Goal: Transaction & Acquisition: Purchase product/service

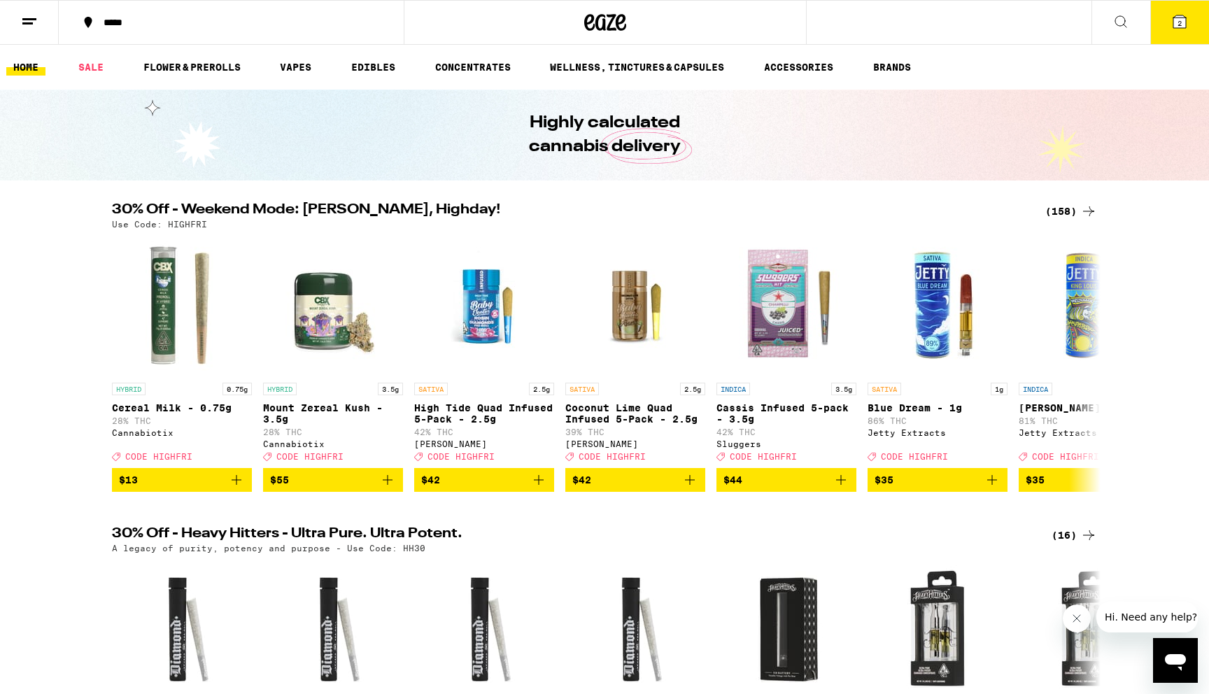
click at [290, 144] on div "Highly calculated cannabis delivery" at bounding box center [604, 135] width 1209 height 91
click at [426, 127] on div "Highly calculated cannabis delivery" at bounding box center [604, 135] width 537 height 91
click at [420, 130] on div "Highly calculated cannabis delivery" at bounding box center [604, 135] width 537 height 91
click at [1165, 26] on button "2" at bounding box center [1179, 22] width 59 height 43
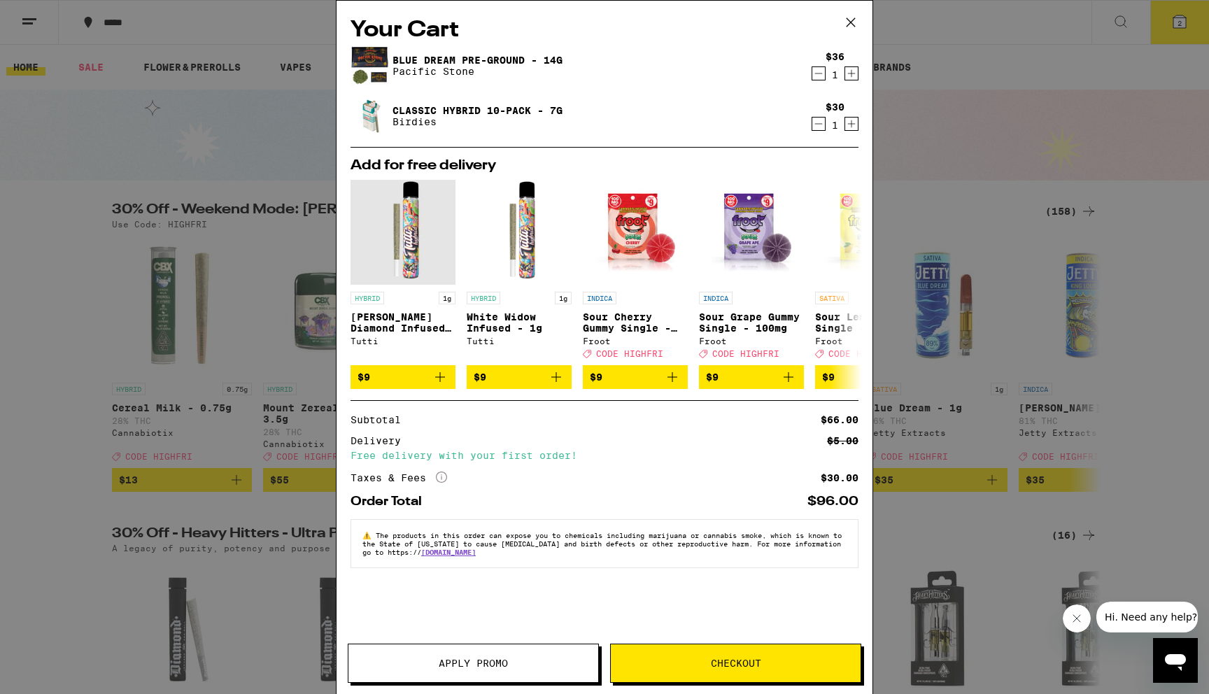
click at [197, 273] on div "Your Cart Blue Dream Pre-Ground - 14g Pacific Stone $36 1 Classic Hybrid 10-Pac…" at bounding box center [604, 347] width 1209 height 694
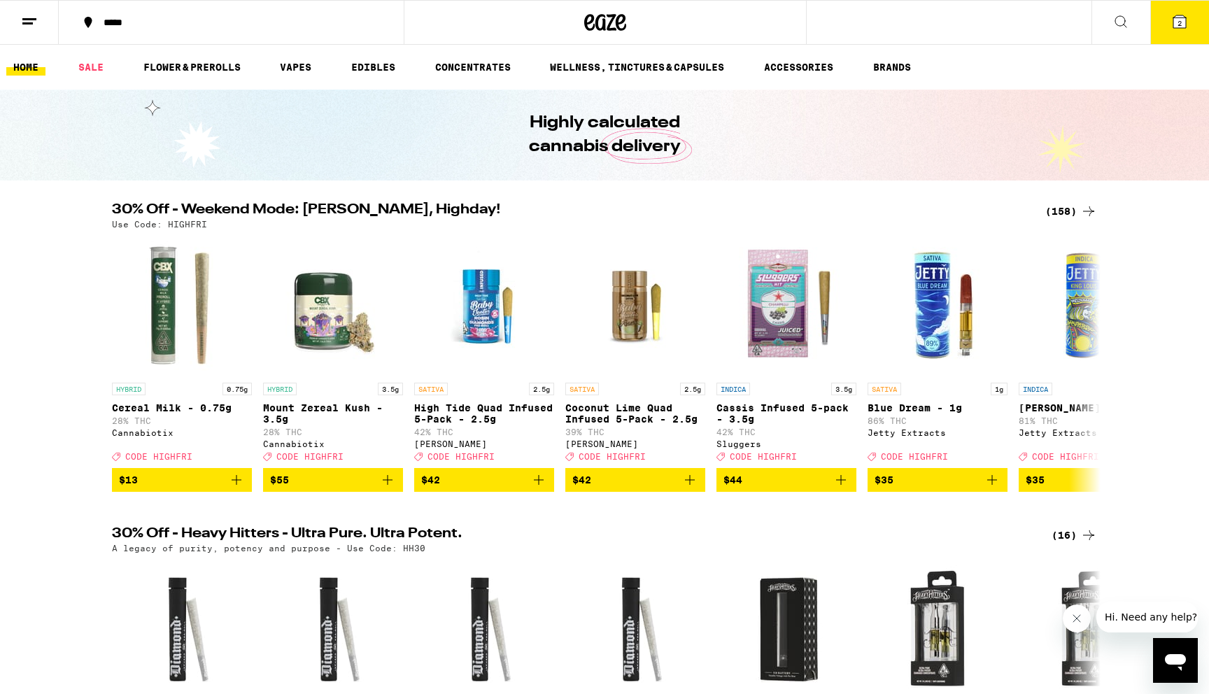
click at [1169, 29] on button "2" at bounding box center [1179, 22] width 59 height 43
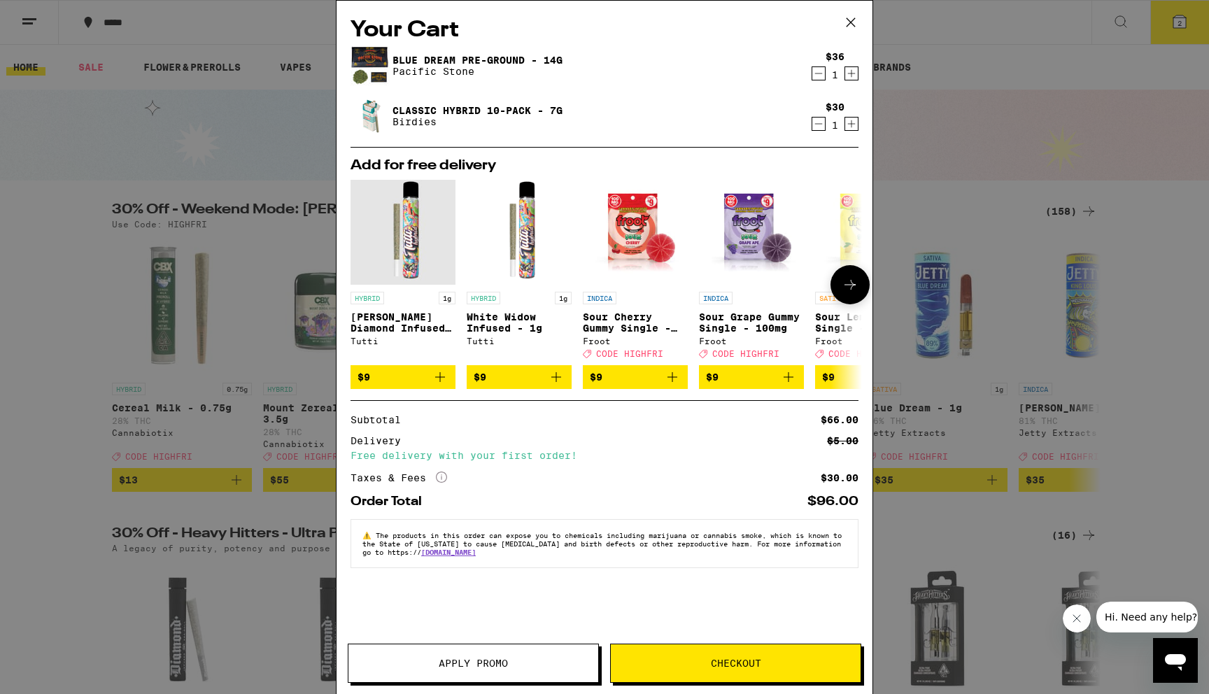
click at [850, 292] on icon at bounding box center [849, 284] width 17 height 17
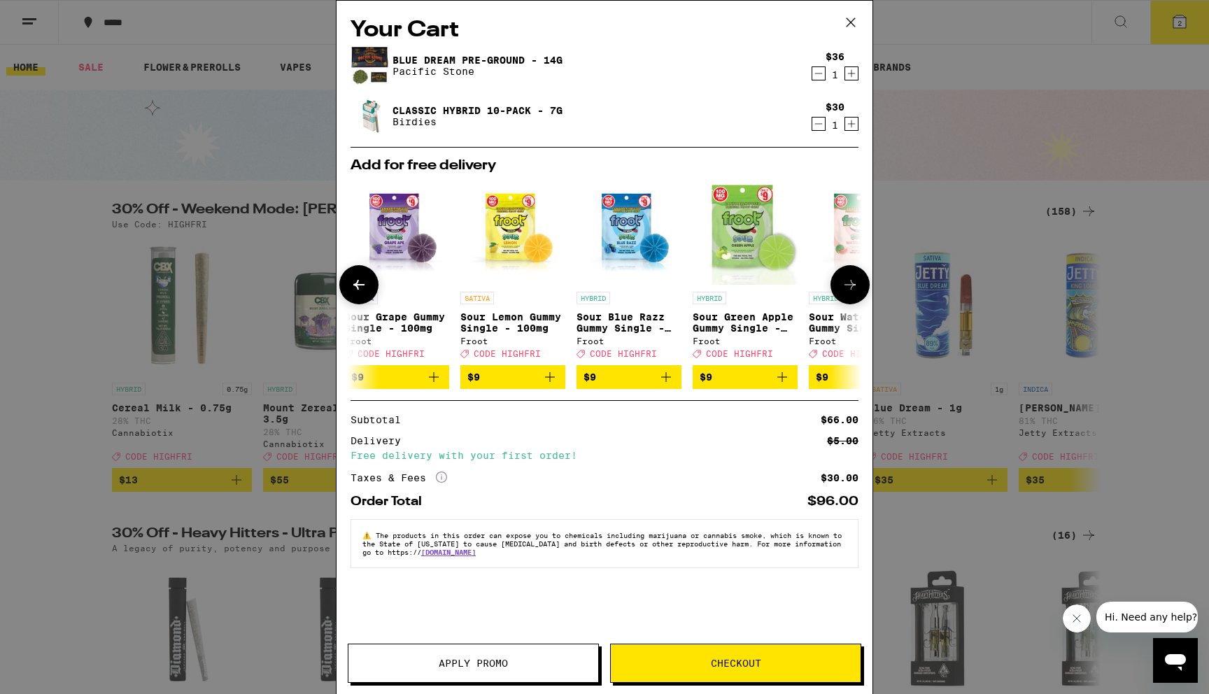
scroll to position [0, 355]
click at [848, 291] on icon at bounding box center [849, 284] width 17 height 17
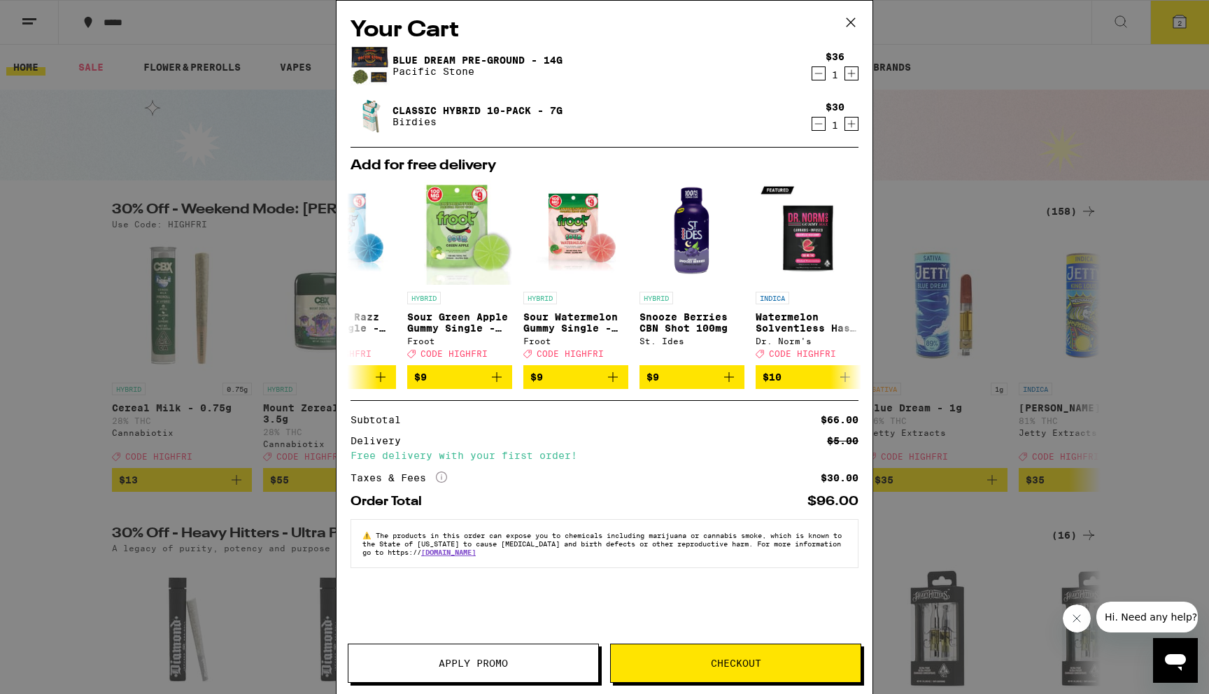
scroll to position [0, 653]
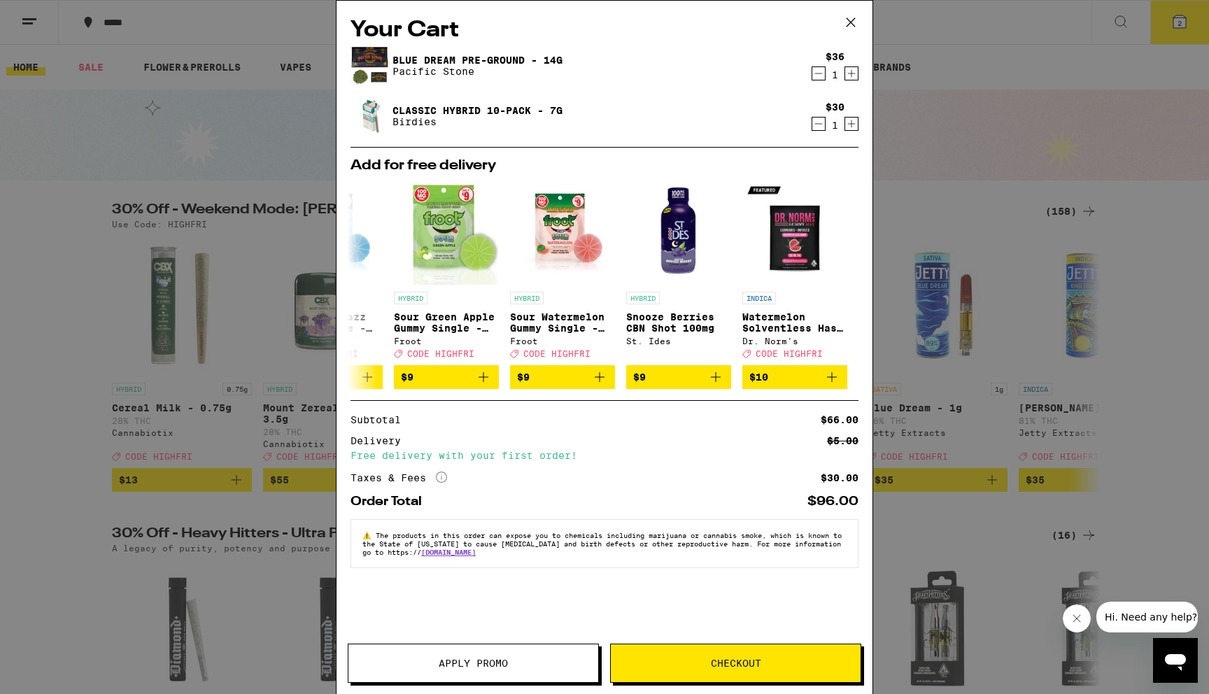
click at [979, 210] on div "Your Cart Blue Dream Pre-Ground - 14g Pacific Stone $36 1 Classic Hybrid 10-Pac…" at bounding box center [604, 347] width 1209 height 694
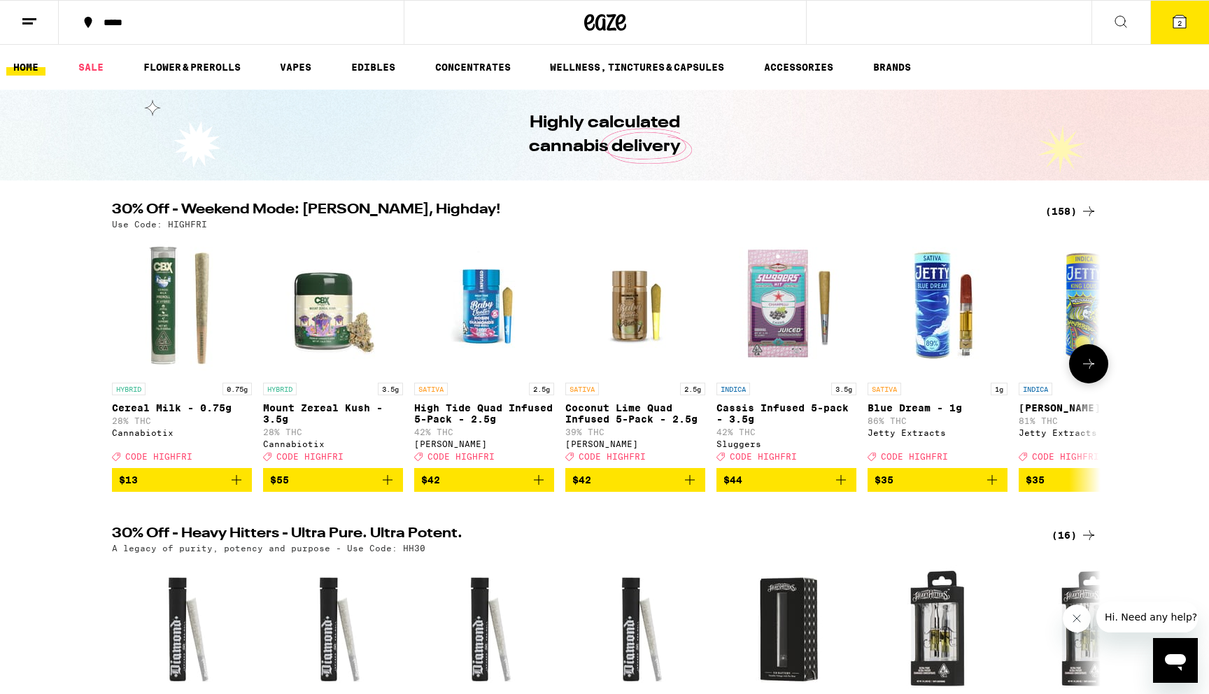
click at [1088, 372] on icon at bounding box center [1088, 363] width 17 height 17
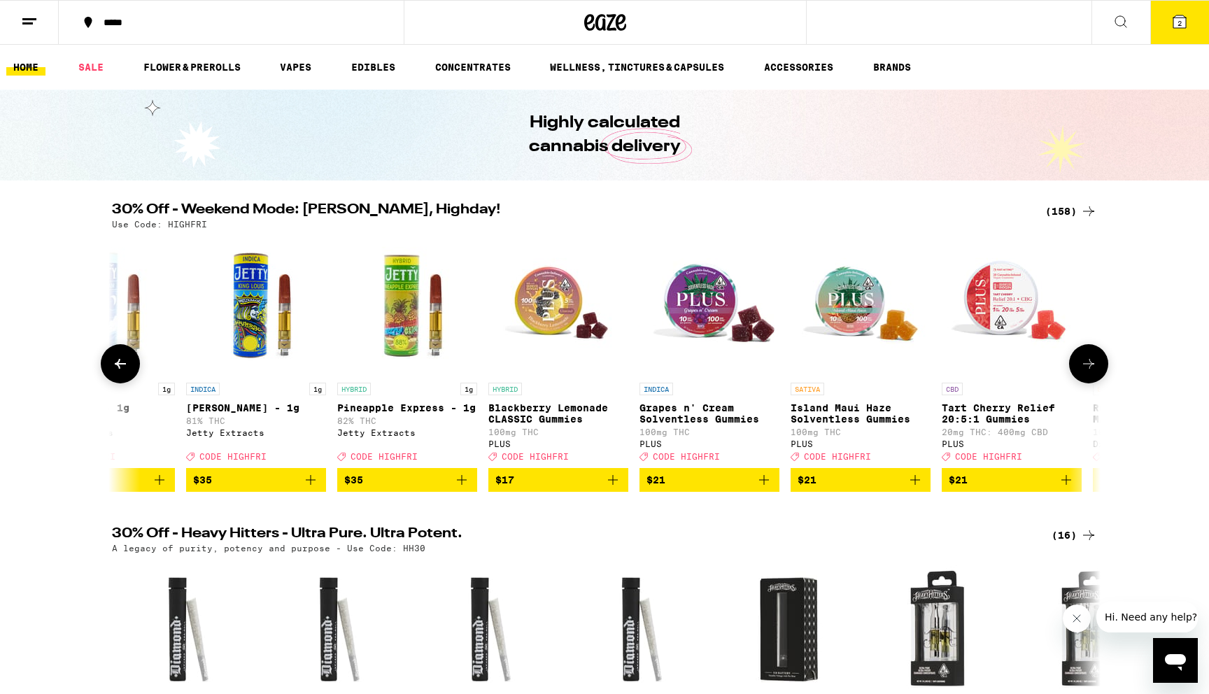
click at [1088, 372] on icon at bounding box center [1088, 363] width 17 height 17
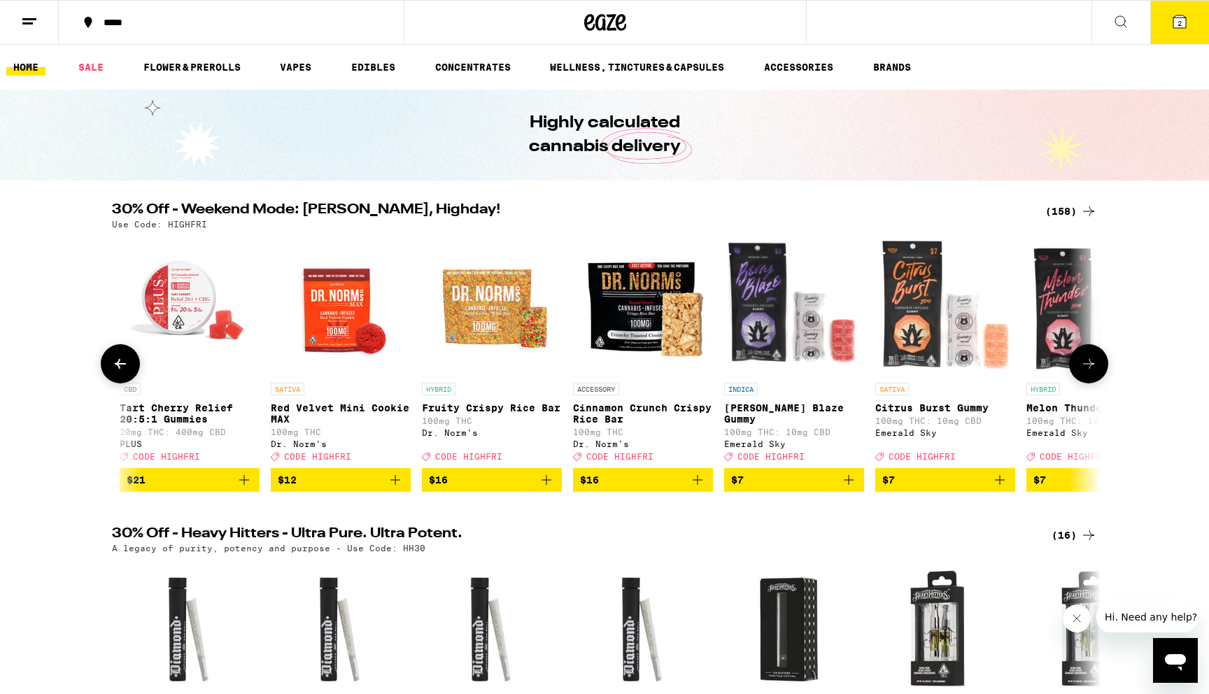
scroll to position [0, 1665]
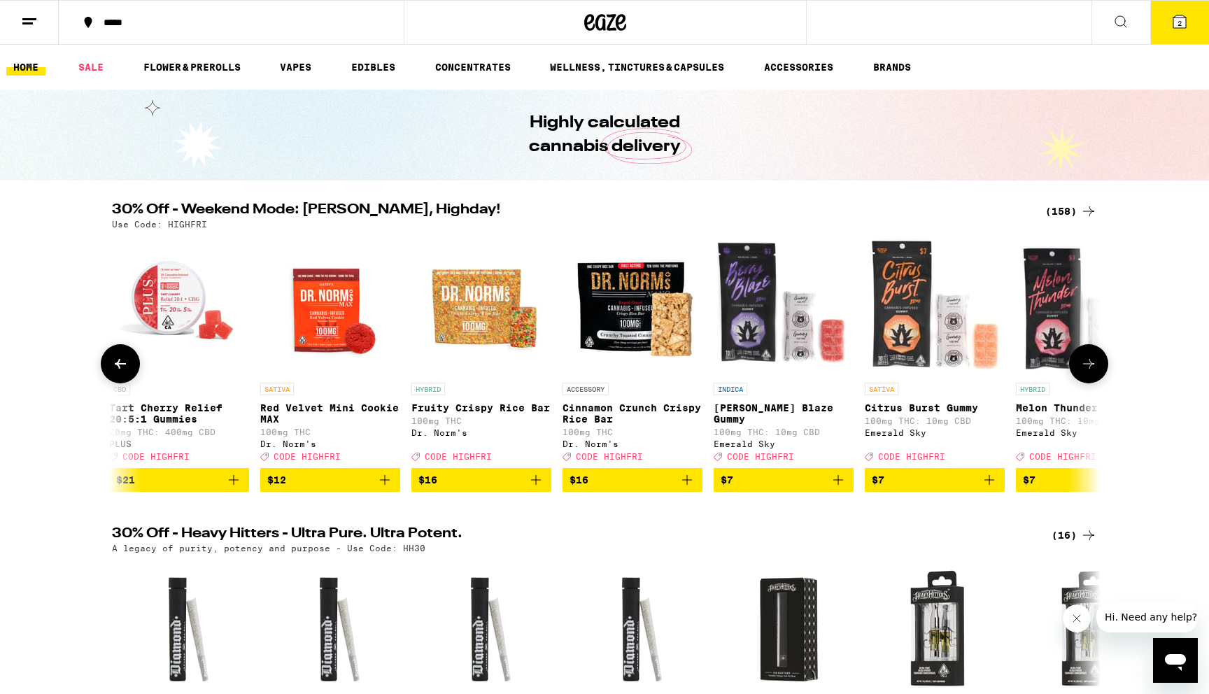
click at [119, 372] on icon at bounding box center [120, 363] width 17 height 17
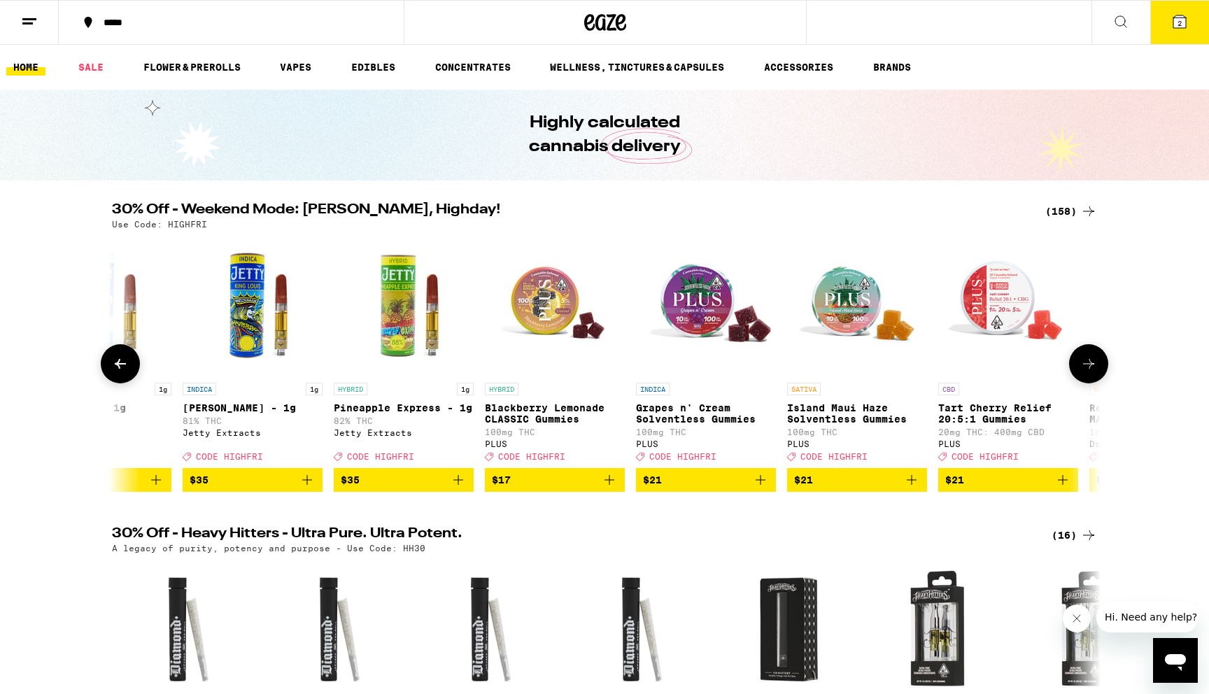
scroll to position [0, 832]
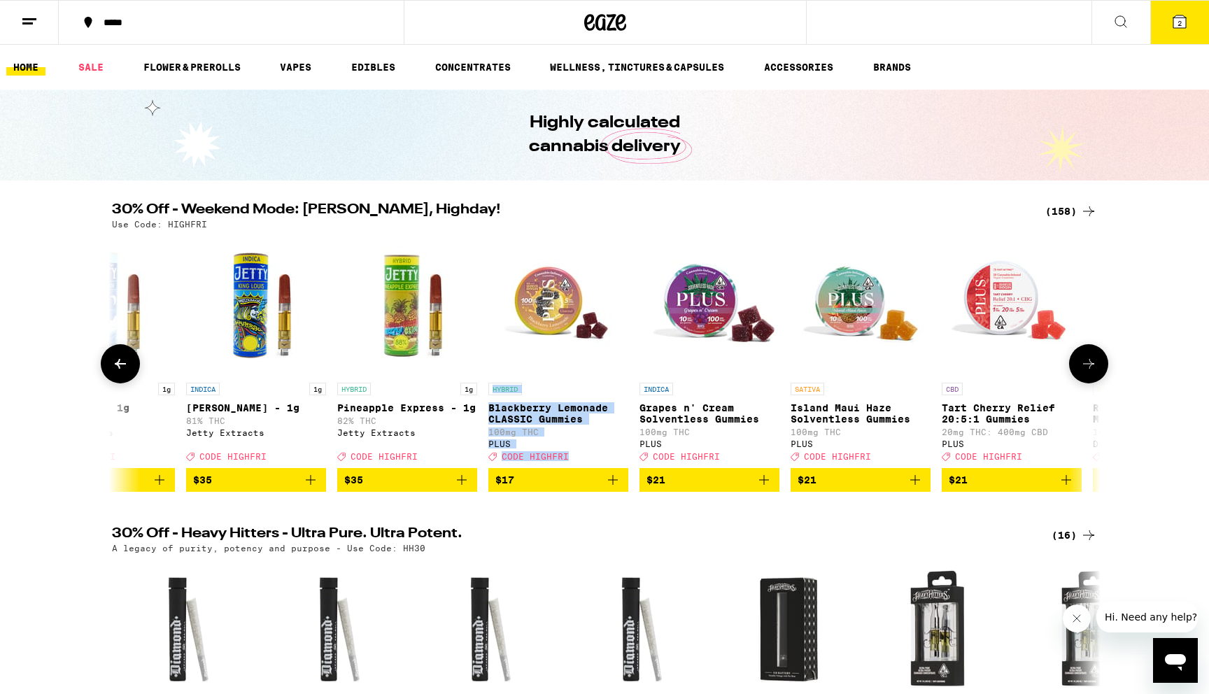
click at [1090, 363] on icon at bounding box center [1088, 363] width 17 height 17
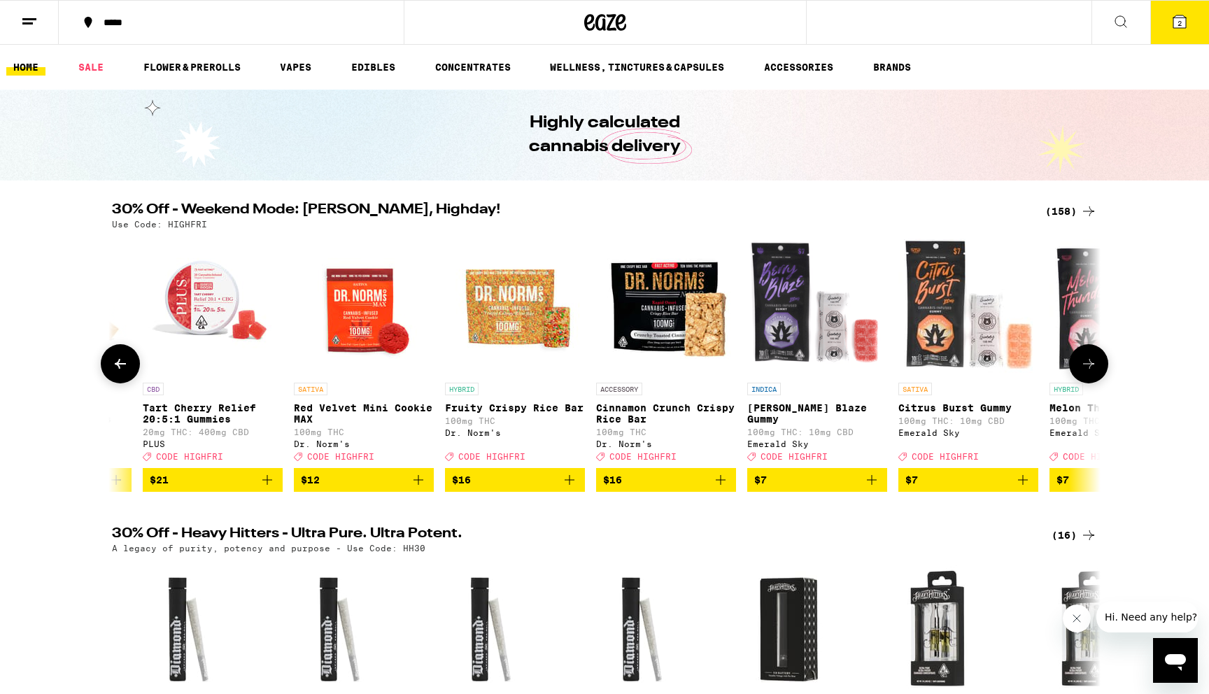
scroll to position [0, 1665]
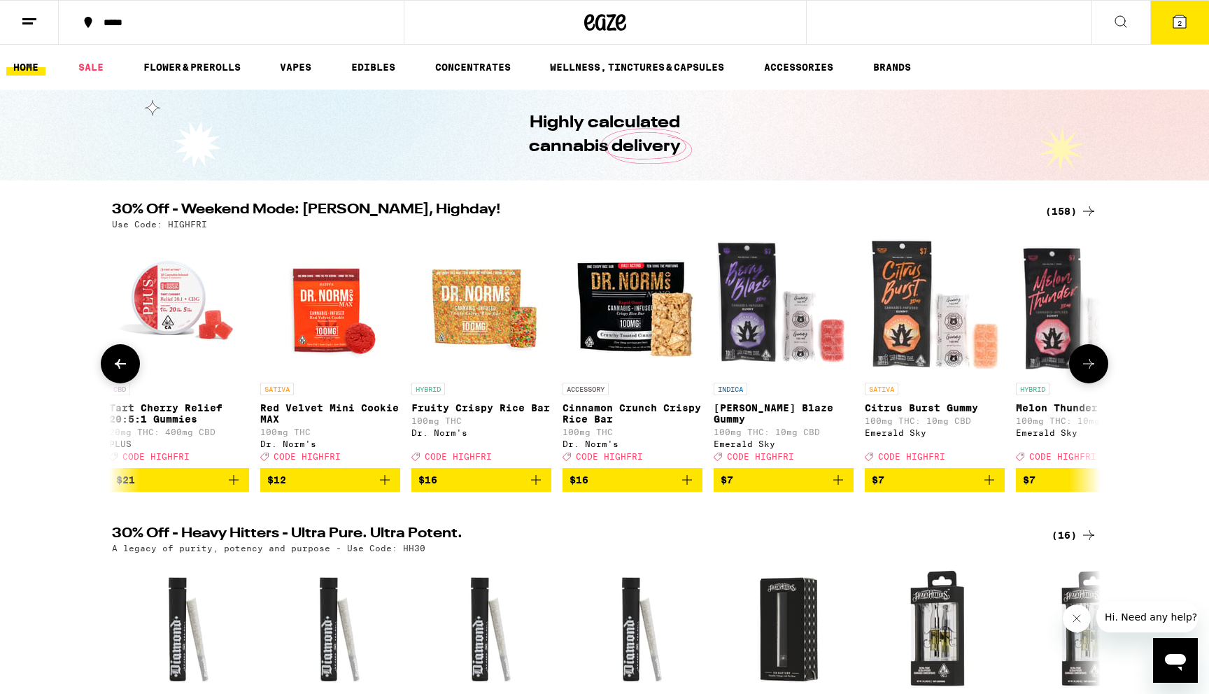
click at [1090, 363] on icon at bounding box center [1088, 363] width 17 height 17
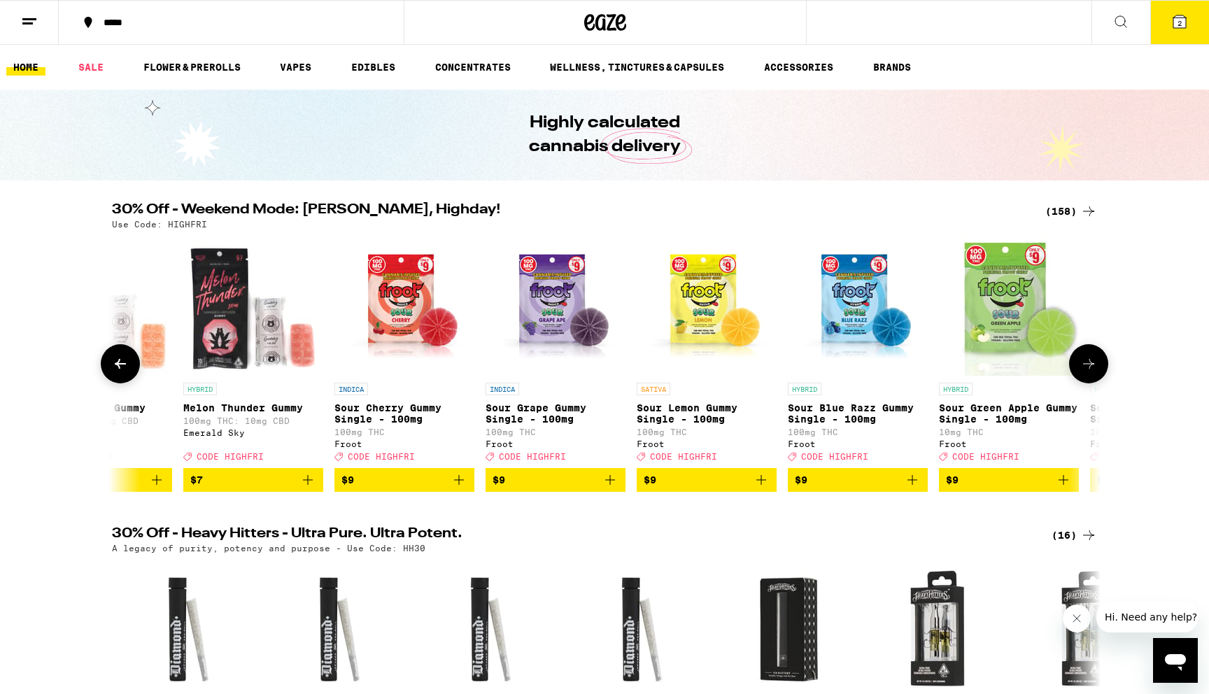
click at [1090, 363] on icon at bounding box center [1088, 363] width 17 height 17
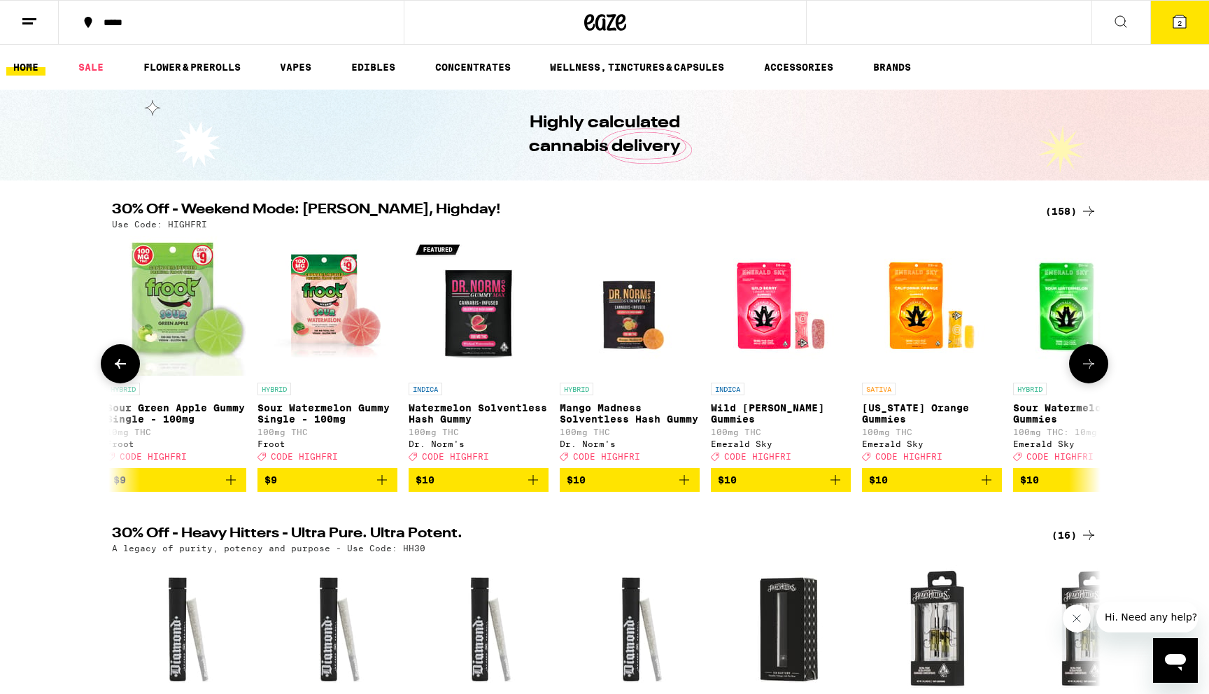
click at [1090, 363] on icon at bounding box center [1088, 363] width 17 height 17
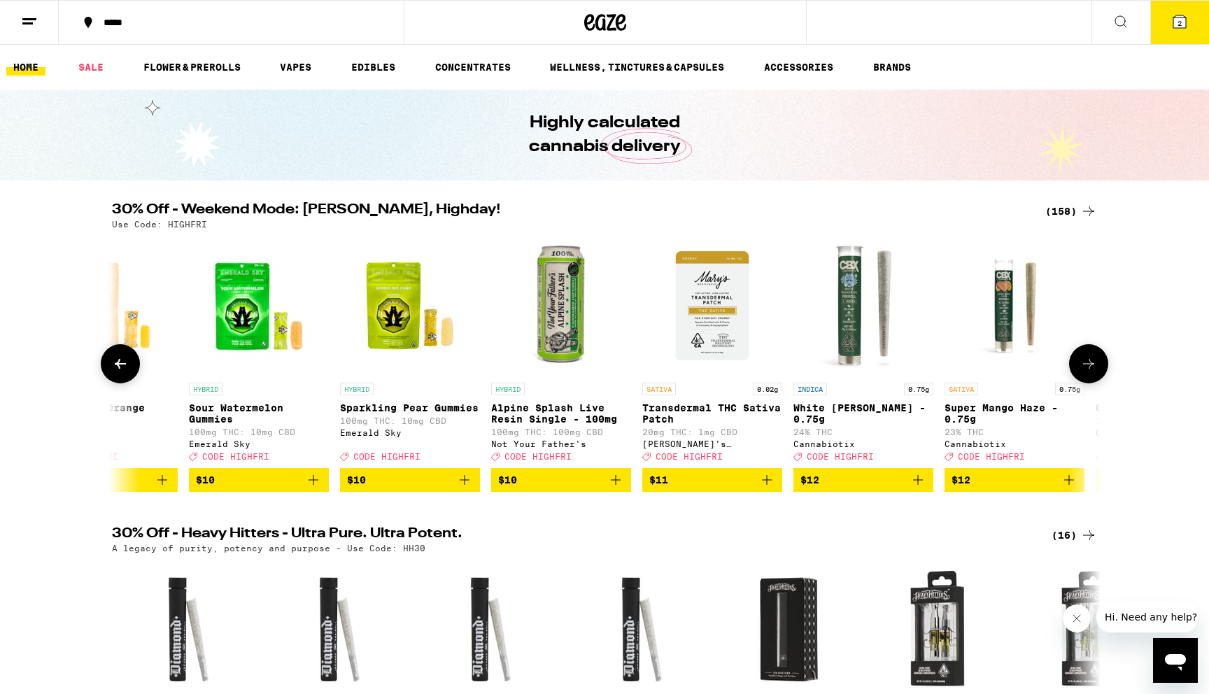
scroll to position [0, 4162]
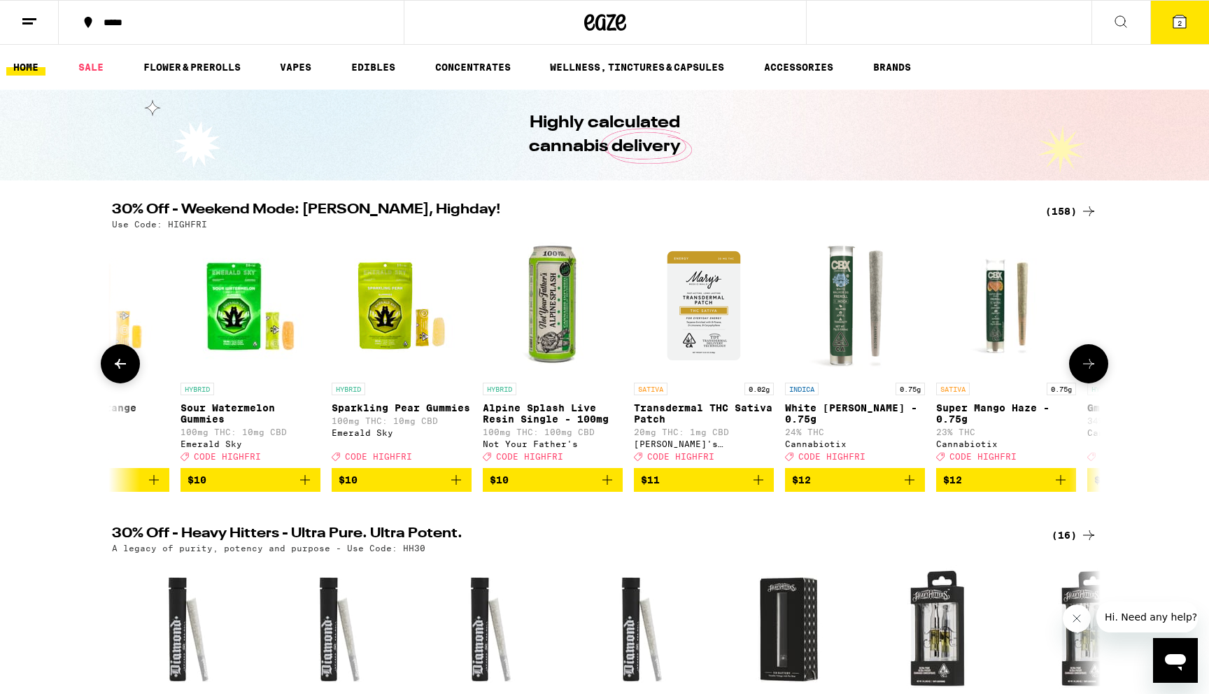
click at [1090, 363] on icon at bounding box center [1088, 363] width 17 height 17
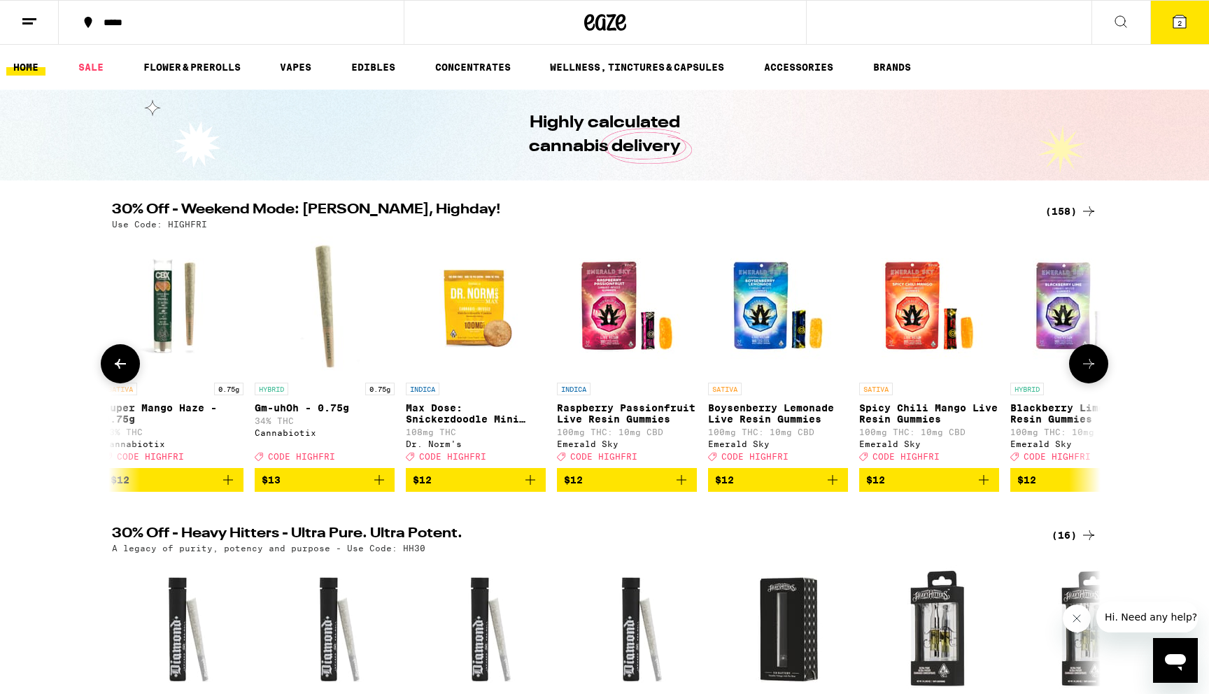
click at [1090, 363] on icon at bounding box center [1088, 363] width 17 height 17
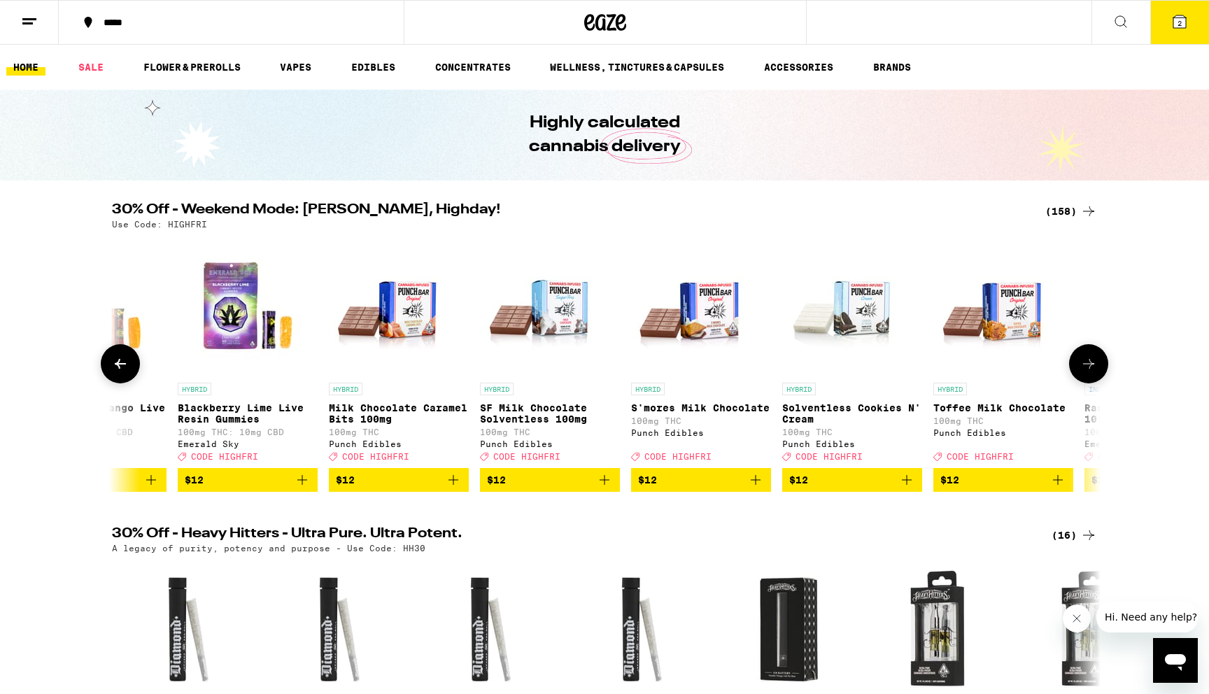
click at [1090, 363] on icon at bounding box center [1088, 363] width 17 height 17
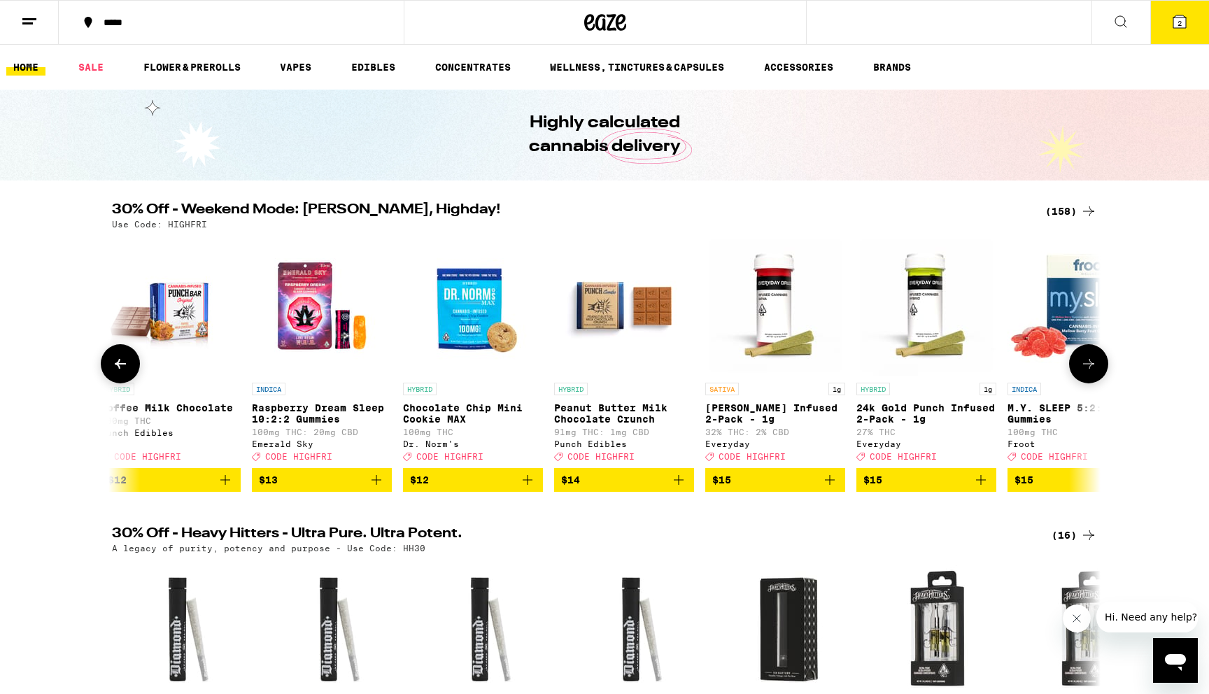
click at [1091, 367] on icon at bounding box center [1088, 363] width 17 height 17
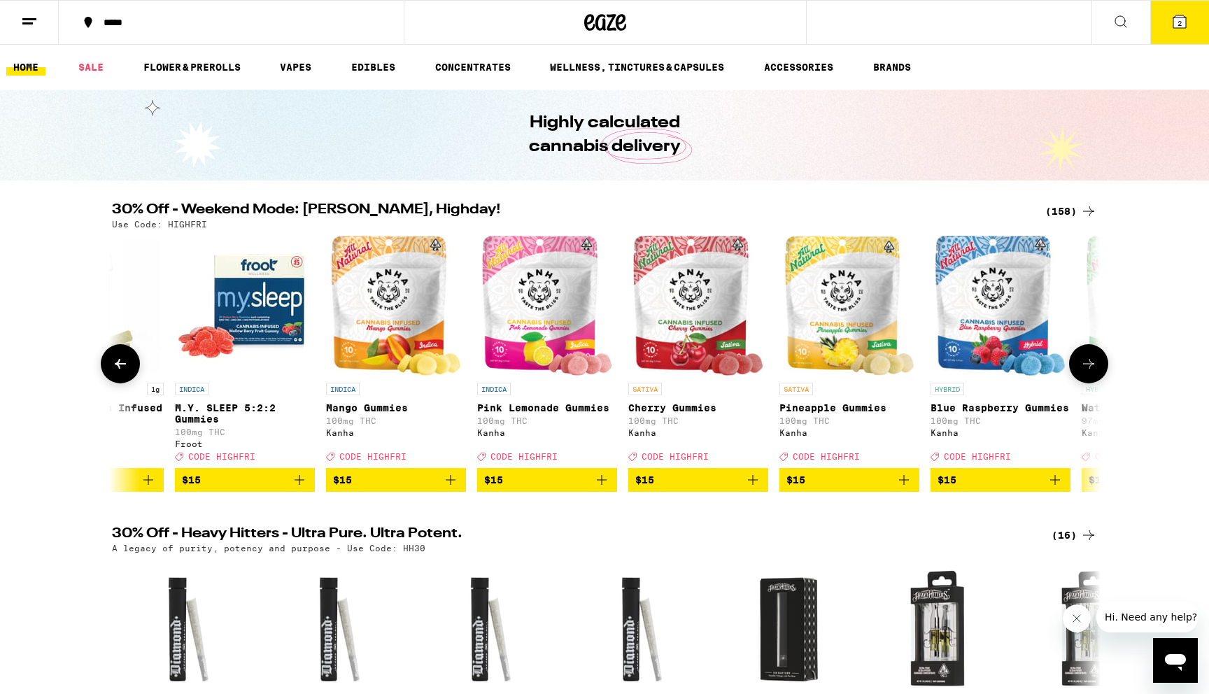
click at [1091, 367] on icon at bounding box center [1088, 363] width 17 height 17
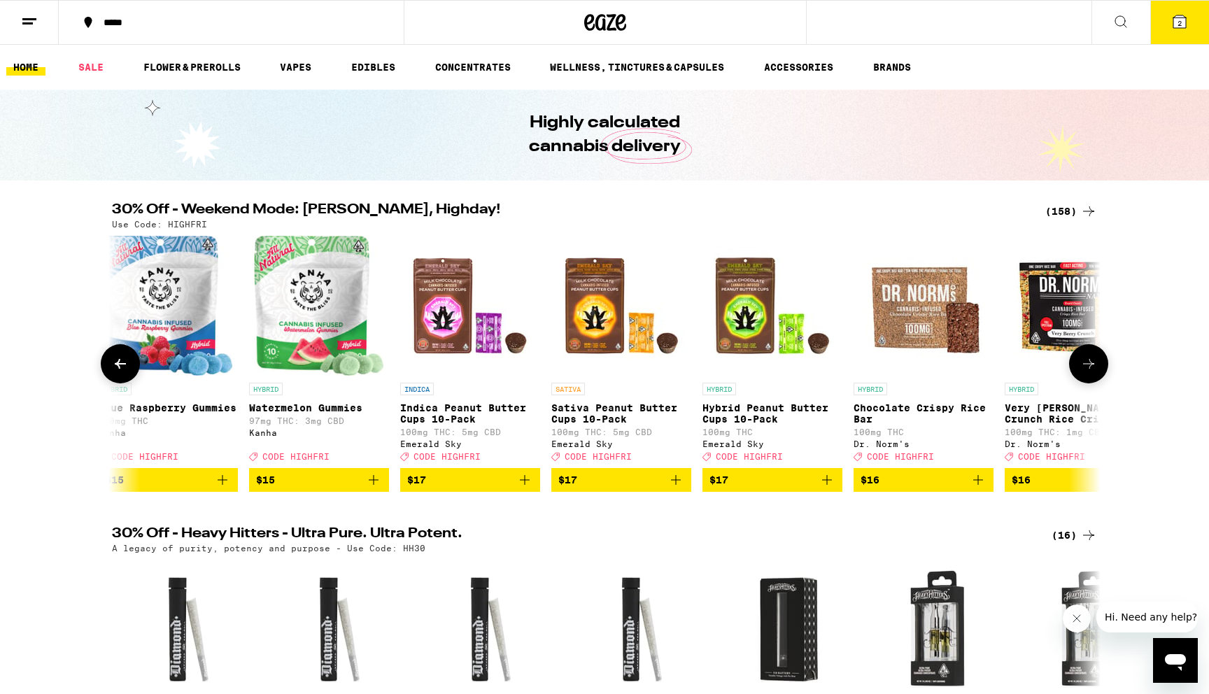
click at [1091, 367] on icon at bounding box center [1088, 363] width 17 height 17
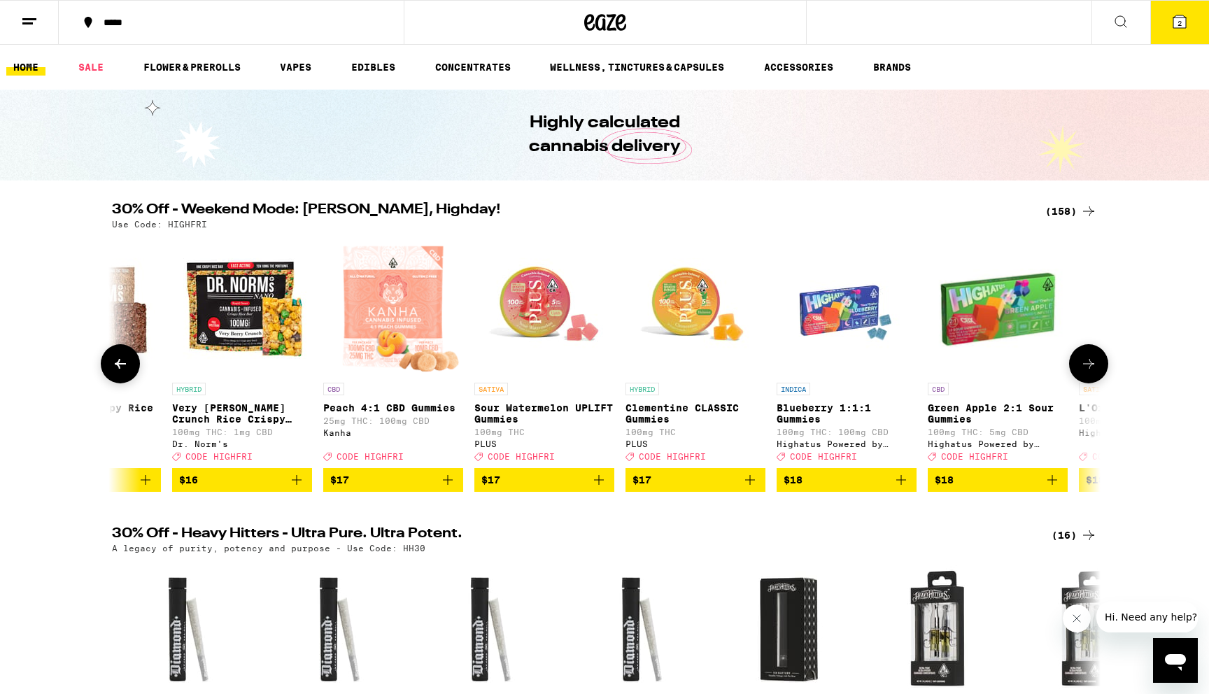
click at [1091, 367] on icon at bounding box center [1088, 363] width 17 height 17
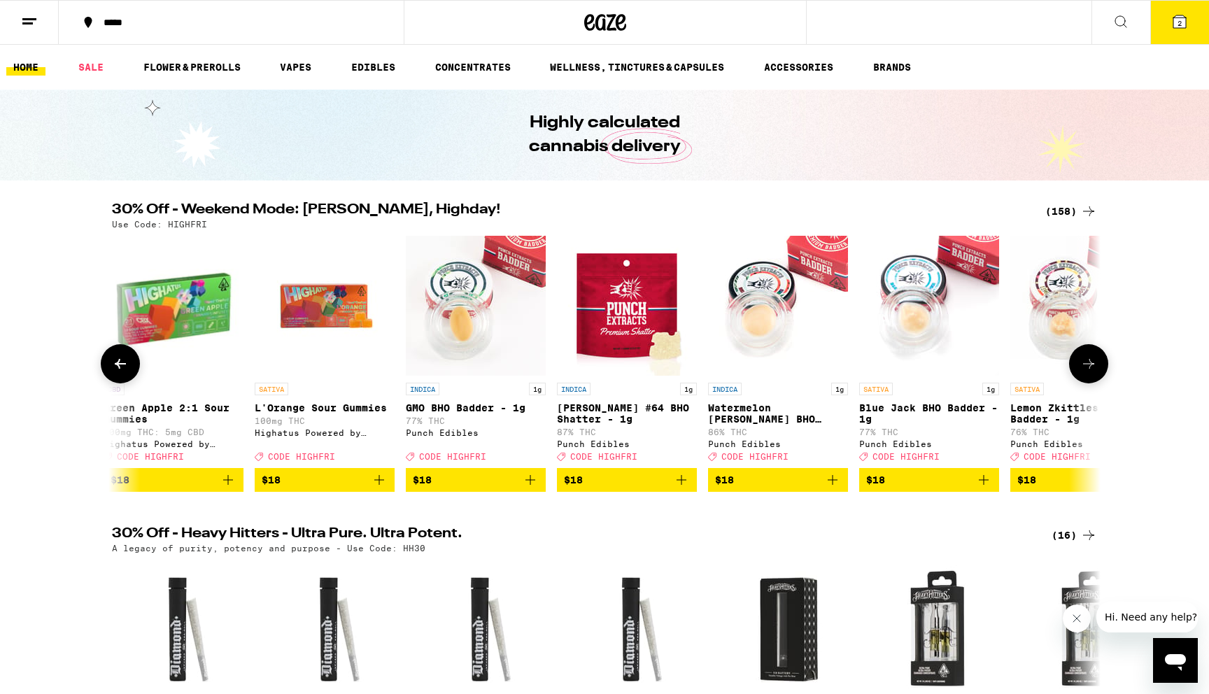
scroll to position [0, 9988]
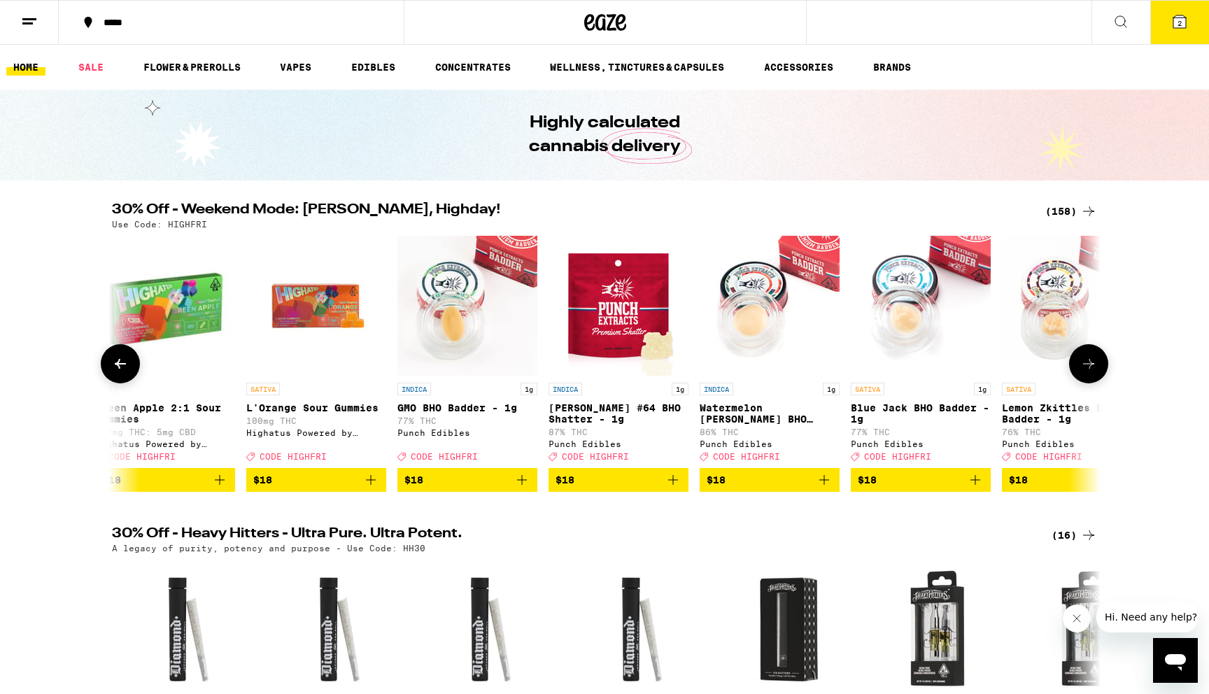
click at [1092, 369] on icon at bounding box center [1088, 364] width 11 height 10
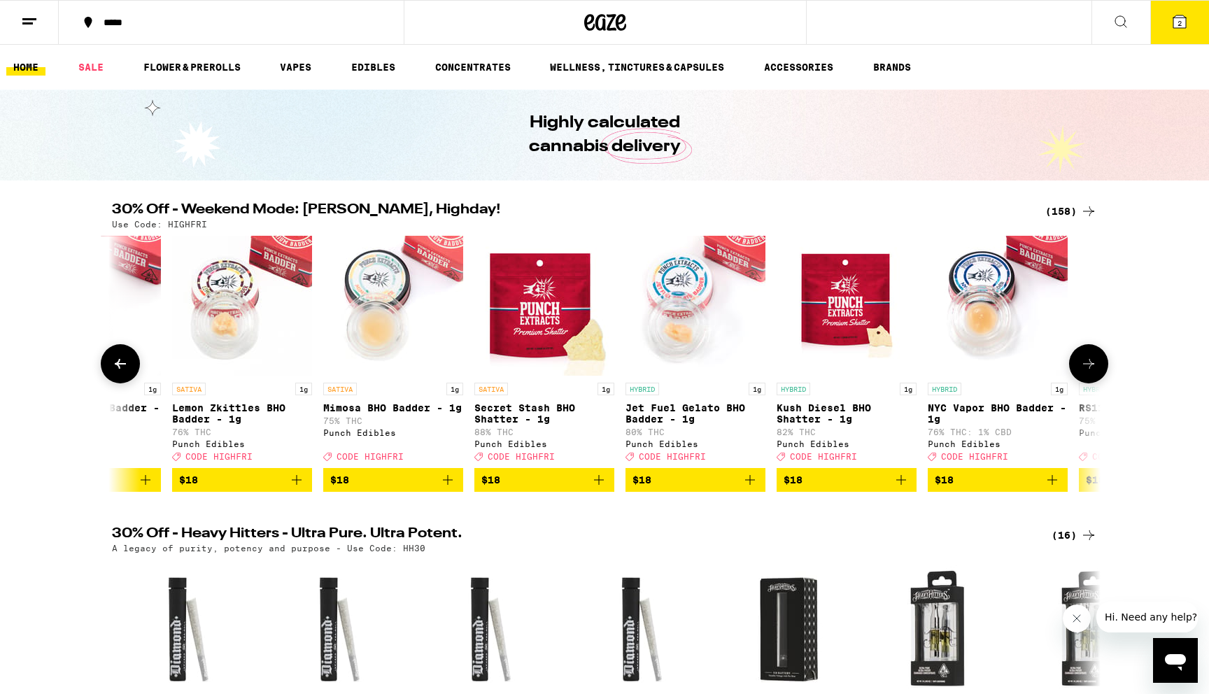
scroll to position [0, 10820]
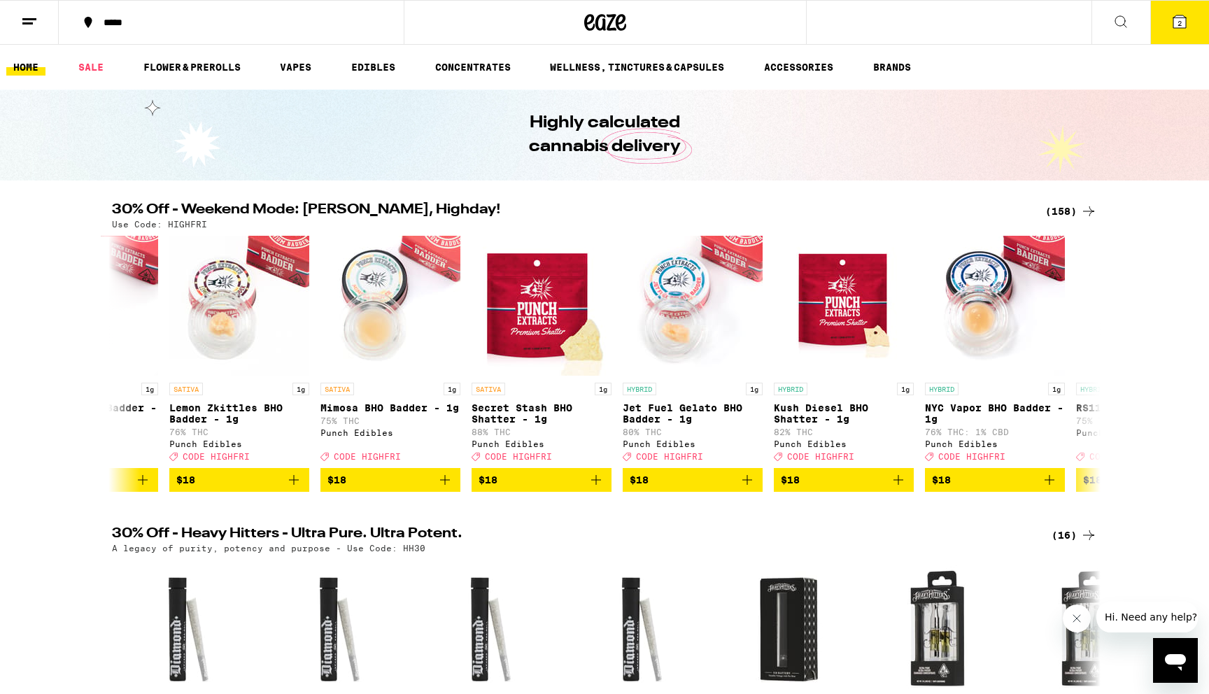
click at [184, 220] on p "Use Code: HIGHFRI" at bounding box center [159, 224] width 95 height 9
copy p "HIGHFRI"
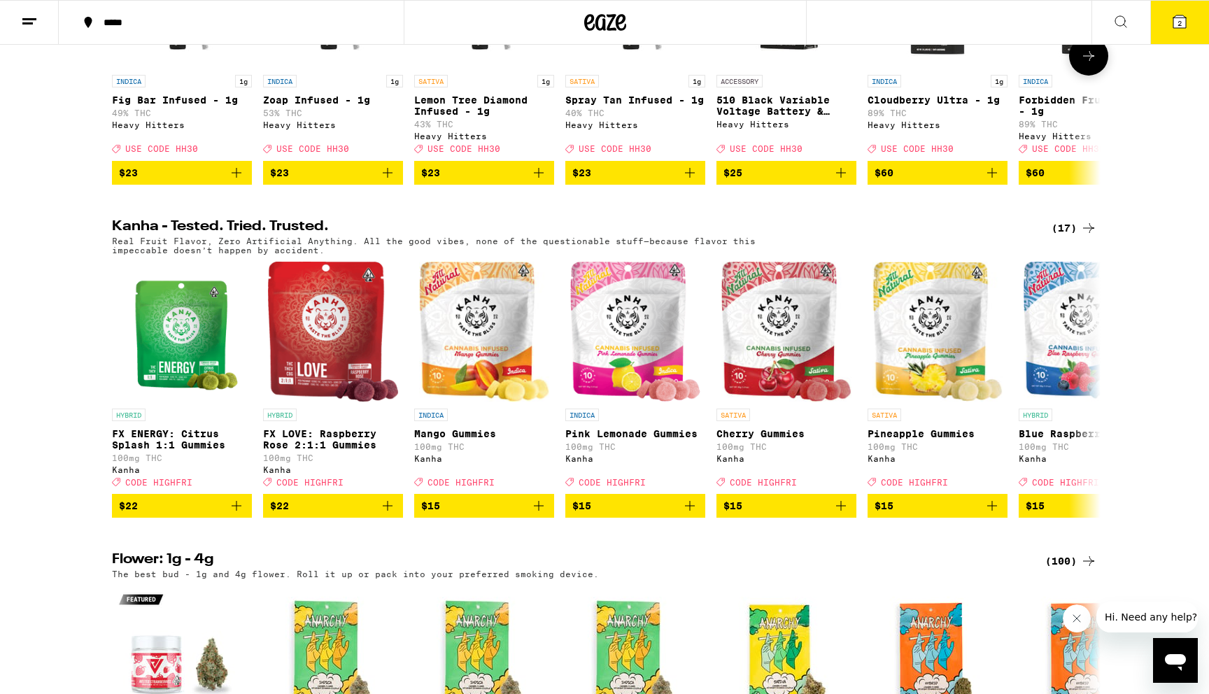
scroll to position [642, 0]
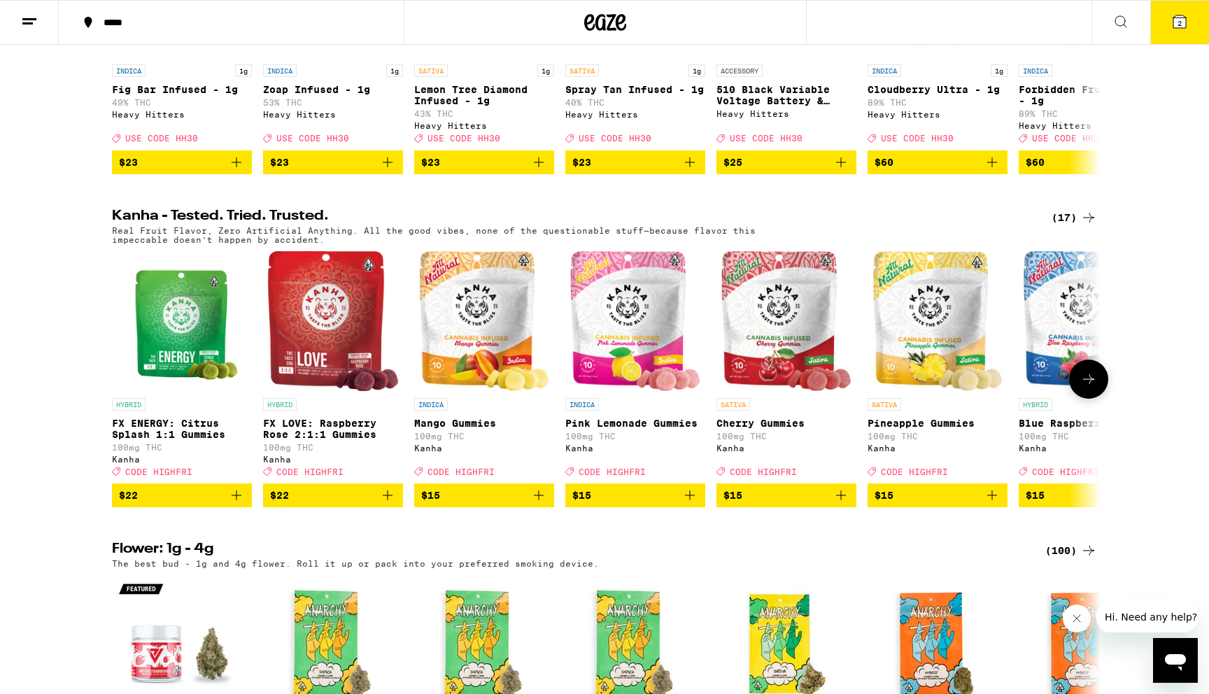
click at [1092, 387] on icon at bounding box center [1088, 379] width 17 height 17
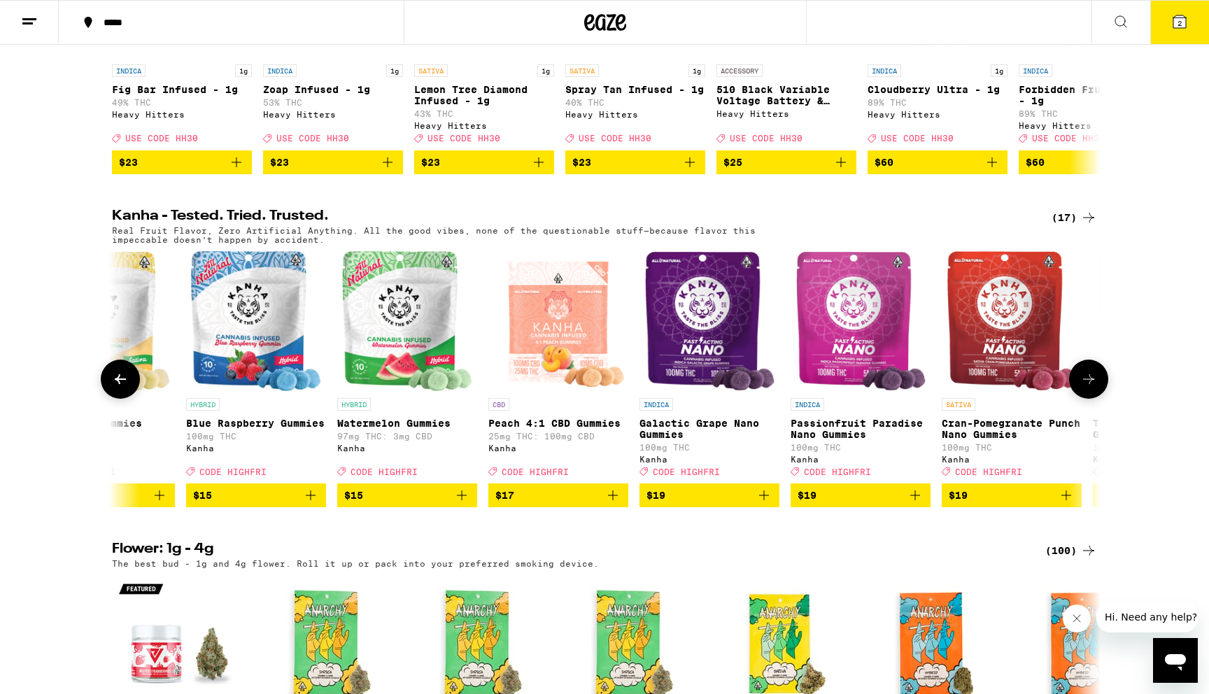
click at [1092, 387] on icon at bounding box center [1088, 379] width 17 height 17
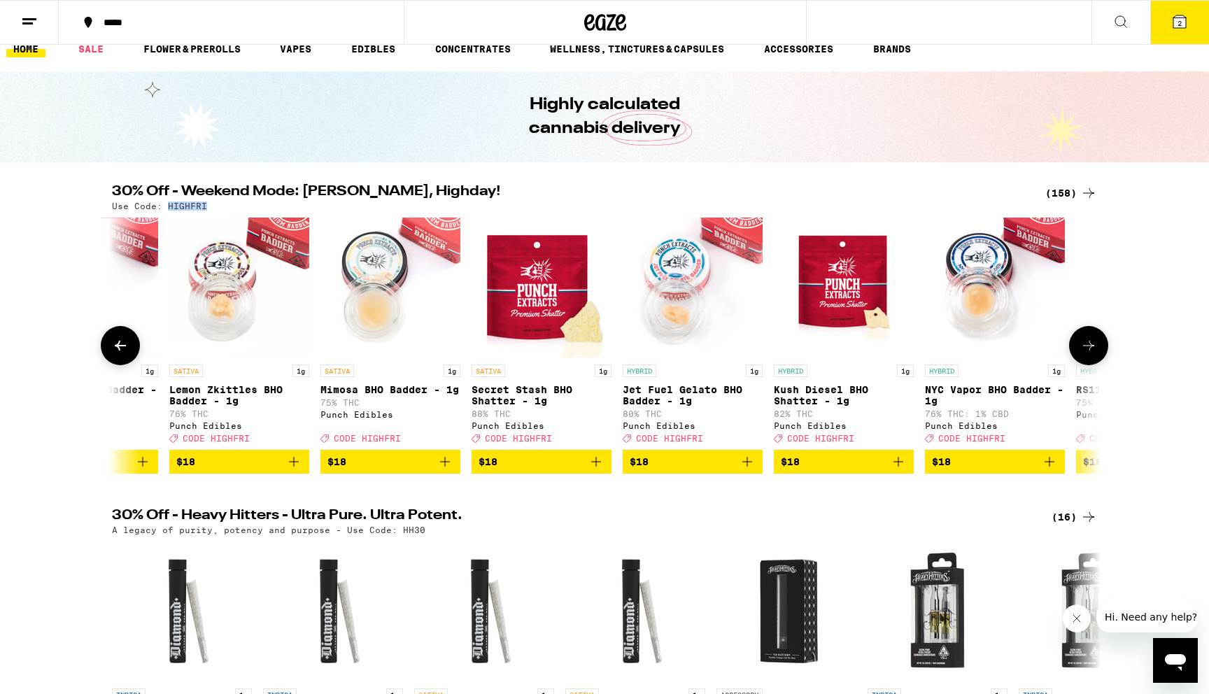
scroll to position [0, 1583]
click at [1090, 352] on icon at bounding box center [1088, 345] width 17 height 17
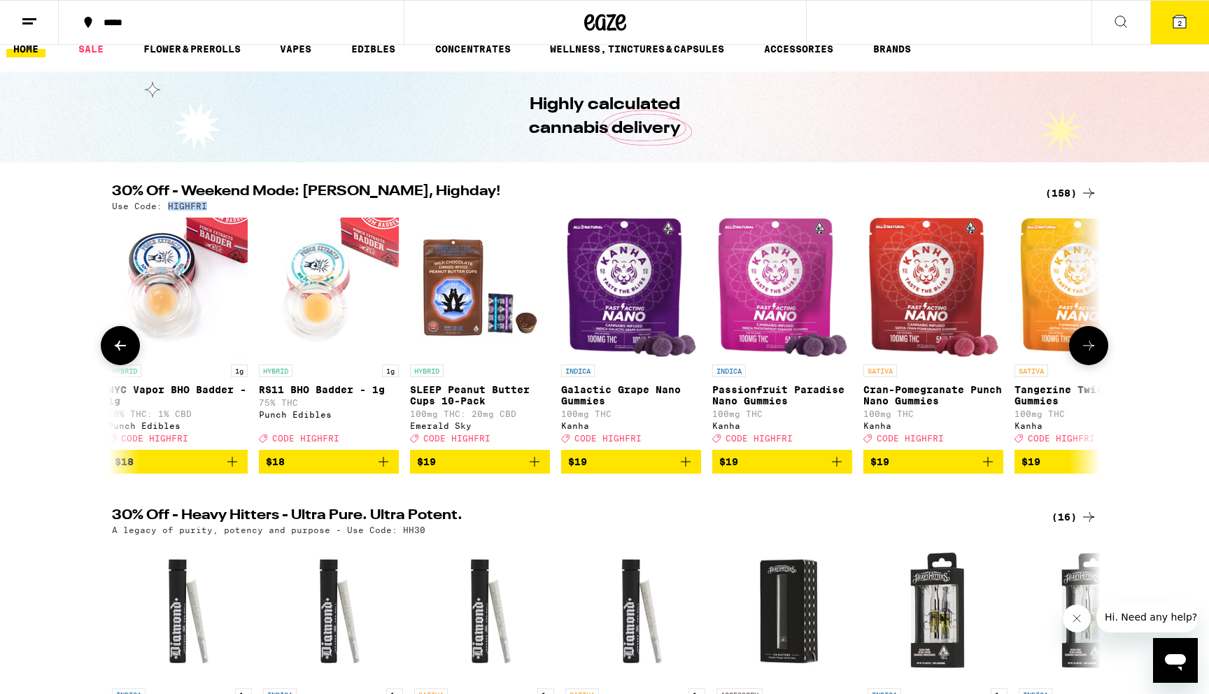
click at [1090, 352] on icon at bounding box center [1088, 345] width 17 height 17
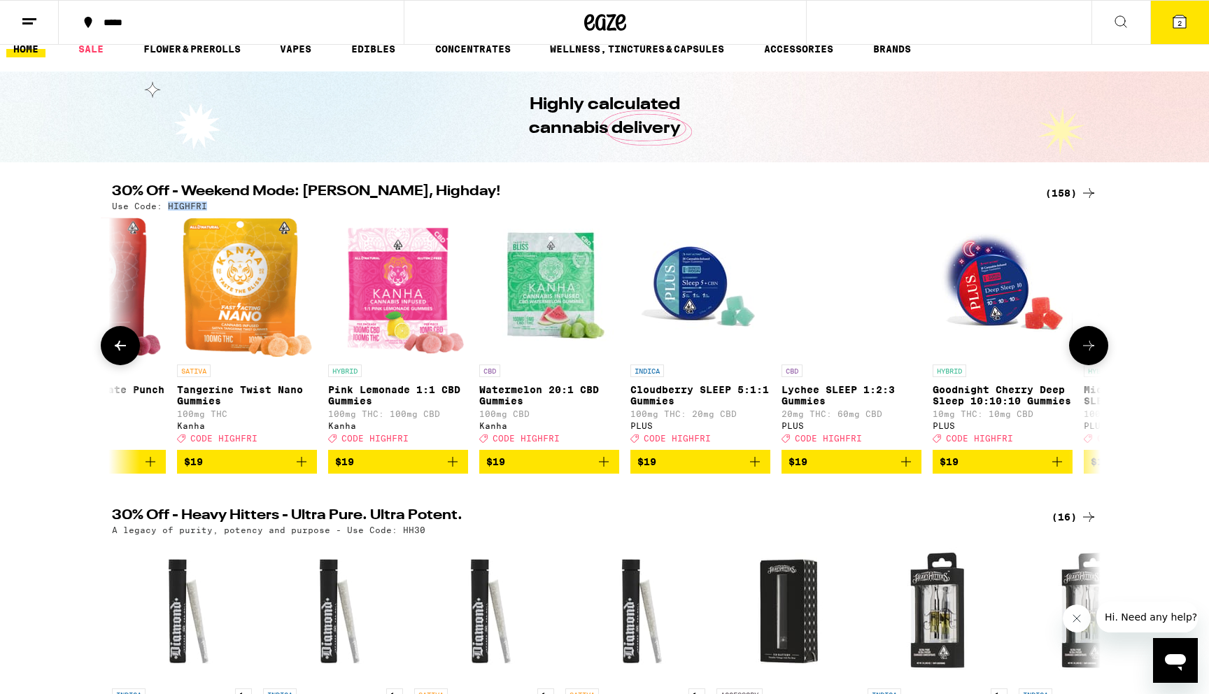
click at [1090, 352] on icon at bounding box center [1088, 345] width 17 height 17
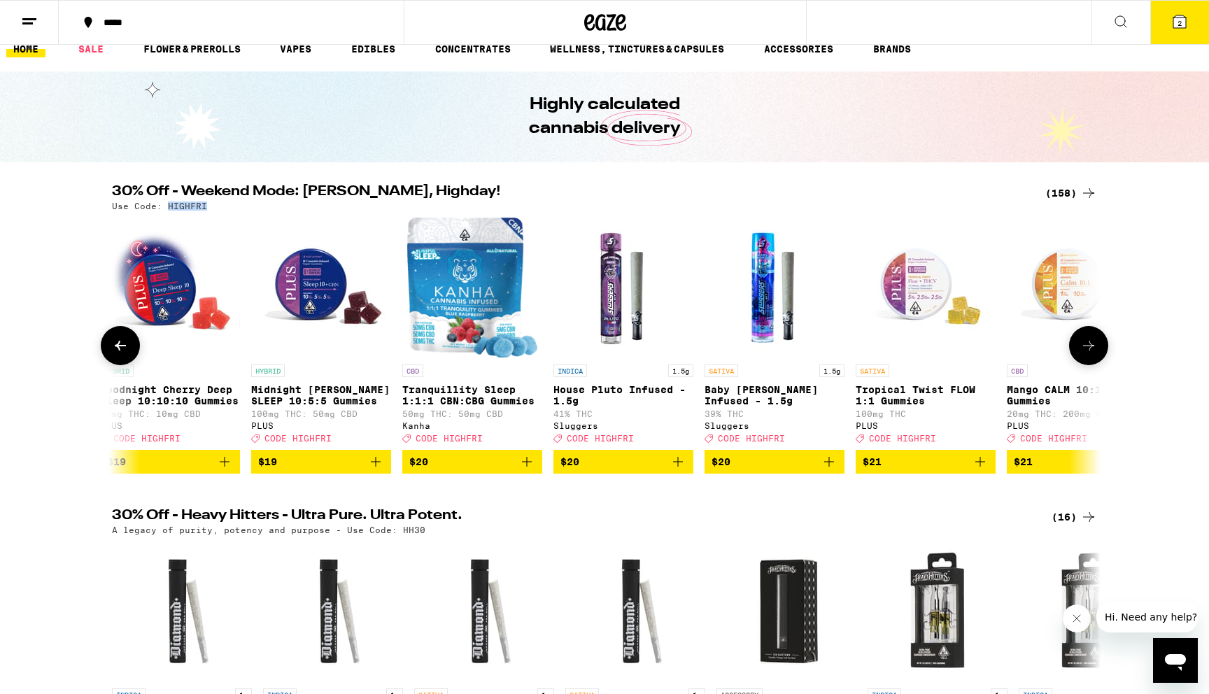
click at [1090, 352] on icon at bounding box center [1088, 345] width 17 height 17
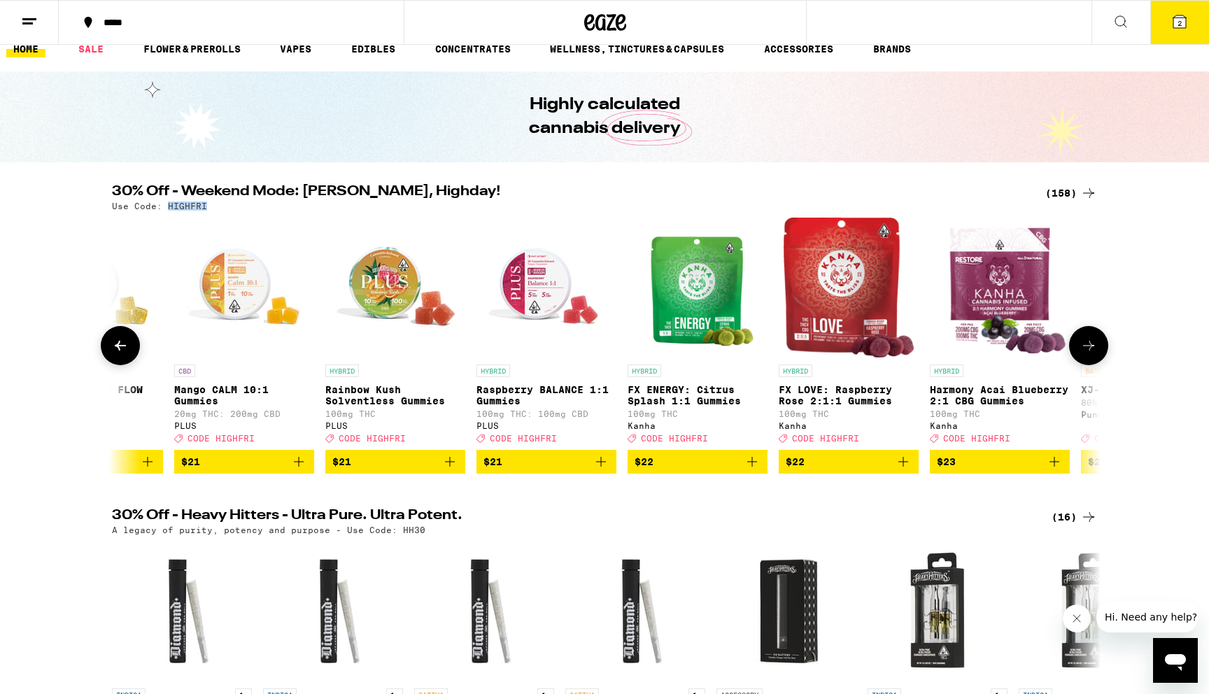
click at [1090, 352] on icon at bounding box center [1088, 345] width 17 height 17
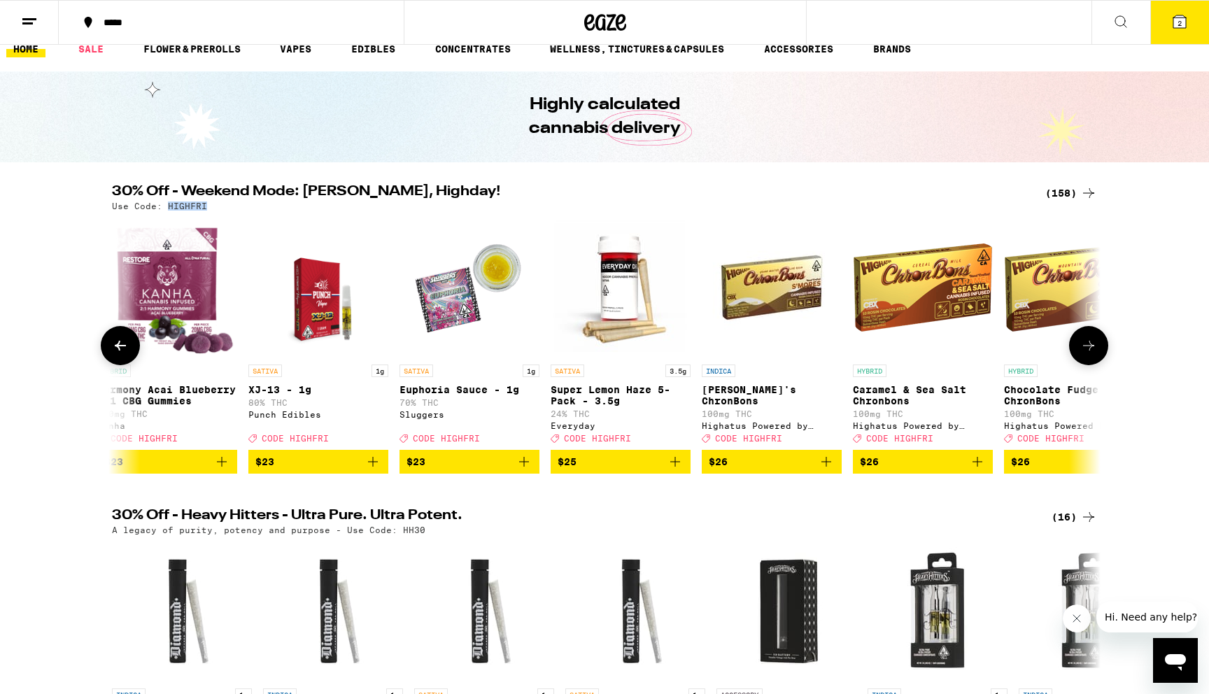
scroll to position [0, 0]
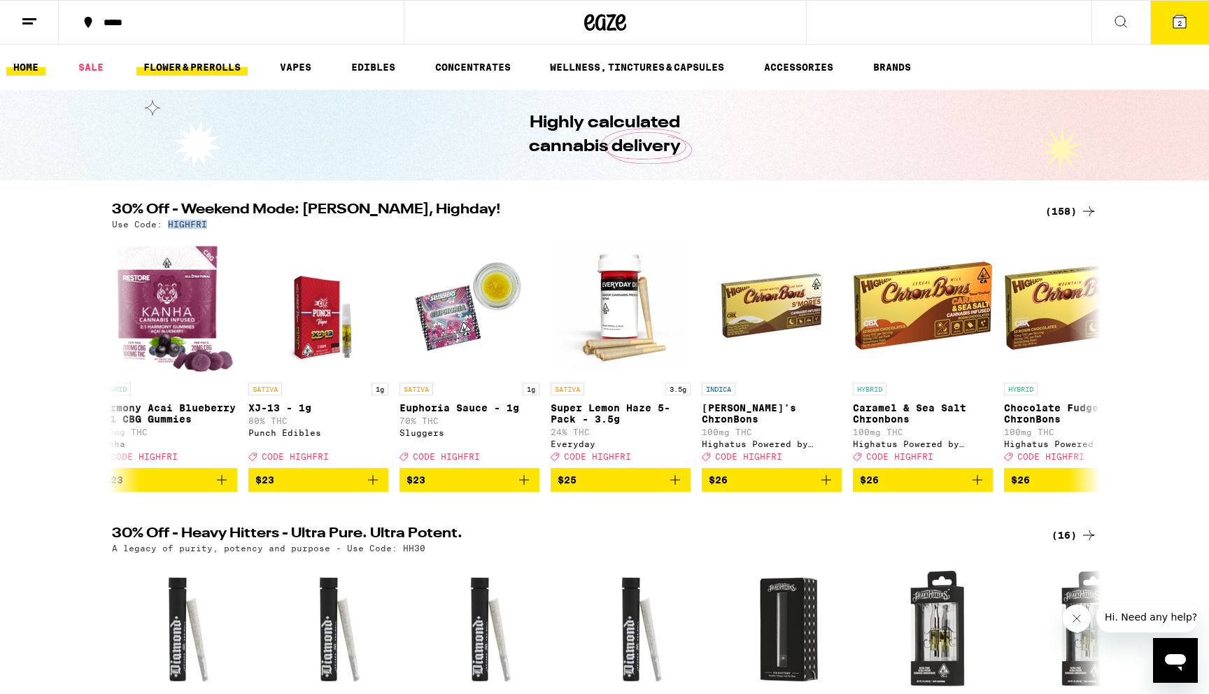
click at [220, 68] on link "FLOWER & PREROLLS" at bounding box center [191, 67] width 111 height 17
click at [221, 60] on link "FLOWER & PREROLLS" at bounding box center [191, 67] width 111 height 17
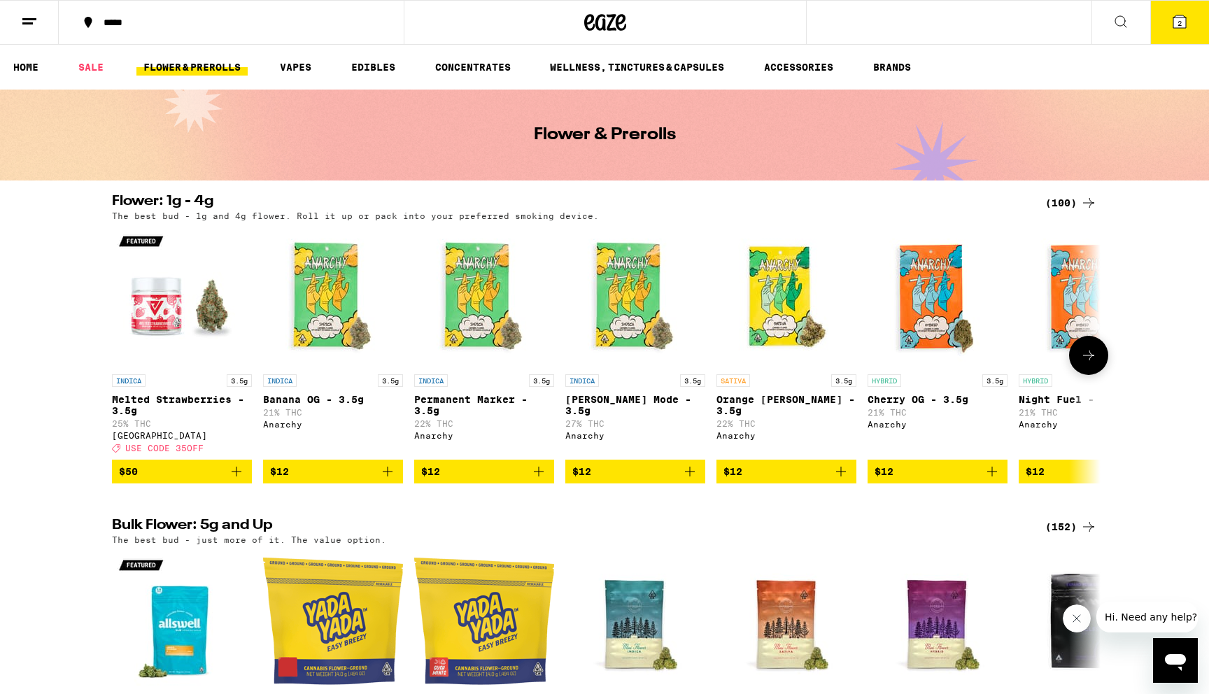
click at [1106, 364] on button at bounding box center [1088, 355] width 39 height 39
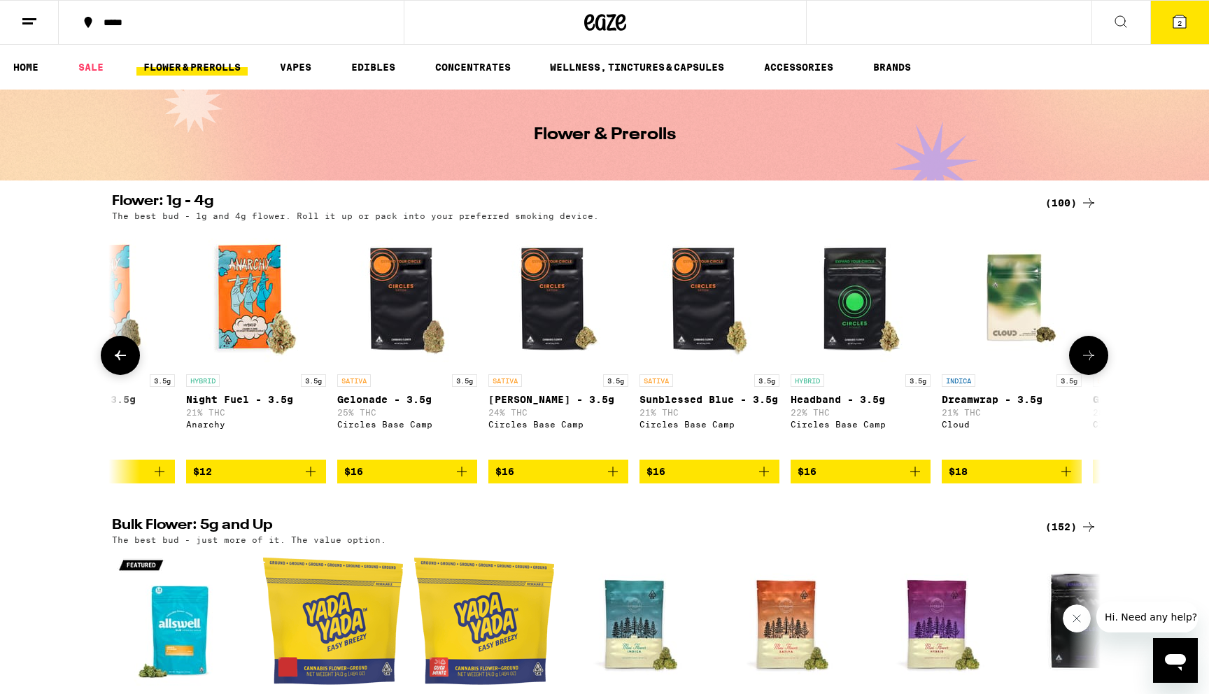
click at [1097, 365] on button at bounding box center [1088, 355] width 39 height 39
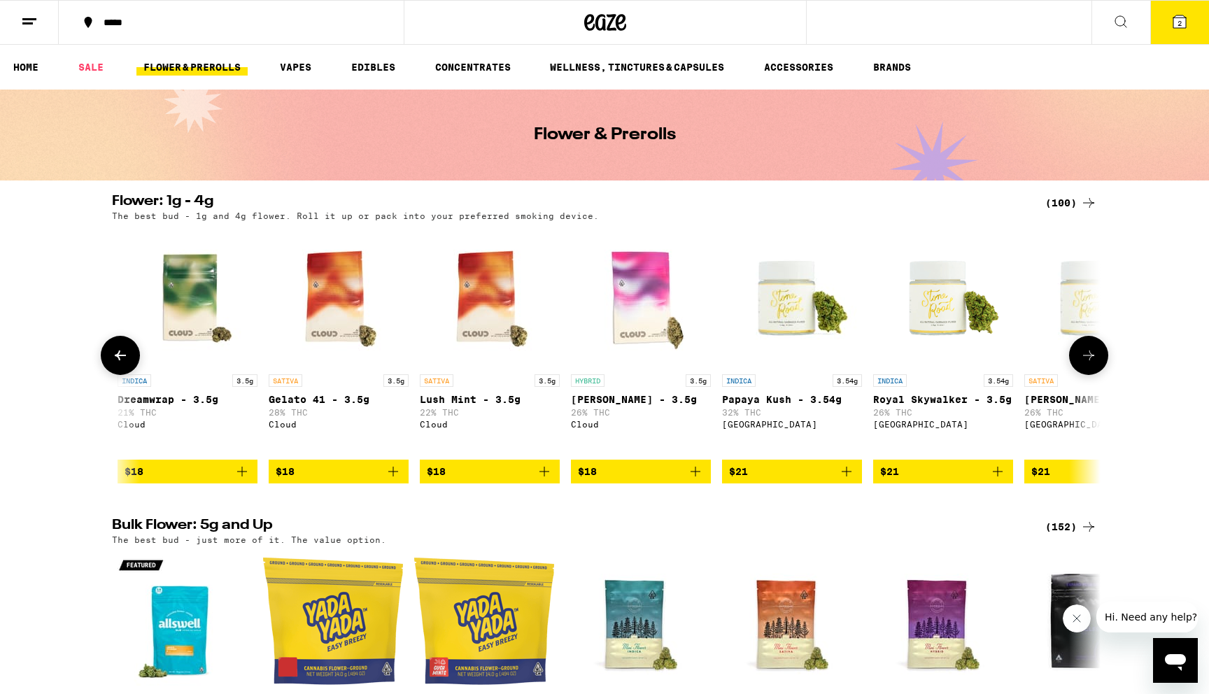
scroll to position [0, 1665]
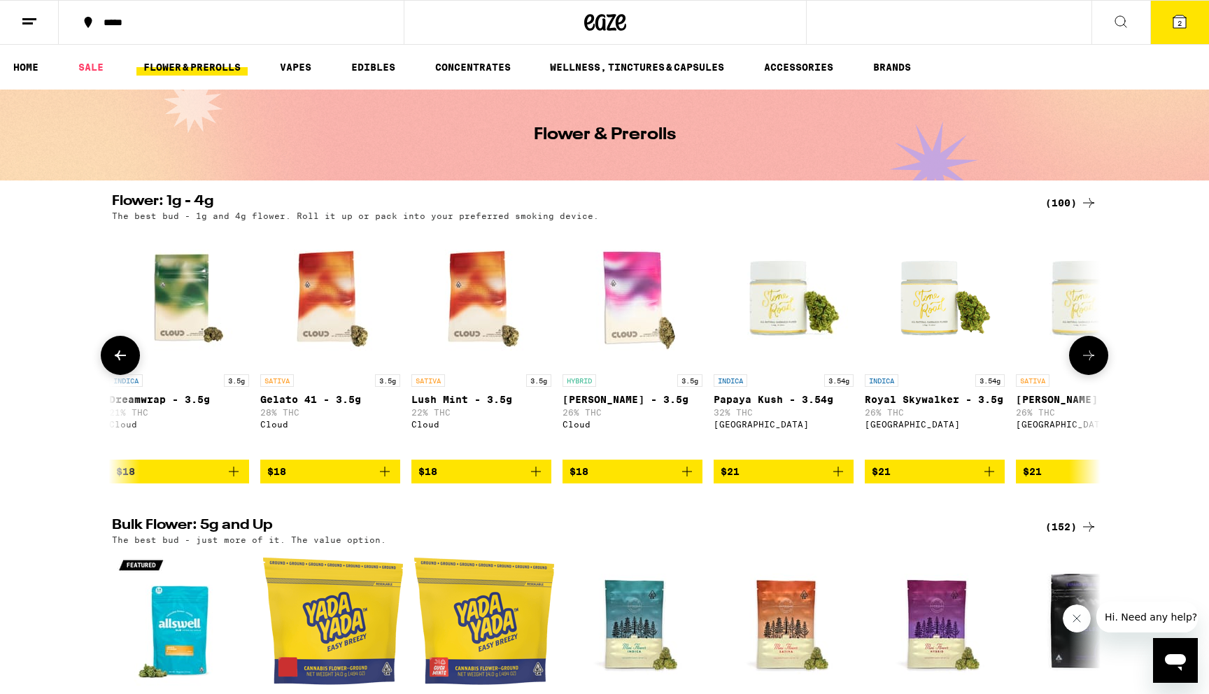
click at [1088, 359] on icon at bounding box center [1088, 355] width 17 height 17
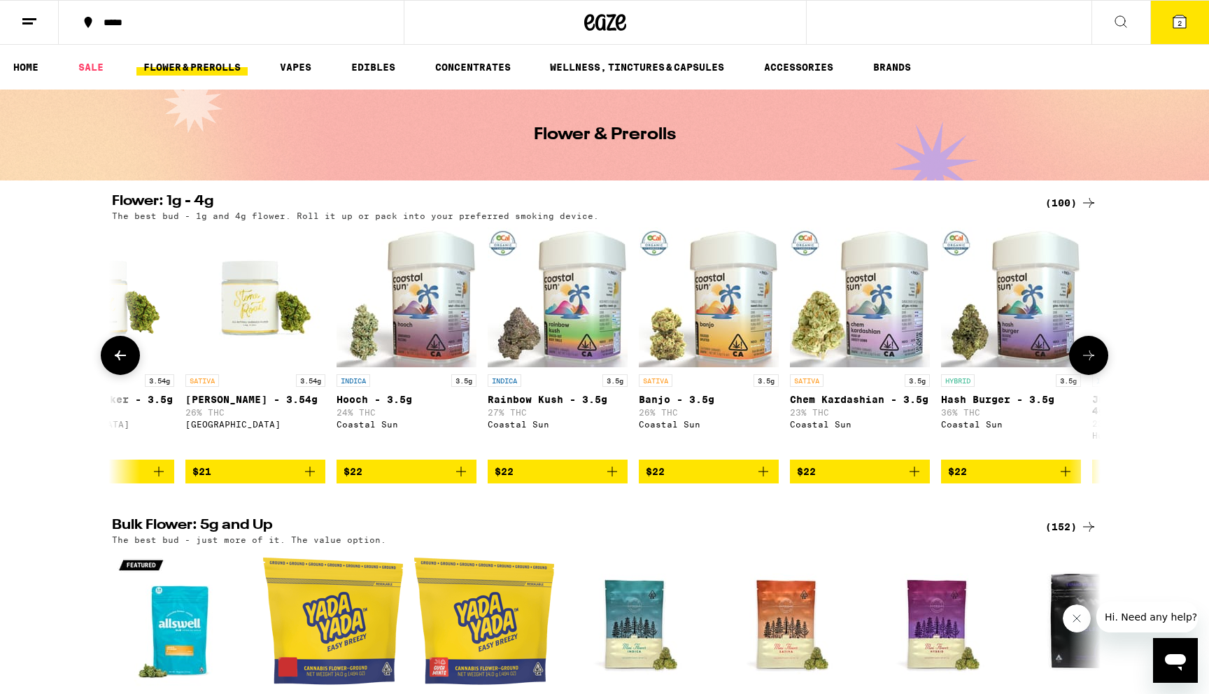
scroll to position [0, 2497]
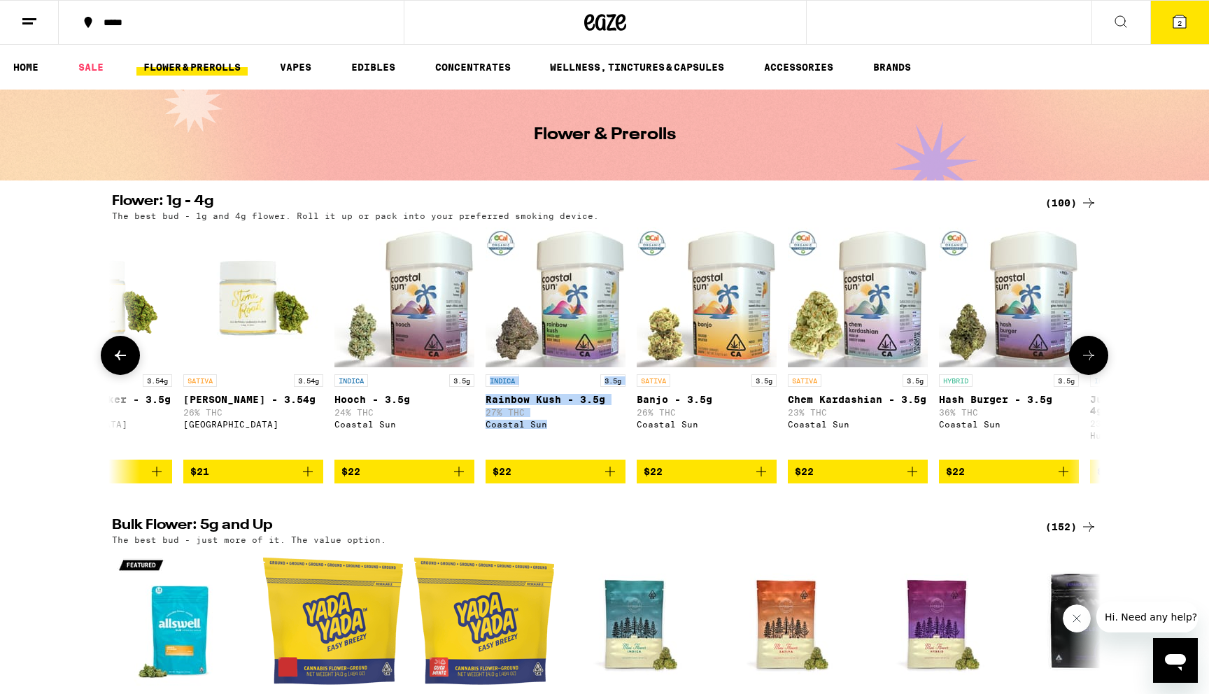
click at [1090, 364] on icon at bounding box center [1088, 355] width 17 height 17
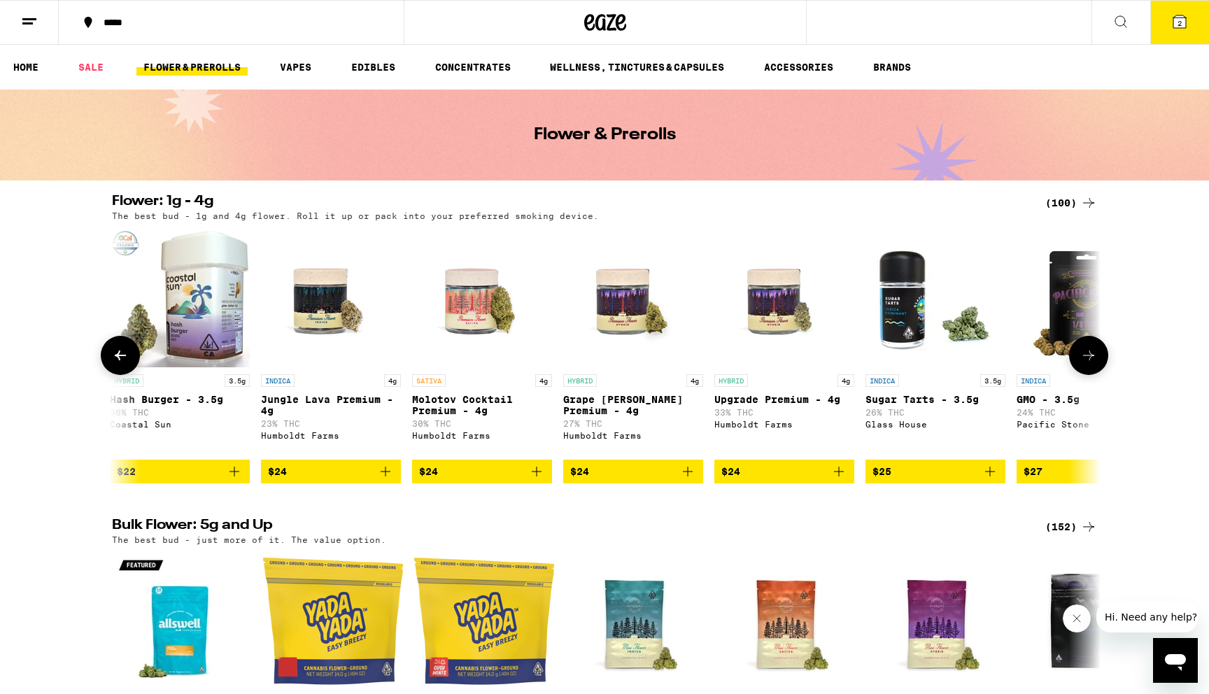
scroll to position [0, 3329]
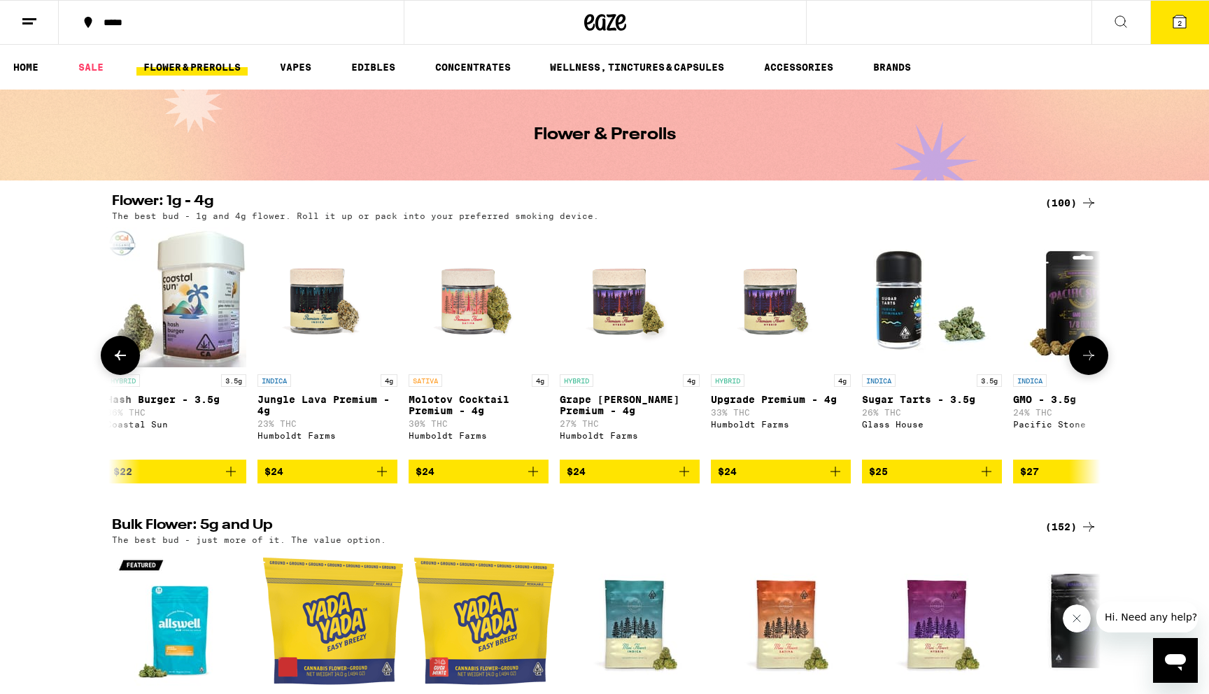
click at [1090, 364] on icon at bounding box center [1088, 355] width 17 height 17
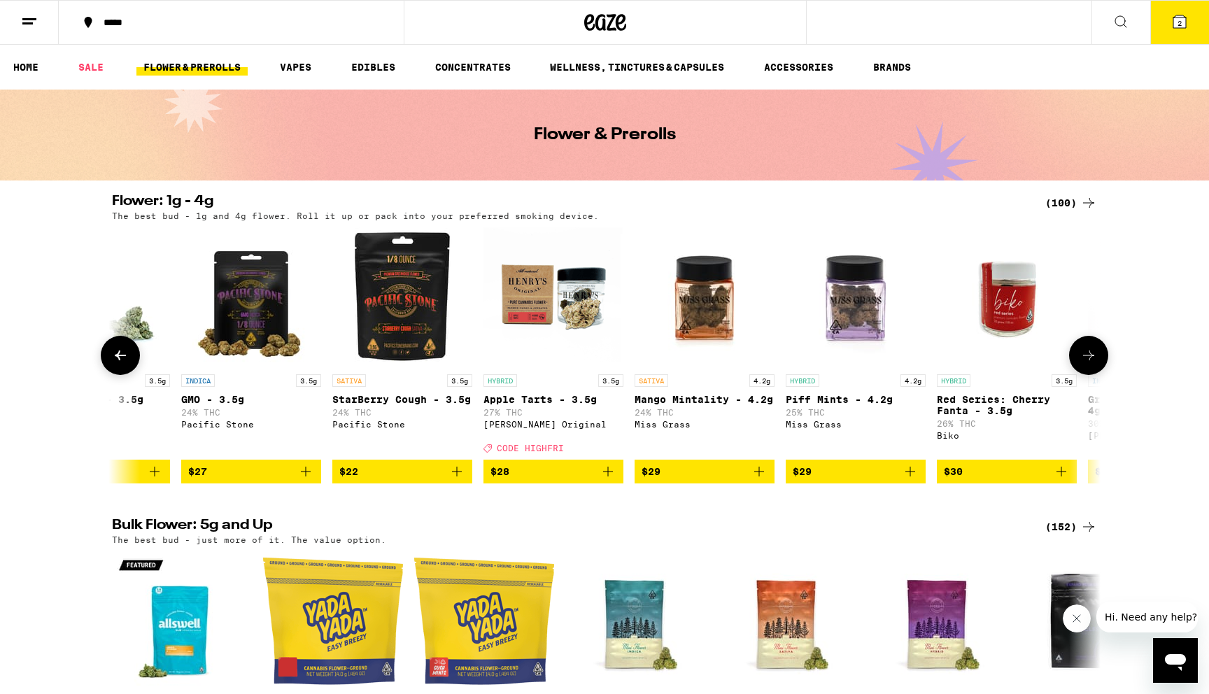
scroll to position [0, 4162]
click at [1093, 364] on icon at bounding box center [1088, 355] width 17 height 17
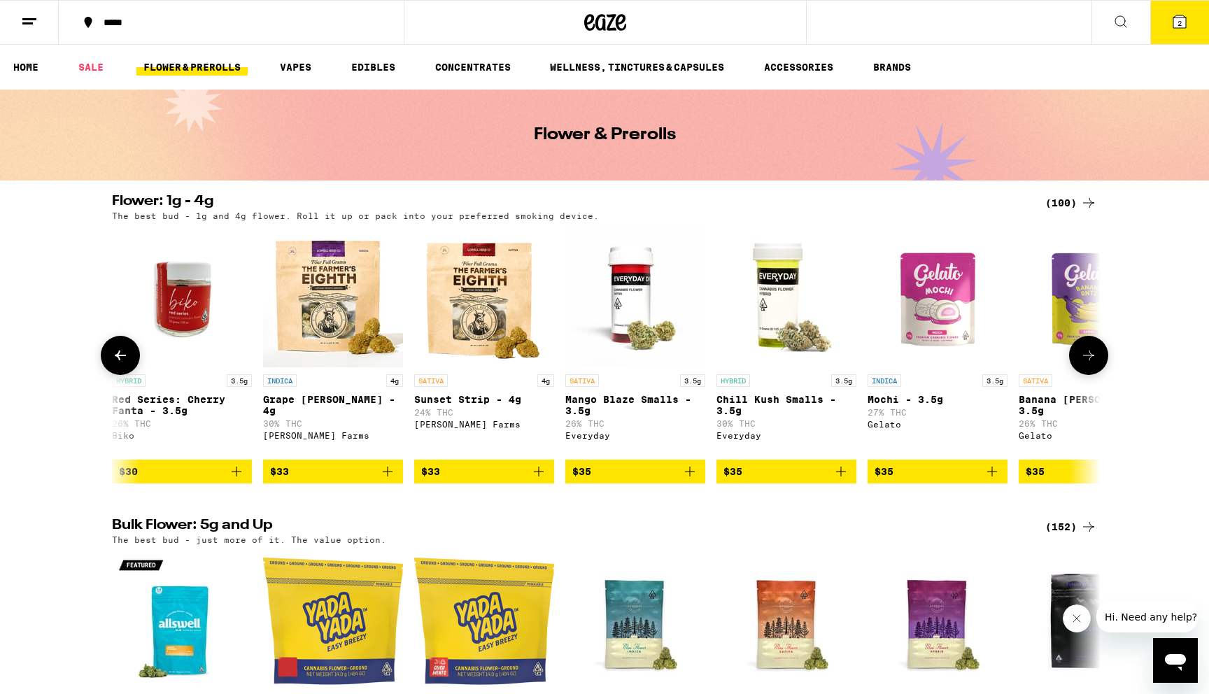
scroll to position [0, 4994]
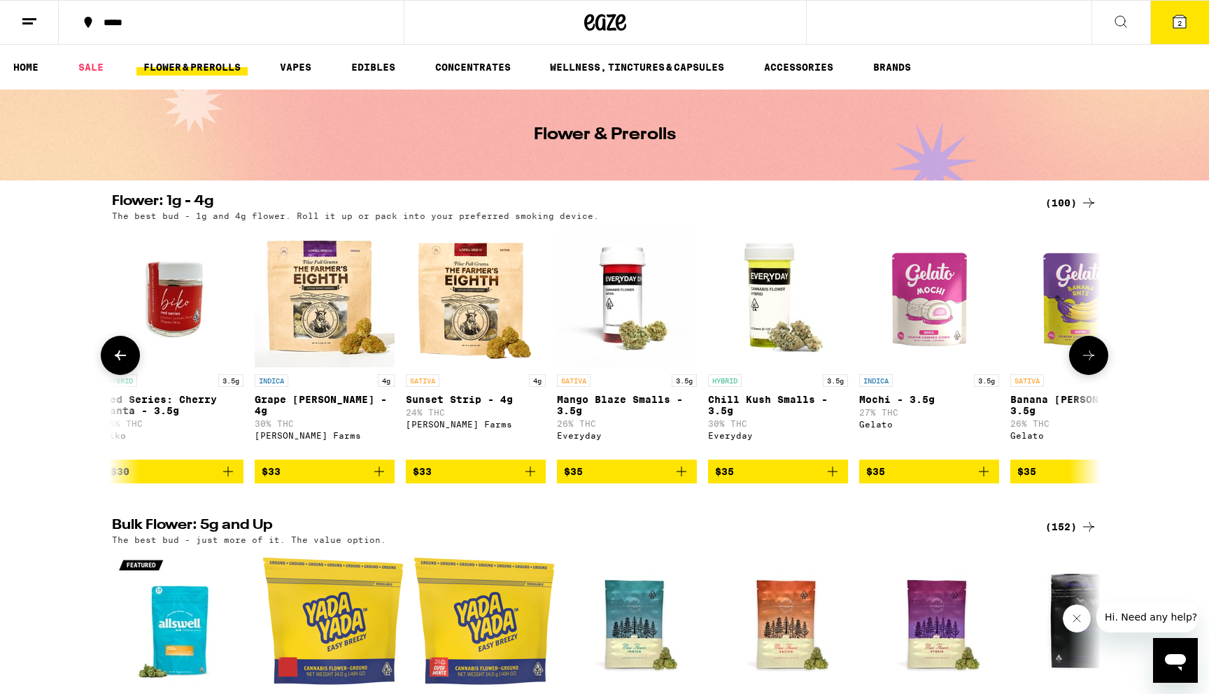
click at [1094, 362] on icon at bounding box center [1088, 355] width 17 height 17
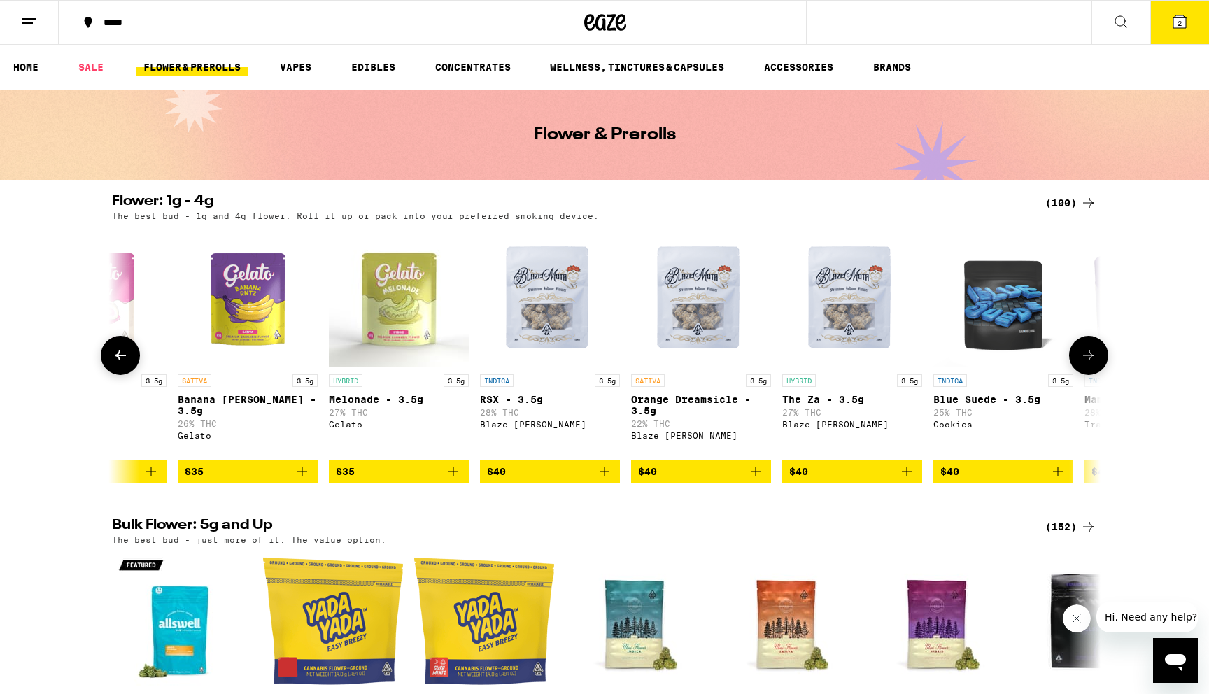
click at [1094, 362] on icon at bounding box center [1088, 355] width 17 height 17
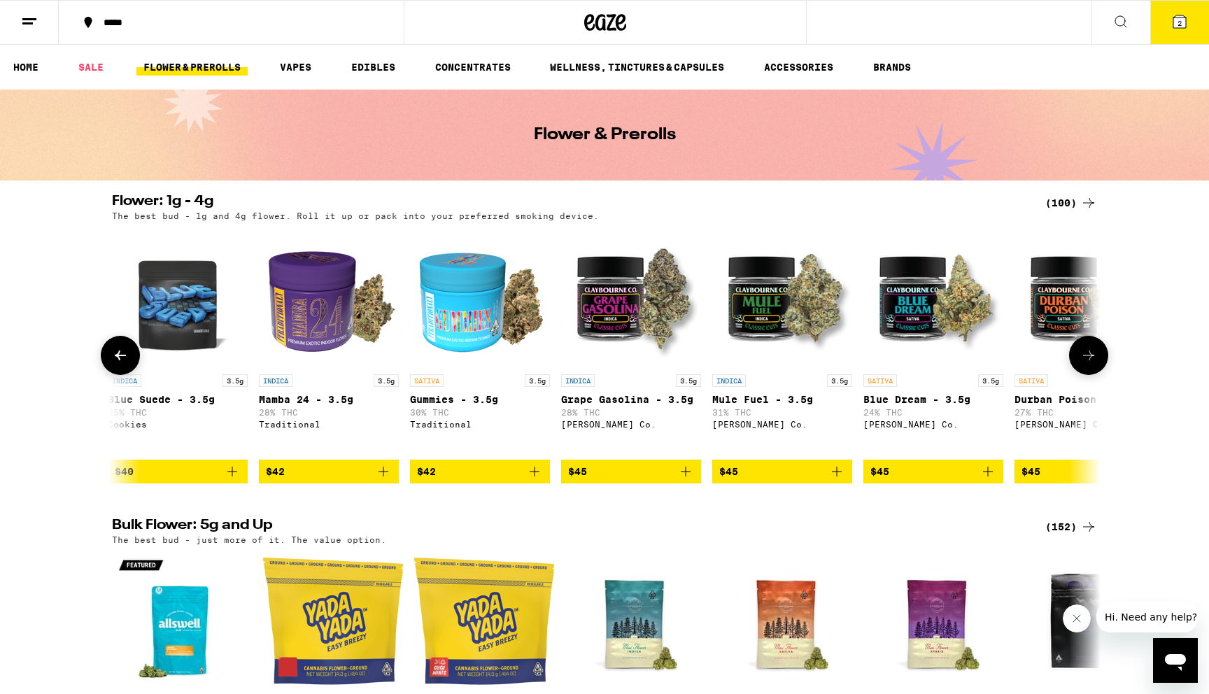
scroll to position [0, 6658]
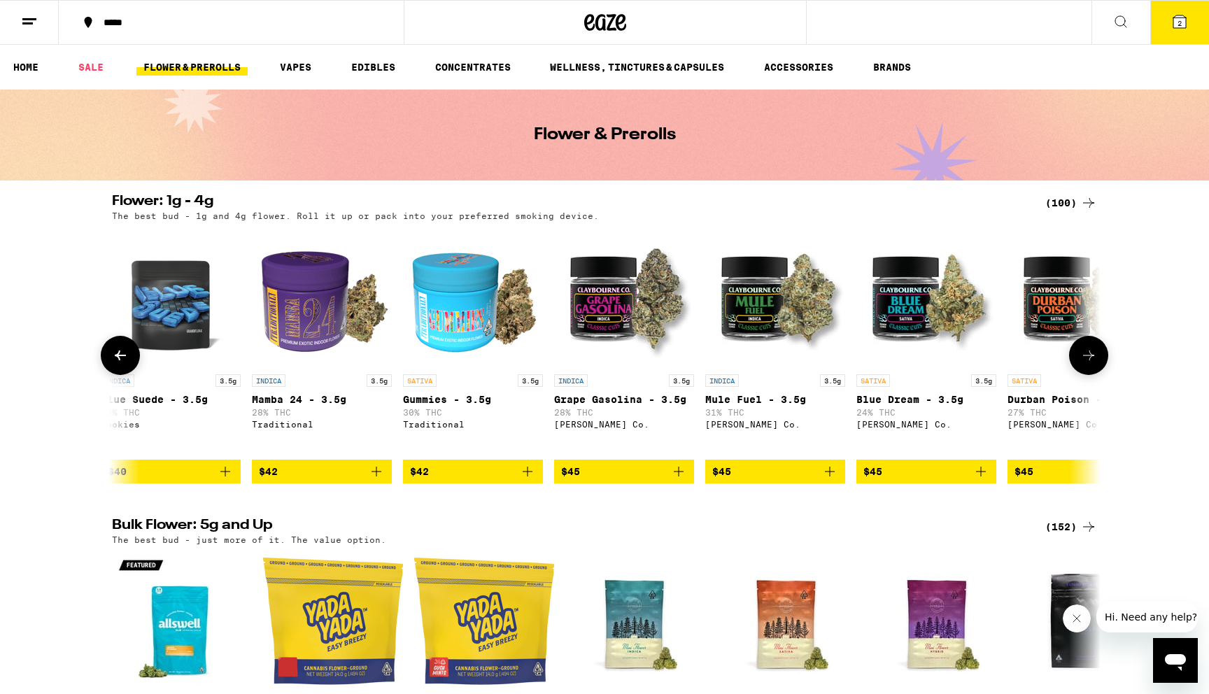
click at [1095, 364] on icon at bounding box center [1088, 355] width 17 height 17
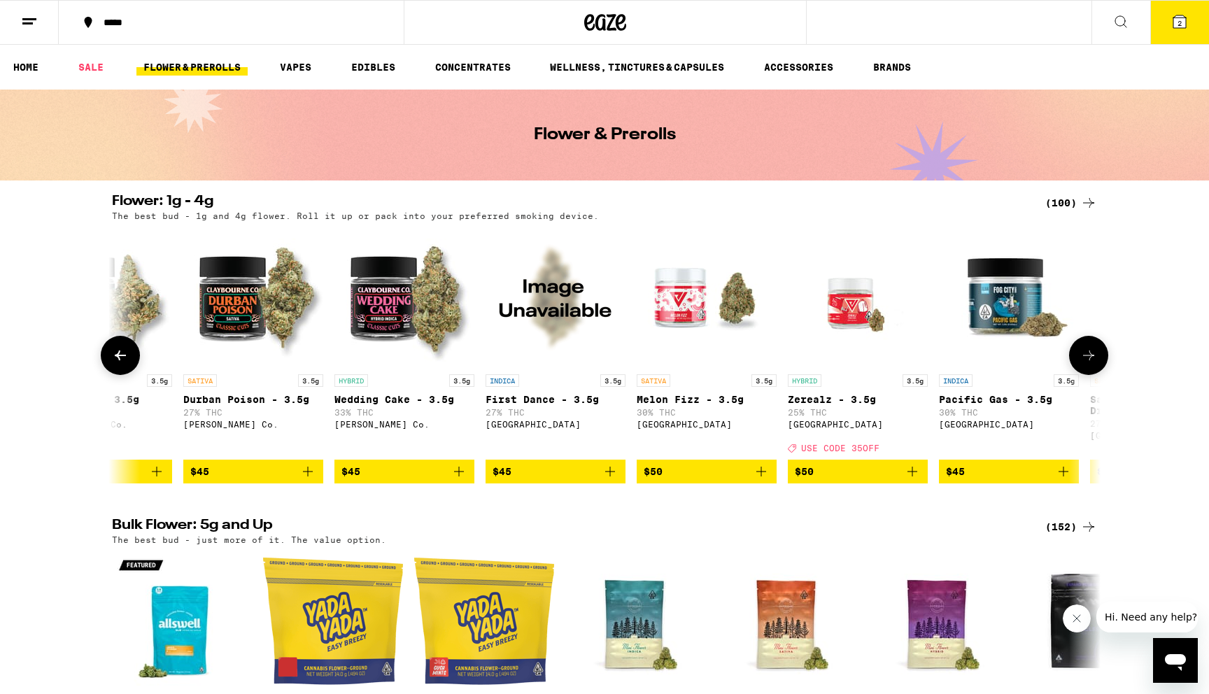
scroll to position [0, 7491]
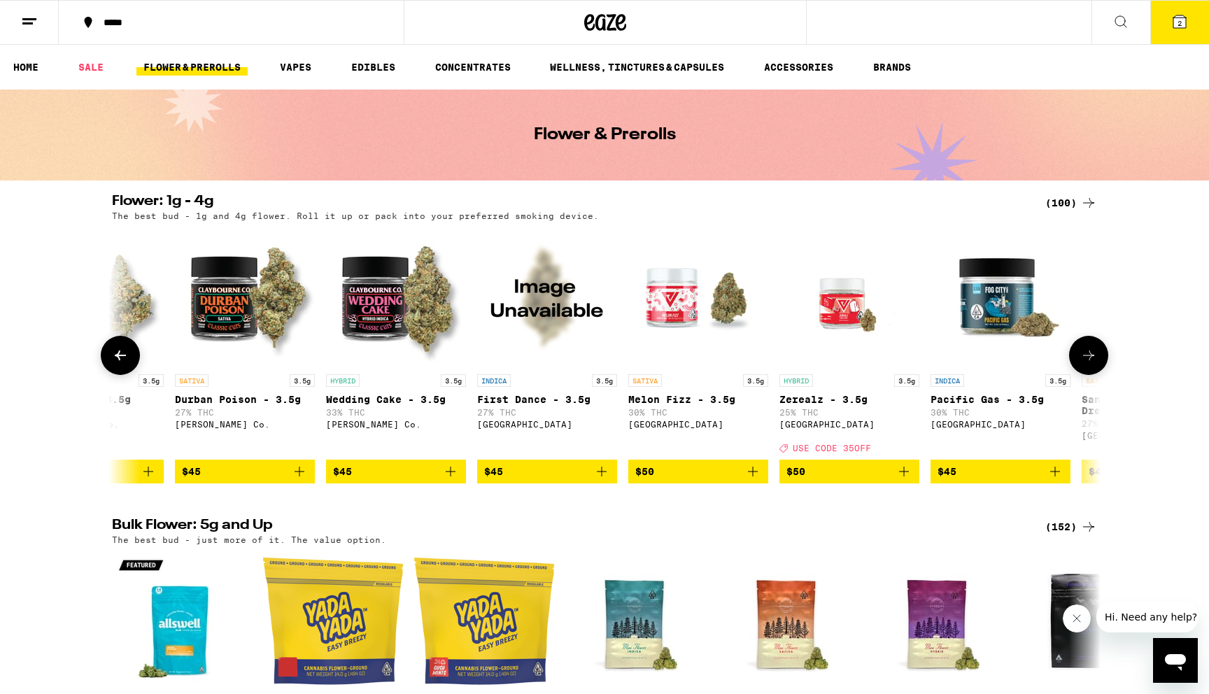
click at [126, 364] on icon at bounding box center [120, 355] width 17 height 17
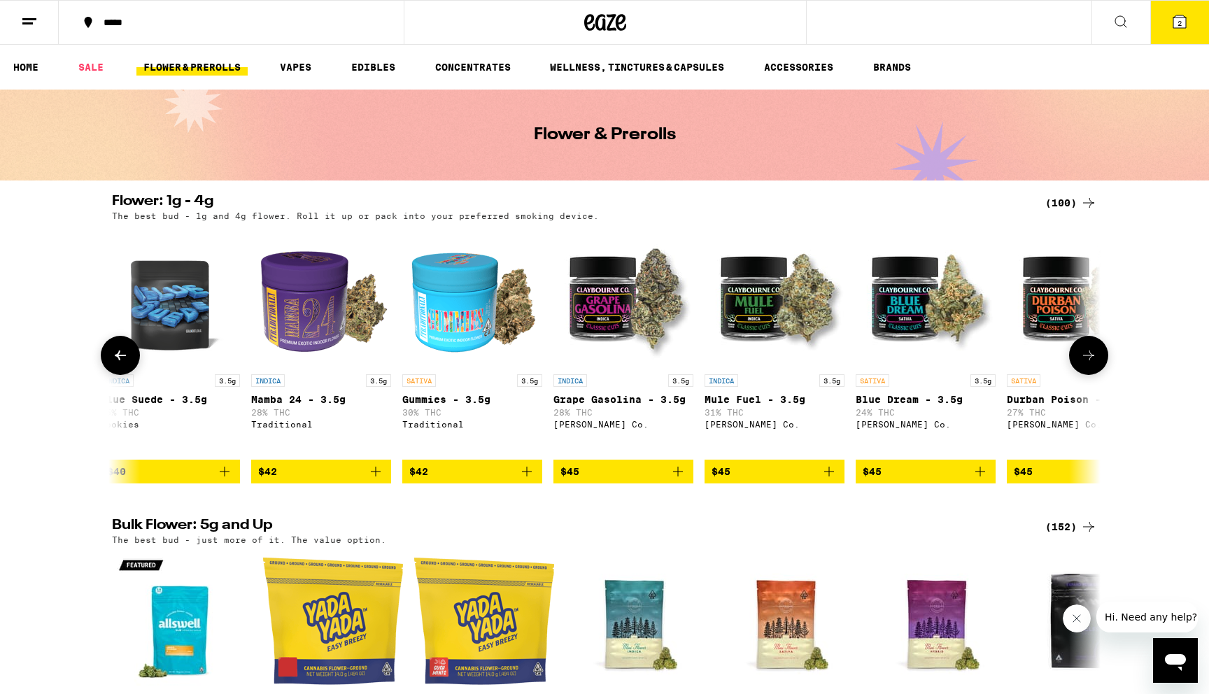
scroll to position [0, 6658]
click at [1100, 375] on button at bounding box center [1088, 355] width 39 height 39
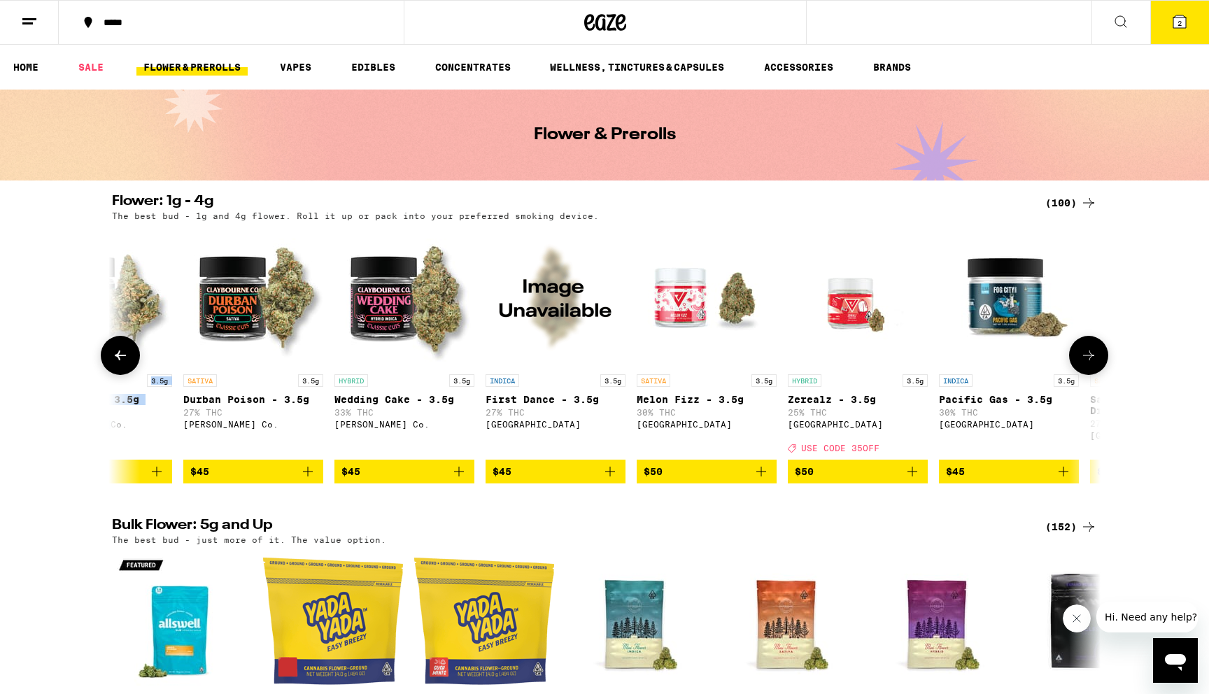
click at [1091, 364] on icon at bounding box center [1088, 355] width 17 height 17
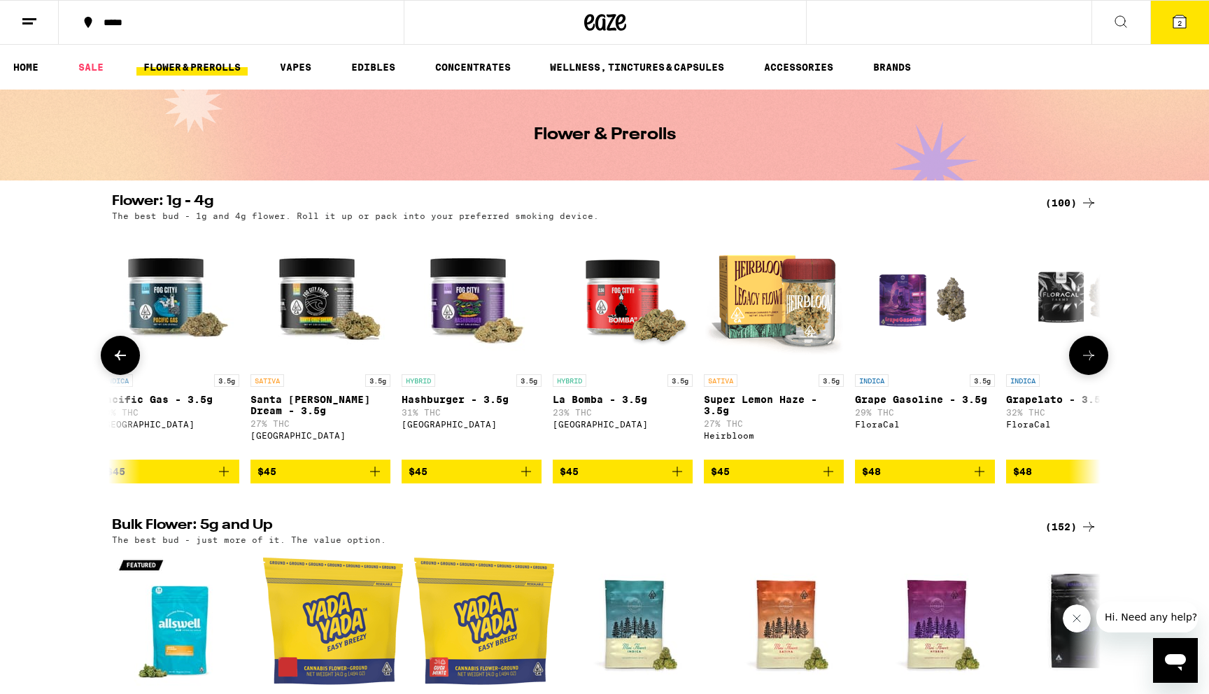
click at [1091, 364] on icon at bounding box center [1088, 355] width 17 height 17
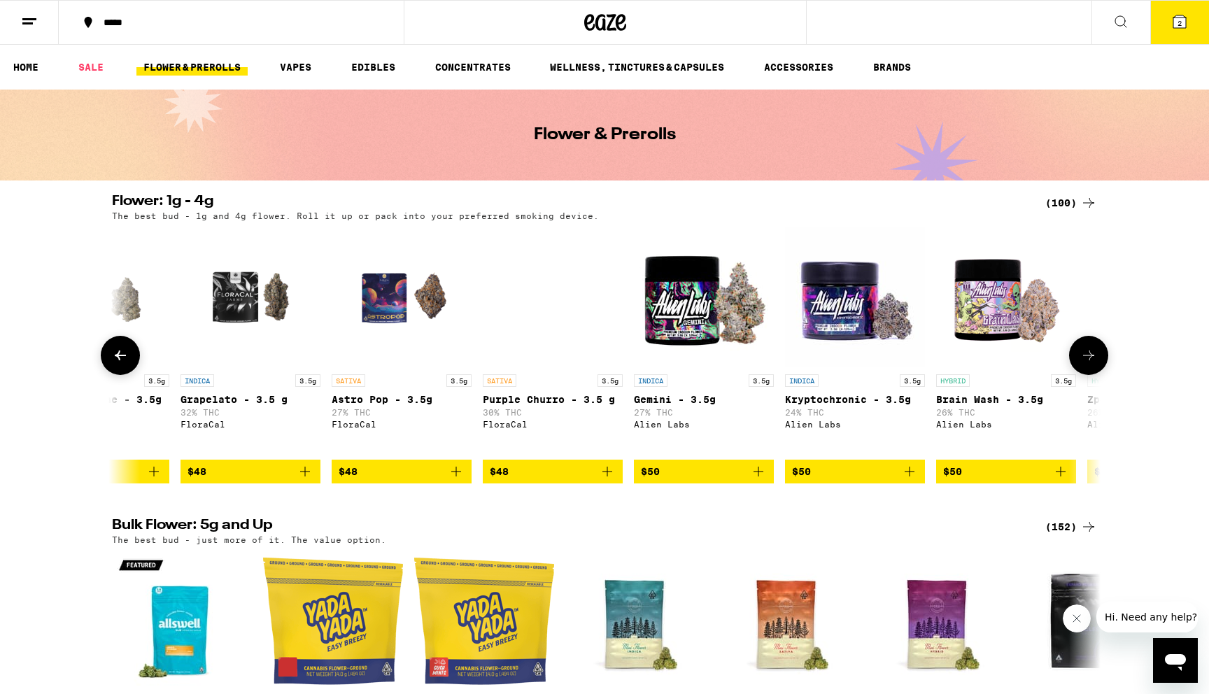
scroll to position [0, 9154]
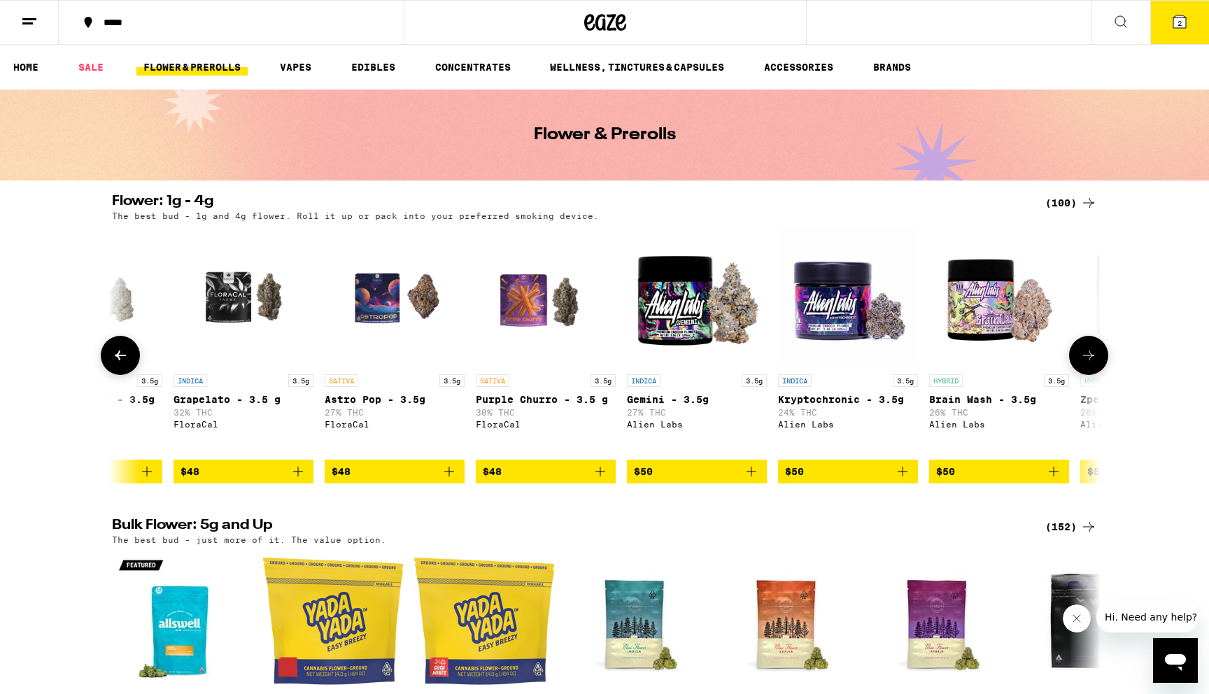
click at [1085, 360] on icon at bounding box center [1088, 355] width 17 height 17
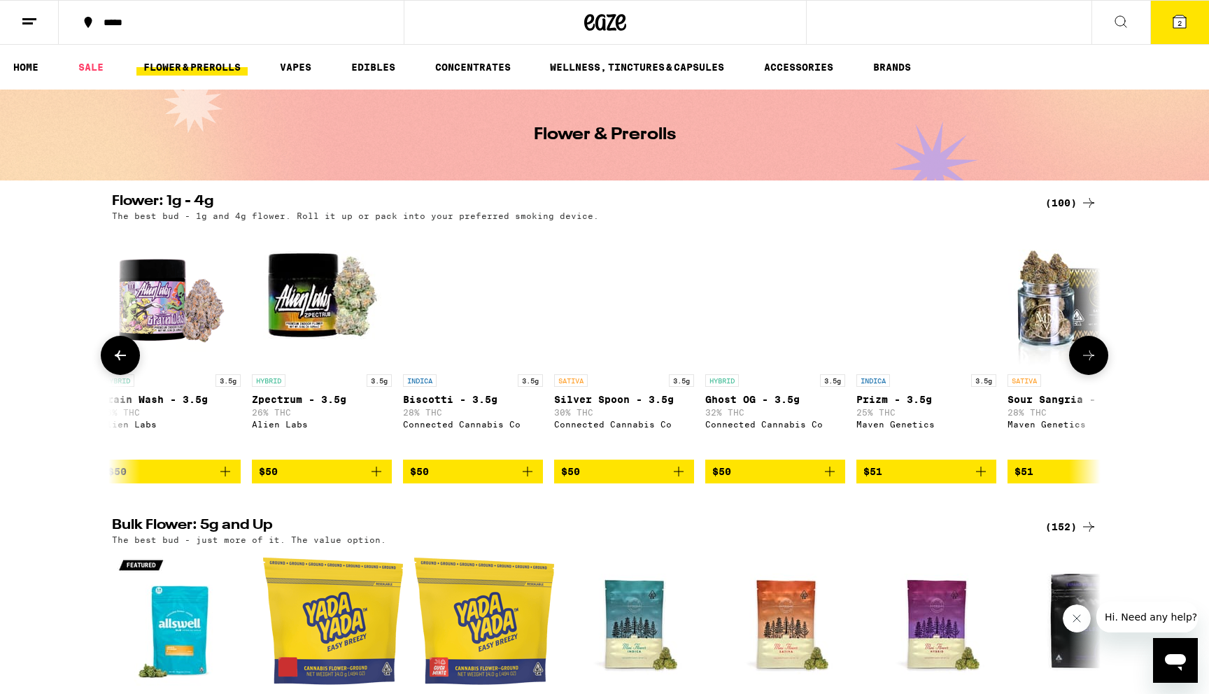
scroll to position [0, 9986]
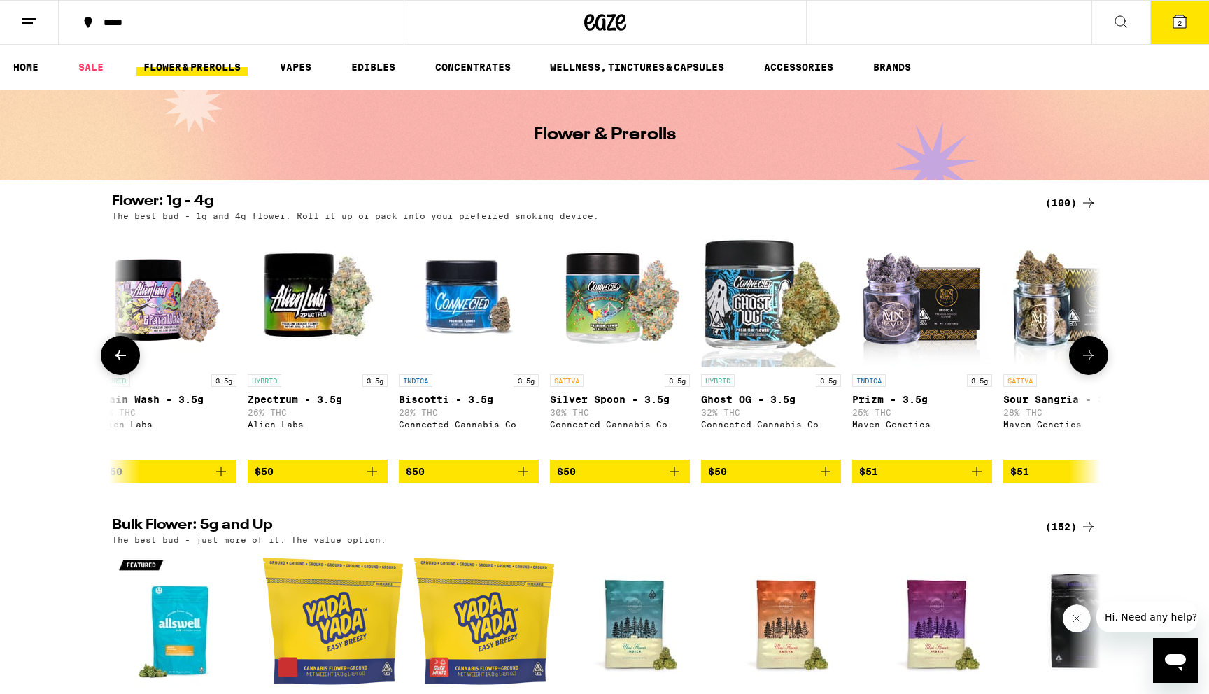
click at [1090, 360] on icon at bounding box center [1088, 355] width 11 height 10
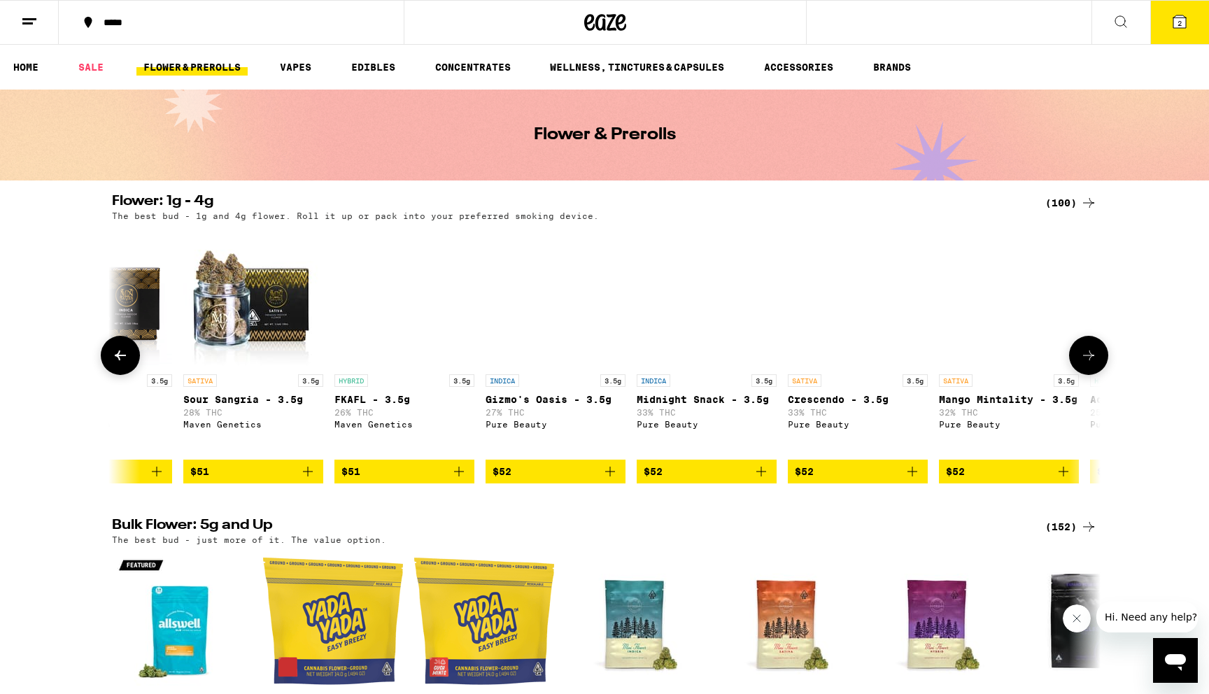
scroll to position [0, 10819]
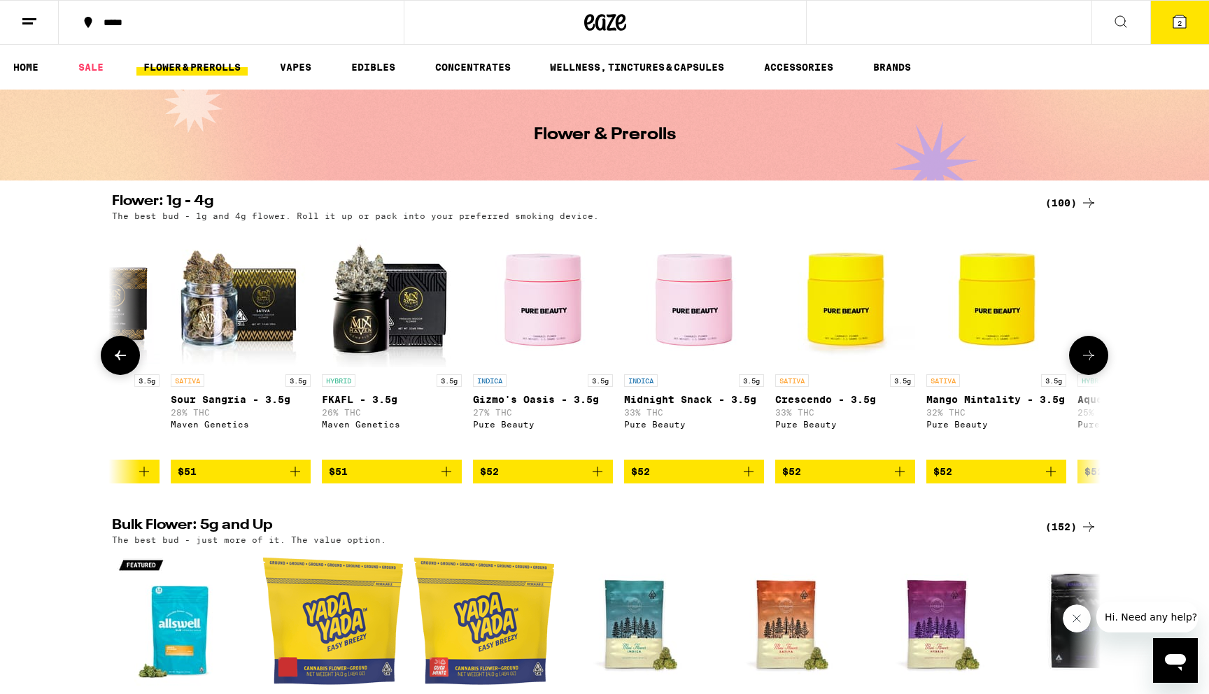
click at [1090, 360] on icon at bounding box center [1088, 355] width 11 height 10
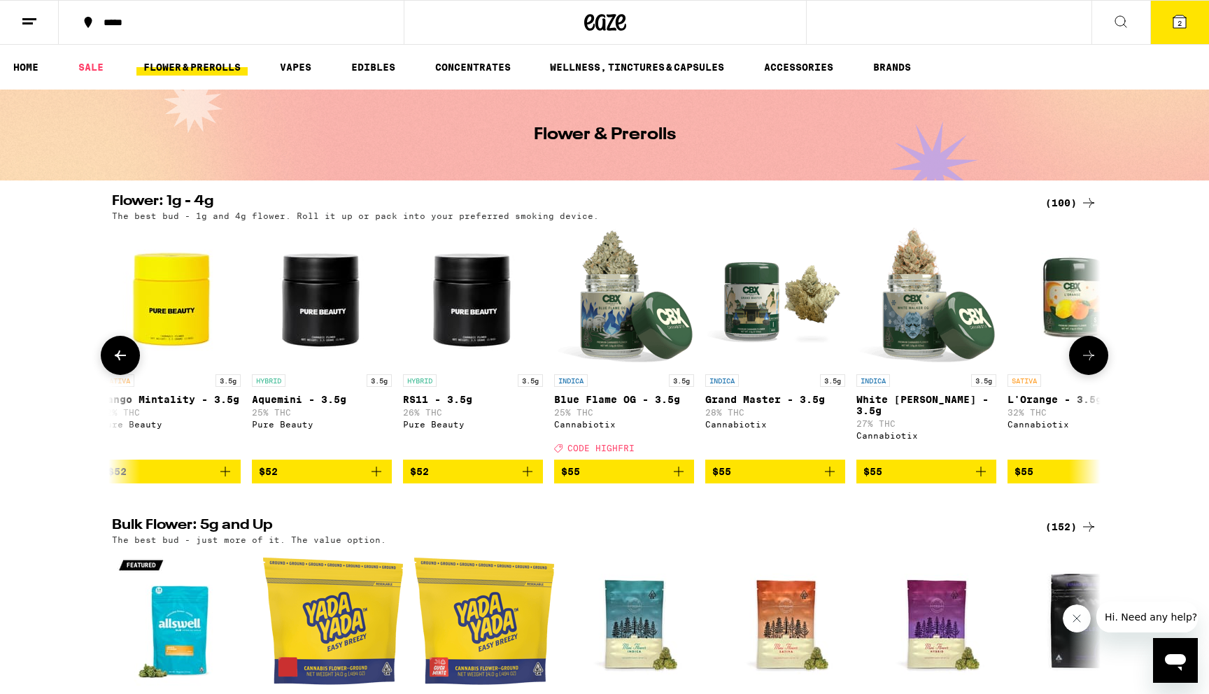
scroll to position [0, 11651]
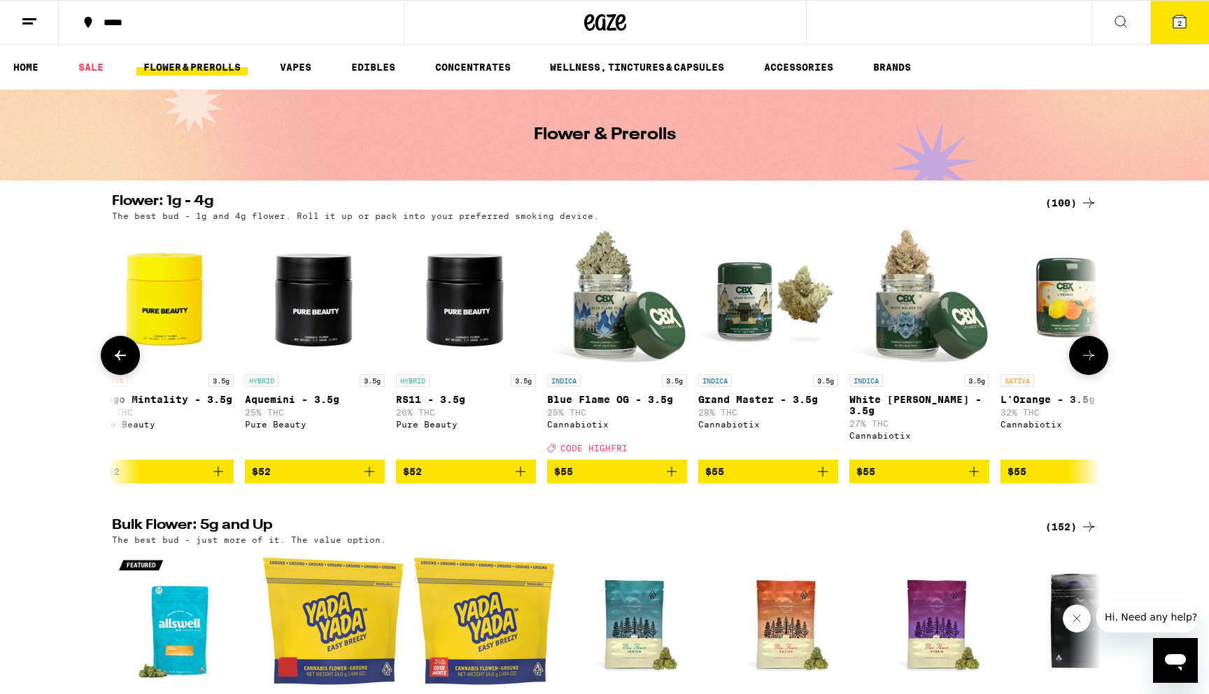
click at [1090, 360] on icon at bounding box center [1088, 355] width 11 height 10
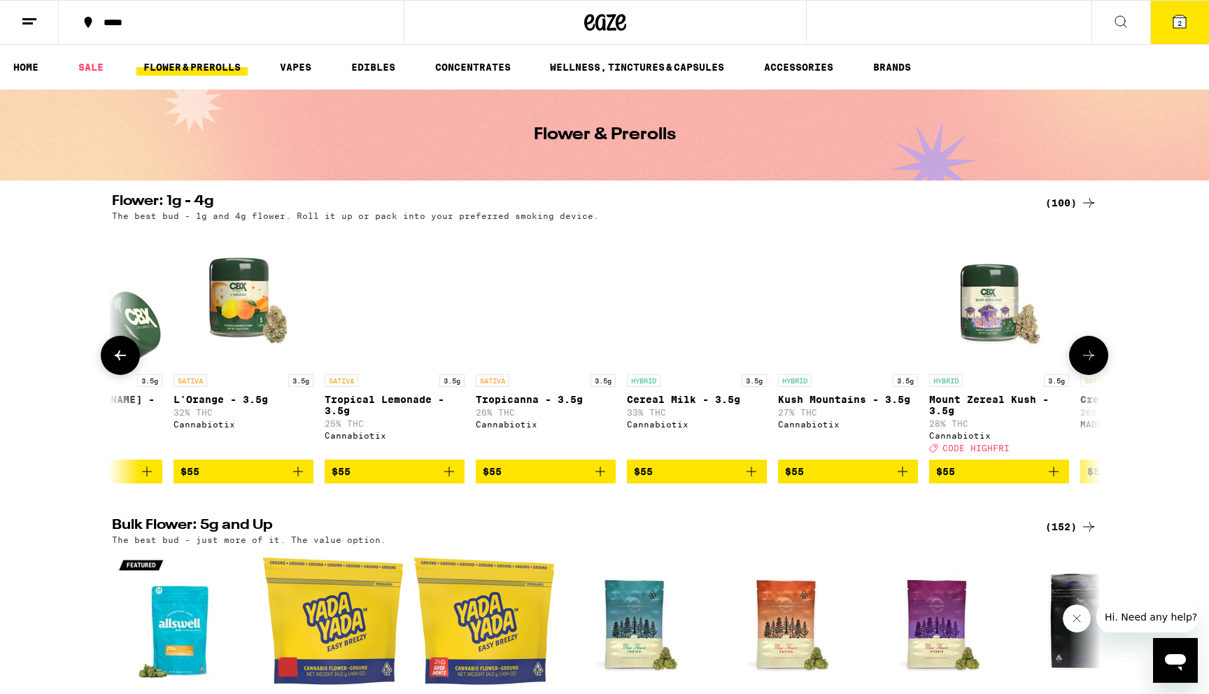
scroll to position [0, 12483]
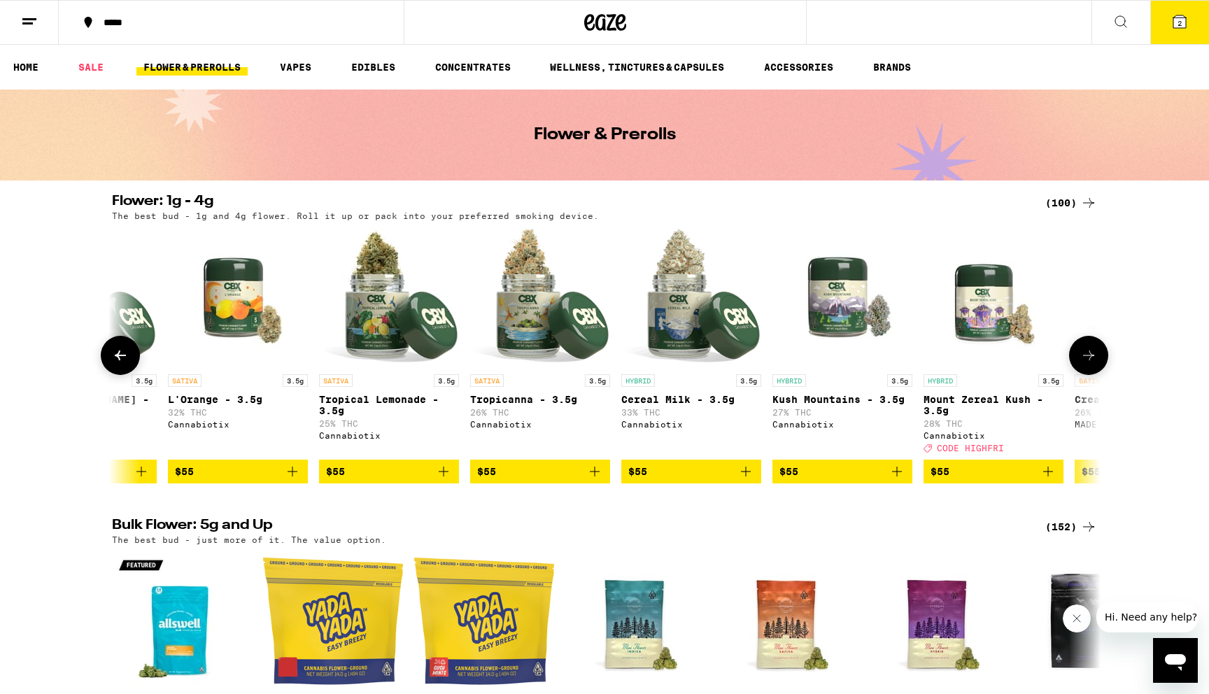
click at [1090, 360] on icon at bounding box center [1088, 355] width 11 height 10
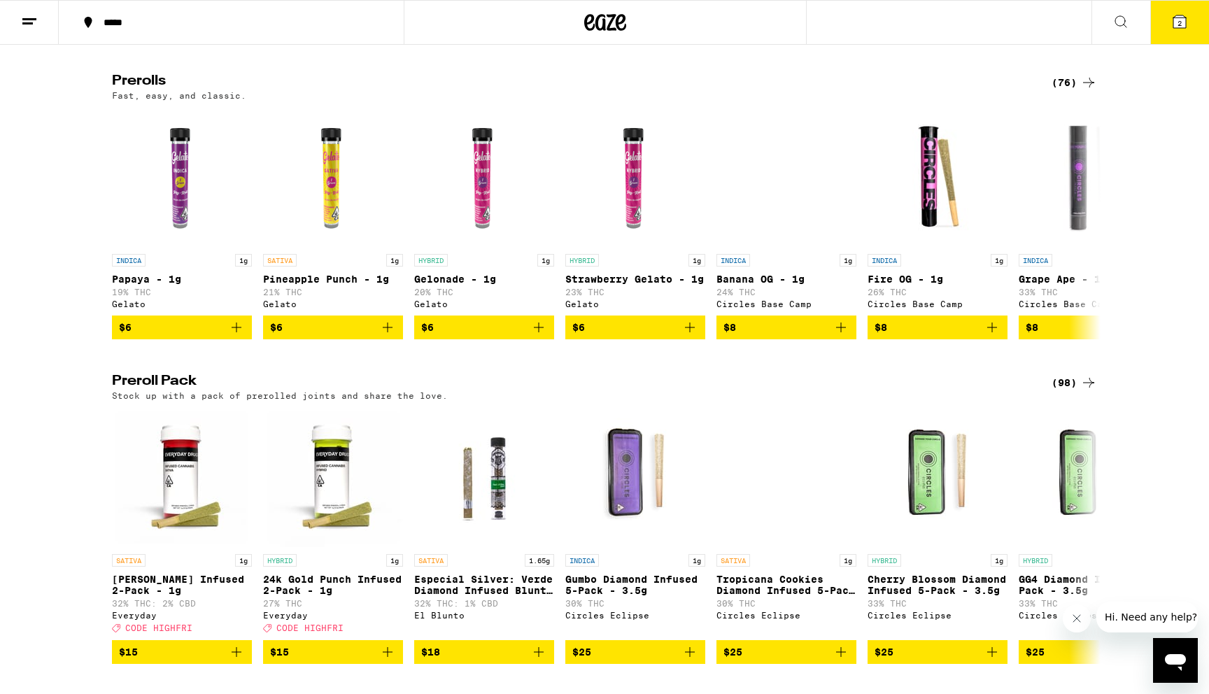
scroll to position [709, 0]
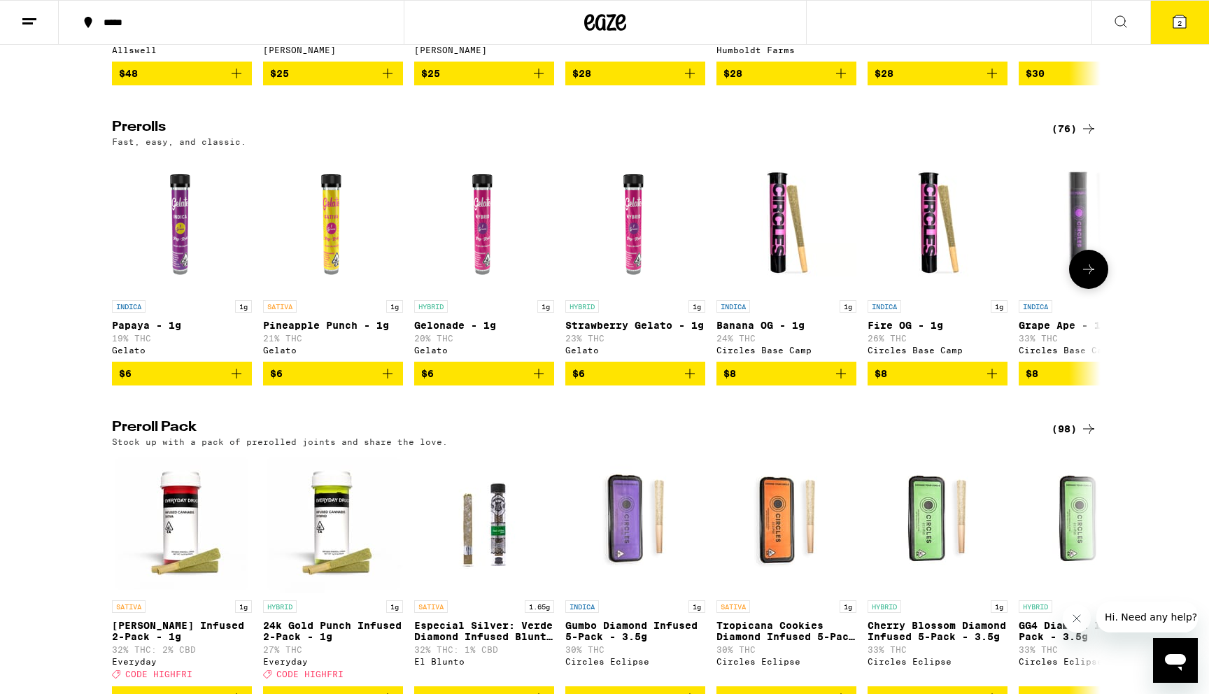
click at [1093, 278] on icon at bounding box center [1088, 269] width 17 height 17
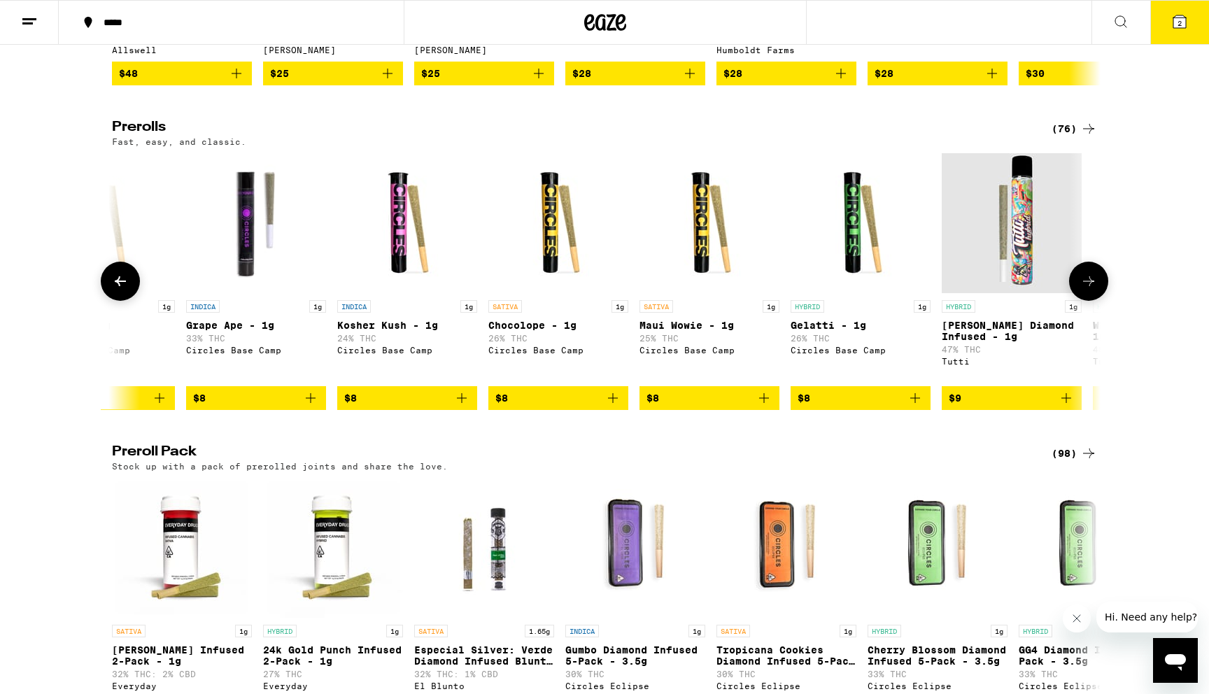
click at [1093, 290] on icon at bounding box center [1088, 281] width 17 height 17
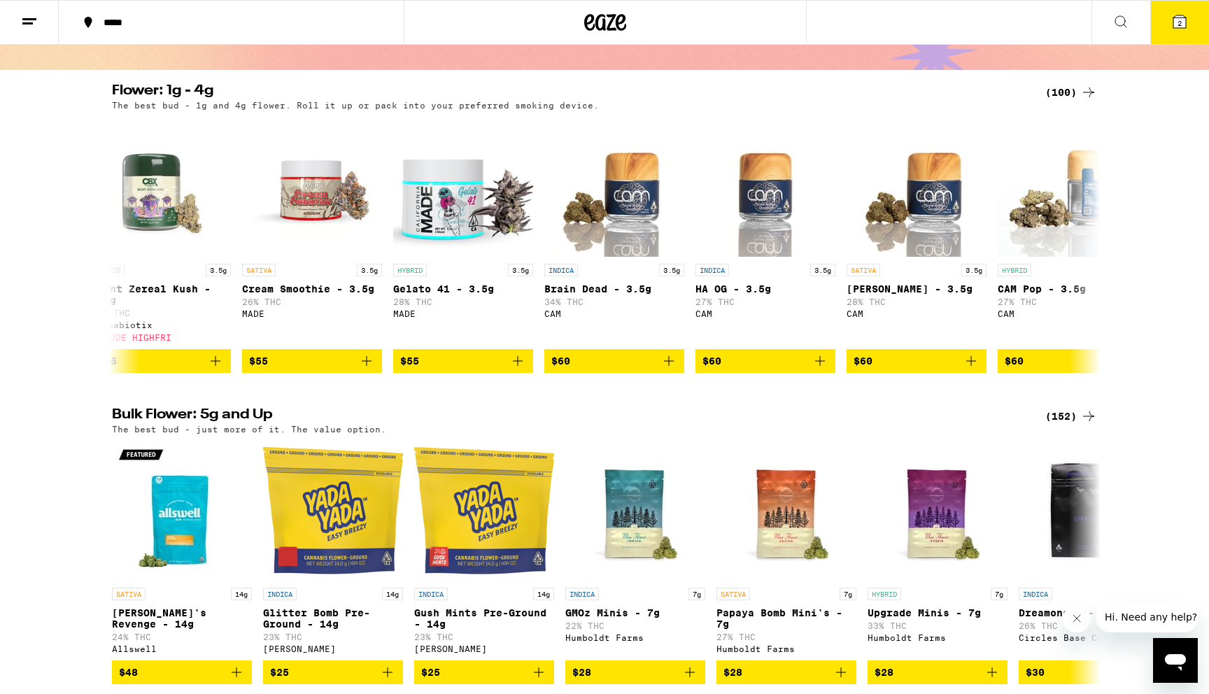
scroll to position [174, 0]
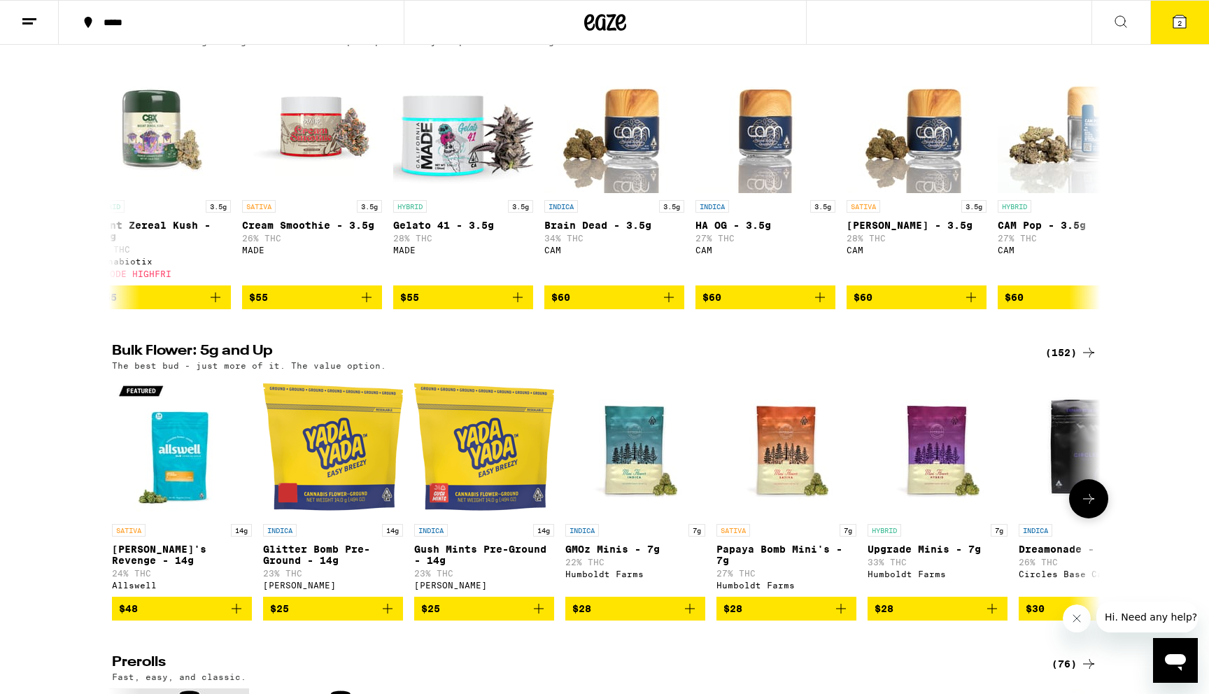
click at [1090, 507] on icon at bounding box center [1088, 498] width 17 height 17
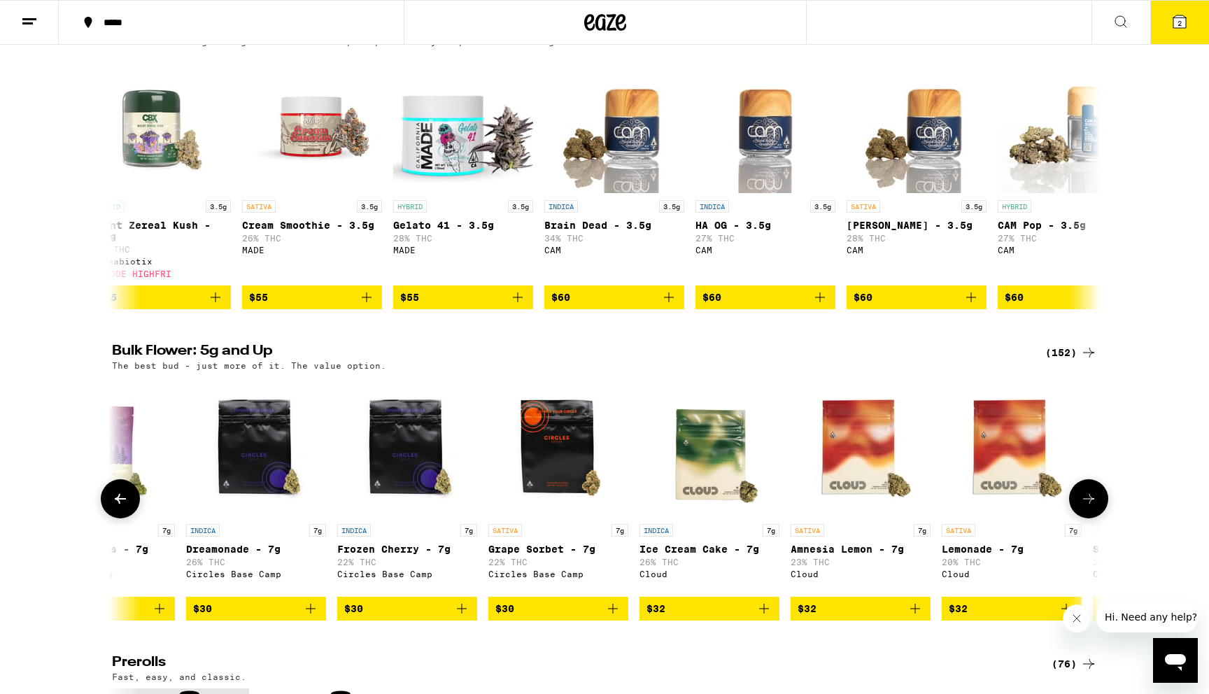
click at [1090, 507] on icon at bounding box center [1088, 498] width 17 height 17
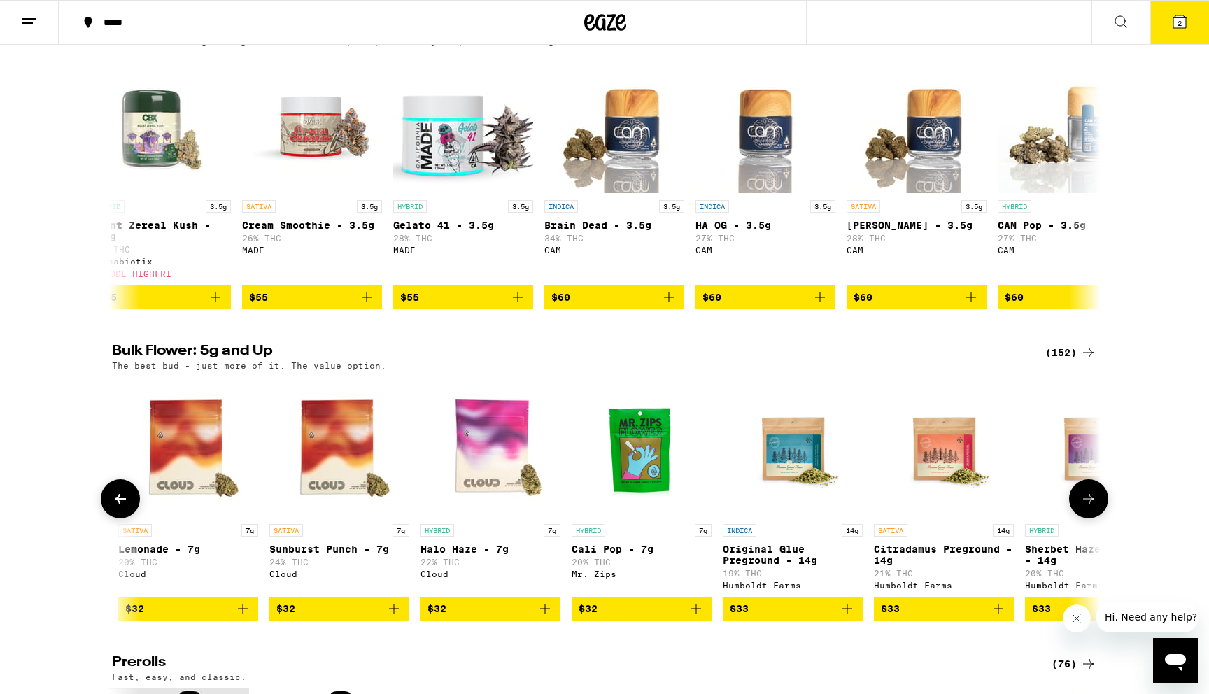
scroll to position [0, 1665]
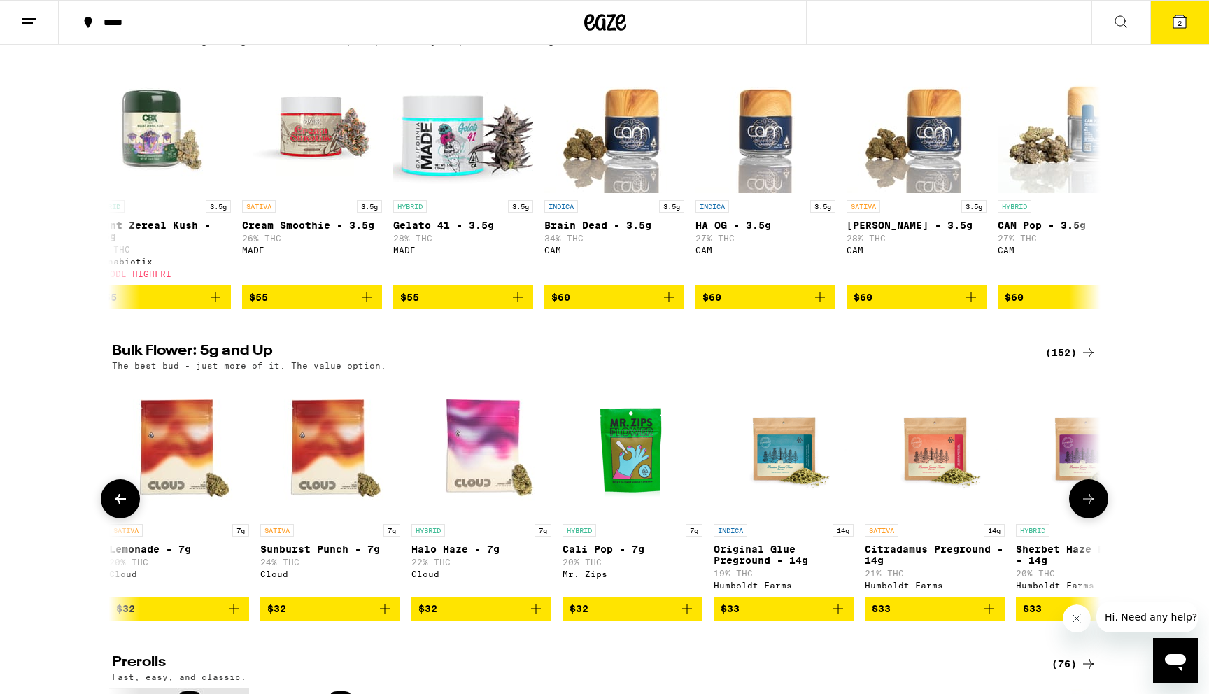
click at [1090, 507] on icon at bounding box center [1088, 498] width 17 height 17
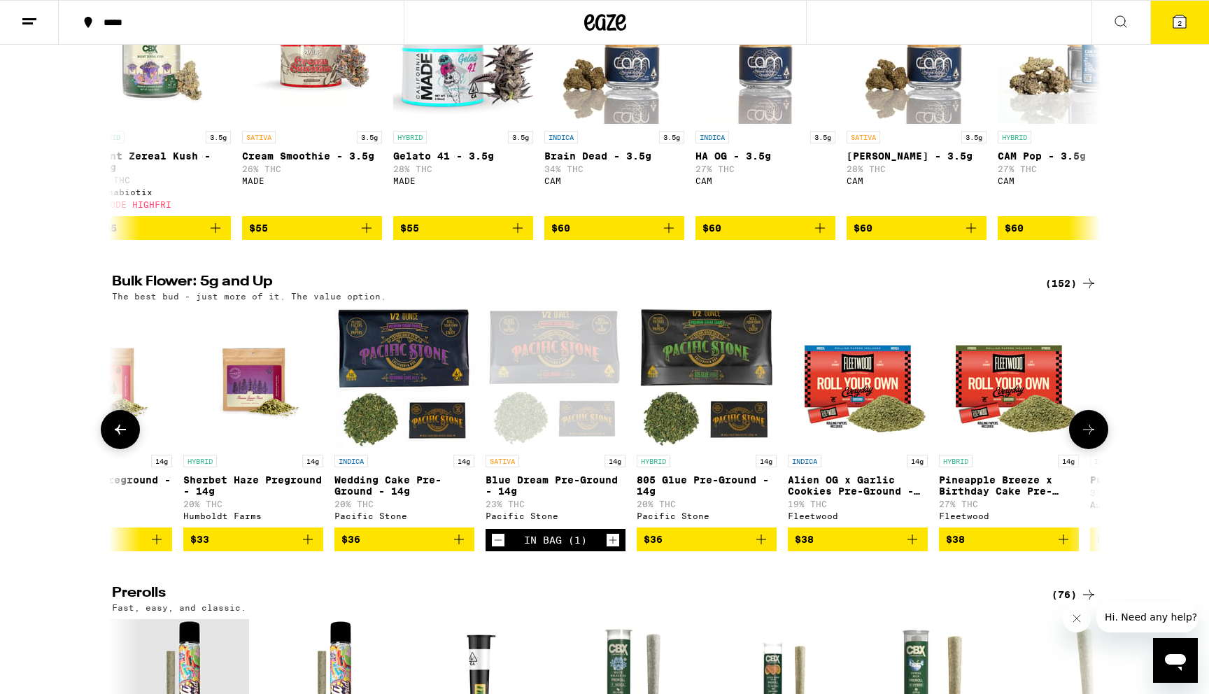
scroll to position [245, 0]
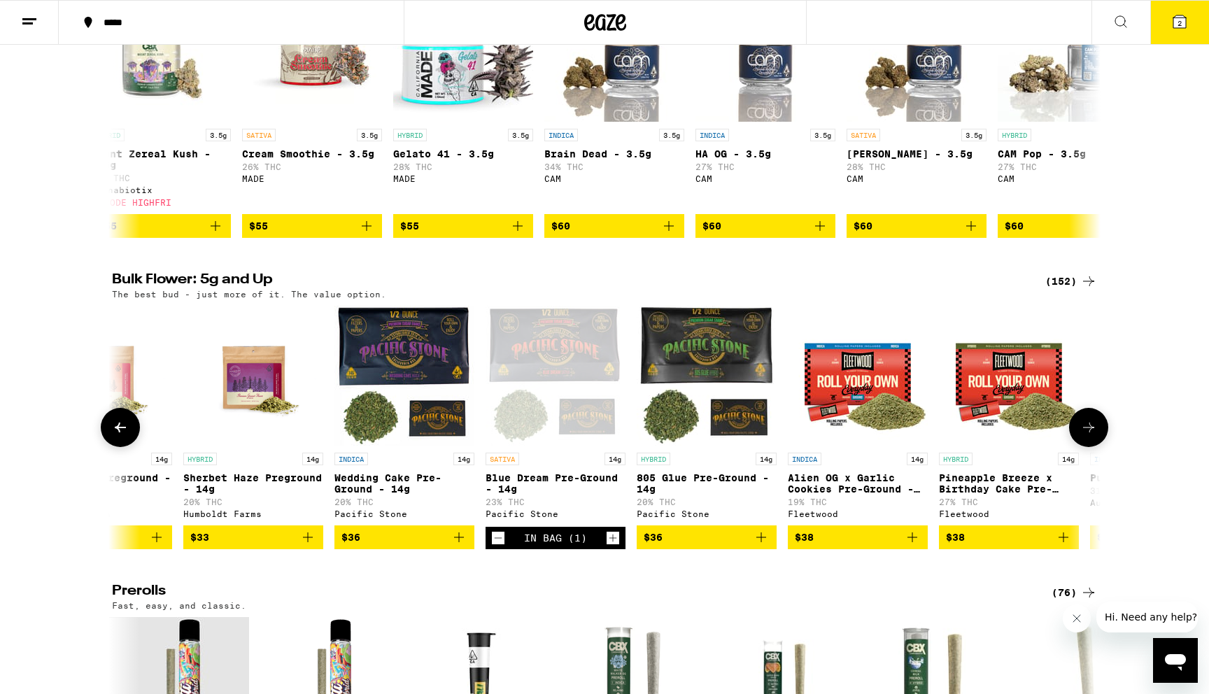
click at [1100, 446] on button at bounding box center [1088, 427] width 39 height 39
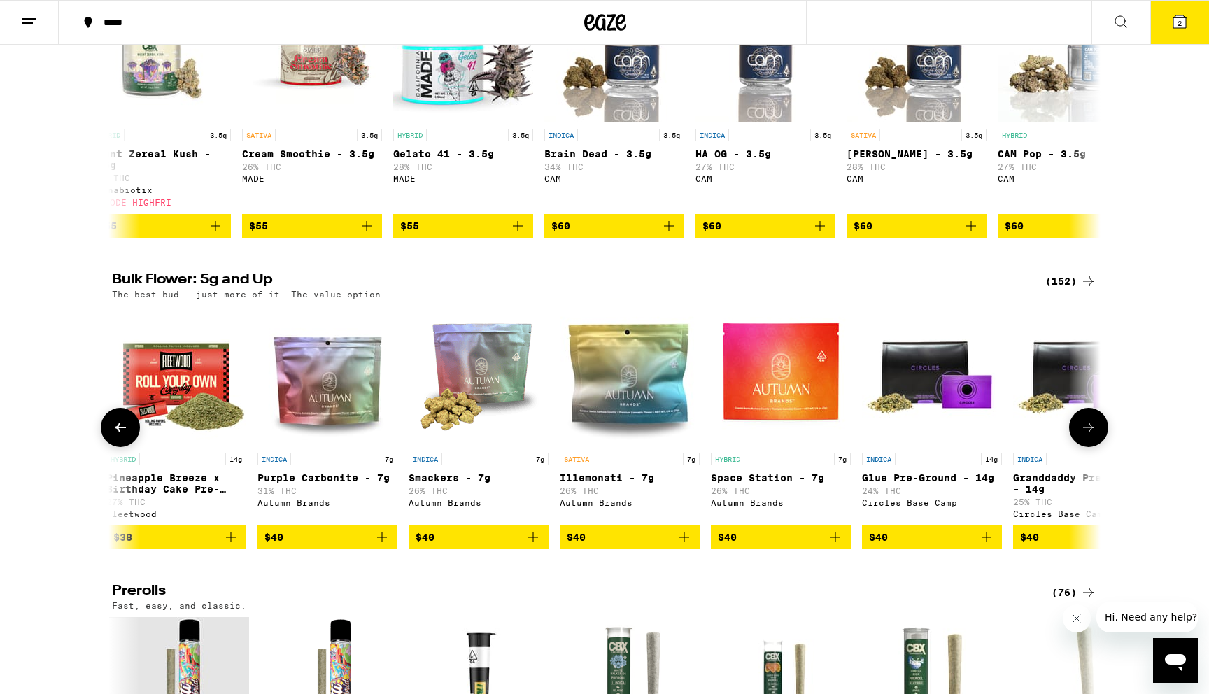
click at [1100, 446] on button at bounding box center [1088, 427] width 39 height 39
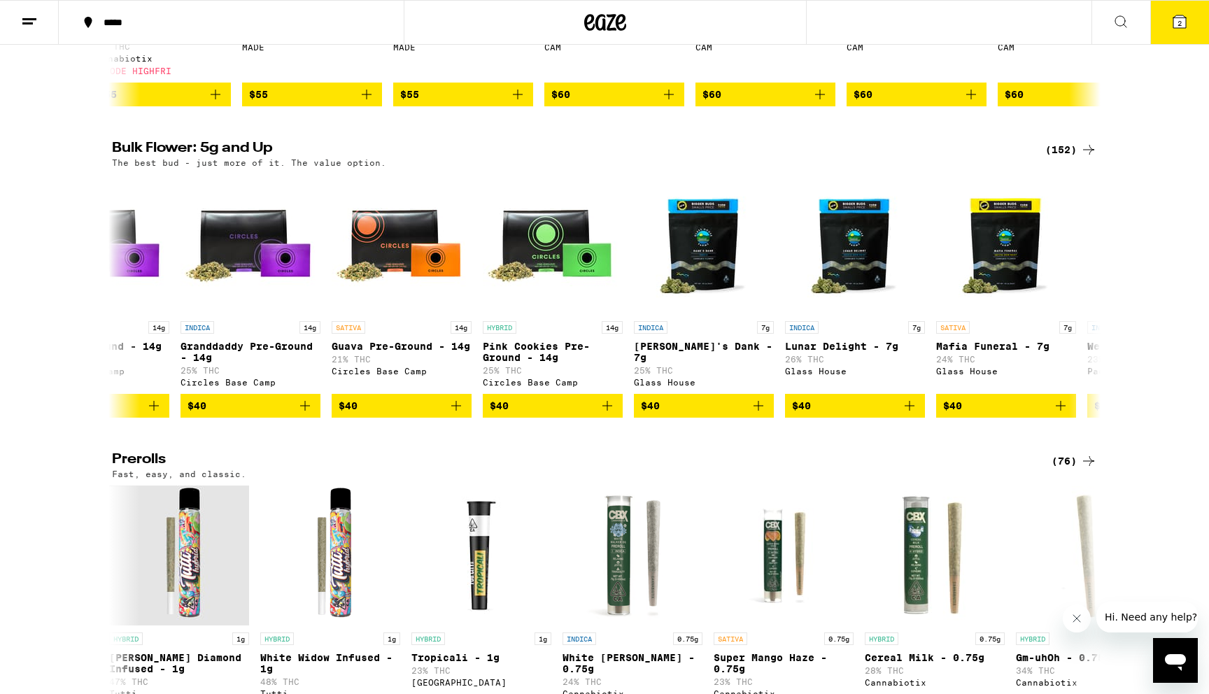
scroll to position [0, 0]
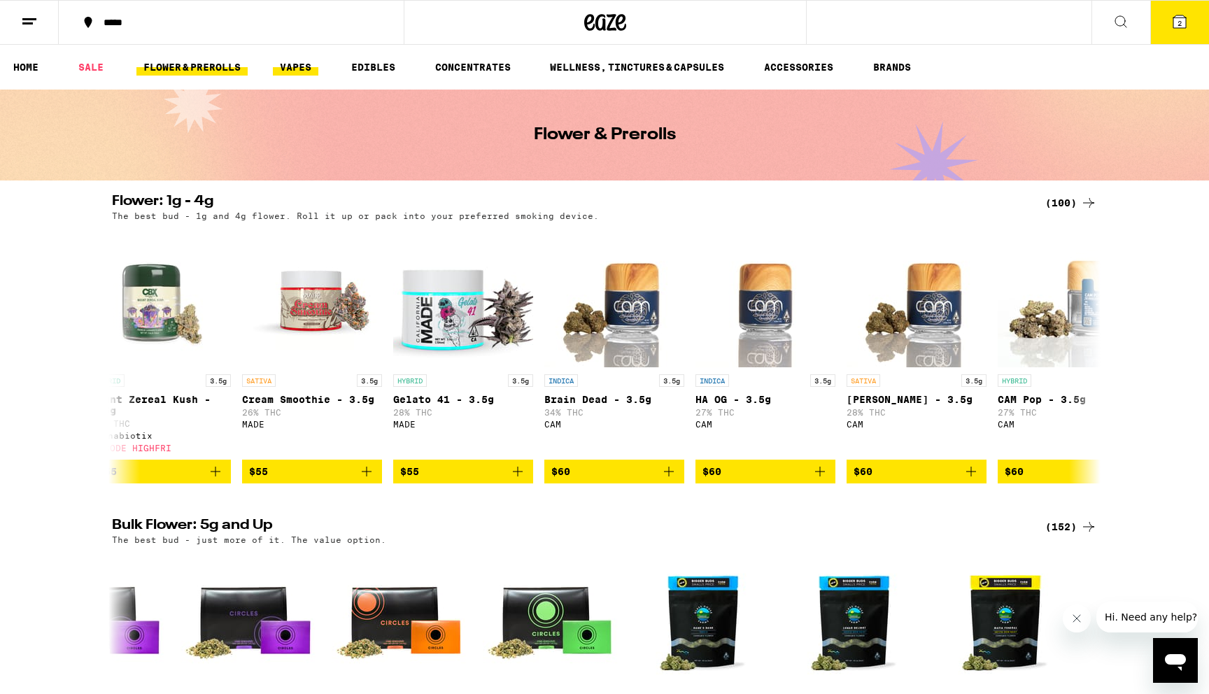
click at [307, 71] on link "VAPES" at bounding box center [295, 67] width 45 height 17
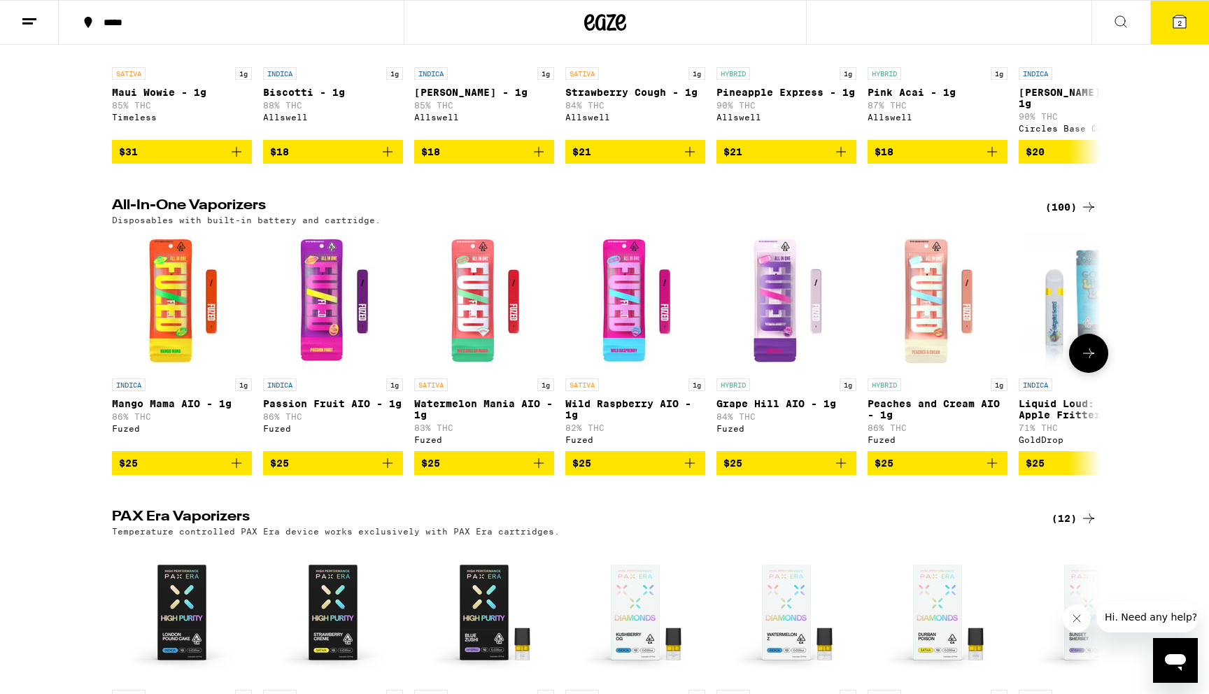
scroll to position [308, 0]
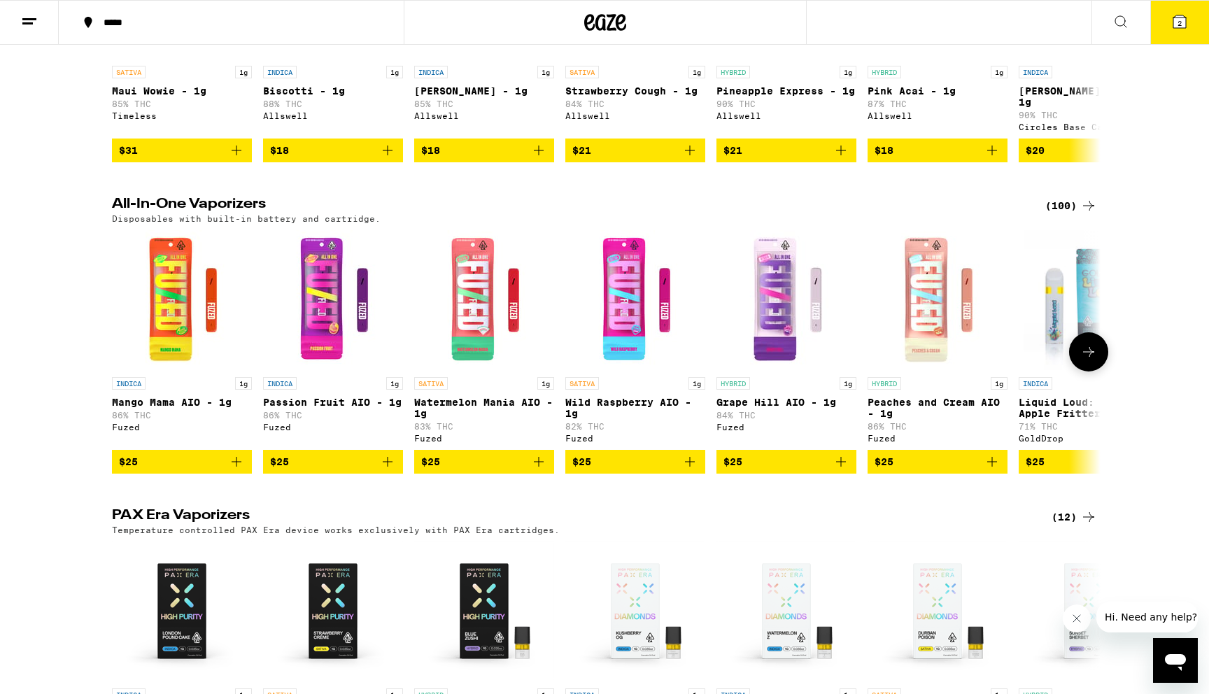
click at [453, 312] on img "Open page for Watermelon Mania AIO - 1g from Fuzed" at bounding box center [484, 300] width 140 height 140
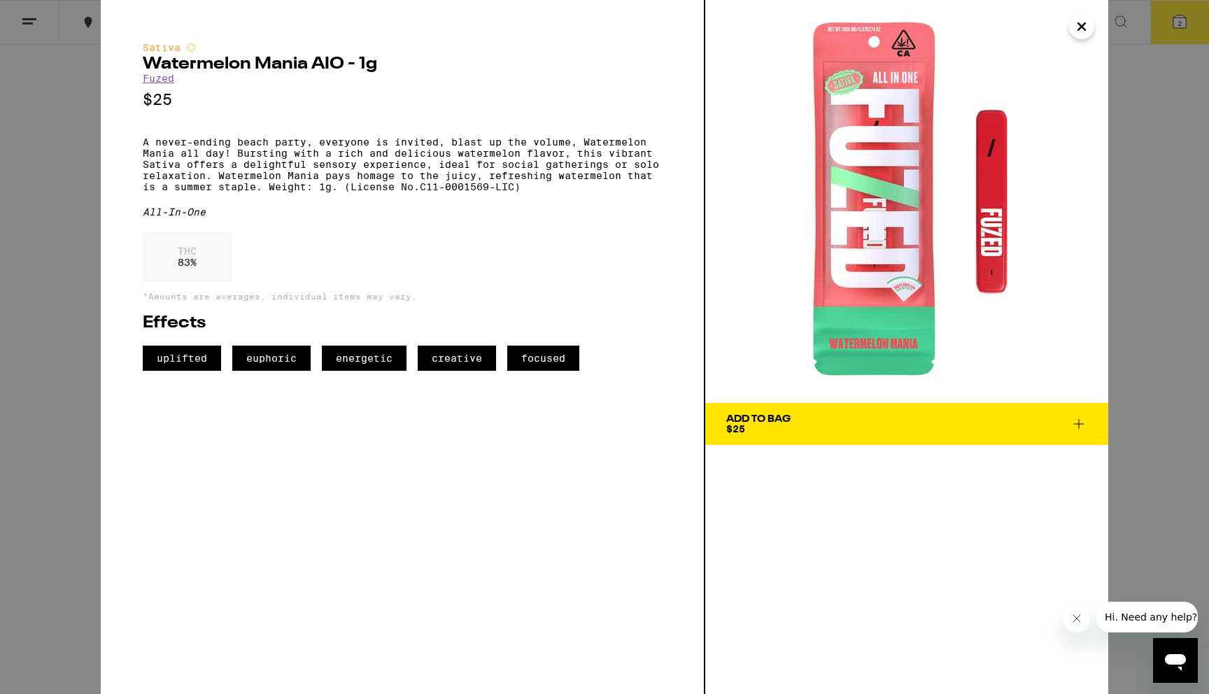
click at [58, 315] on div "Sativa Watermelon Mania AIO - 1g Fuzed $25 A never-ending beach party, everyone…" at bounding box center [604, 347] width 1209 height 694
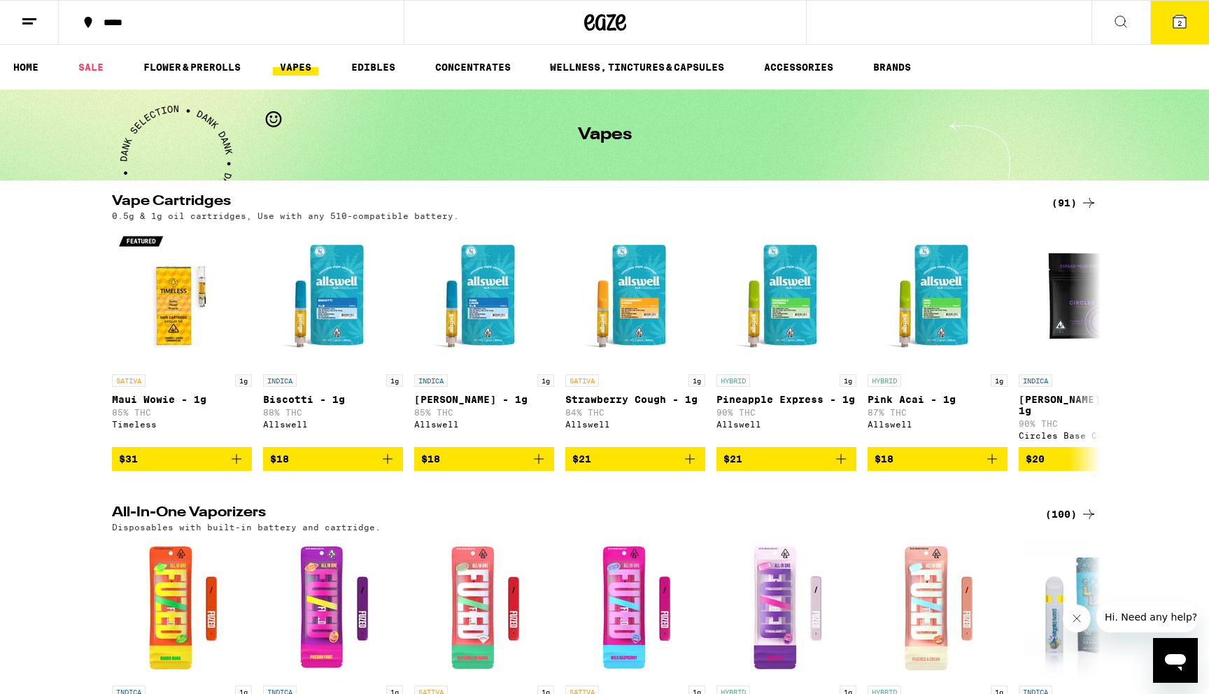
scroll to position [308, 0]
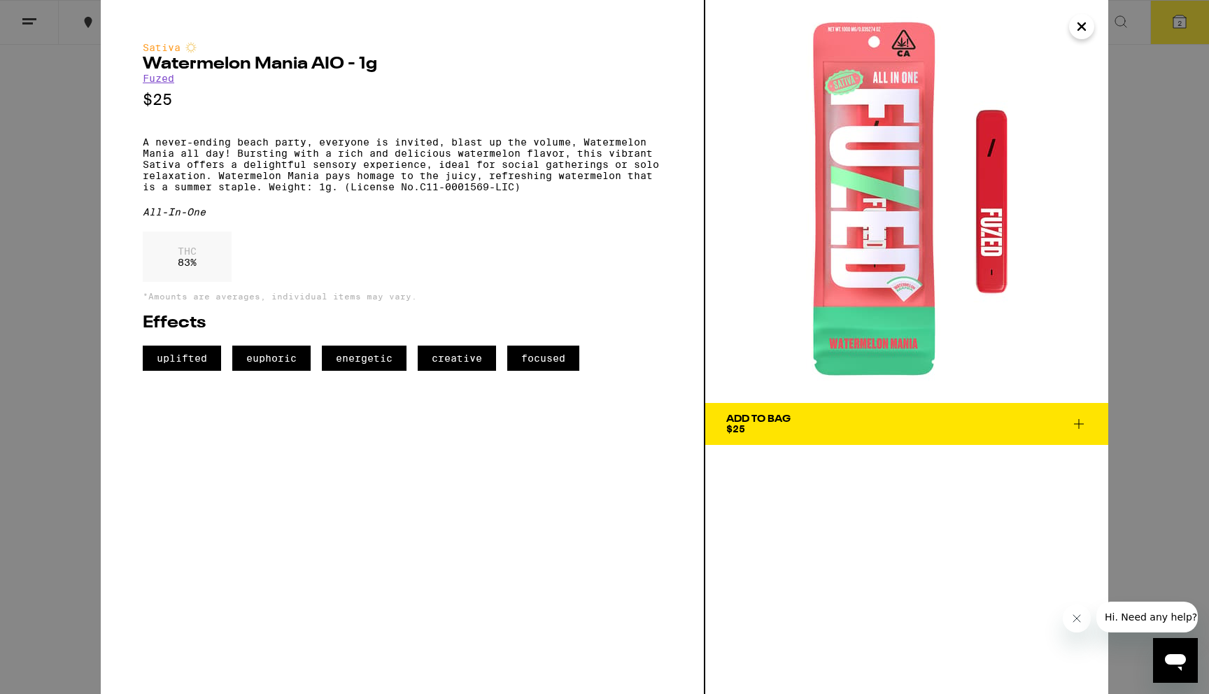
click at [43, 169] on div "Sativa Watermelon Mania AIO - 1g Fuzed $25 A never-ending beach party, everyone…" at bounding box center [604, 347] width 1209 height 694
click at [30, 34] on div "Sativa Watermelon Mania AIO - 1g Fuzed $25 A never-ending beach party, everyone…" at bounding box center [604, 347] width 1209 height 694
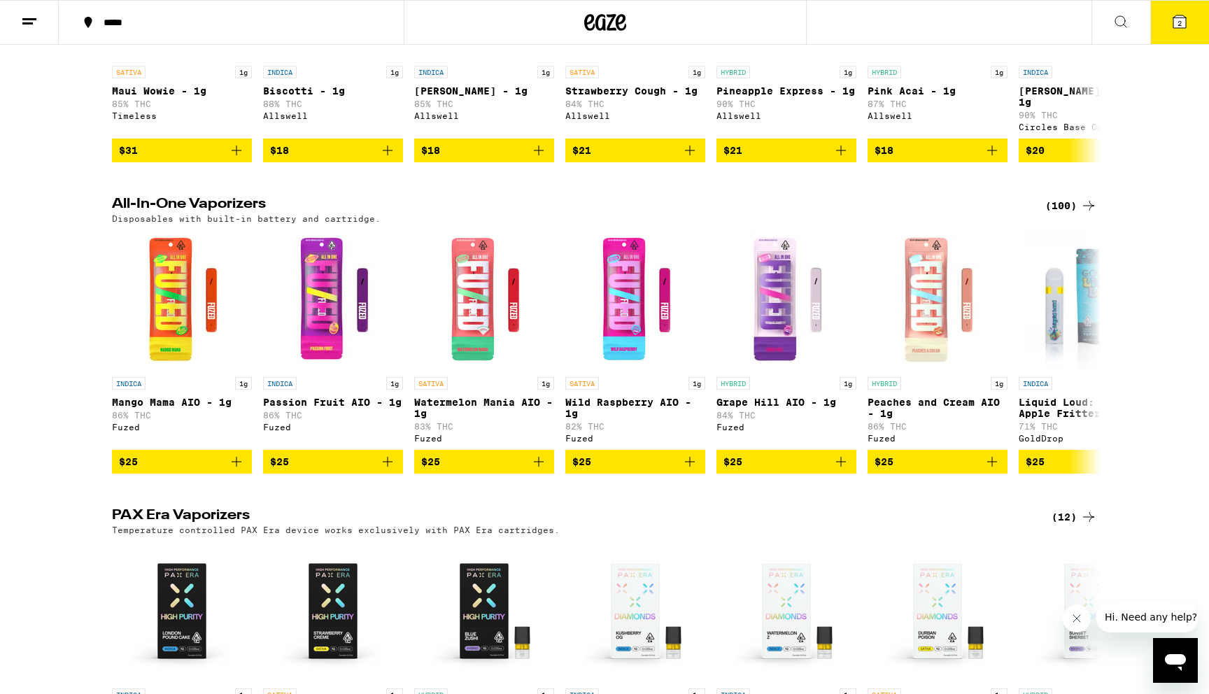
click at [69, 232] on div "All-In-One Vaporizers (100) Disposables with built-in battery and cartridge. IN…" at bounding box center [604, 335] width 1209 height 276
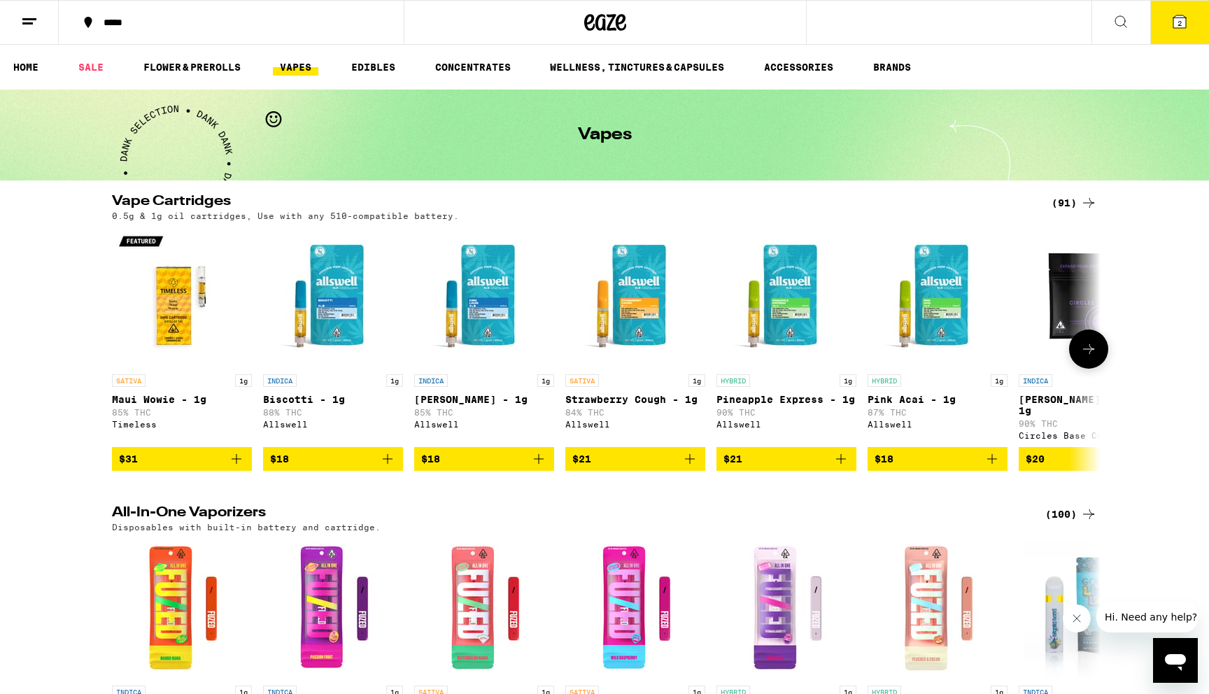
scroll to position [9, 0]
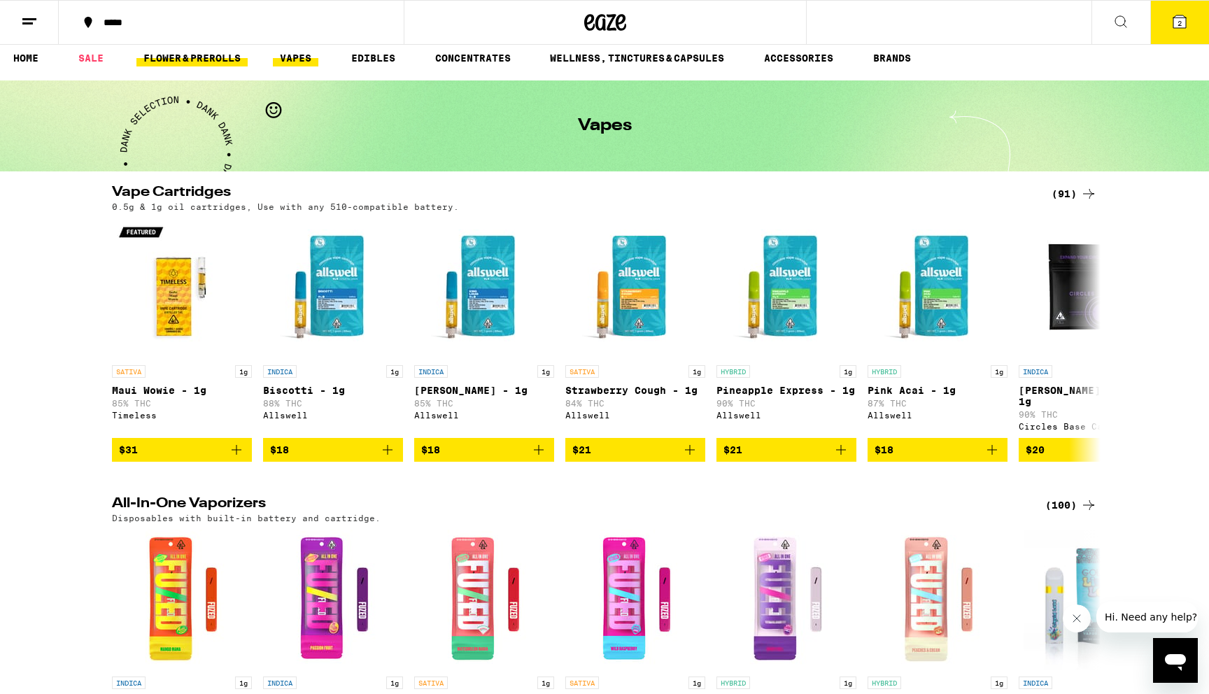
click at [208, 50] on link "FLOWER & PREROLLS" at bounding box center [191, 58] width 111 height 17
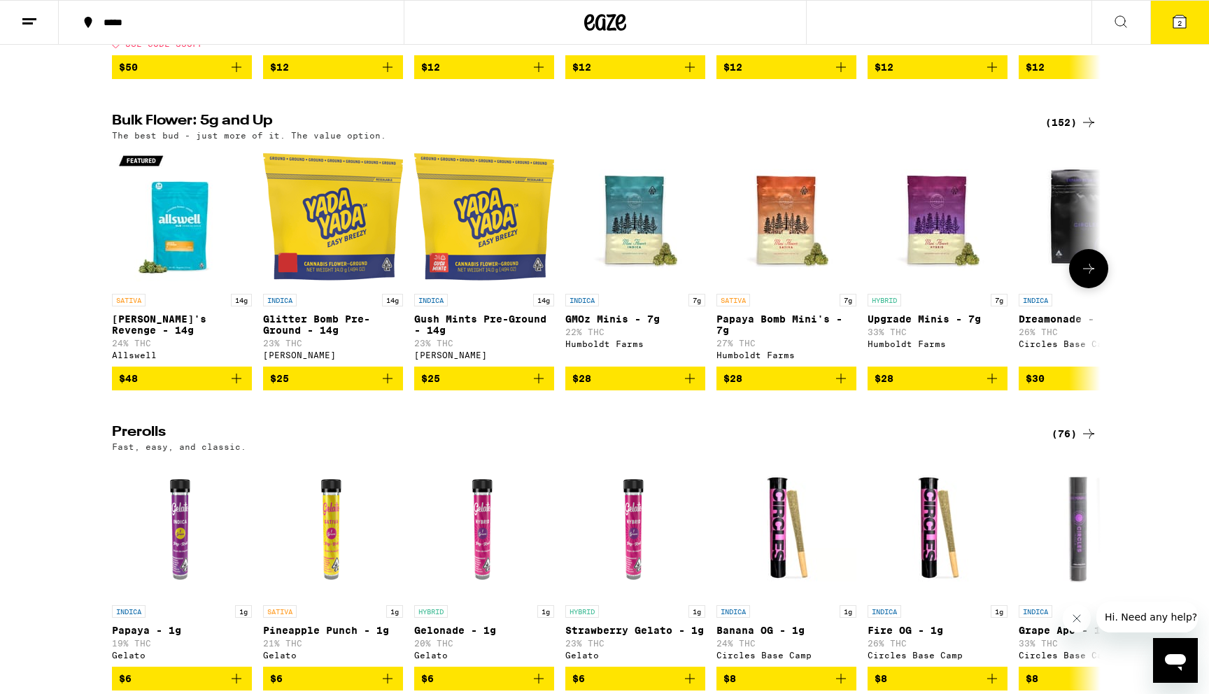
scroll to position [429, 0]
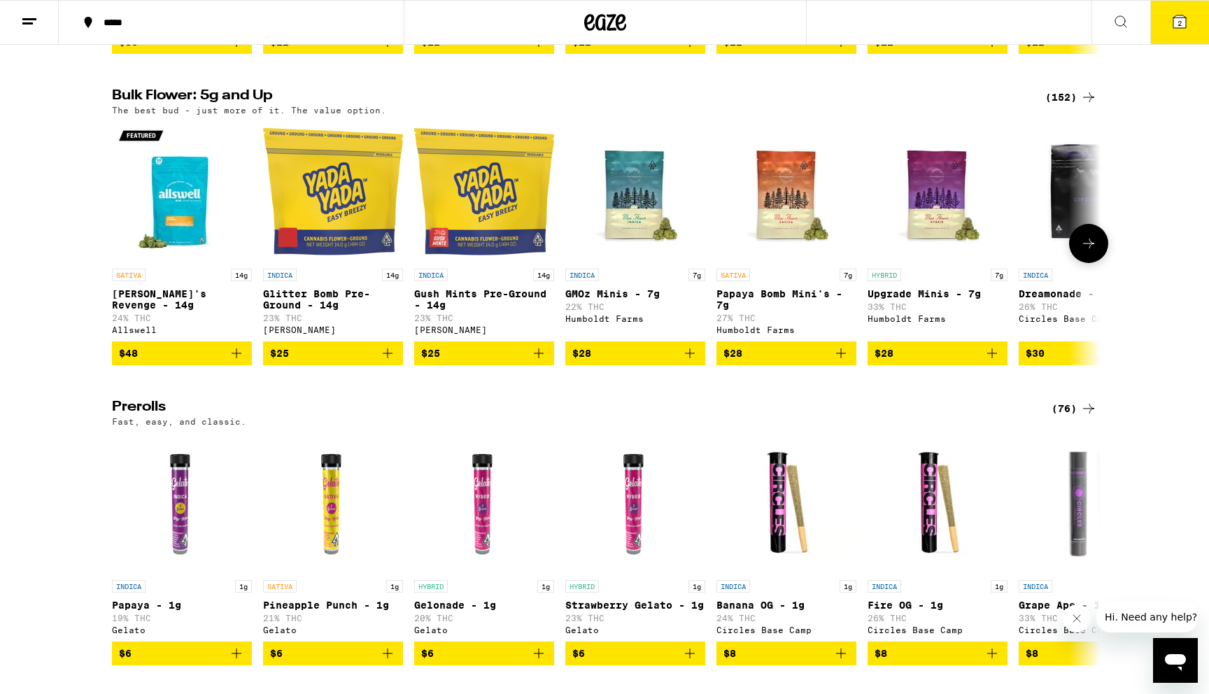
click at [347, 262] on img "Open page for Glitter Bomb Pre-Ground - 14g from Yada Yada" at bounding box center [333, 192] width 140 height 140
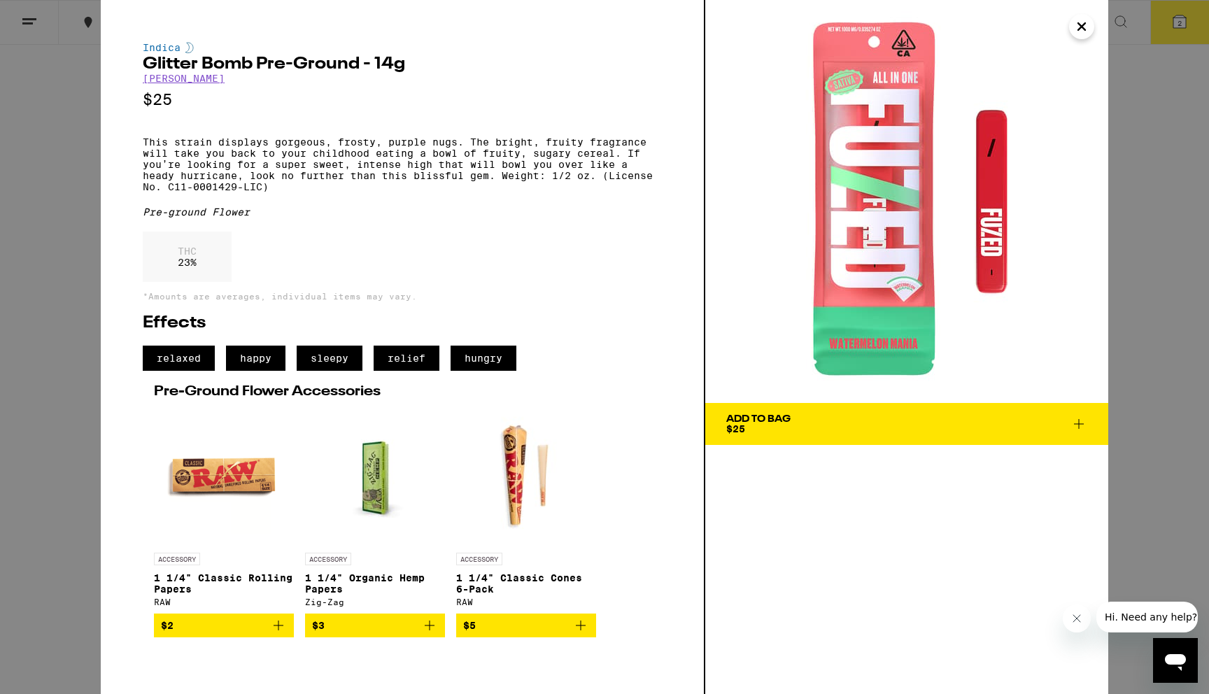
click at [38, 264] on div "Indica Glitter Bomb Pre-Ground - 14g Yada Yada $25 This strain displays gorgeou…" at bounding box center [604, 347] width 1209 height 694
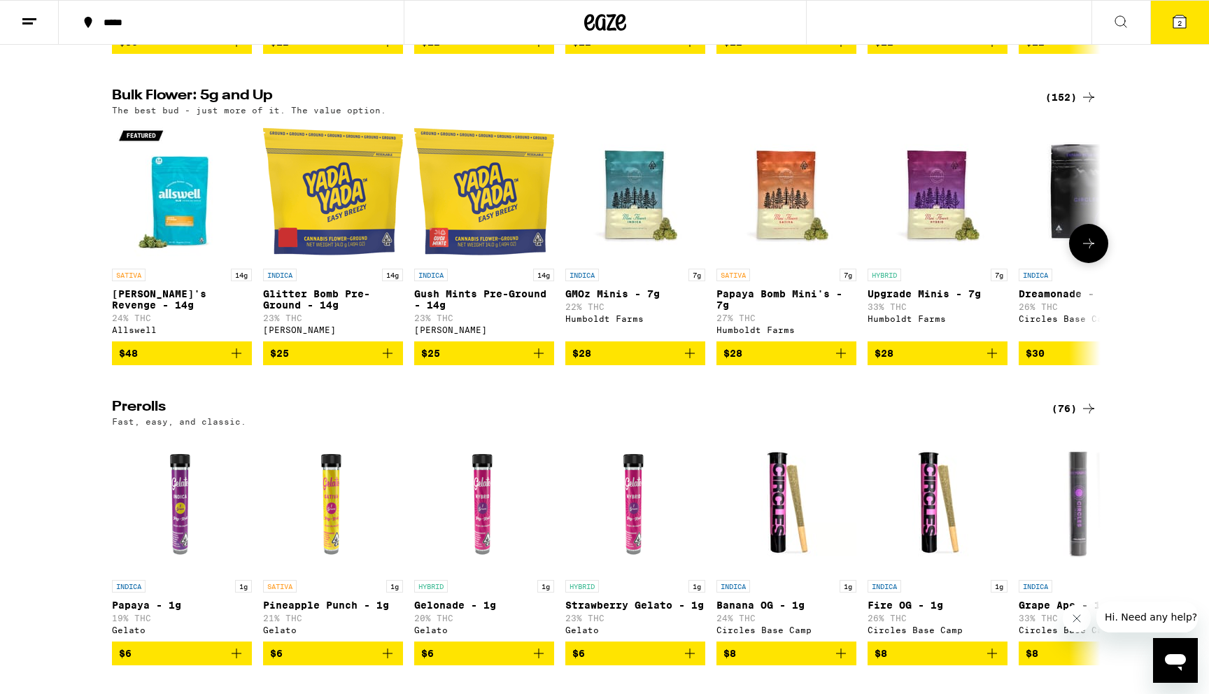
click at [316, 301] on p "Glitter Bomb Pre-Ground - 14g" at bounding box center [333, 299] width 140 height 22
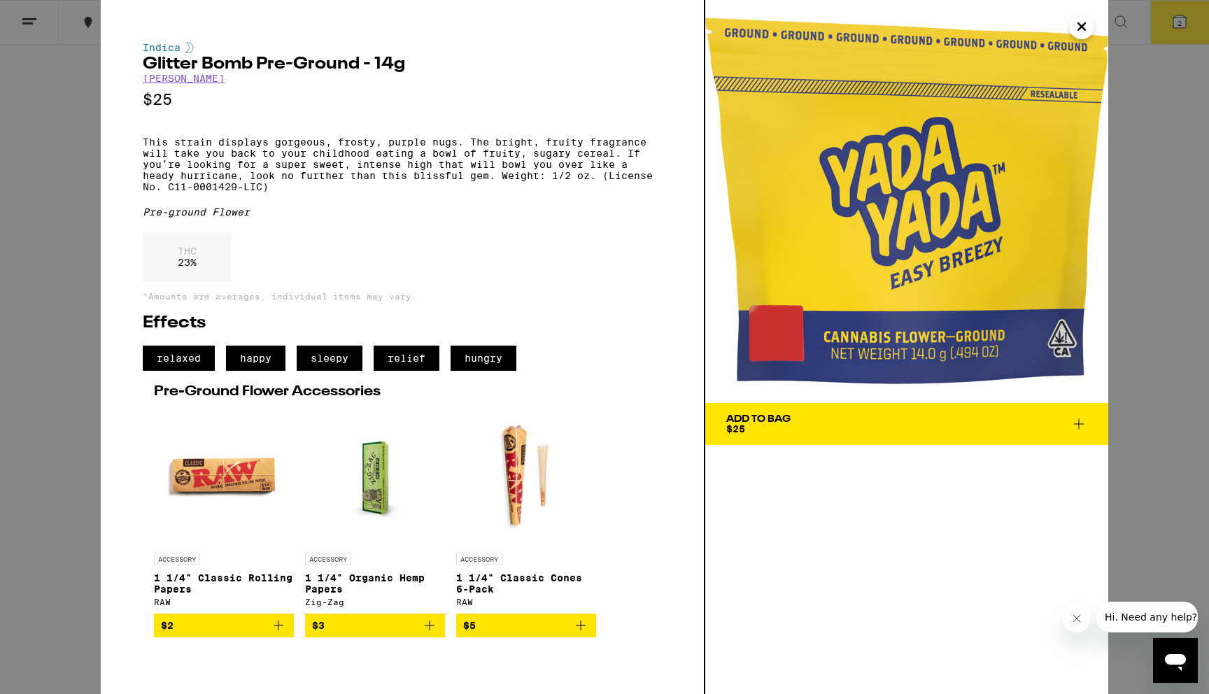
click at [80, 260] on div "Indica Glitter Bomb Pre-Ground - 14g Yada Yada $25 This strain displays gorgeou…" at bounding box center [604, 347] width 1209 height 694
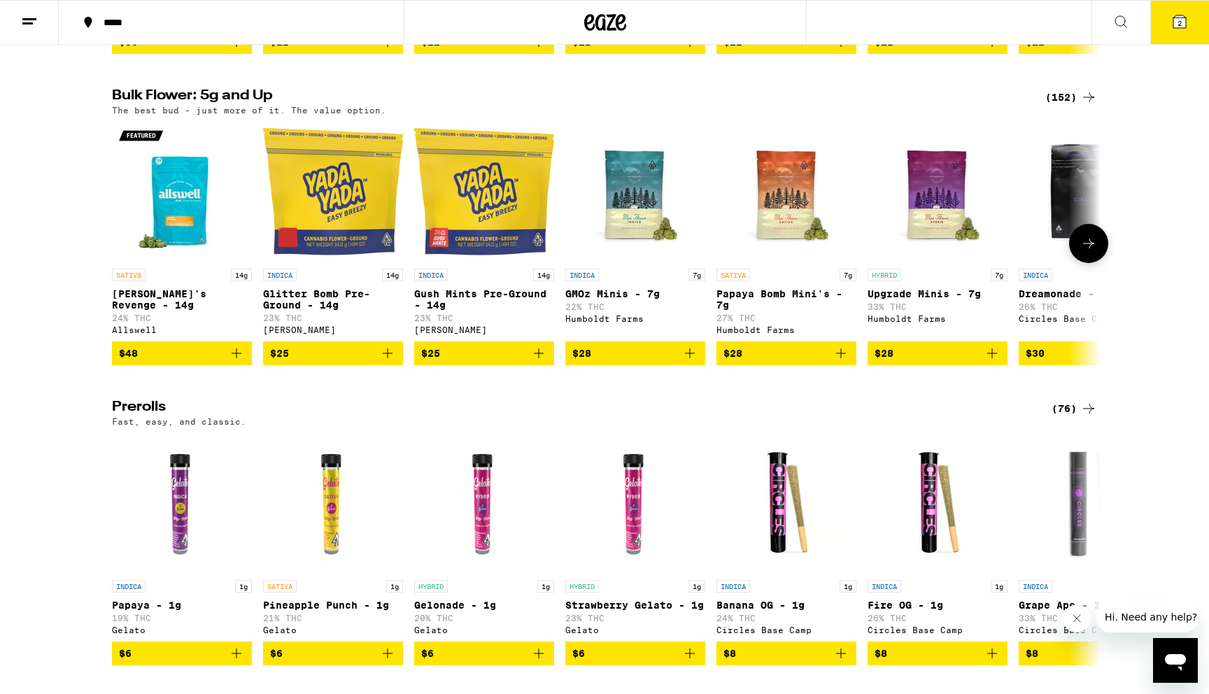
click at [1090, 263] on button at bounding box center [1088, 243] width 39 height 39
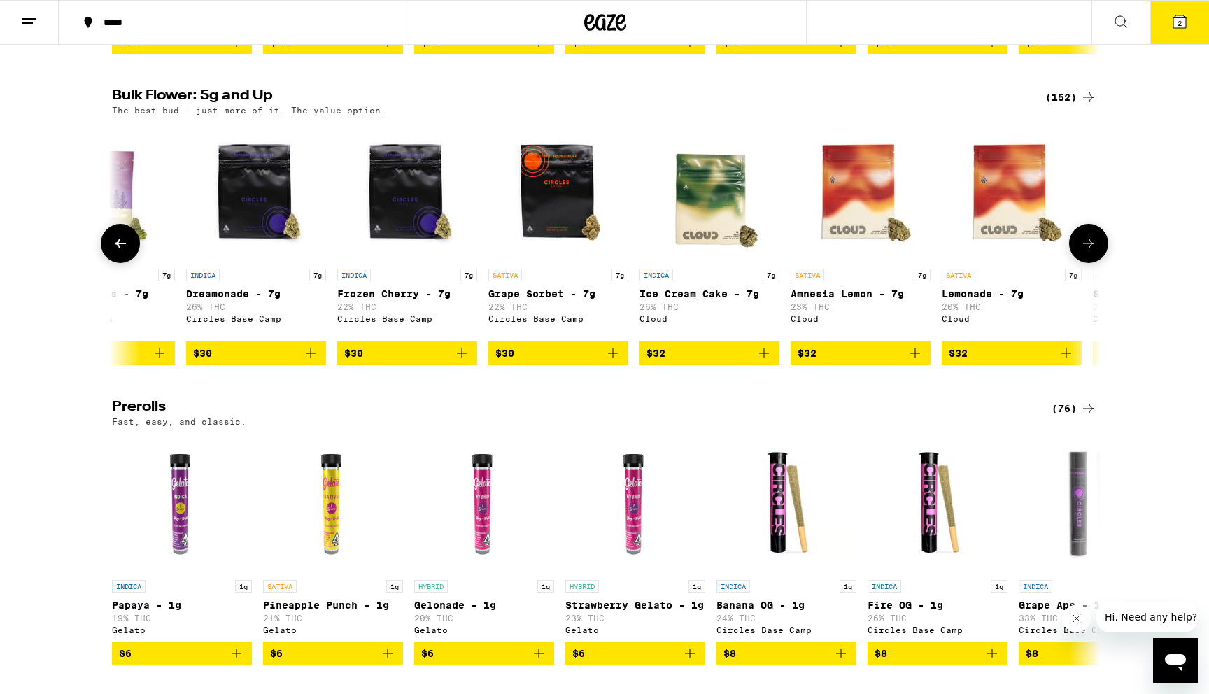
click at [1090, 263] on button at bounding box center [1088, 243] width 39 height 39
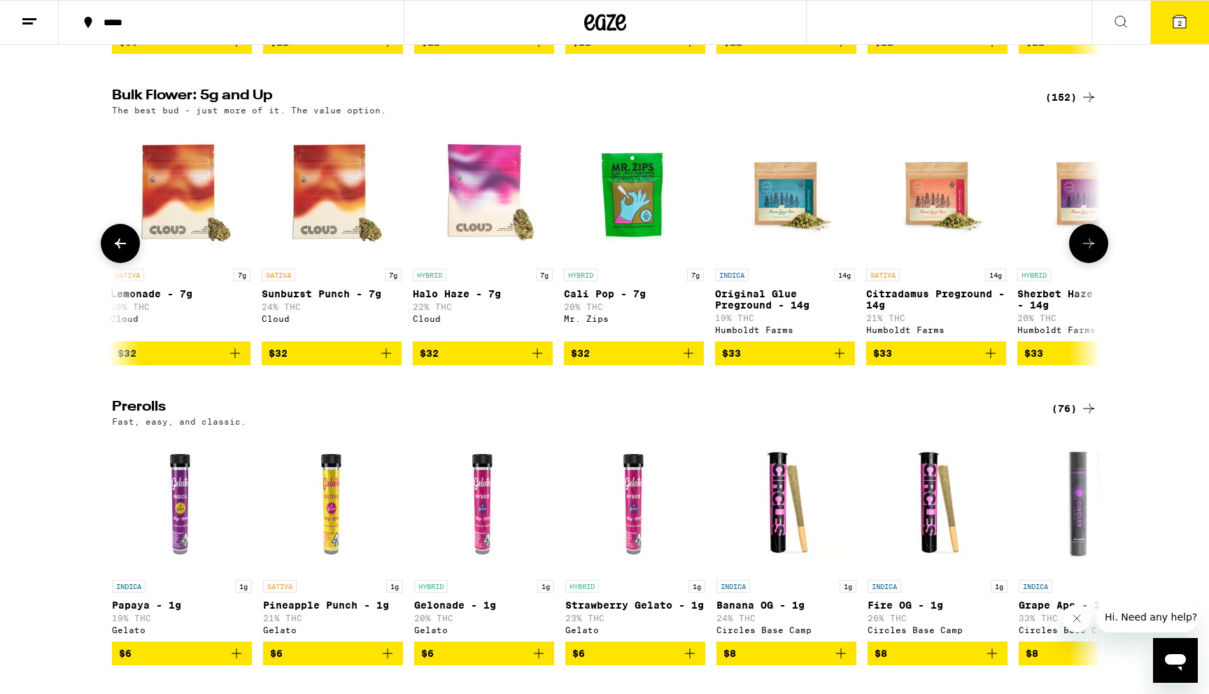
scroll to position [0, 1665]
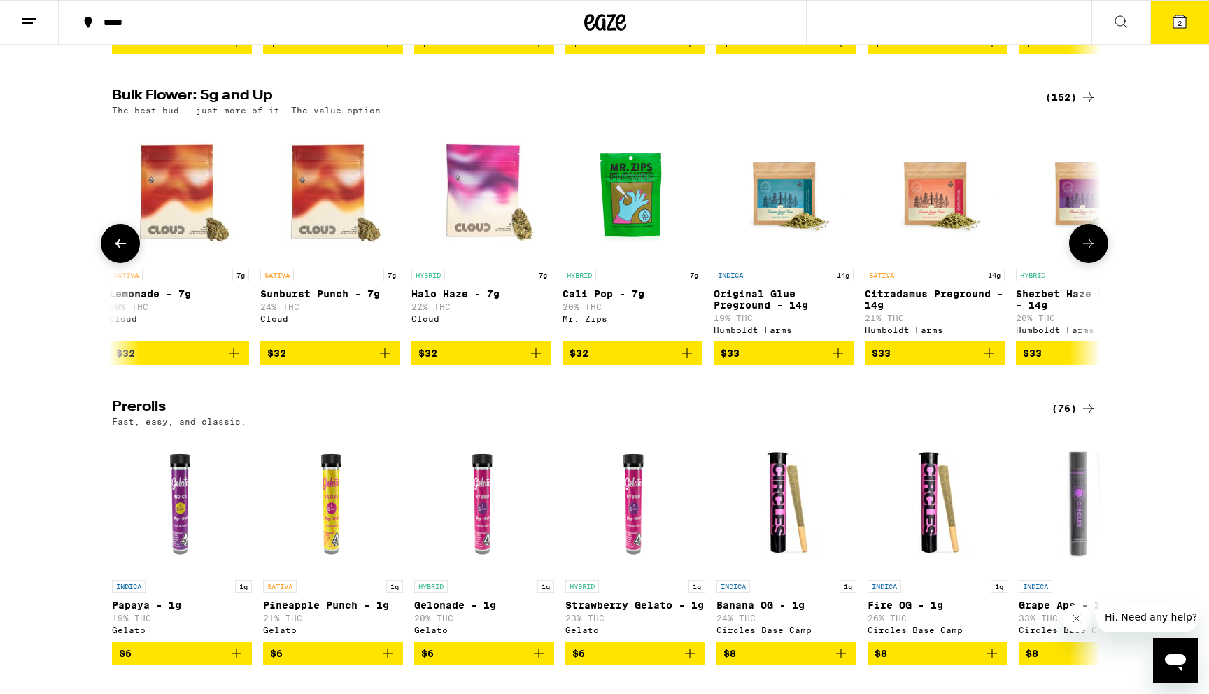
click at [1094, 252] on icon at bounding box center [1088, 243] width 17 height 17
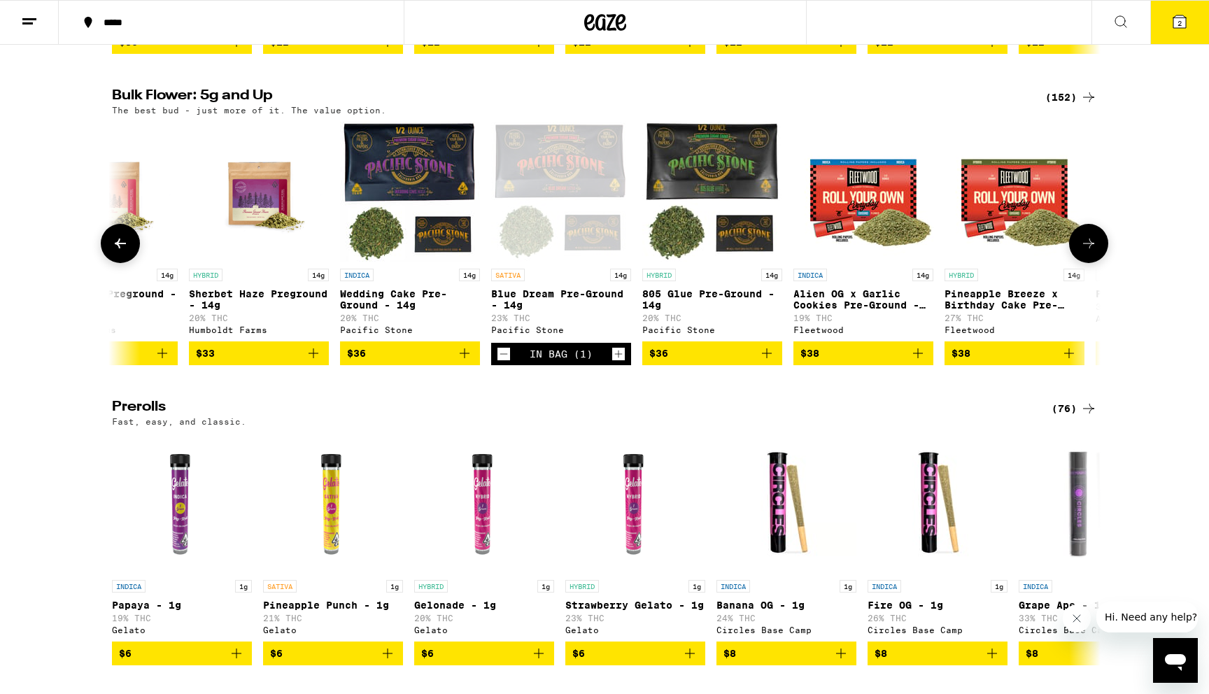
scroll to position [0, 2497]
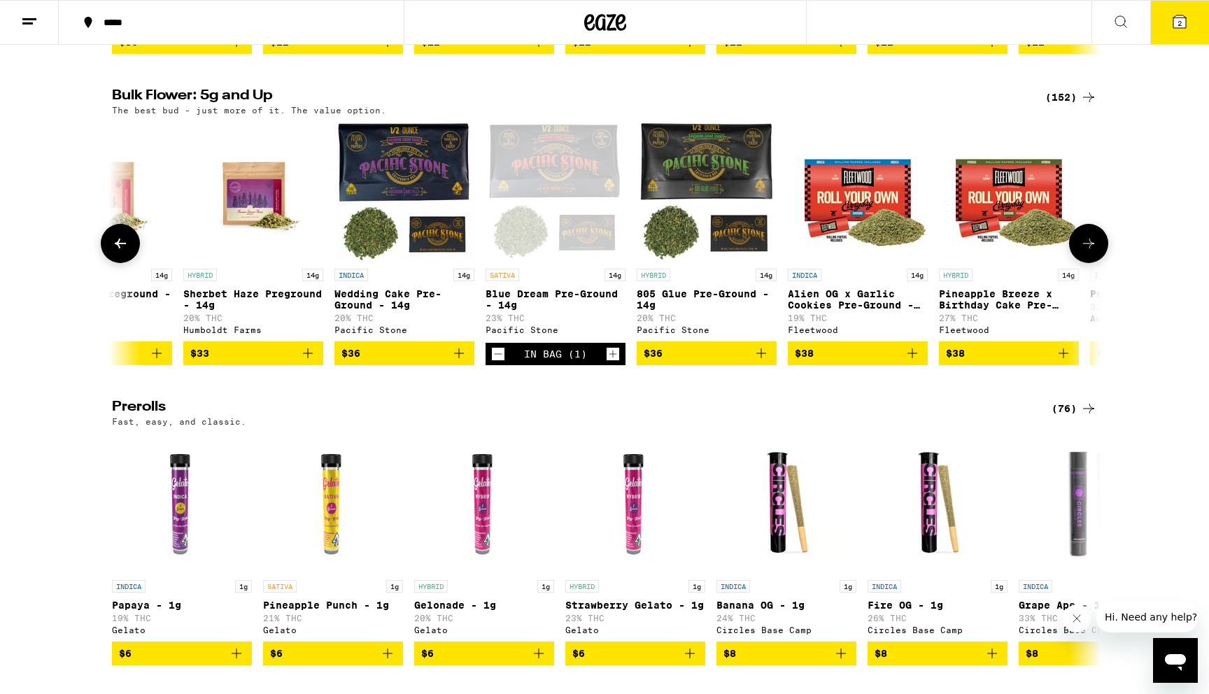
click at [566, 308] on p "Blue Dream Pre-Ground - 14g" at bounding box center [555, 299] width 140 height 22
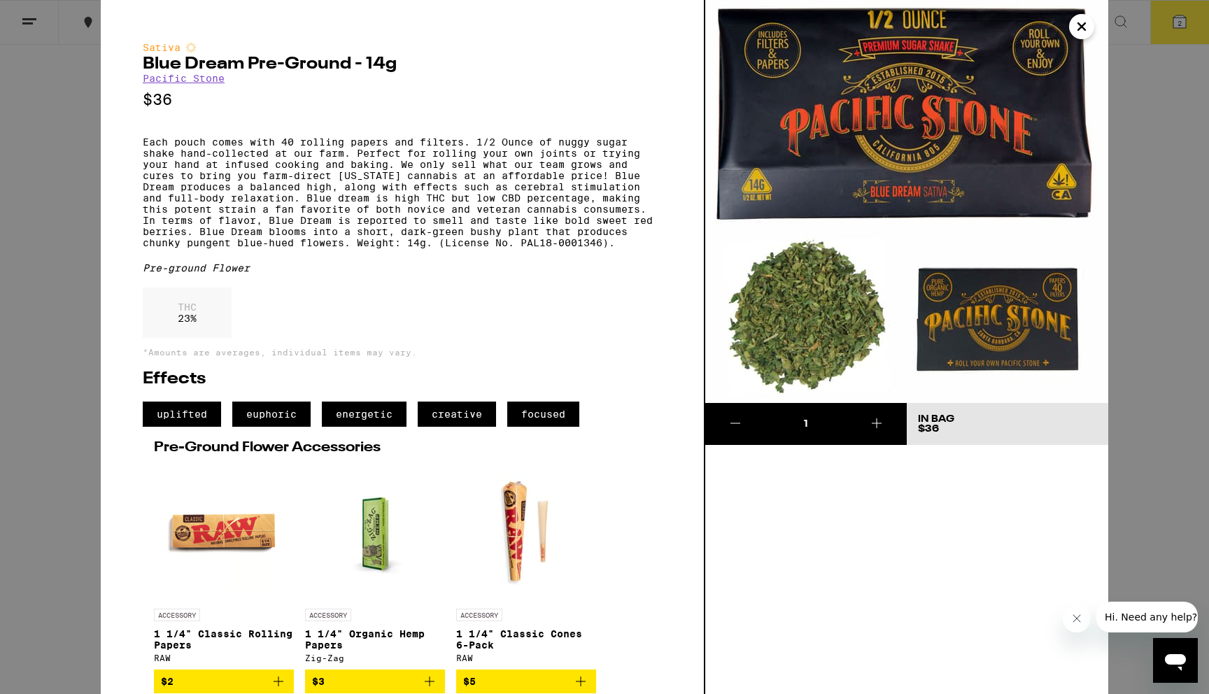
click at [73, 188] on div "Sativa Blue Dream Pre-Ground - 14g Pacific Stone $36 Each pouch comes with 40 r…" at bounding box center [604, 347] width 1209 height 694
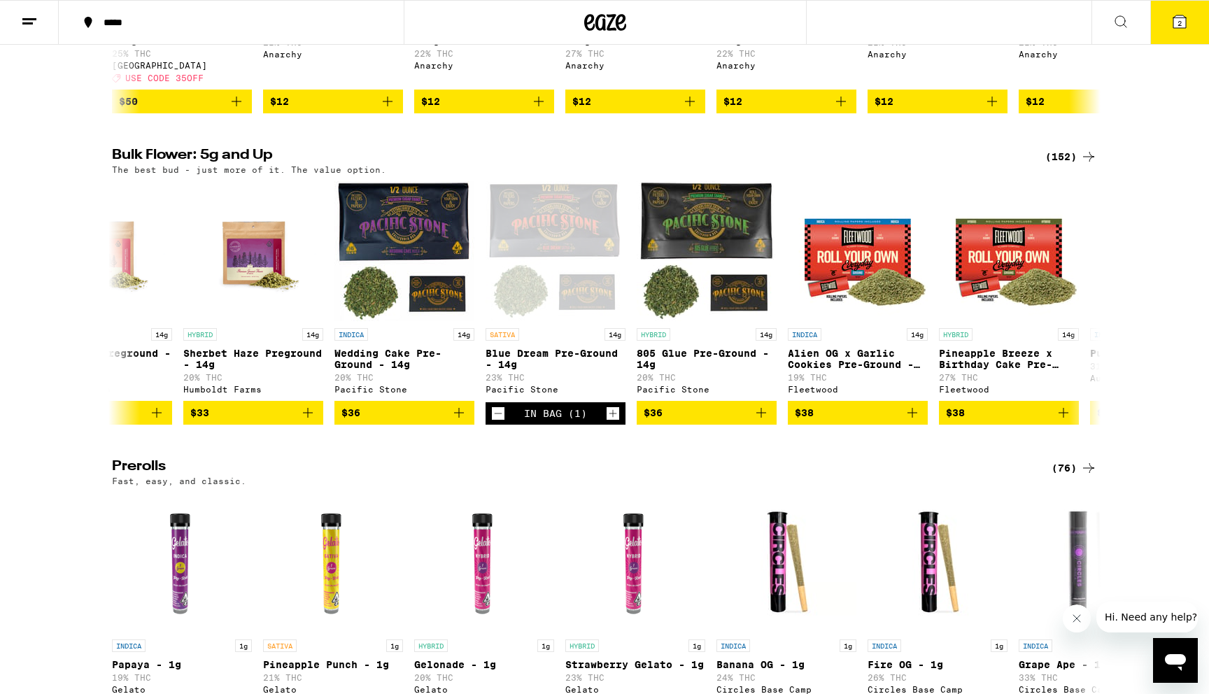
scroll to position [114, 0]
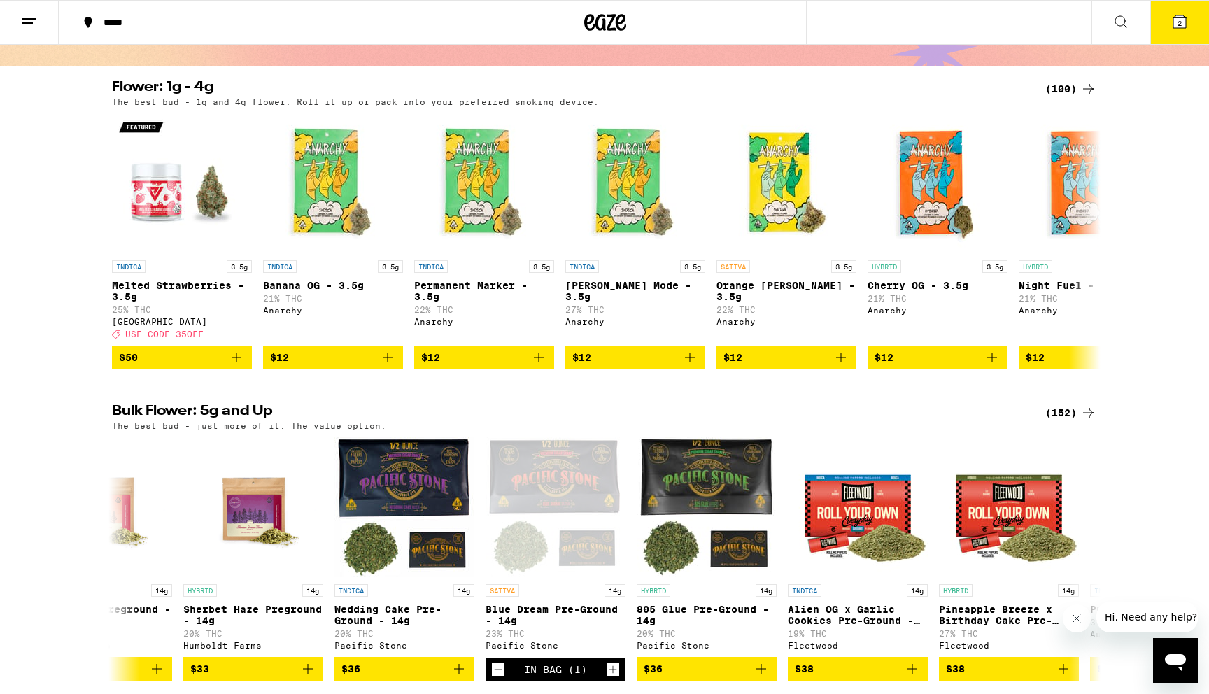
click at [1184, 23] on icon at bounding box center [1179, 21] width 13 height 13
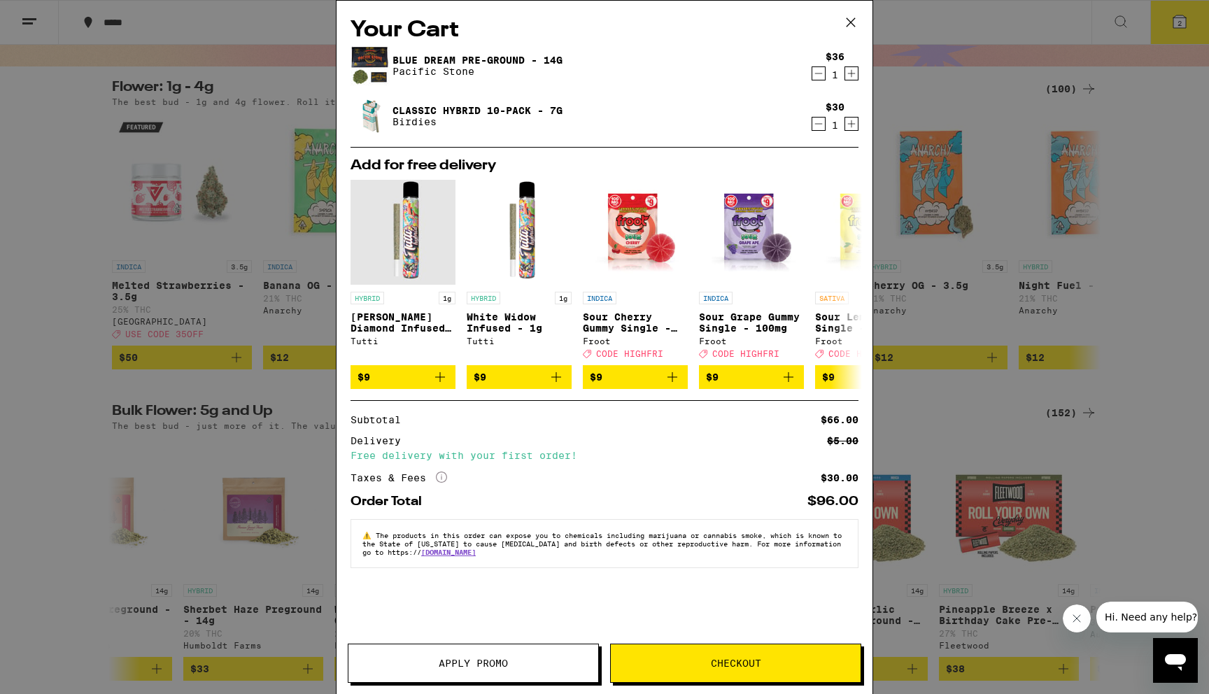
click at [67, 292] on div "Your Cart Blue Dream Pre-Ground - 14g Pacific Stone $36 1 Classic Hybrid 10-Pac…" at bounding box center [604, 347] width 1209 height 694
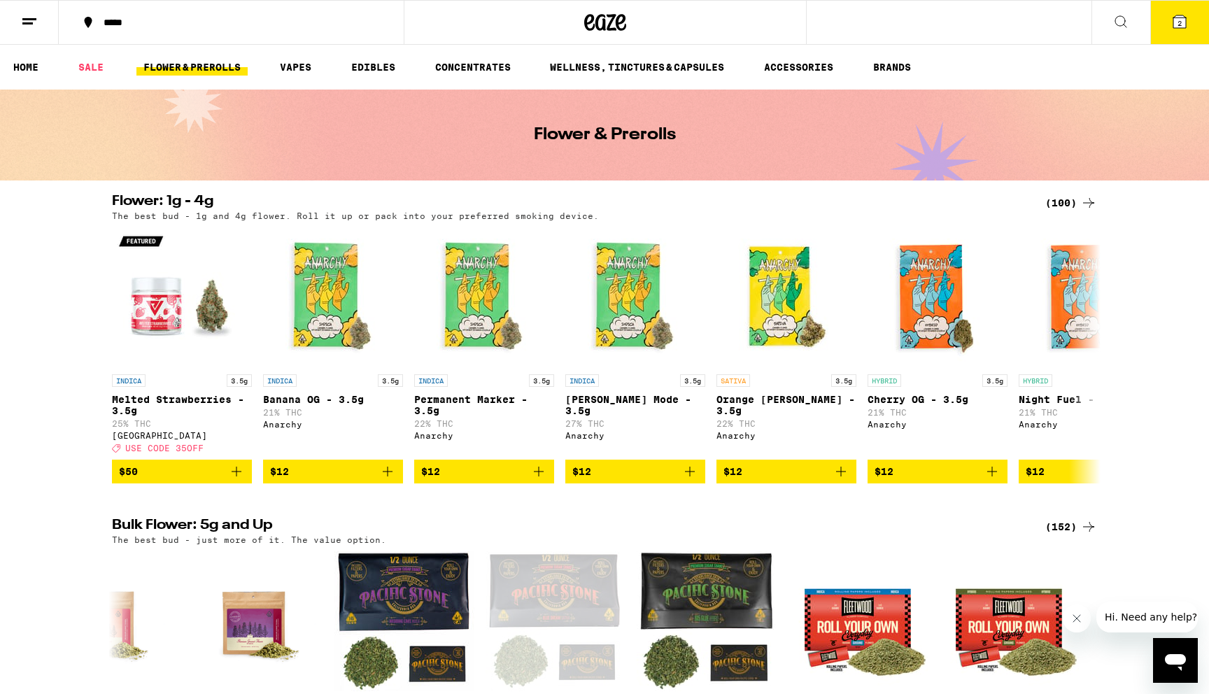
click at [106, 20] on div "*****" at bounding box center [240, 22] width 286 height 10
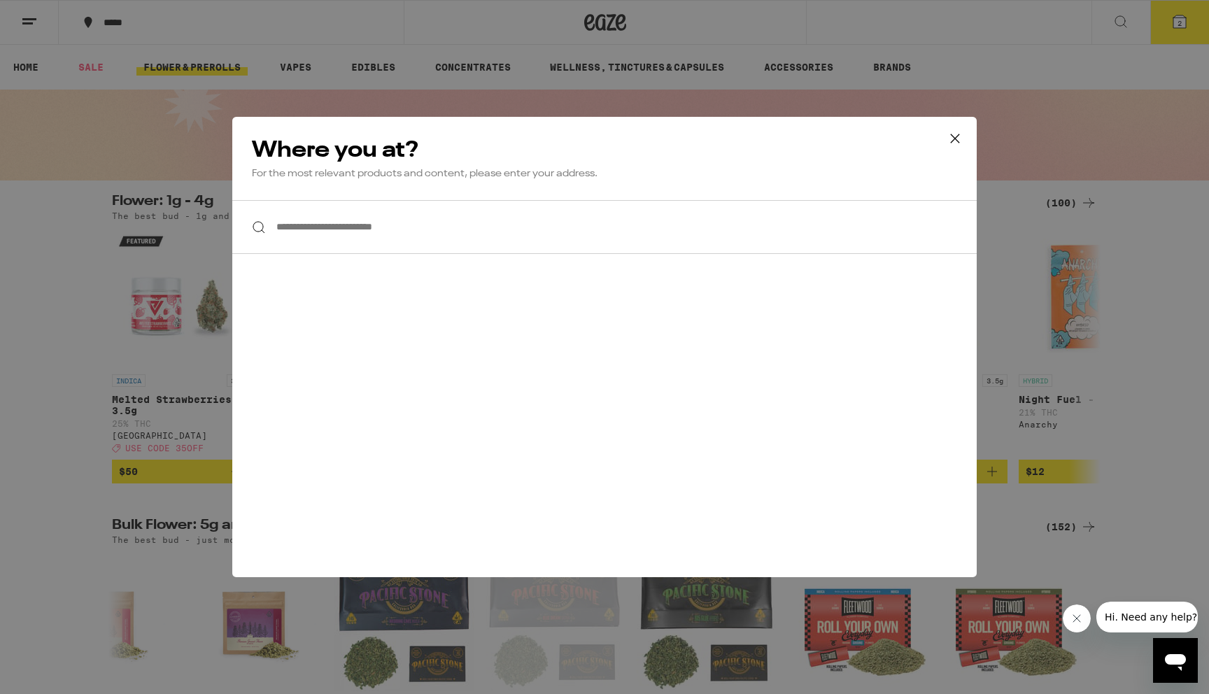
click at [506, 49] on div "**********" at bounding box center [604, 347] width 1209 height 694
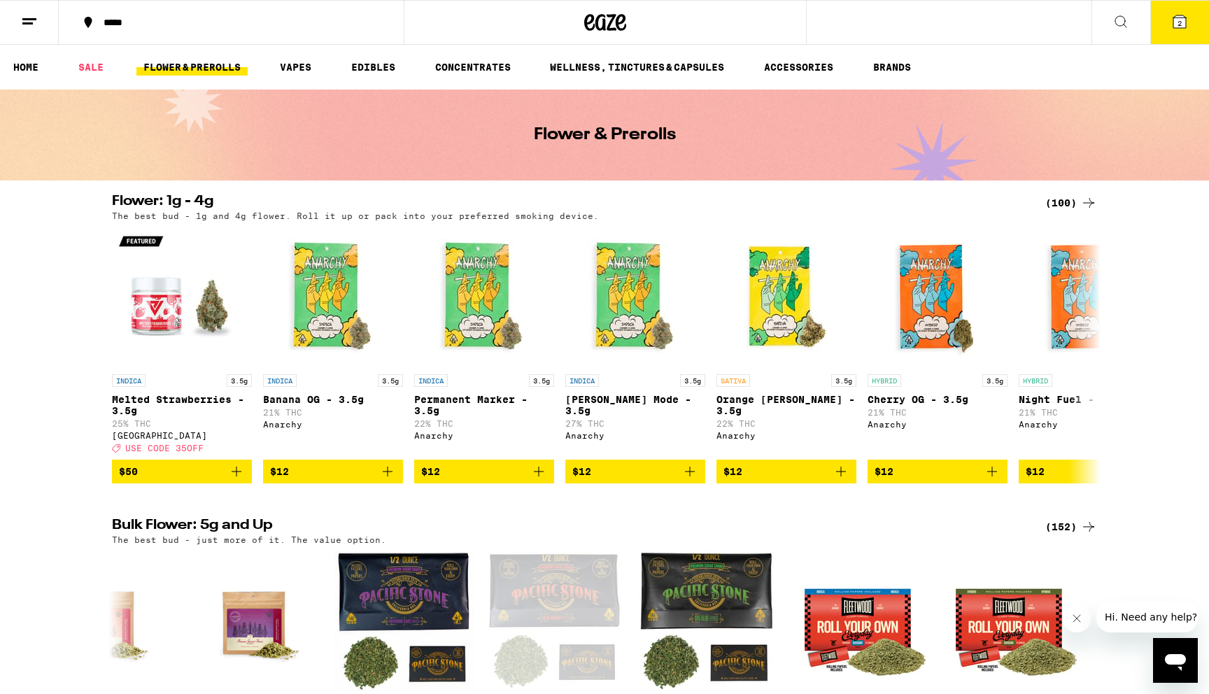
click at [617, 36] on div at bounding box center [605, 22] width 402 height 45
click at [610, 24] on icon at bounding box center [605, 22] width 42 height 25
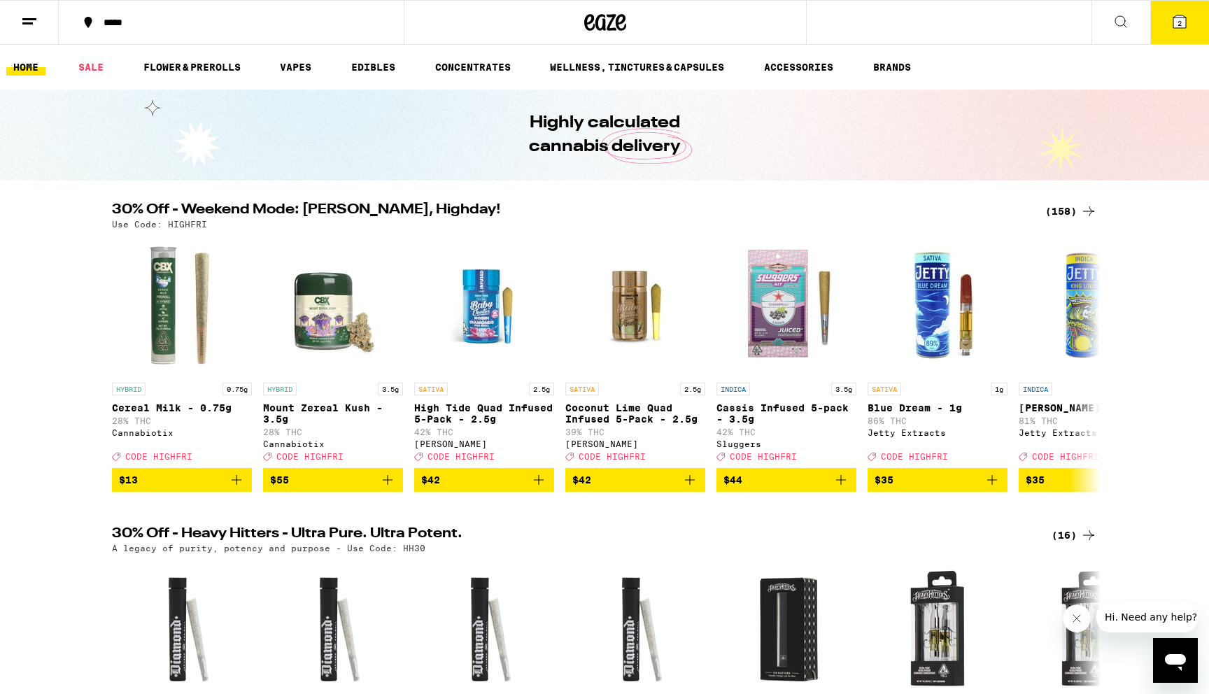
click at [180, 220] on p "Use Code: HIGHFRI" at bounding box center [159, 224] width 95 height 9
copy p "HIGHFRI"
click at [43, 293] on div "30% Off - Weekend Mode: Friyay, Highday! (158) Use Code: HIGHFRI HYBRID 0.75g C…" at bounding box center [604, 347] width 1209 height 289
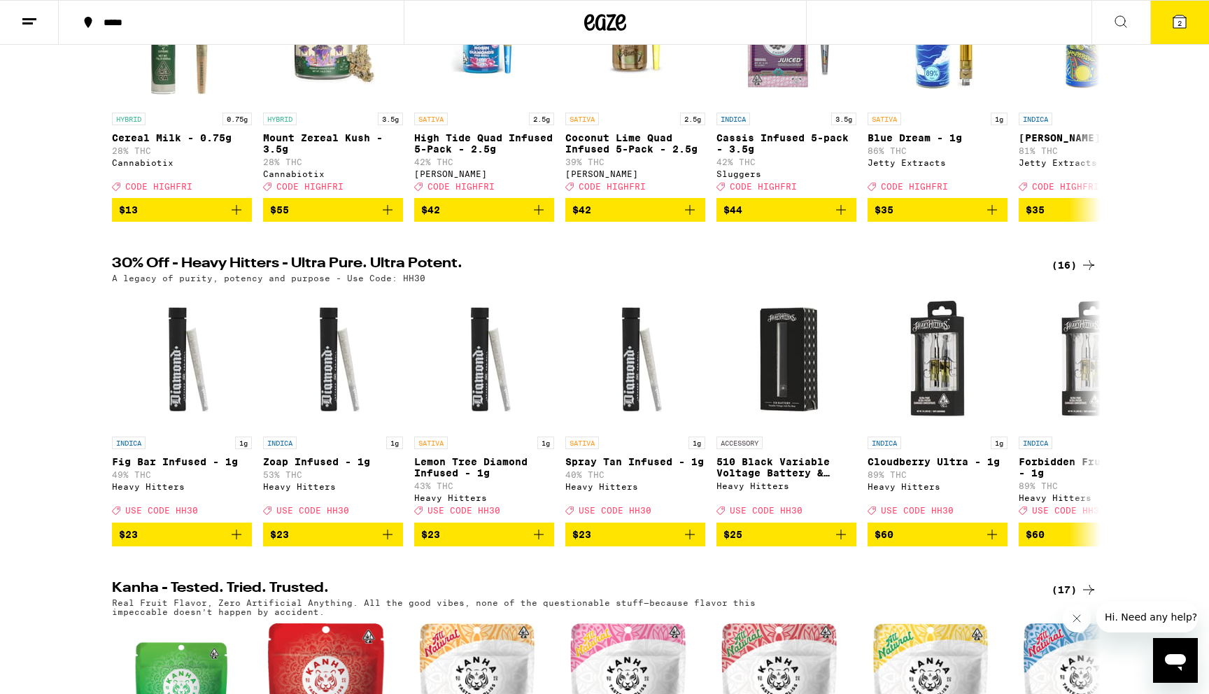
scroll to position [283, 0]
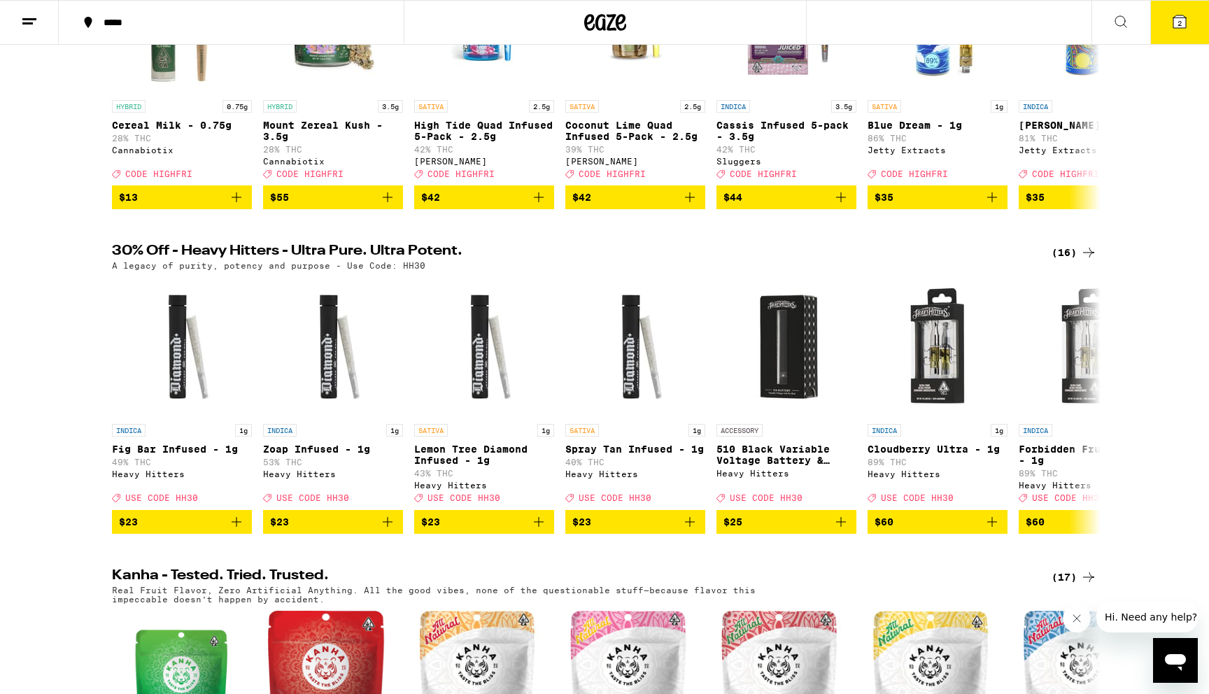
click at [400, 270] on p "A legacy of purity, potency and purpose - Use Code: HH30" at bounding box center [268, 265] width 313 height 9
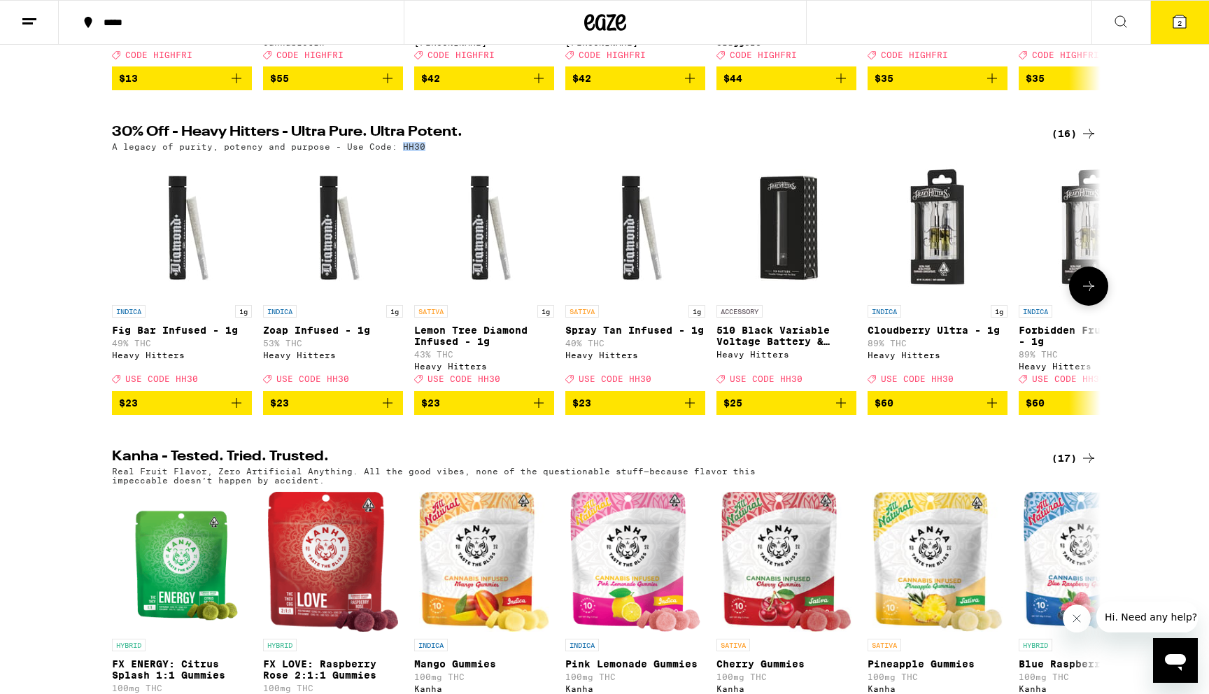
scroll to position [0, 0]
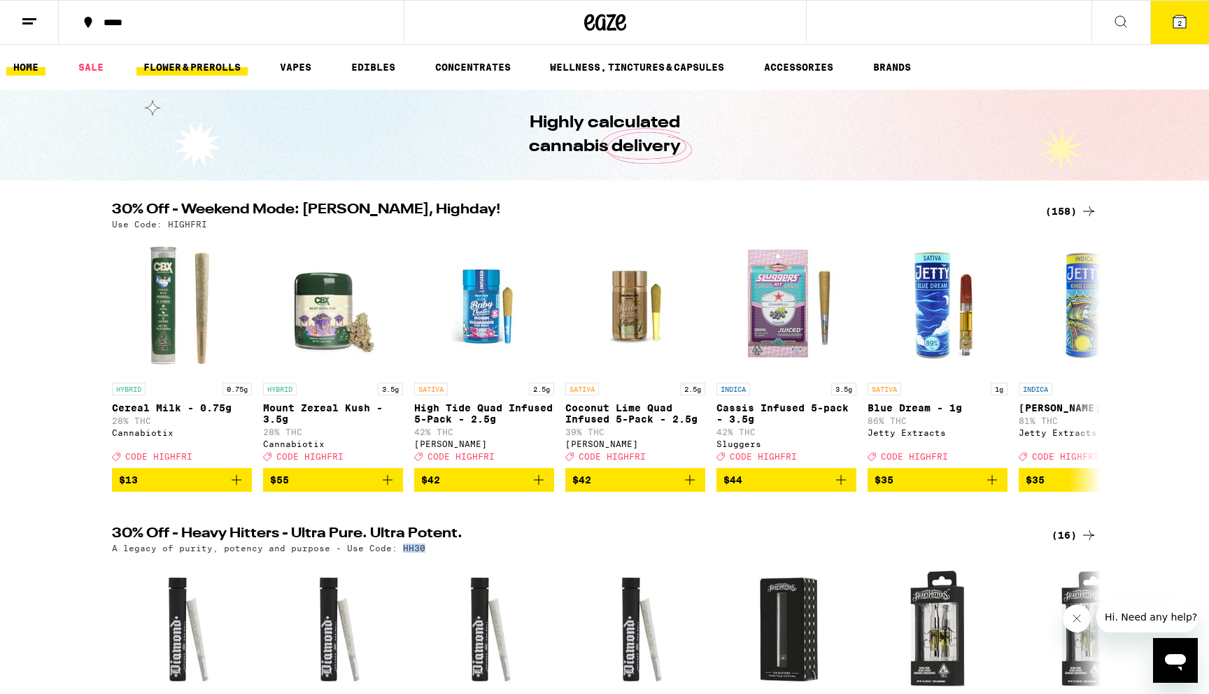
click at [207, 68] on link "FLOWER & PREROLLS" at bounding box center [191, 67] width 111 height 17
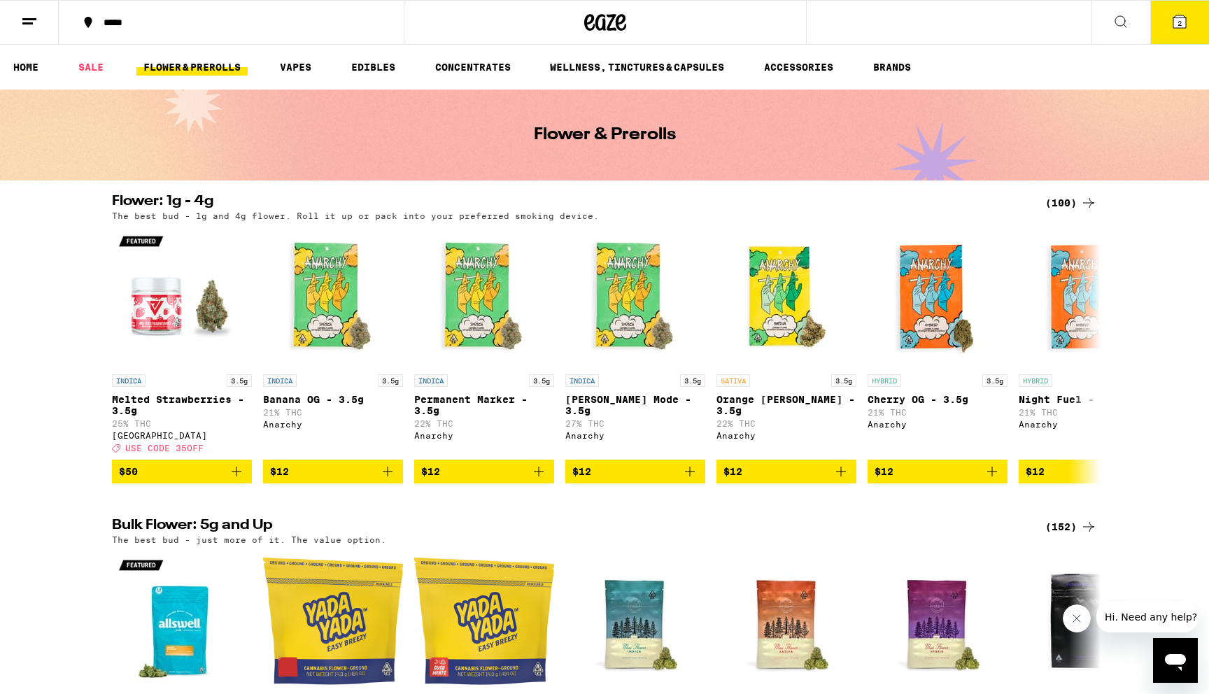
click at [94, 43] on button "*****" at bounding box center [231, 22] width 345 height 42
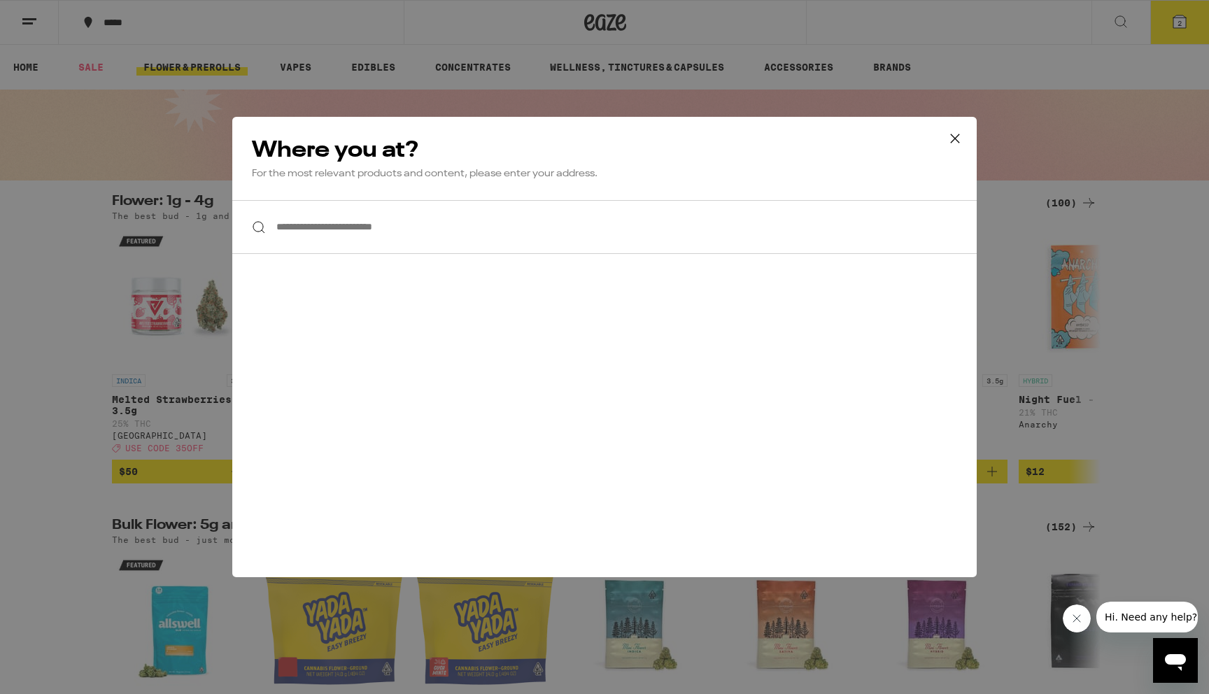
click at [94, 71] on div "**********" at bounding box center [604, 347] width 1209 height 694
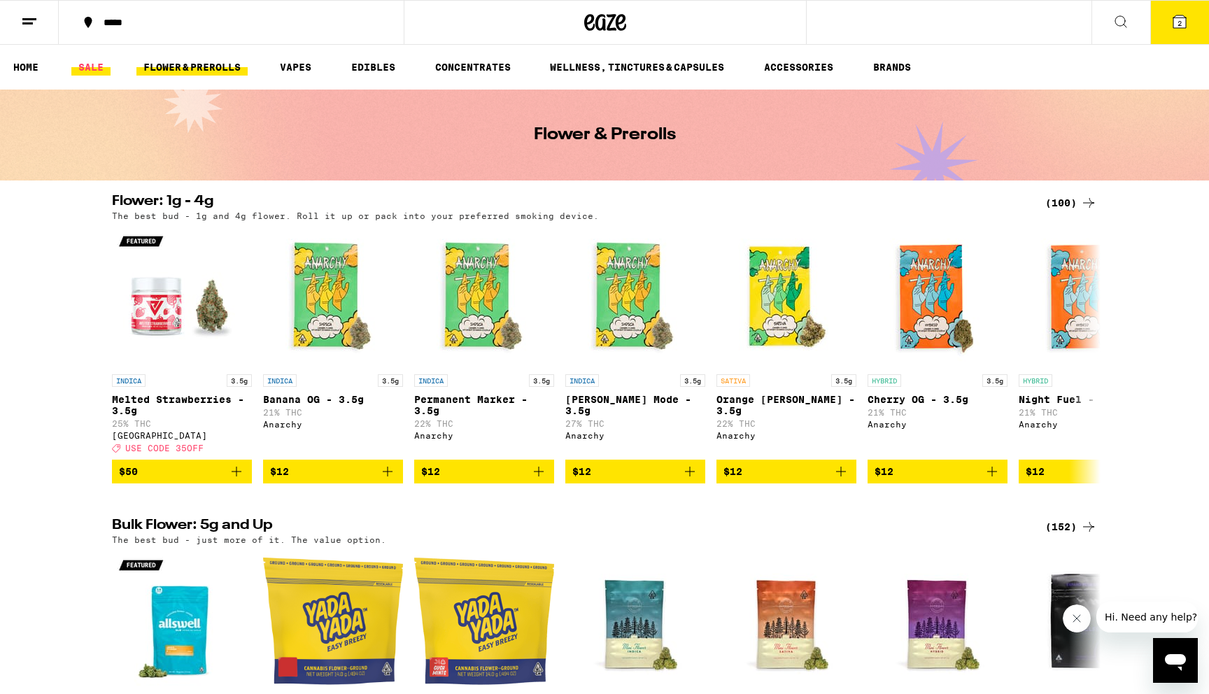
click at [88, 64] on link "SALE" at bounding box center [90, 67] width 39 height 17
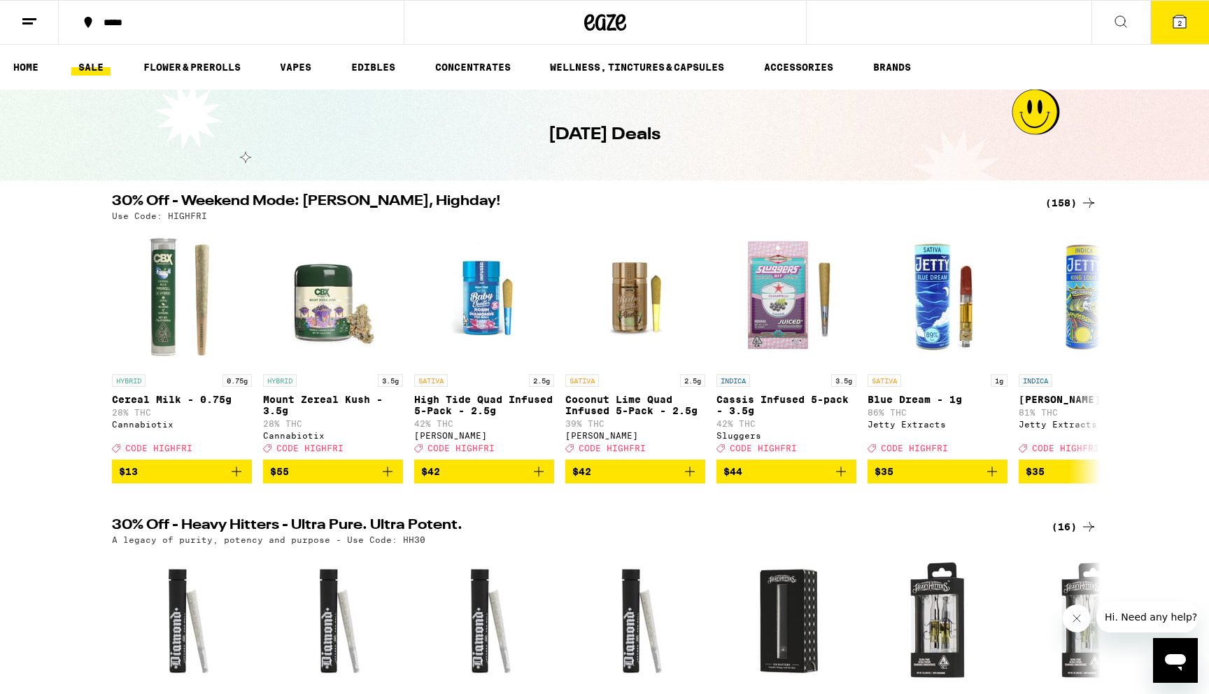
click at [1056, 196] on div "(158)" at bounding box center [1071, 202] width 52 height 17
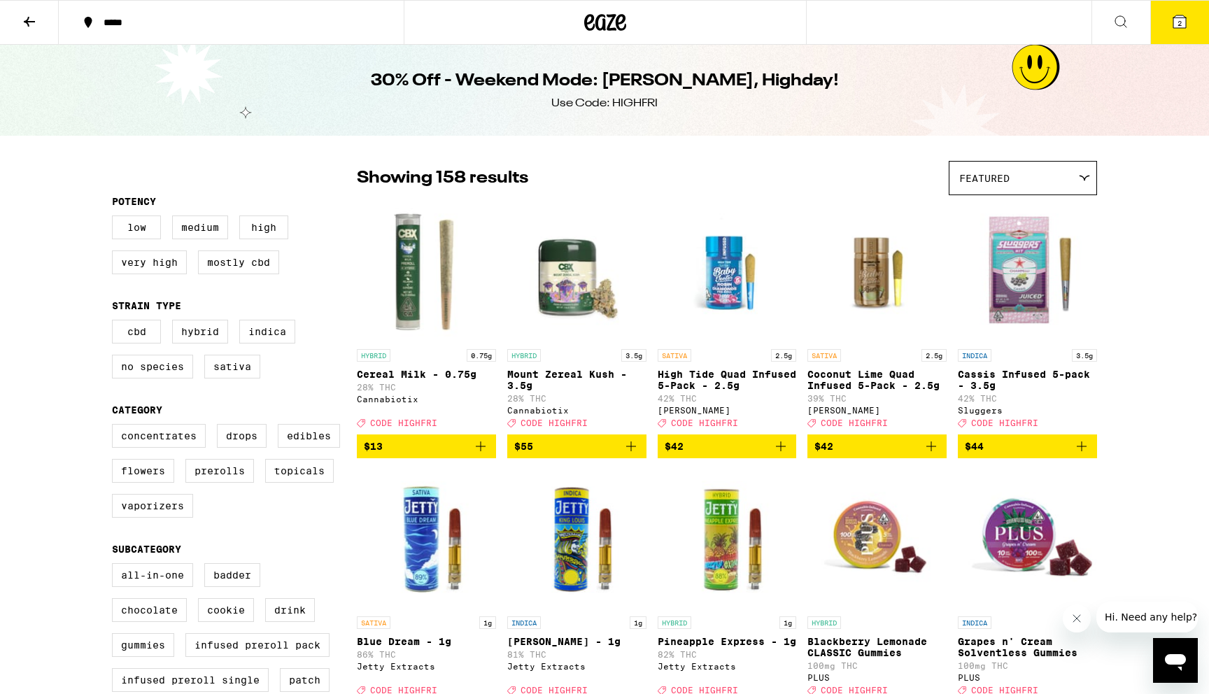
click at [636, 105] on div "Use Code: HIGHFRI" at bounding box center [604, 103] width 106 height 15
copy div "HIGHFRI"
click at [1164, 30] on button "2" at bounding box center [1179, 22] width 59 height 43
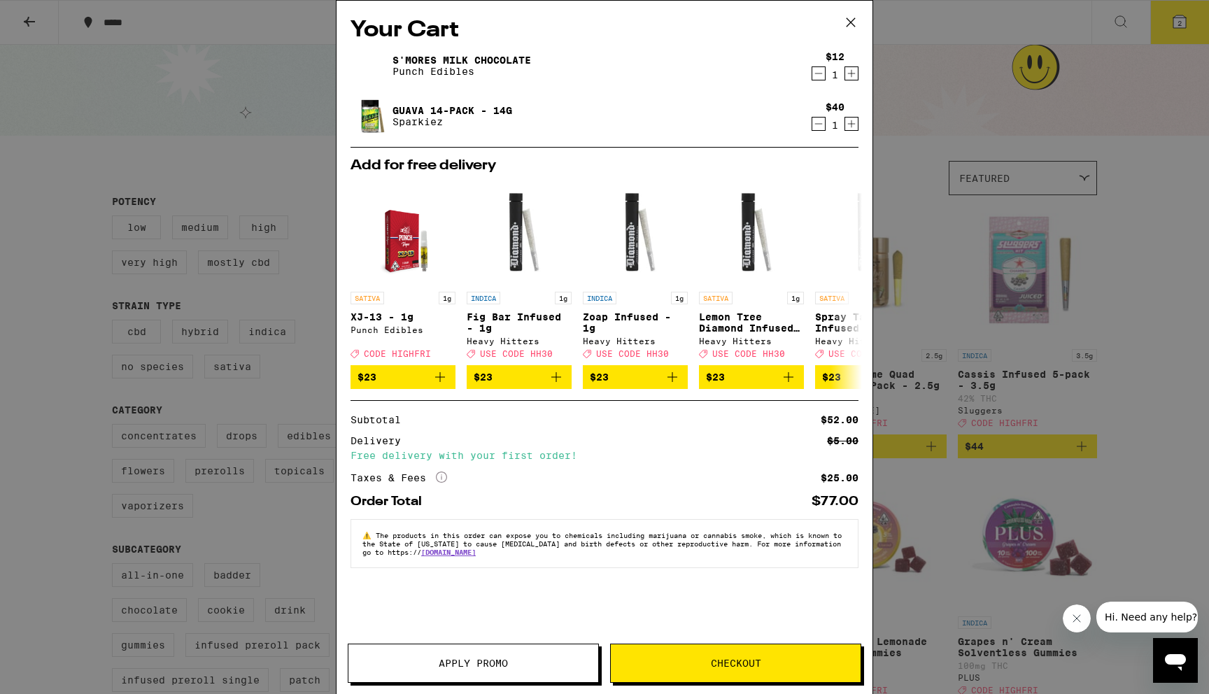
click at [466, 658] on span "Apply Promo" at bounding box center [473, 663] width 69 height 10
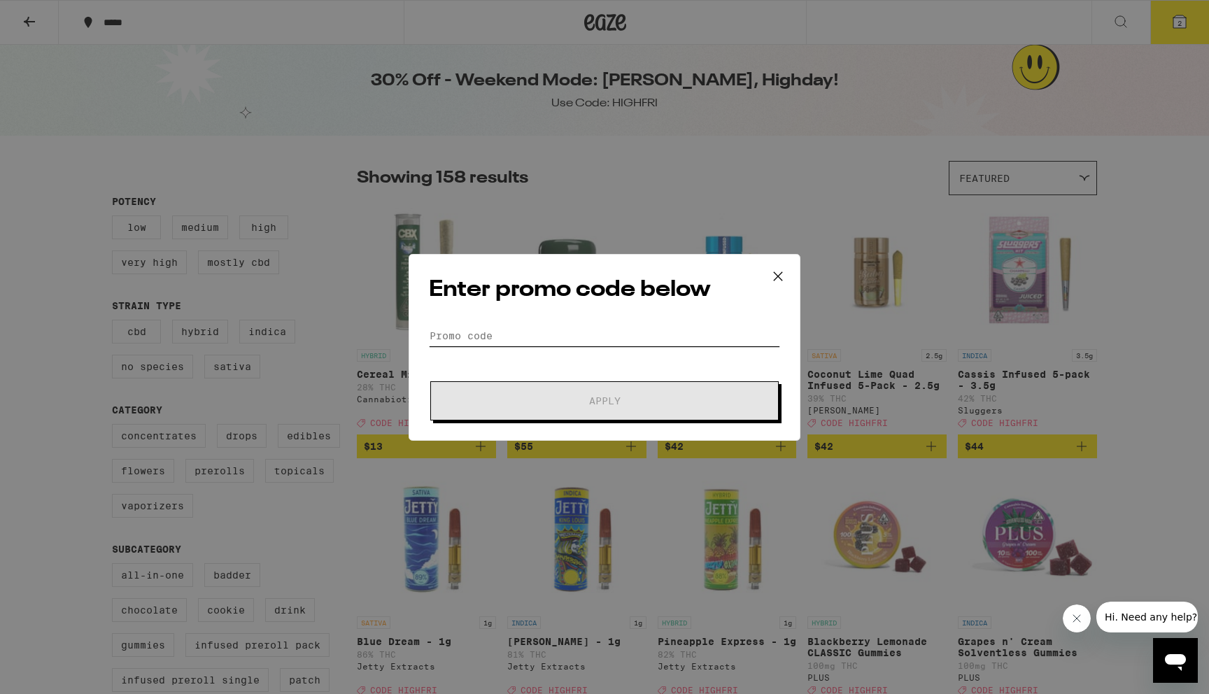
click at [497, 343] on input "Promo Code" at bounding box center [604, 335] width 351 height 21
paste input "HIGHFRI"
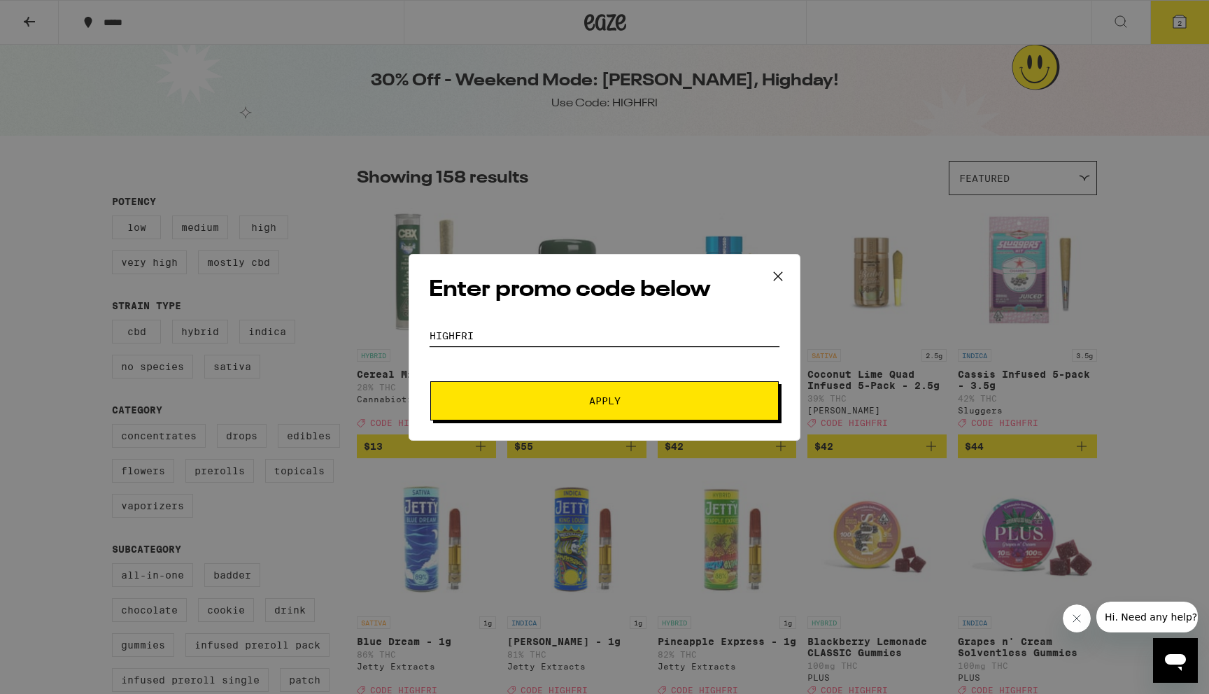
type input "HIGHFRI"
click at [569, 413] on button "Apply" at bounding box center [604, 400] width 348 height 39
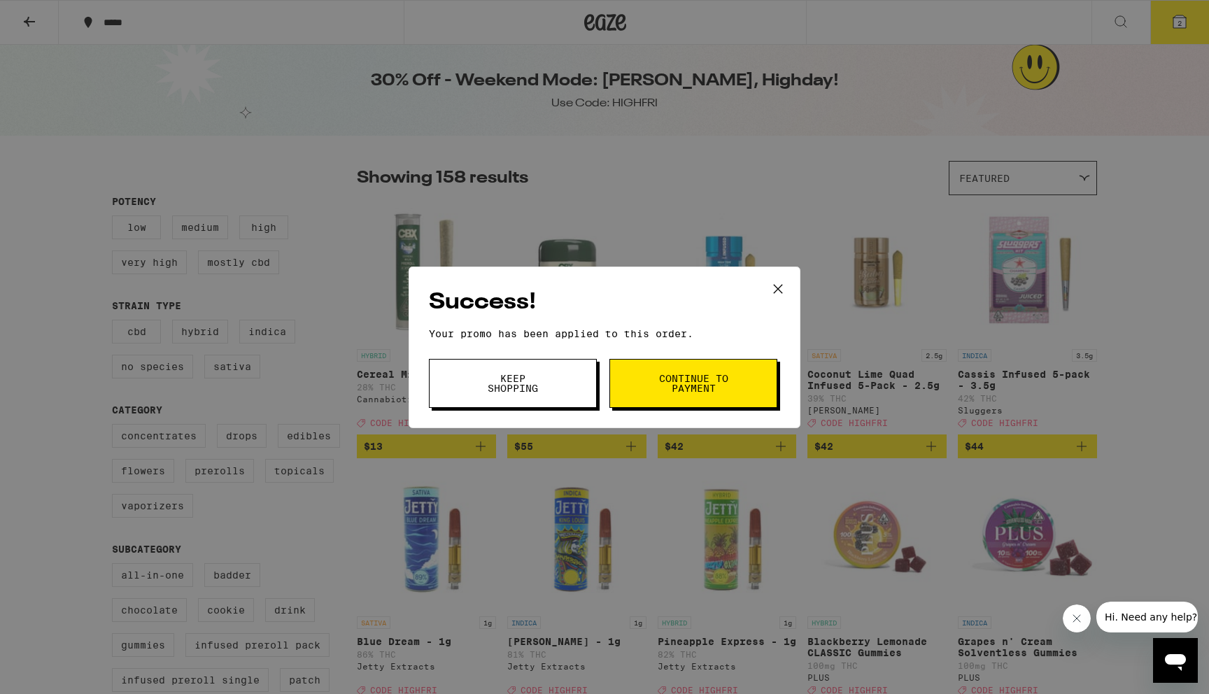
click at [653, 378] on button "Continue to payment" at bounding box center [693, 383] width 168 height 49
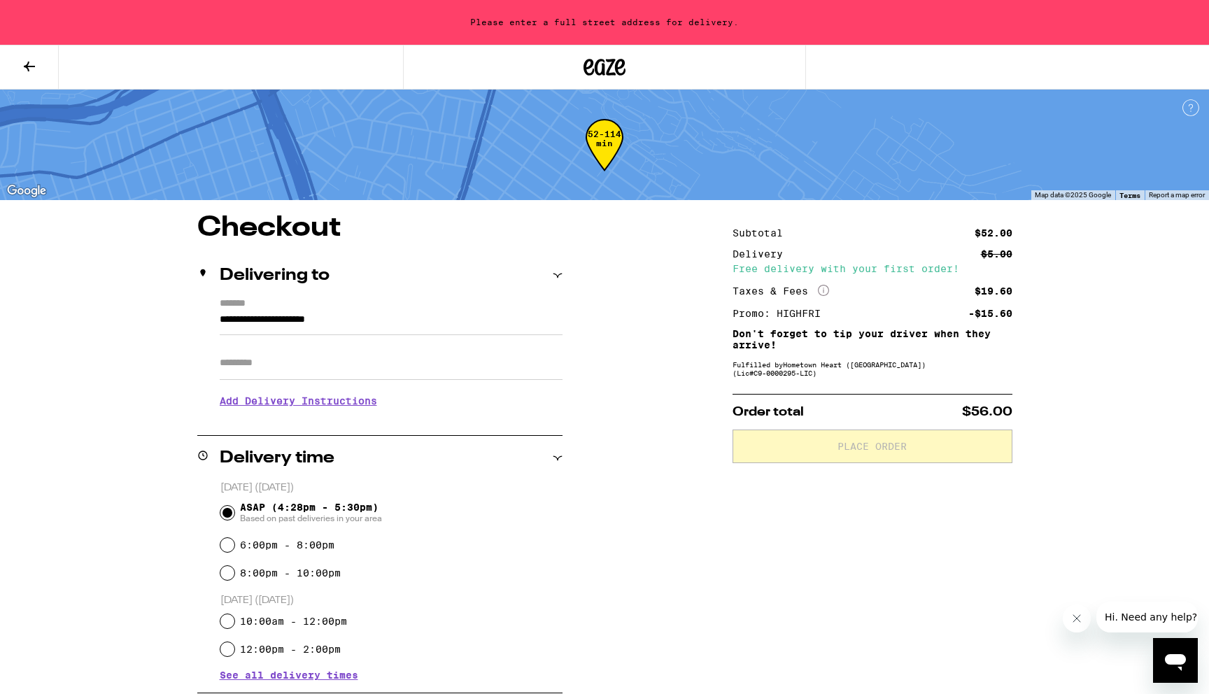
click at [167, 55] on div at bounding box center [201, 67] width 403 height 45
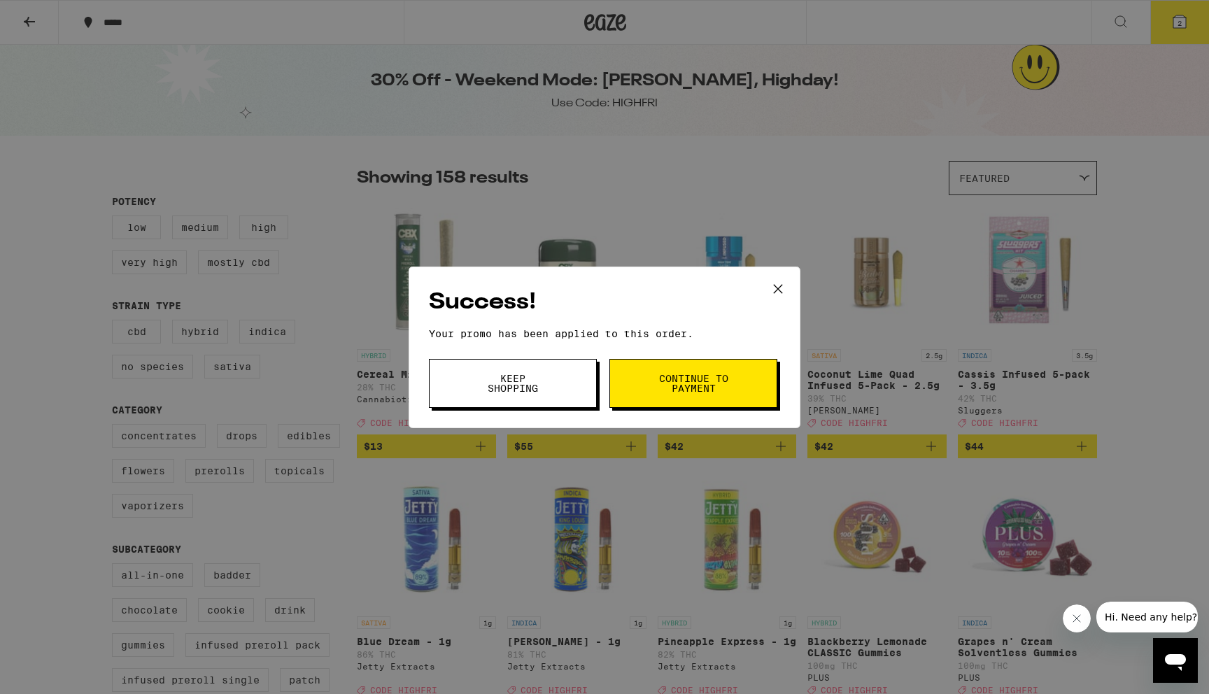
click at [518, 166] on div "Success! Your promo has been applied to this order. Promo Code Keep Shopping Co…" at bounding box center [604, 347] width 1209 height 694
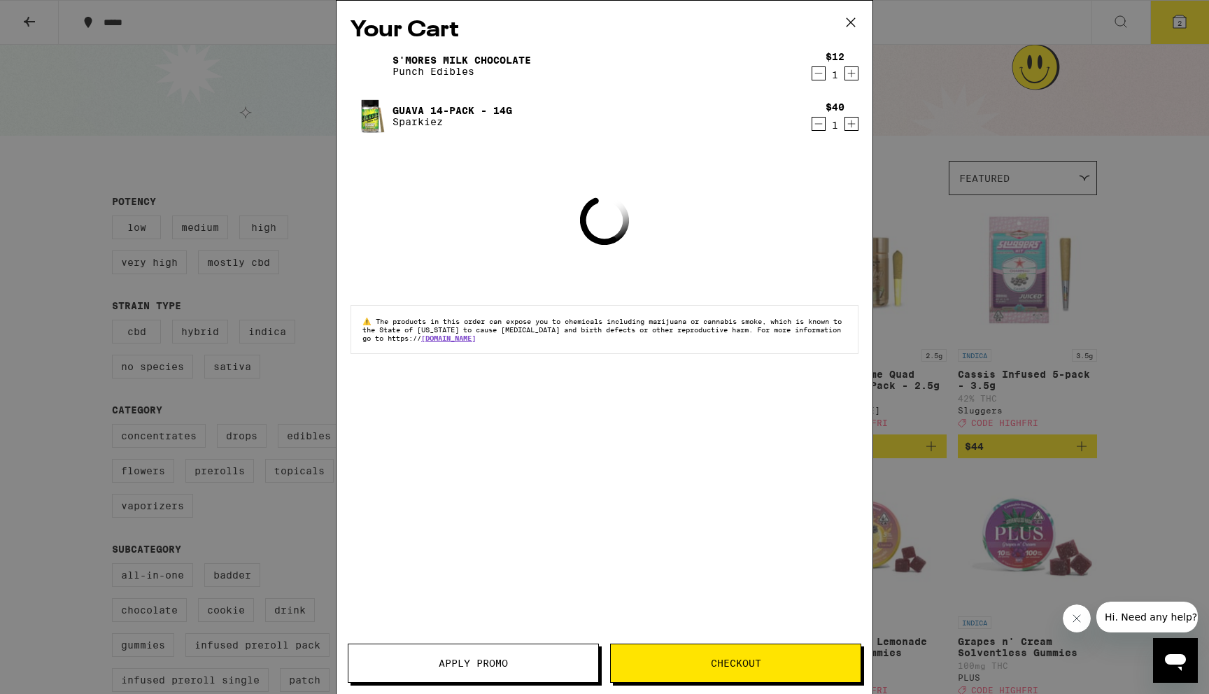
click at [856, 15] on icon at bounding box center [850, 22] width 21 height 21
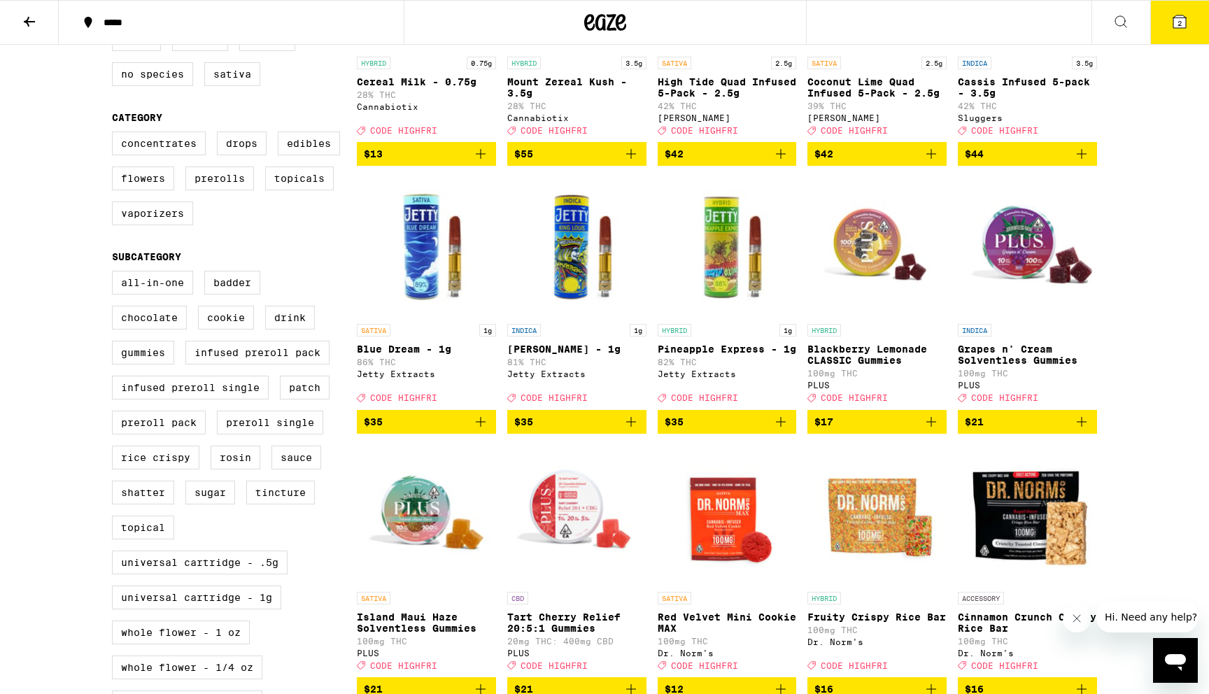
scroll to position [322, 0]
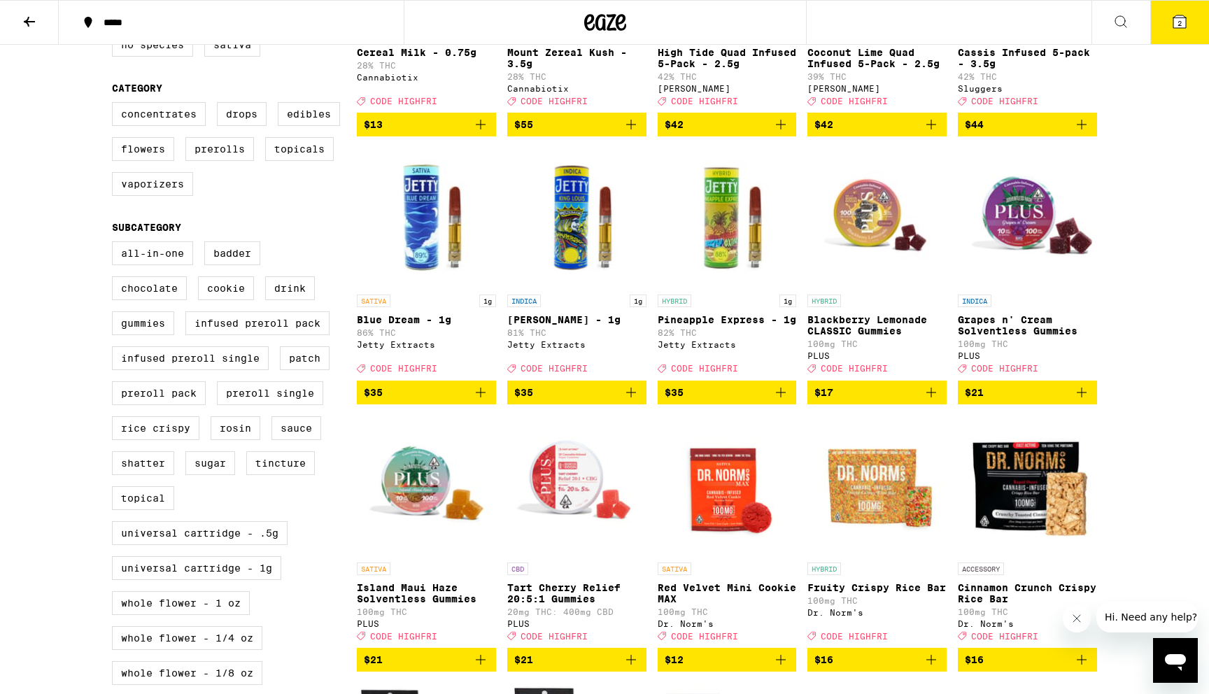
click at [688, 325] on p "Pineapple Express - 1g" at bounding box center [726, 319] width 139 height 11
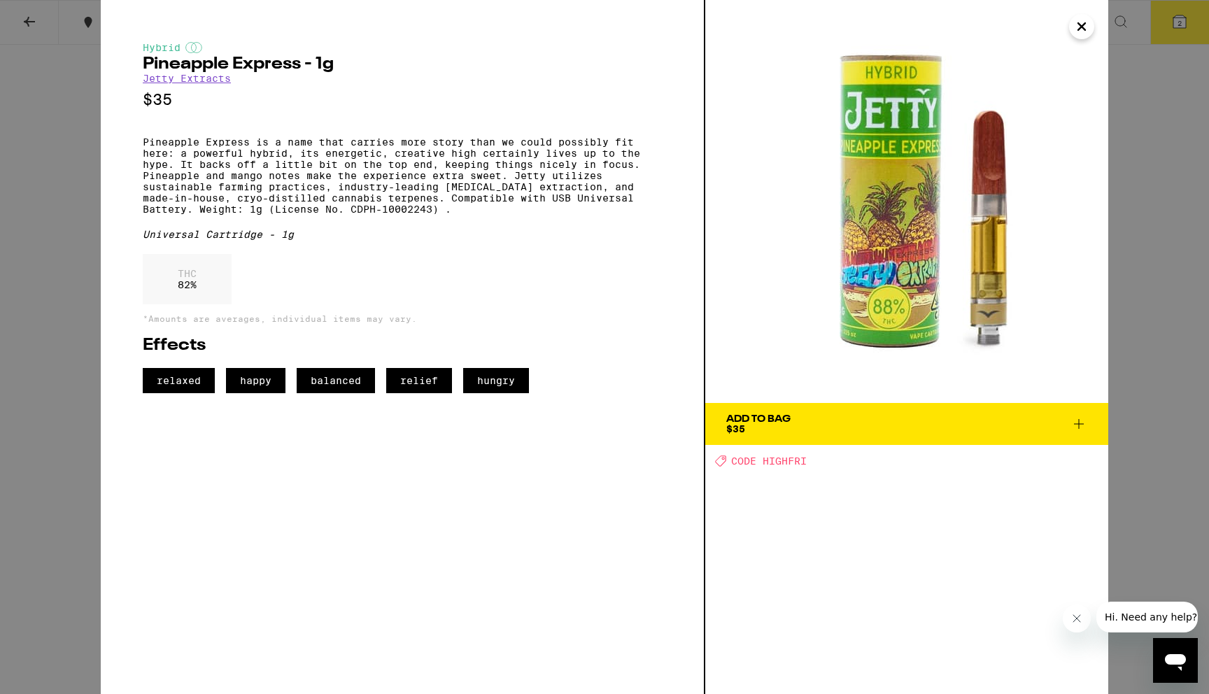
click at [310, 60] on h2 "Pineapple Express - 1g" at bounding box center [402, 64] width 519 height 17
copy h2 "Pineapple Express - 1g"
click at [435, 104] on p "$35" at bounding box center [402, 99] width 519 height 17
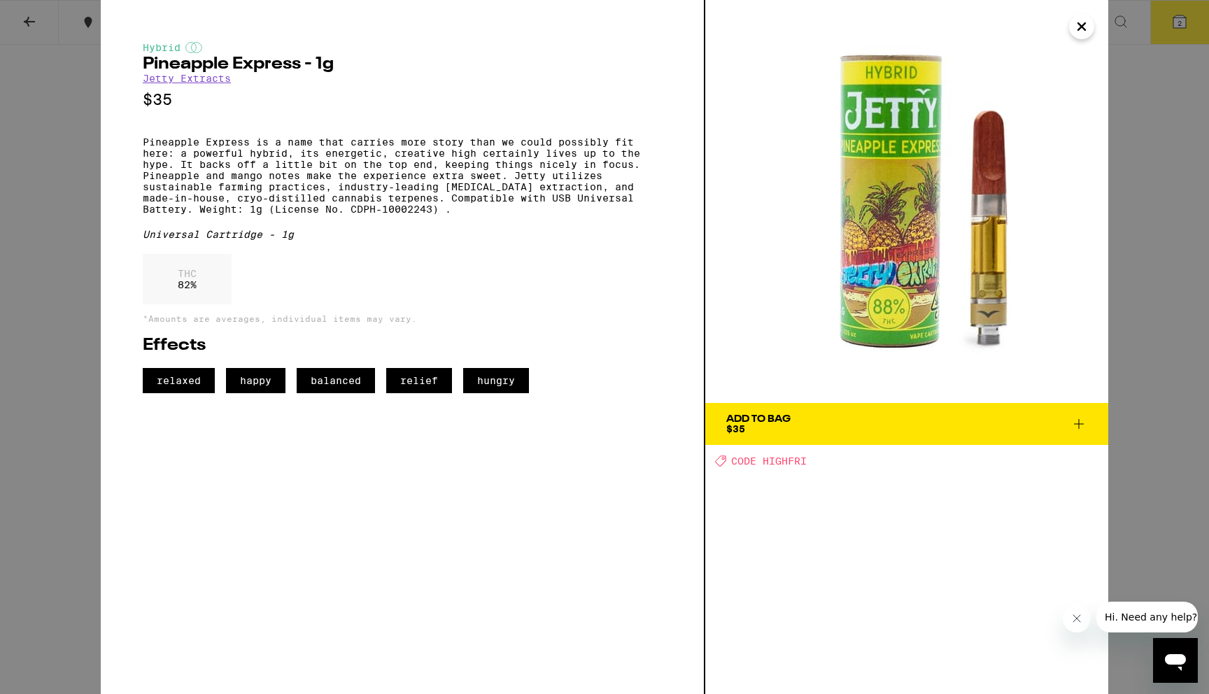
click at [97, 186] on div "Hybrid Pineapple Express - 1g Jetty Extracts $35 Pineapple Express is a name th…" at bounding box center [604, 347] width 1209 height 694
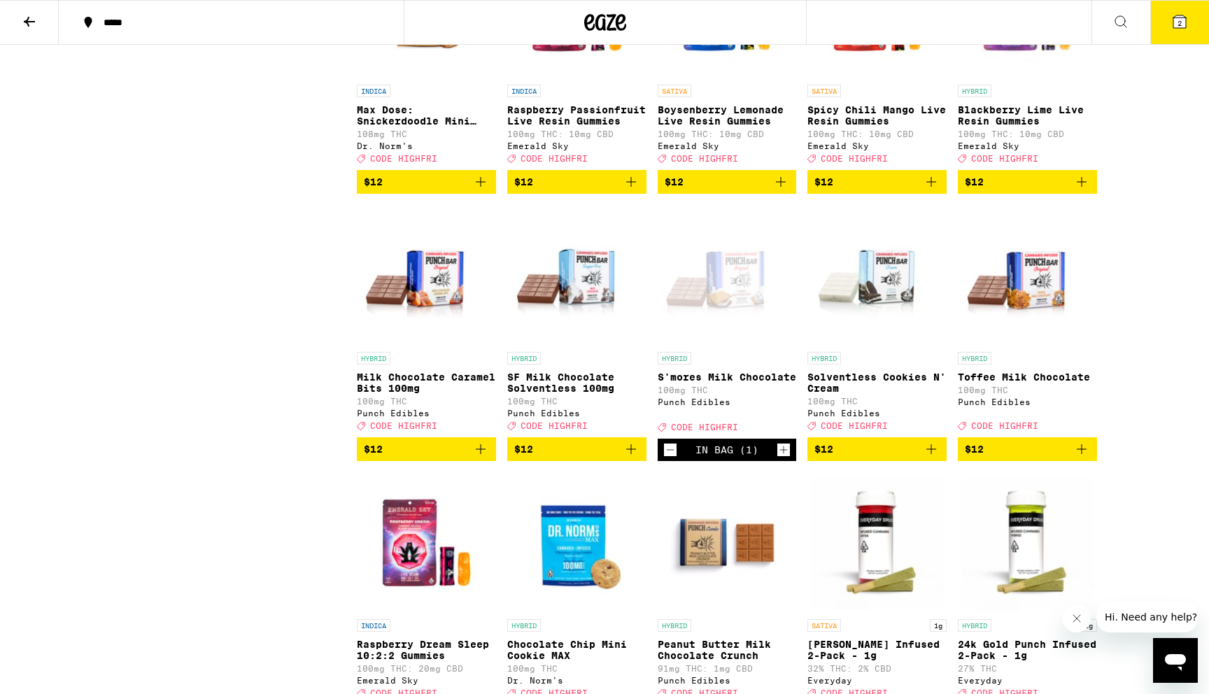
scroll to position [2353, 0]
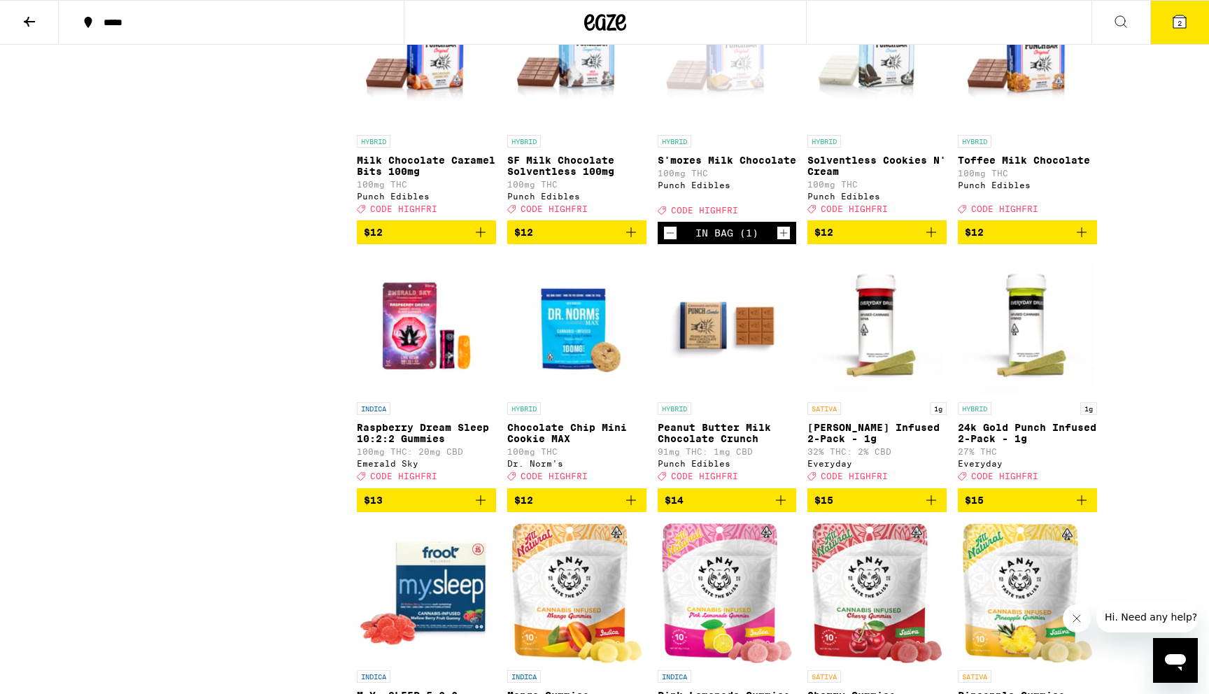
click at [727, 128] on div "Open page for S'mores Milk Chocolate from Punch Edibles" at bounding box center [726, 58] width 139 height 140
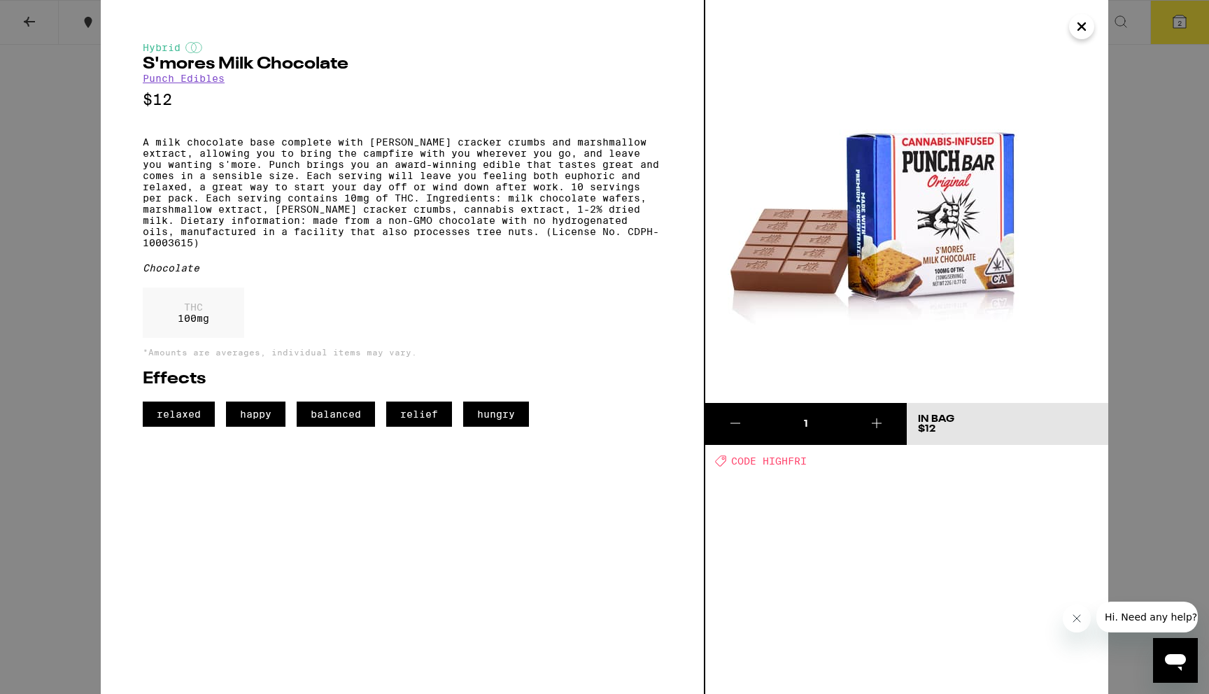
click at [66, 265] on div "Hybrid S'mores Milk Chocolate Punch Edibles $12 A milk chocolate base complete …" at bounding box center [604, 347] width 1209 height 694
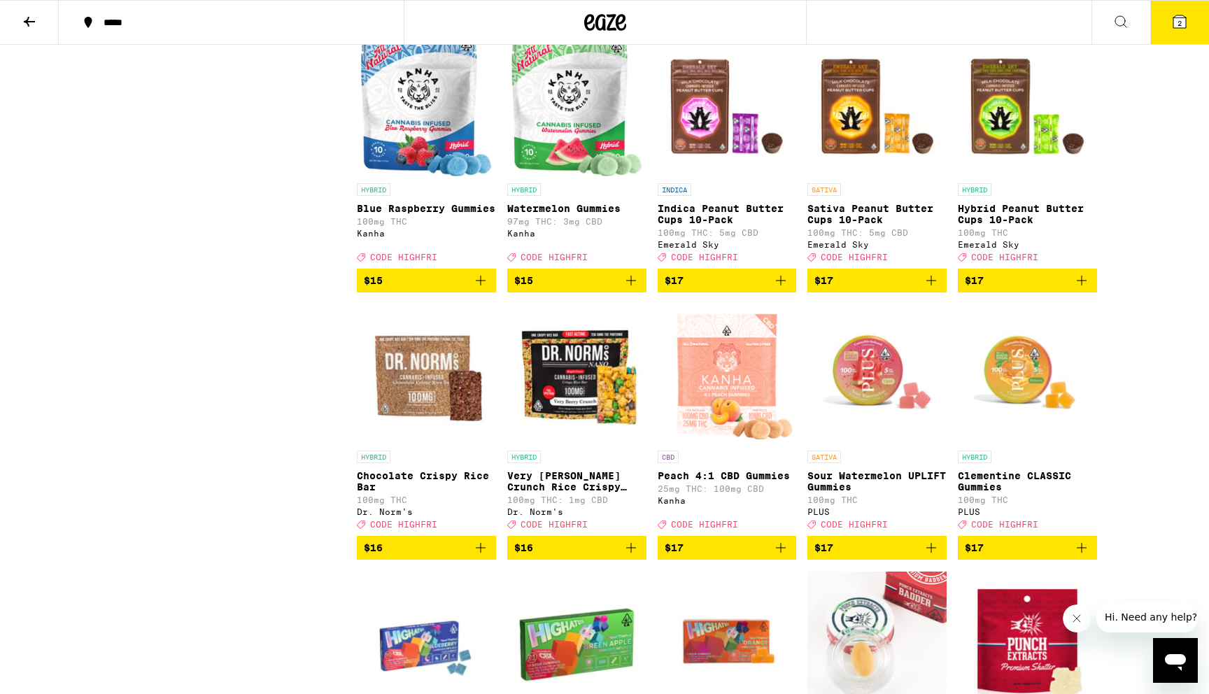
scroll to position [3190, 0]
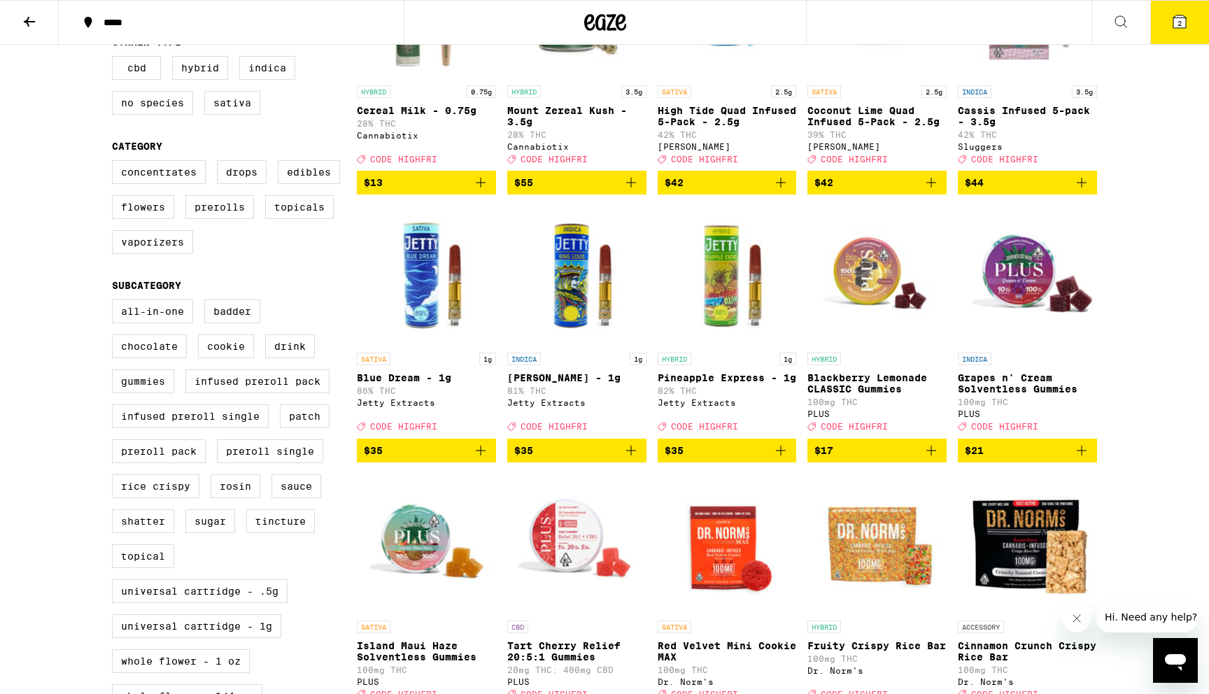
scroll to position [159, 0]
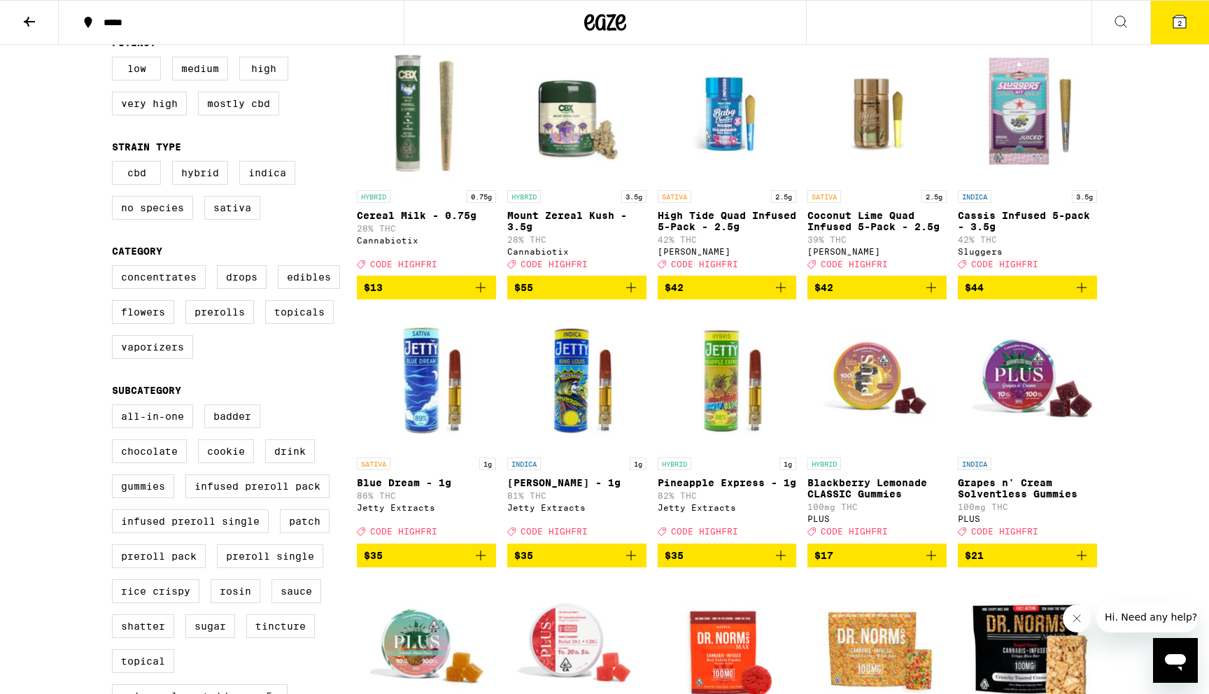
click at [722, 564] on span "$35" at bounding box center [726, 555] width 125 height 17
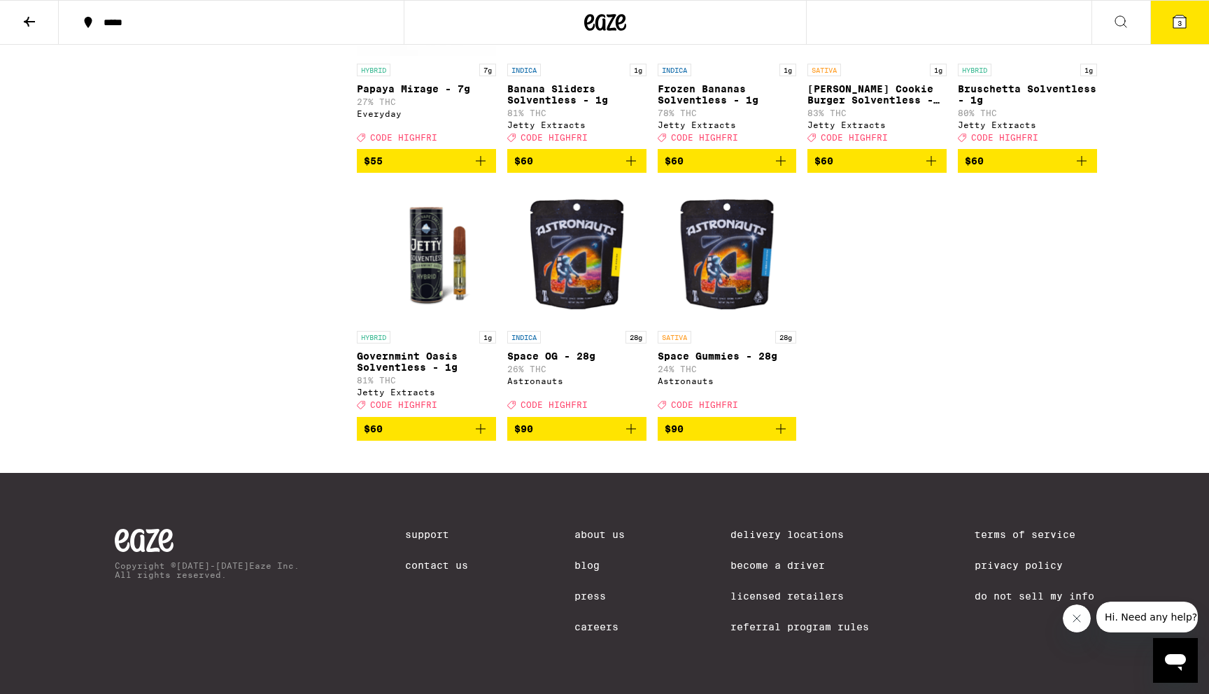
scroll to position [8415, 0]
click at [1182, 9] on button "3" at bounding box center [1179, 22] width 59 height 43
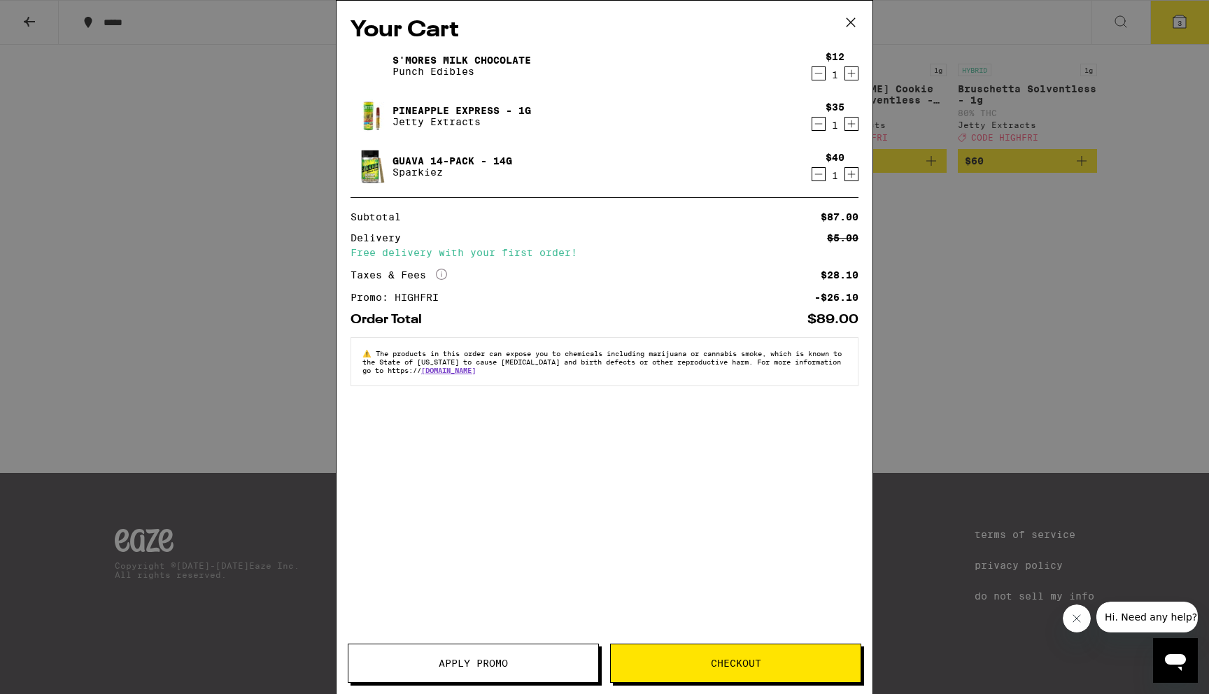
click at [443, 107] on link "Pineapple Express - 1g" at bounding box center [461, 110] width 138 height 11
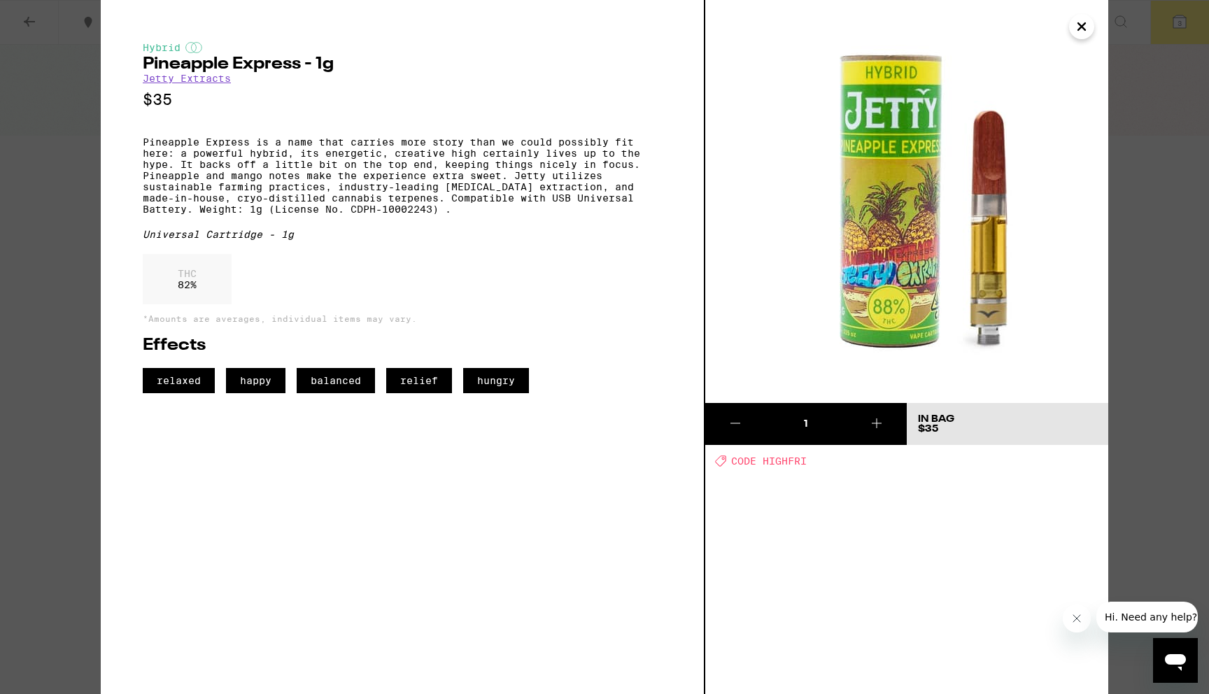
click at [741, 423] on icon at bounding box center [735, 423] width 17 height 17
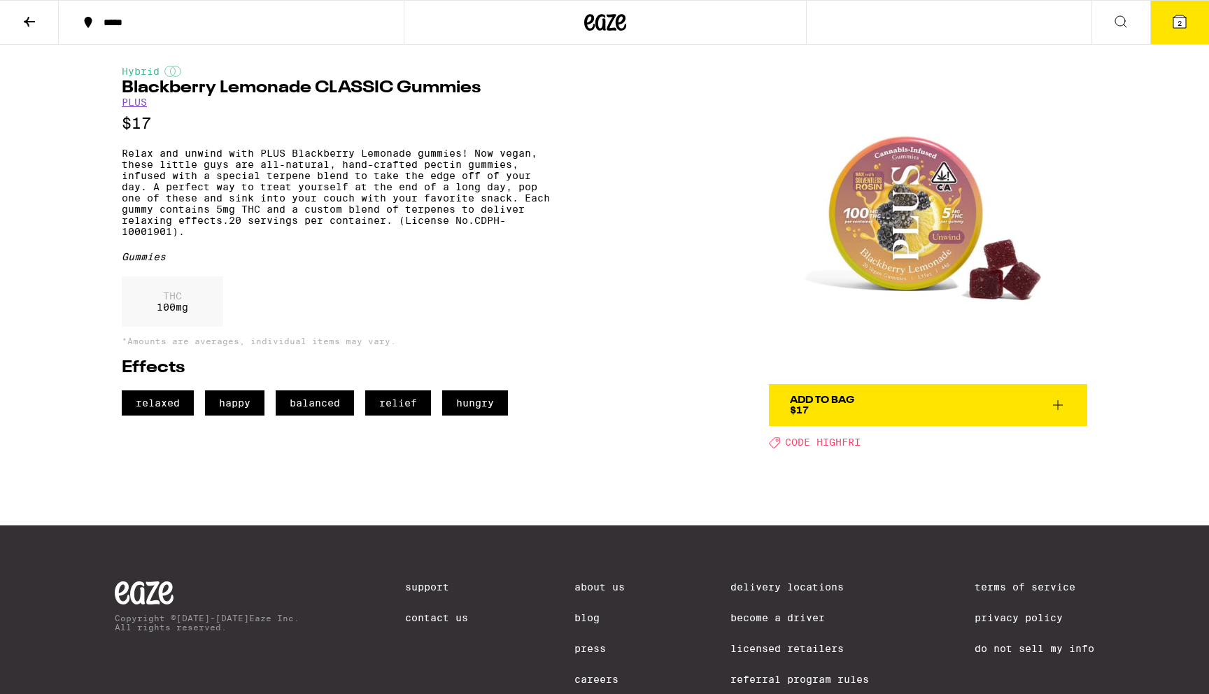
click at [1179, 20] on span "2" at bounding box center [1179, 23] width 4 height 8
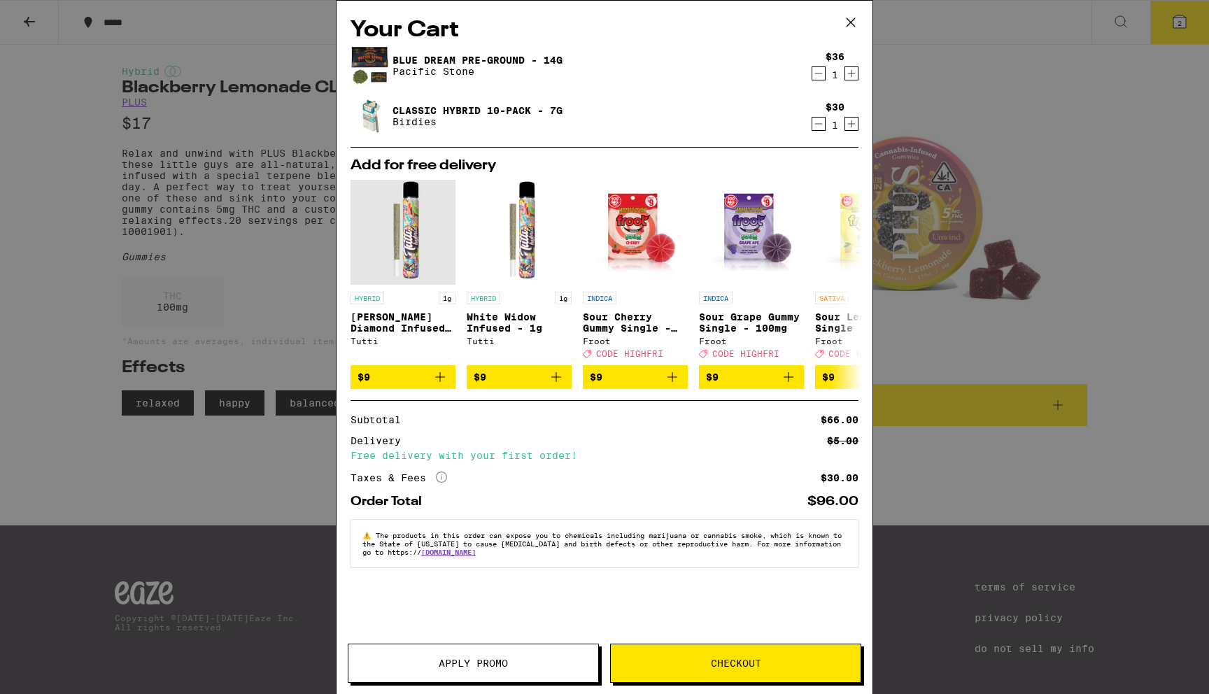
click at [464, 109] on link "Classic Hybrid 10-Pack - 7g" at bounding box center [477, 110] width 170 height 11
click at [473, 55] on link "Blue Dream Pre-Ground - 14g" at bounding box center [477, 60] width 170 height 11
click at [470, 668] on span "Apply Promo" at bounding box center [473, 663] width 69 height 10
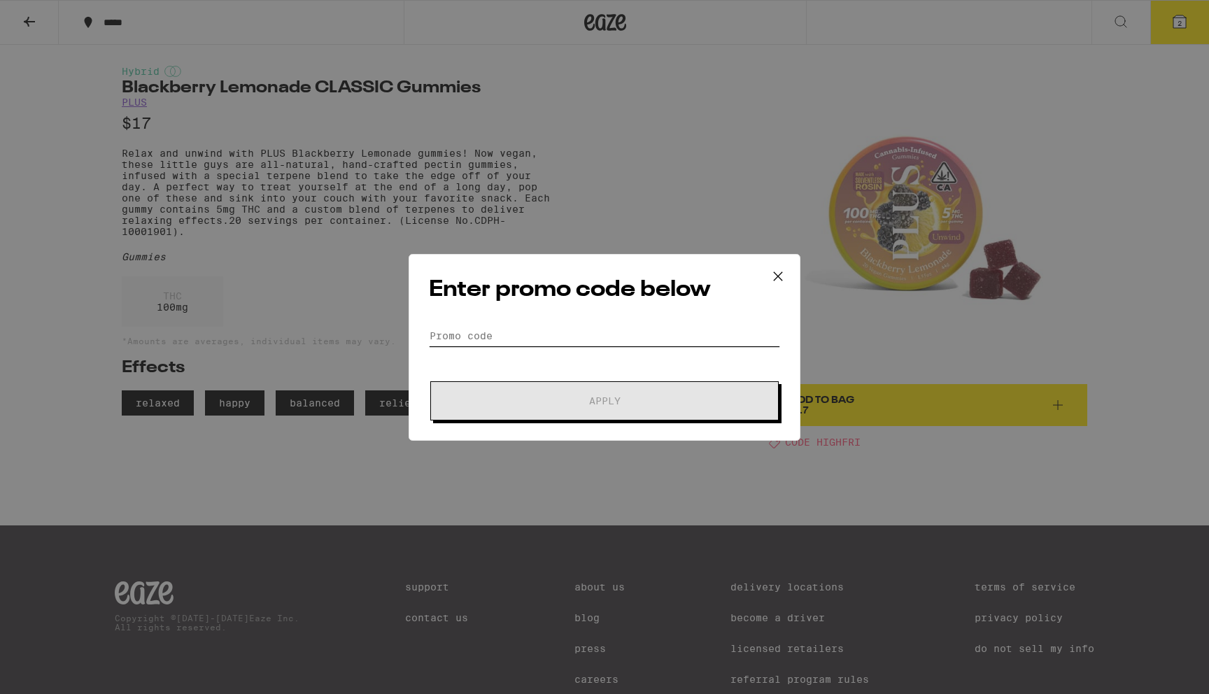
click at [519, 326] on input "Promo Code" at bounding box center [604, 335] width 351 height 21
paste input "HIGHFRI"
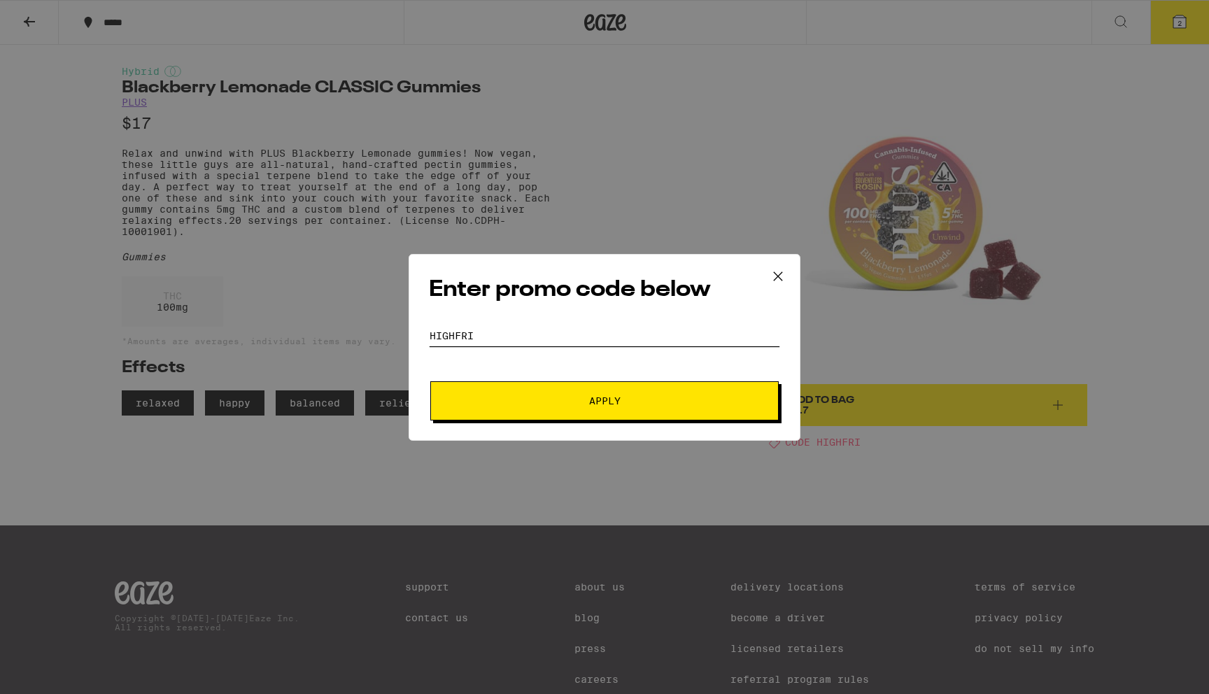
type input "HIGHFRI"
click at [514, 401] on span "Apply" at bounding box center [604, 401] width 252 height 10
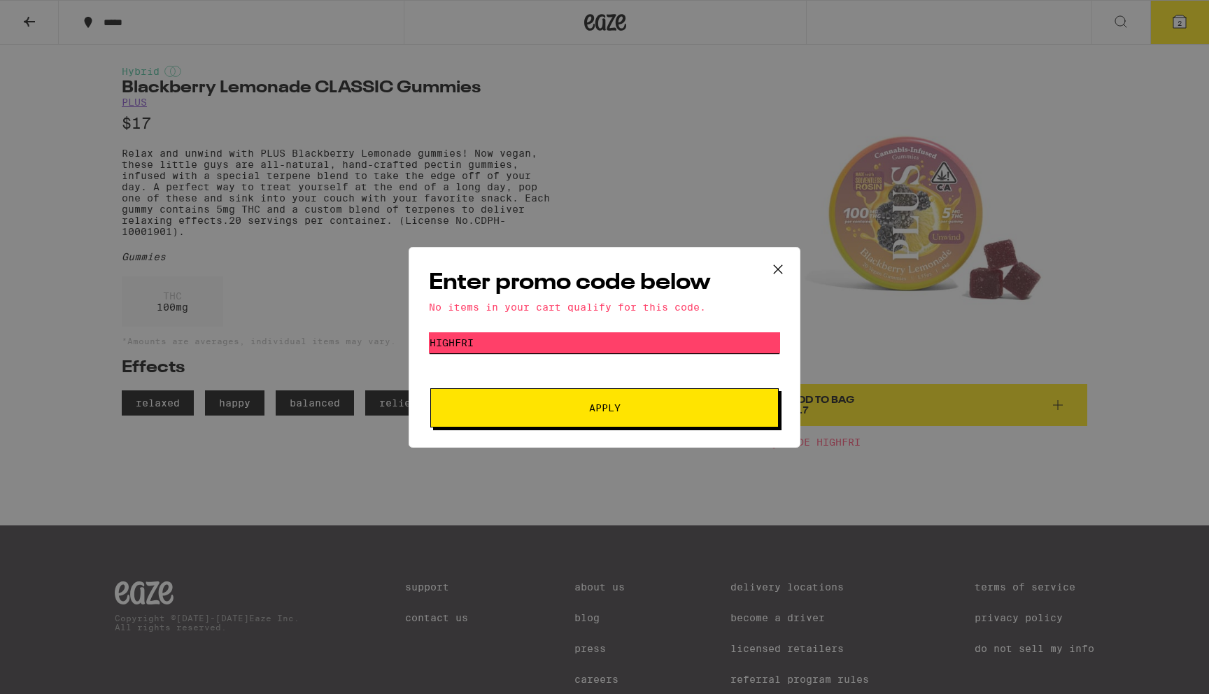
click at [565, 342] on input "HIGHFRI" at bounding box center [604, 342] width 351 height 21
click at [594, 422] on button "Apply" at bounding box center [604, 407] width 348 height 39
click at [776, 262] on icon at bounding box center [777, 269] width 21 height 21
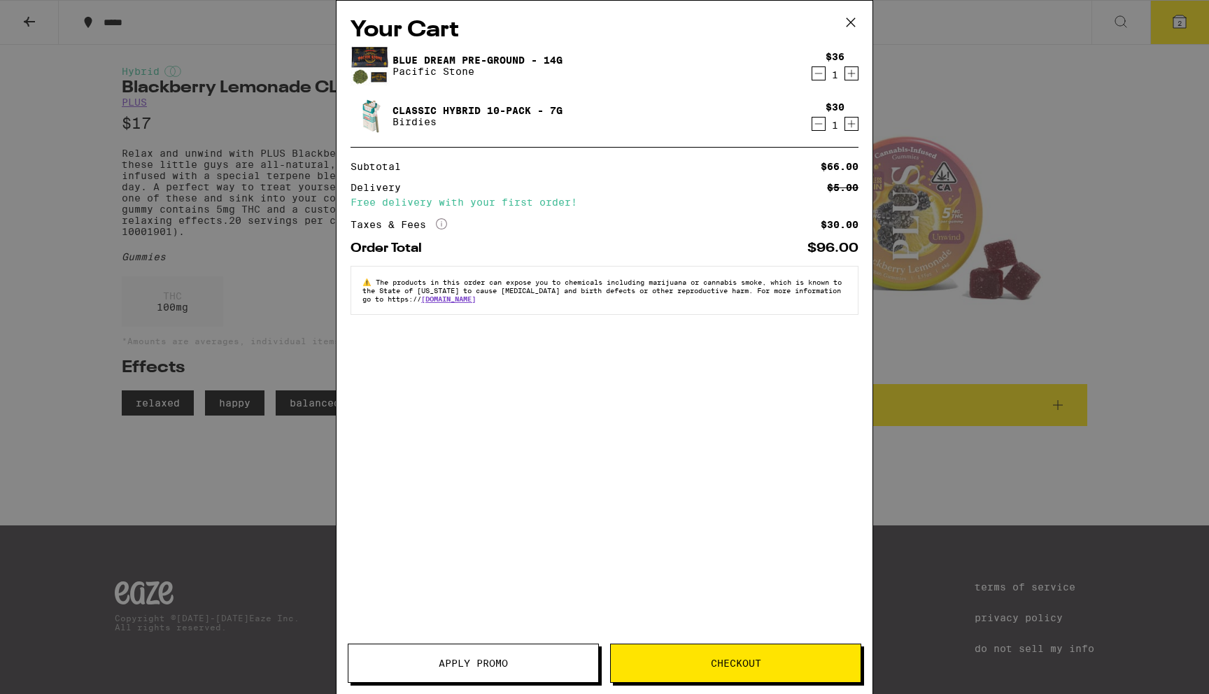
click at [164, 271] on div "Your Cart Blue Dream Pre-Ground - 14g Pacific Stone $36 1 Classic Hybrid 10-Pac…" at bounding box center [604, 347] width 1209 height 694
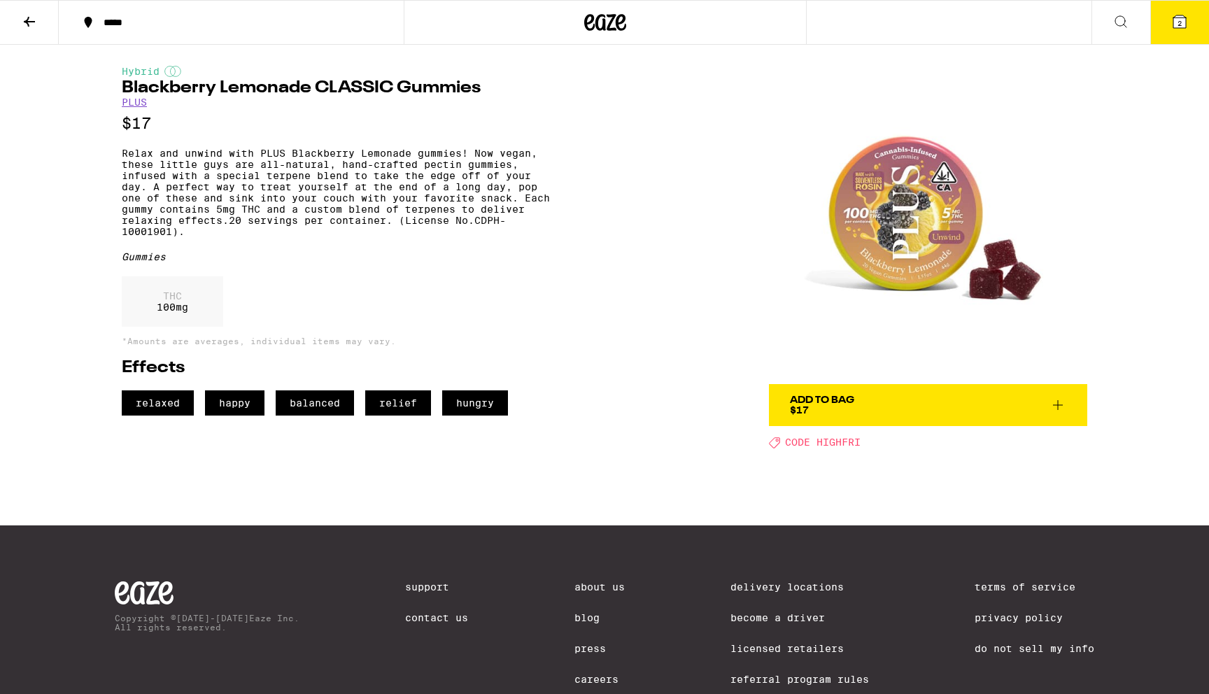
click at [29, 26] on icon at bounding box center [29, 21] width 17 height 17
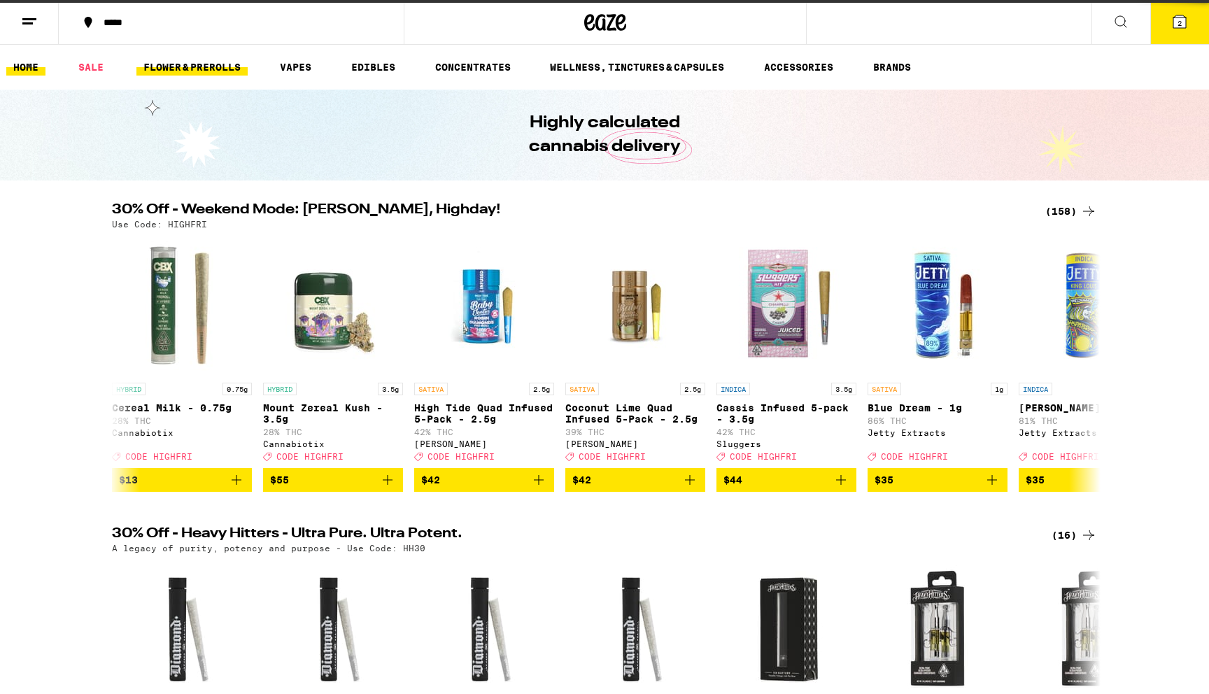
click at [208, 66] on link "FLOWER & PREROLLS" at bounding box center [191, 67] width 111 height 17
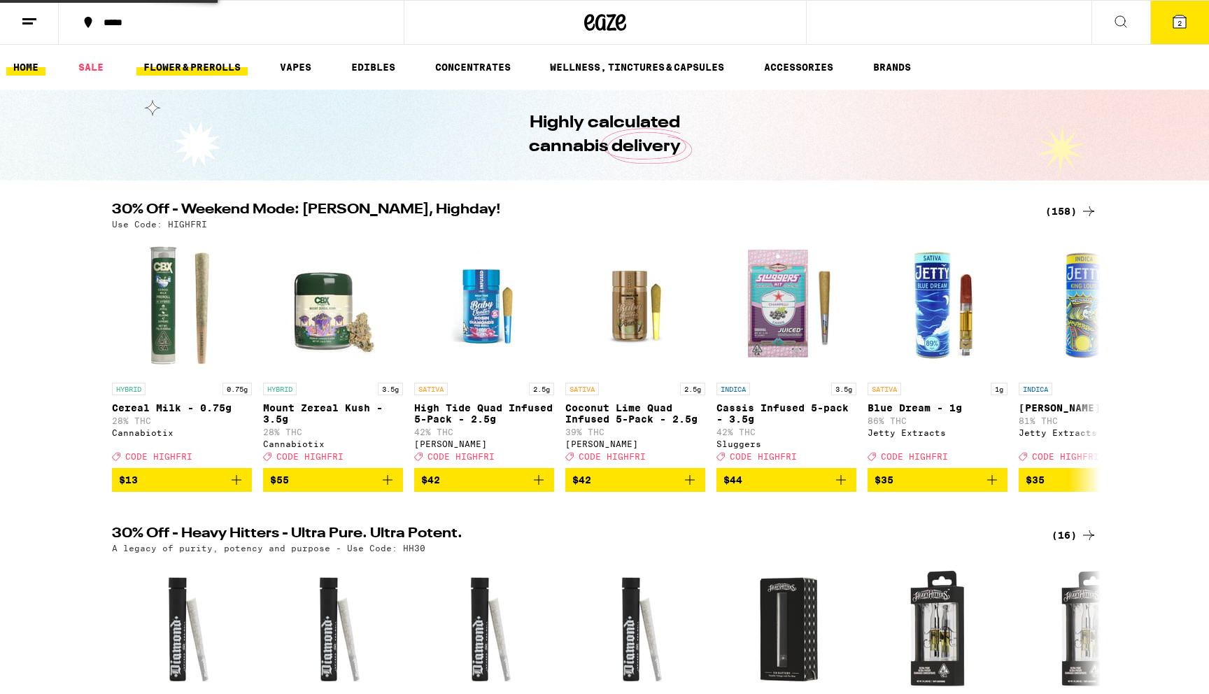
click at [196, 71] on link "FLOWER & PREROLLS" at bounding box center [191, 67] width 111 height 17
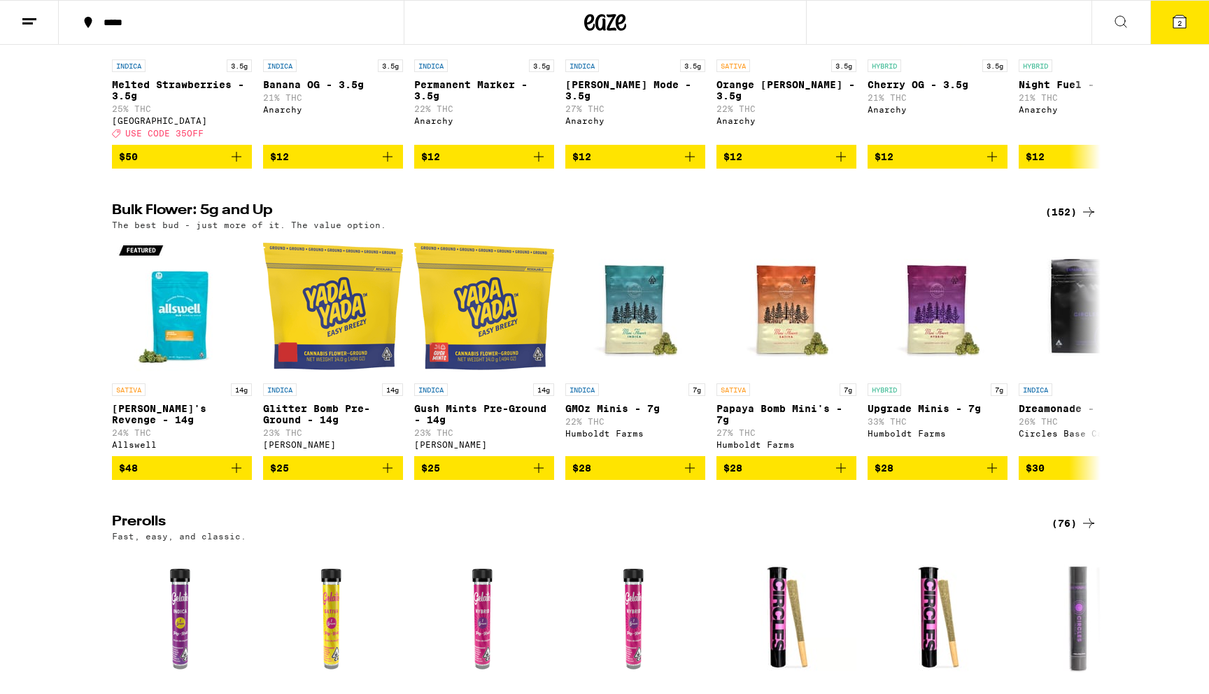
scroll to position [316, 0]
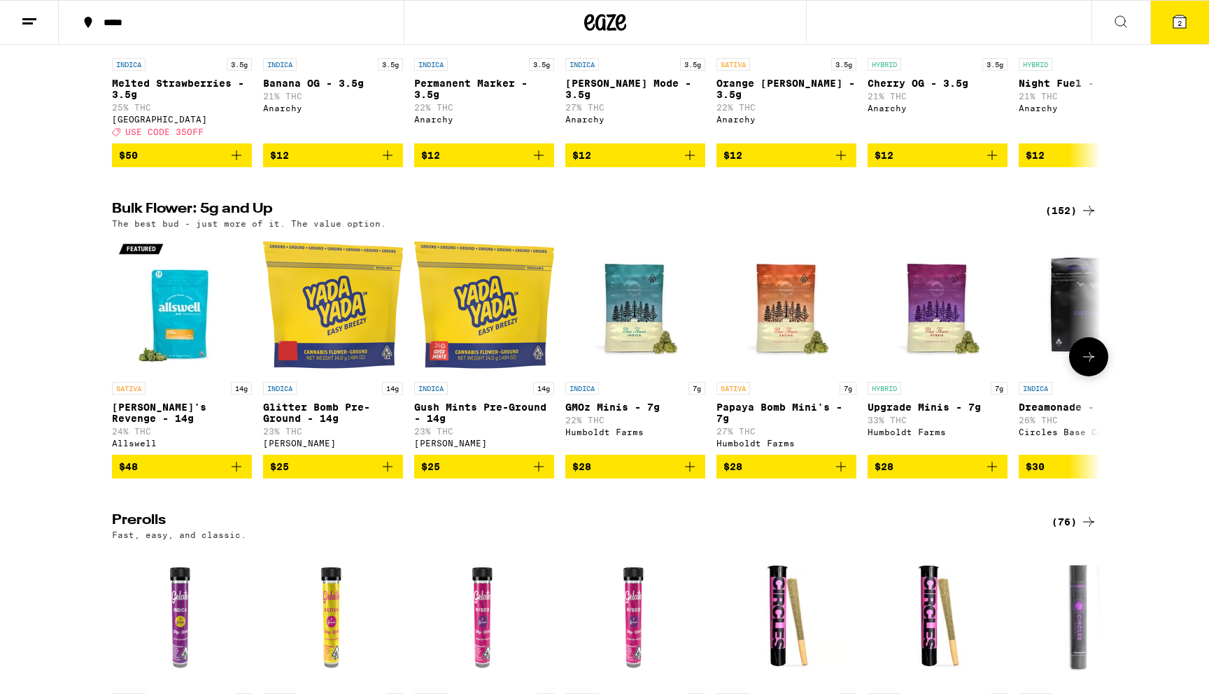
click at [1102, 376] on button at bounding box center [1088, 356] width 39 height 39
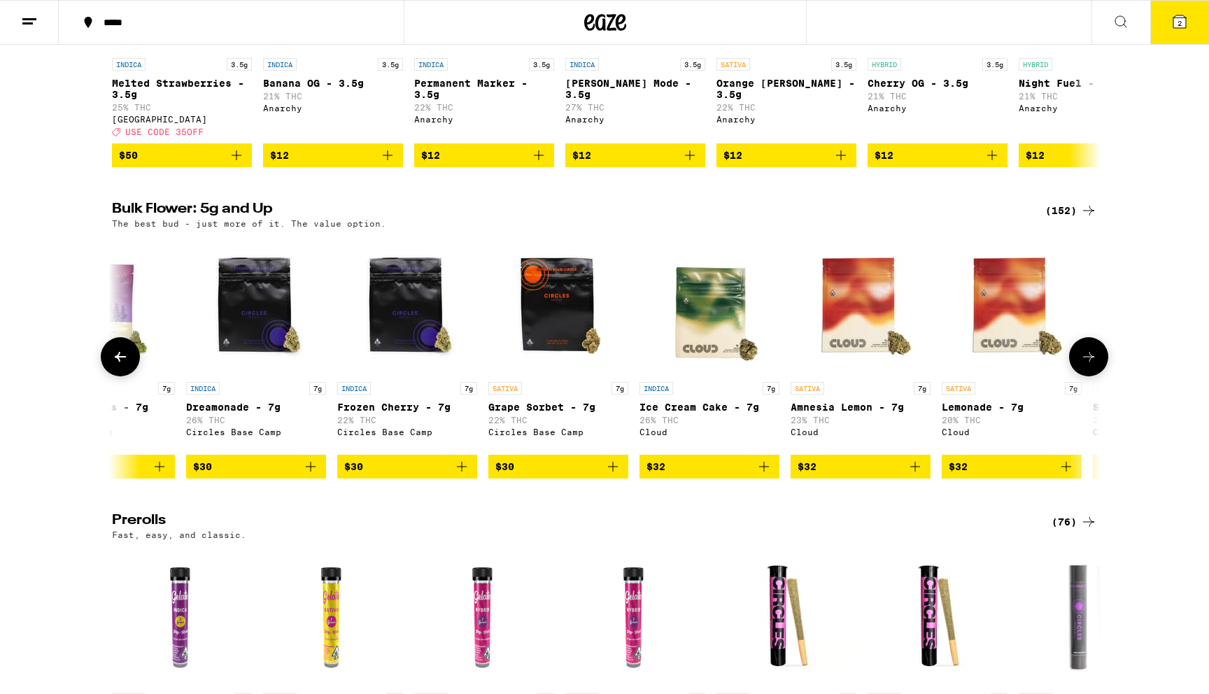
click at [1102, 376] on button at bounding box center [1088, 356] width 39 height 39
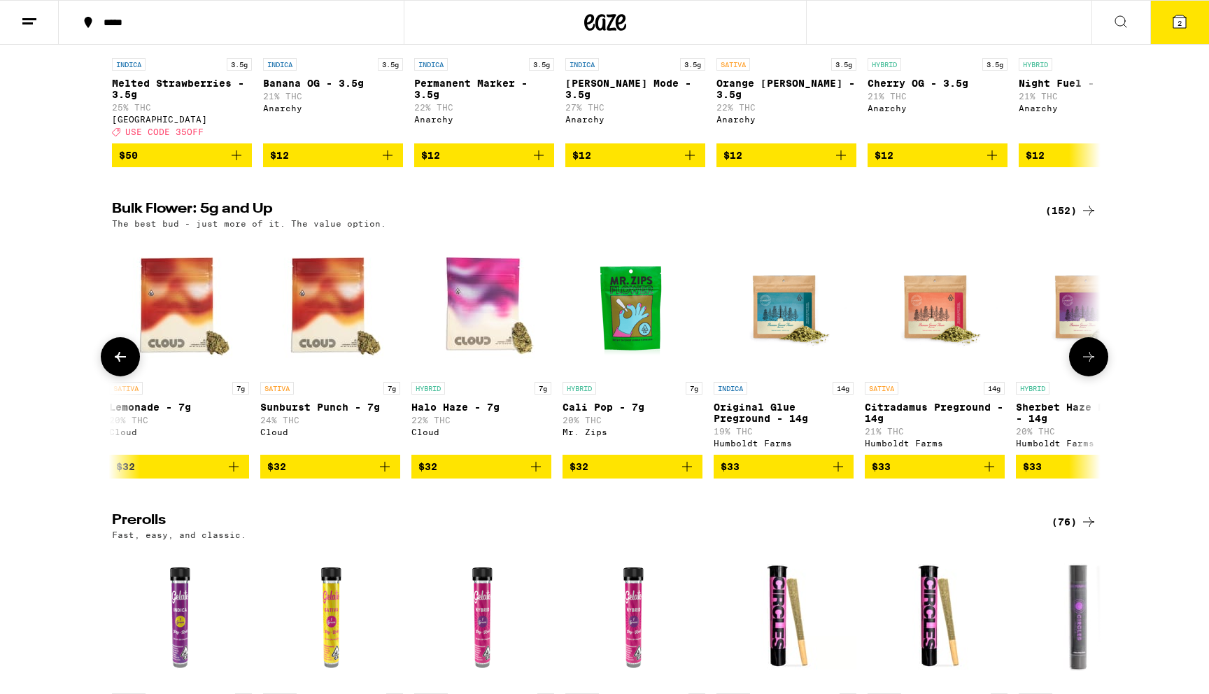
click at [1102, 376] on button at bounding box center [1088, 356] width 39 height 39
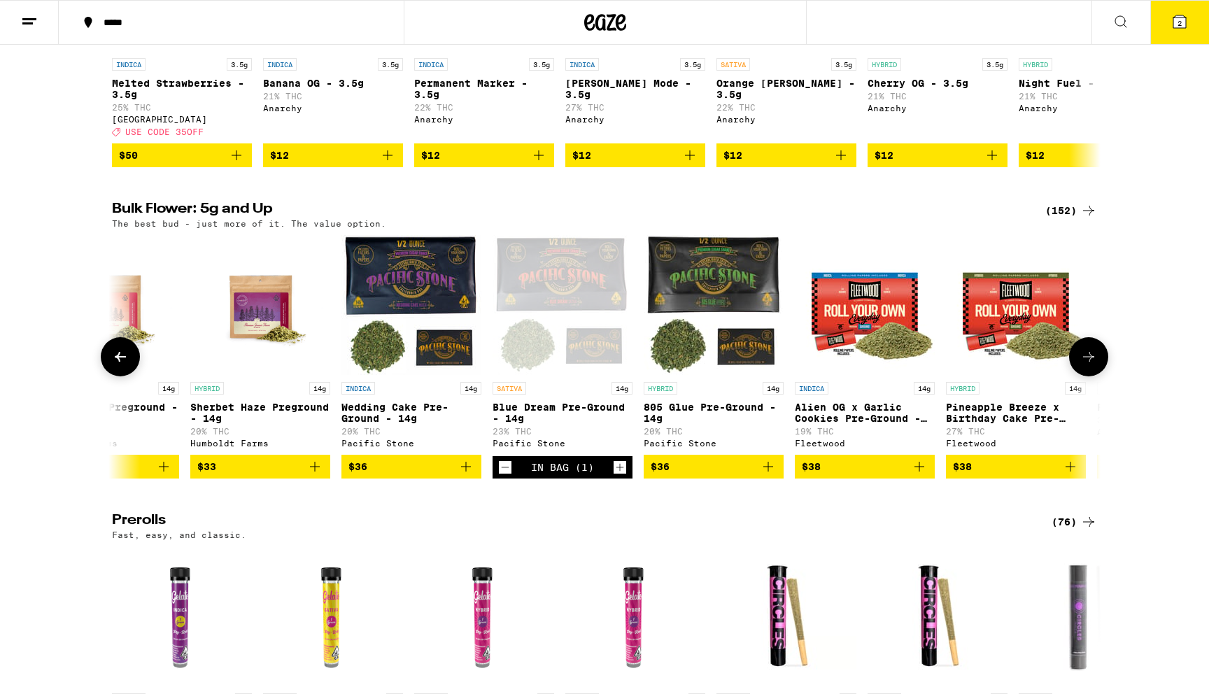
scroll to position [0, 2497]
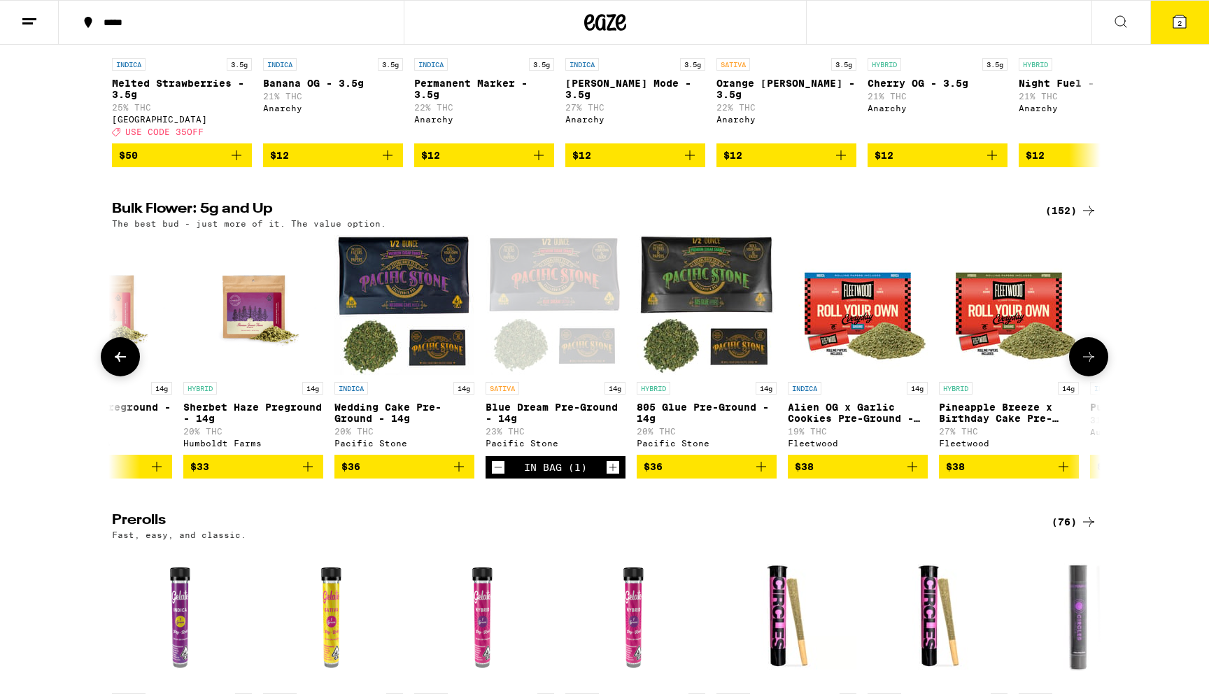
click at [564, 320] on div "Open page for Blue Dream Pre-Ground - 14g from Pacific Stone" at bounding box center [555, 305] width 140 height 140
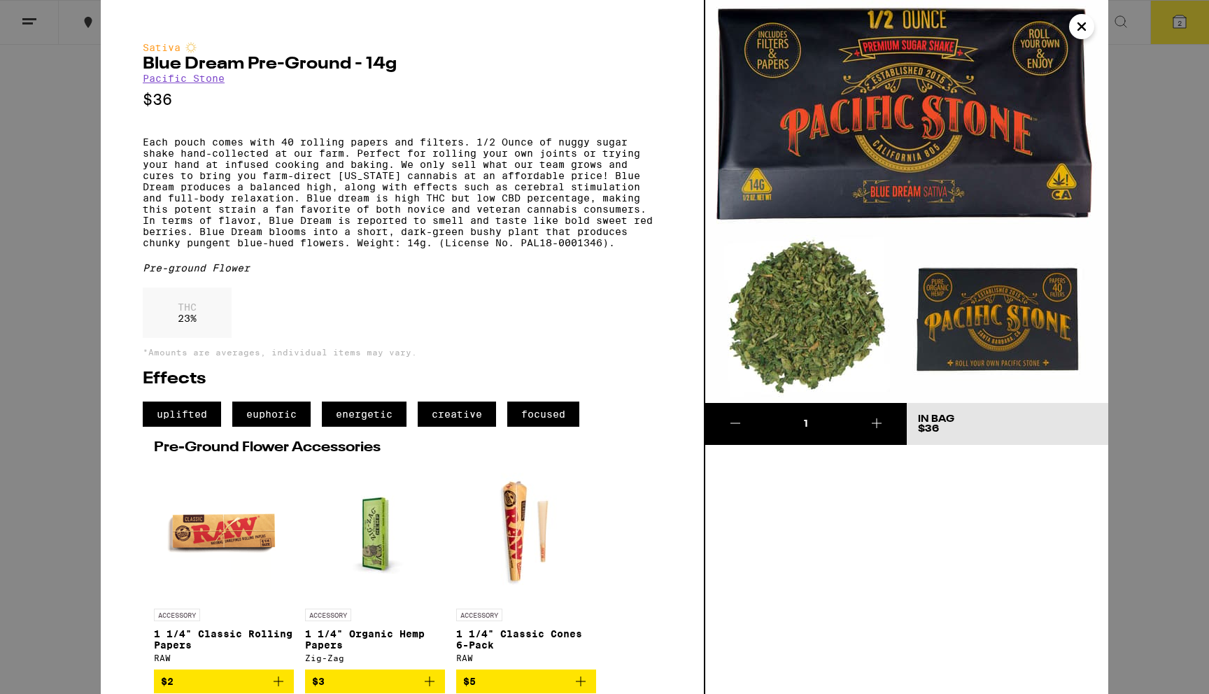
scroll to position [36, 0]
drag, startPoint x: 1145, startPoint y: 115, endPoint x: 1174, endPoint y: 112, distance: 29.6
click at [1174, 112] on div "Sativa Blue Dream Pre-Ground - 14g Pacific Stone $36 Each pouch comes with 40 r…" at bounding box center [604, 347] width 1209 height 694
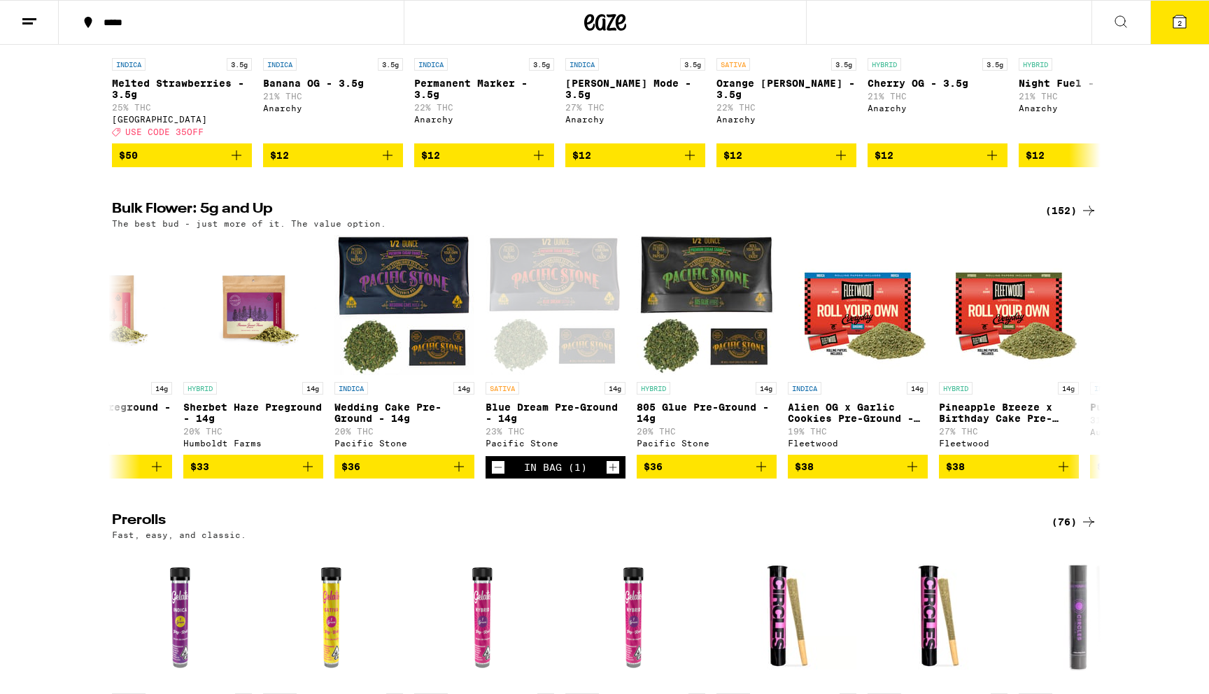
click at [1179, 76] on div "Flower: 1g - 4g (100) The best bud - 1g and 4g flower. Roll it up or pack into …" at bounding box center [604, 22] width 1209 height 289
click at [1179, 24] on span "2" at bounding box center [1179, 23] width 4 height 8
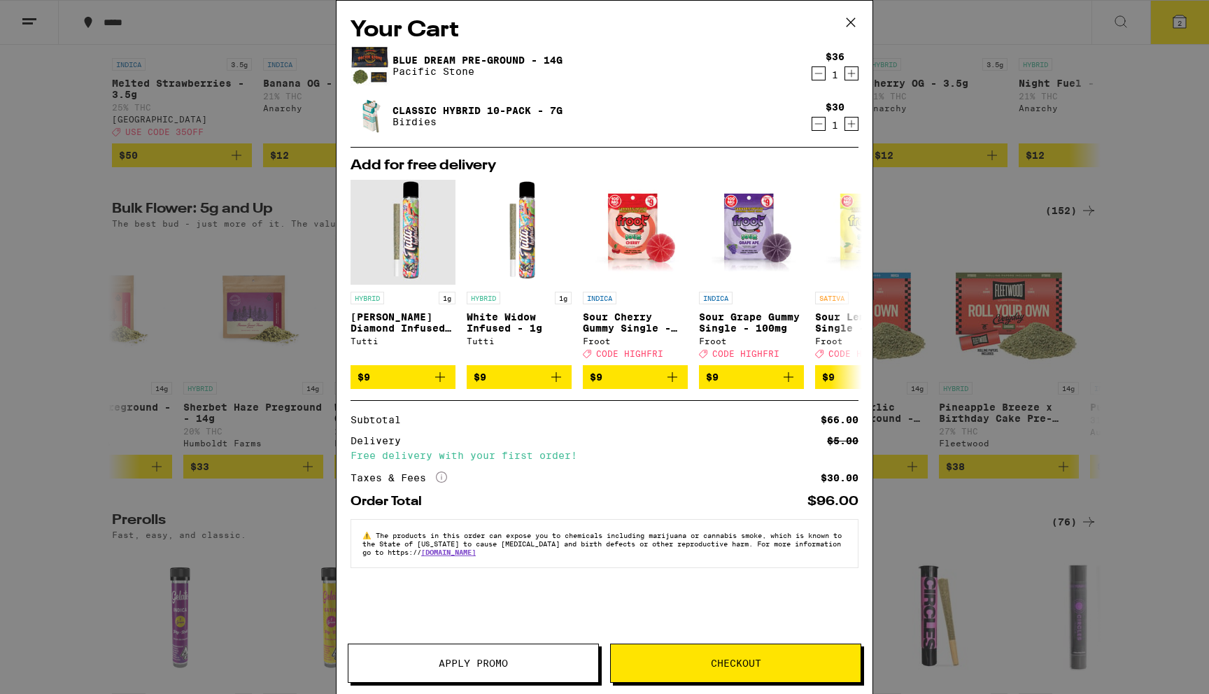
click at [824, 71] on icon "Decrement" at bounding box center [818, 73] width 13 height 17
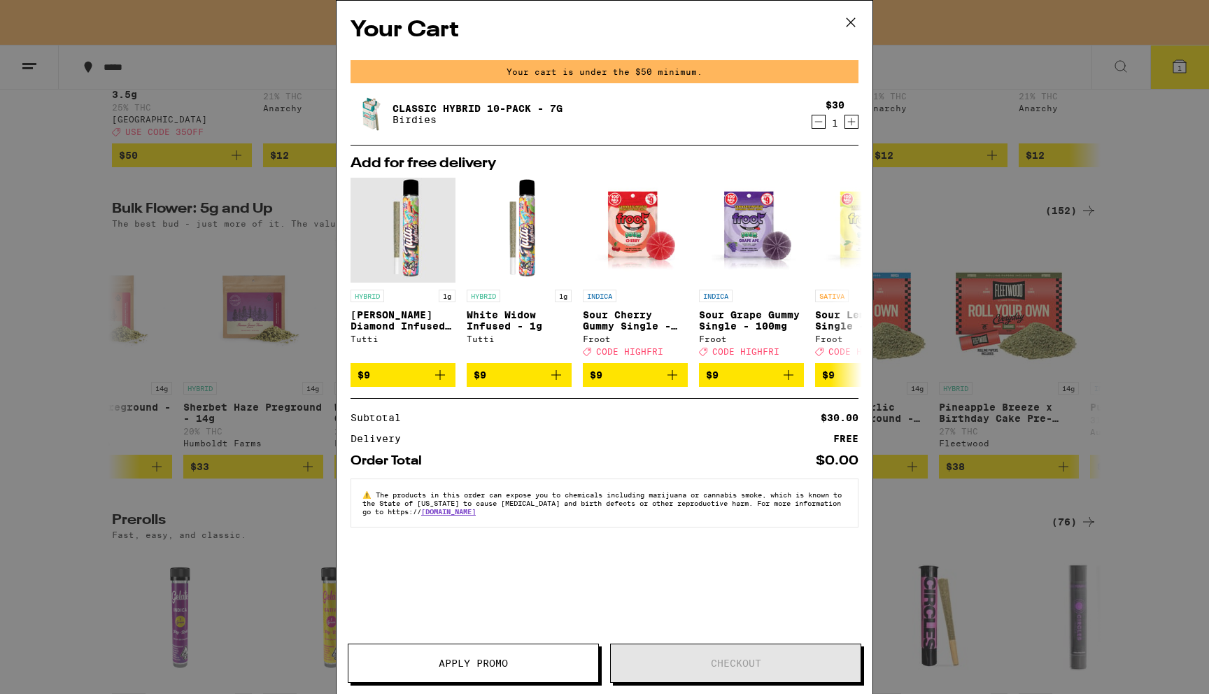
click at [818, 131] on div "Classic Hybrid 10-Pack - 7g Birdies $30 1" at bounding box center [604, 113] width 508 height 39
click at [186, 187] on div "Your Cart Your cart is under the $50 minimum. Classic Hybrid 10-Pack - 7g Birdi…" at bounding box center [604, 347] width 1209 height 694
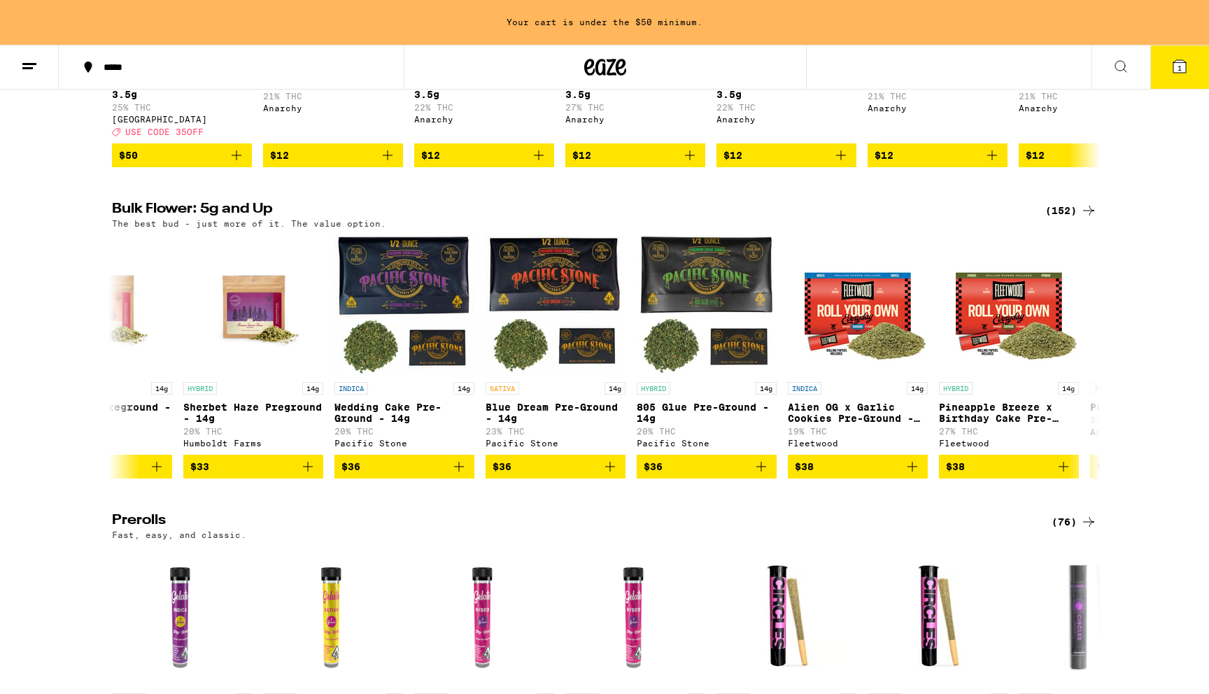
click at [1153, 87] on button "1" at bounding box center [1179, 66] width 59 height 43
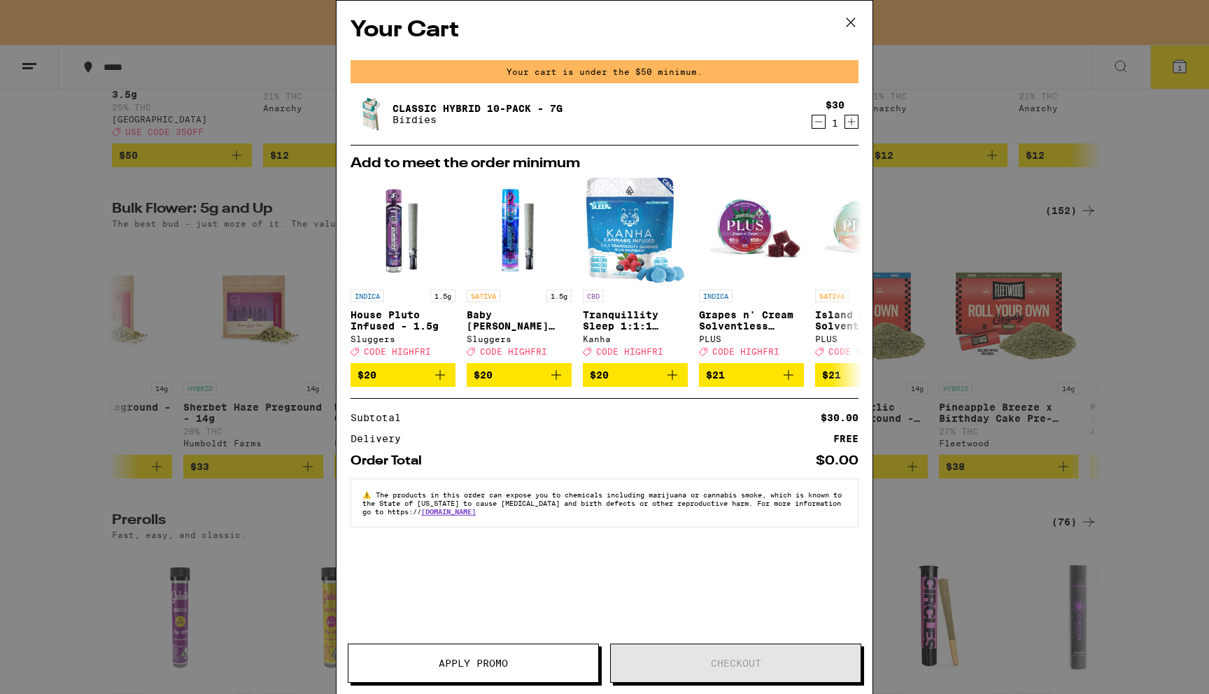
click at [1166, 73] on div "Your Cart Your cart is under the $50 minimum. Classic Hybrid 10-Pack - 7g Birdi…" at bounding box center [604, 347] width 1209 height 694
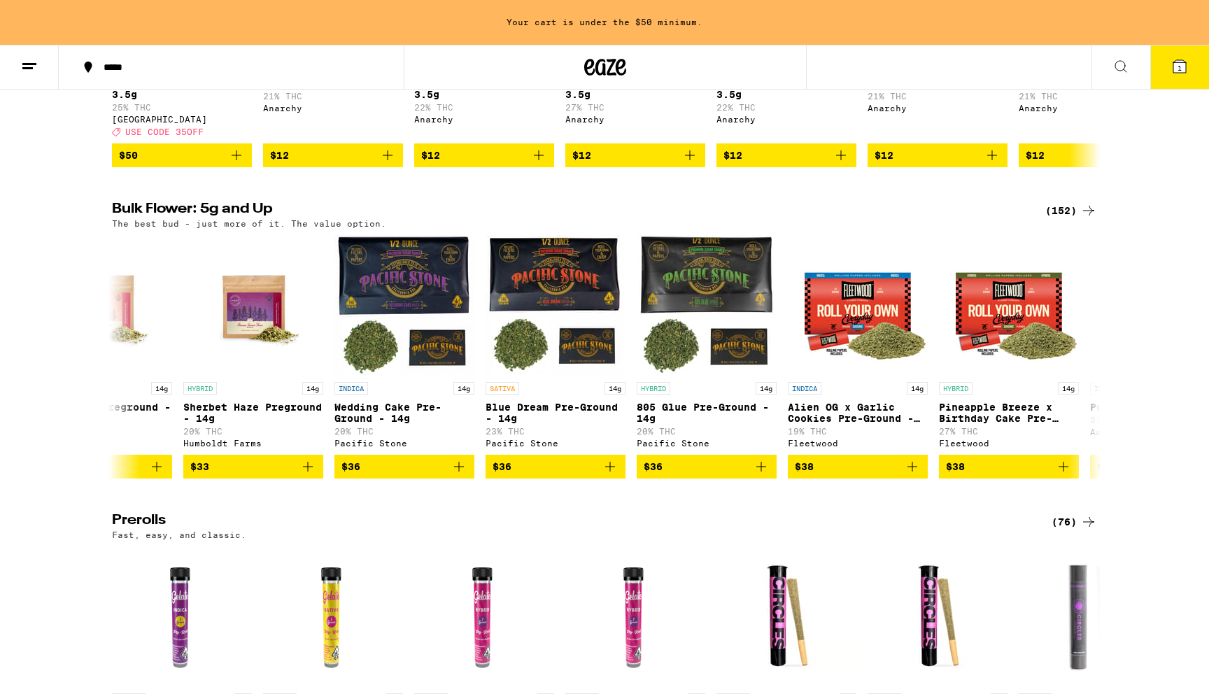
click at [1171, 66] on icon at bounding box center [1179, 66] width 17 height 17
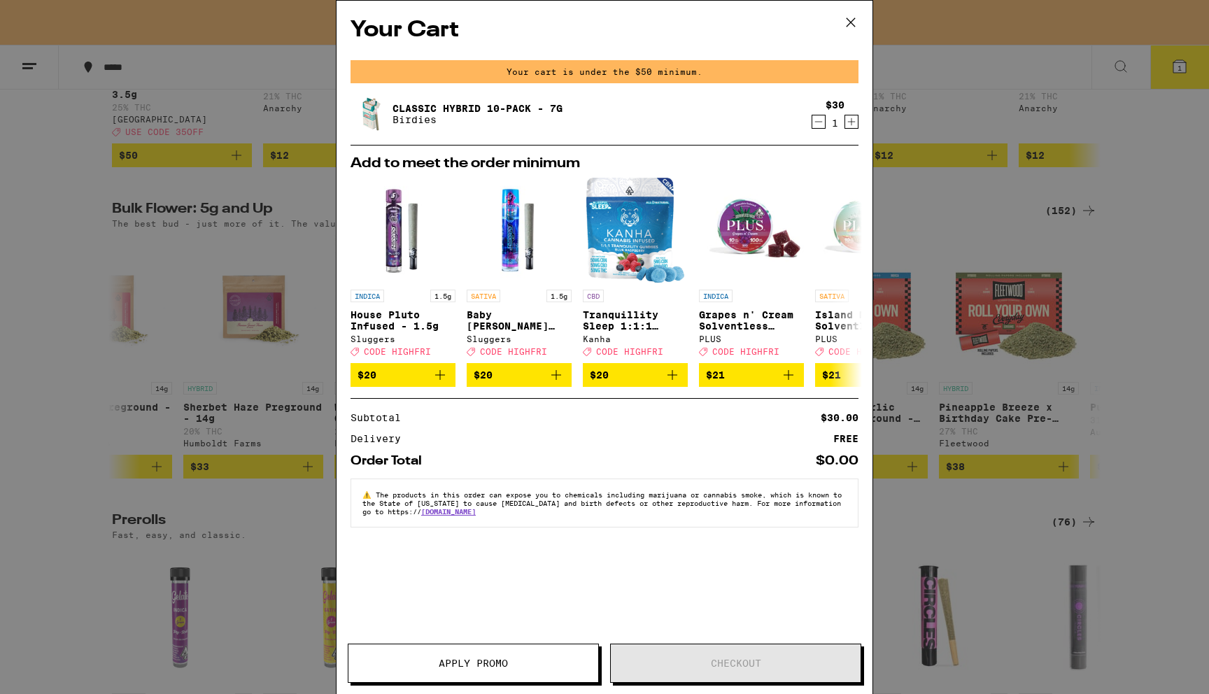
click at [820, 127] on icon "Decrement" at bounding box center [818, 121] width 13 height 17
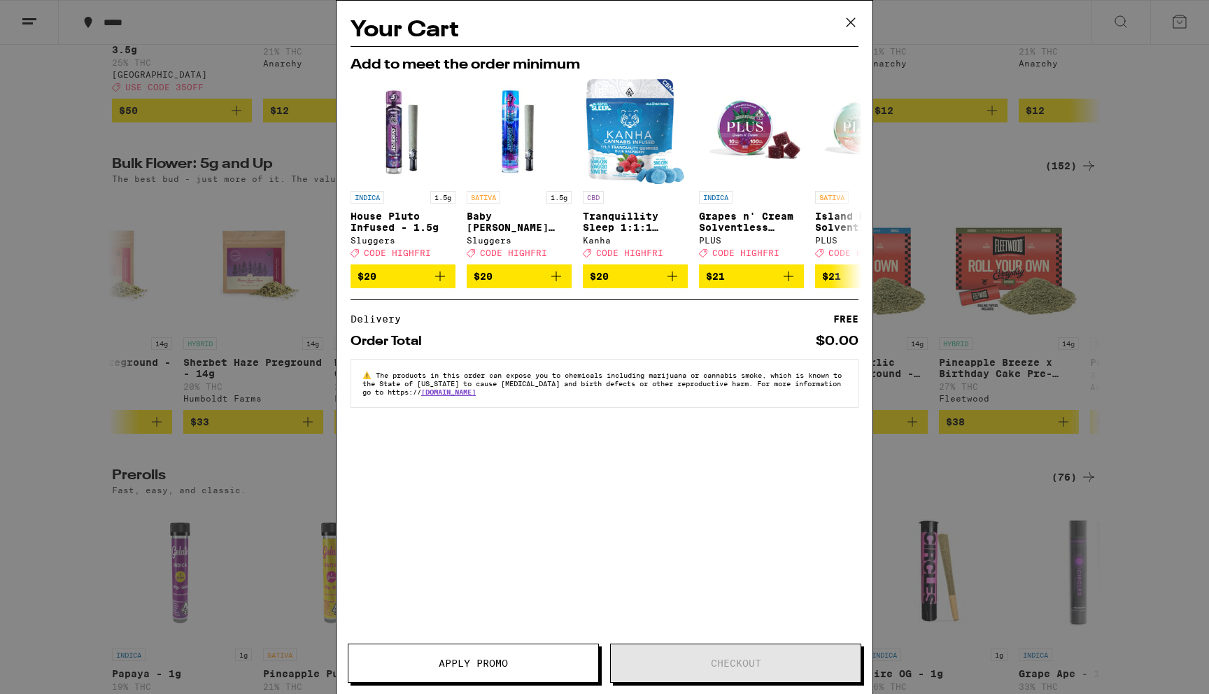
scroll to position [316, 0]
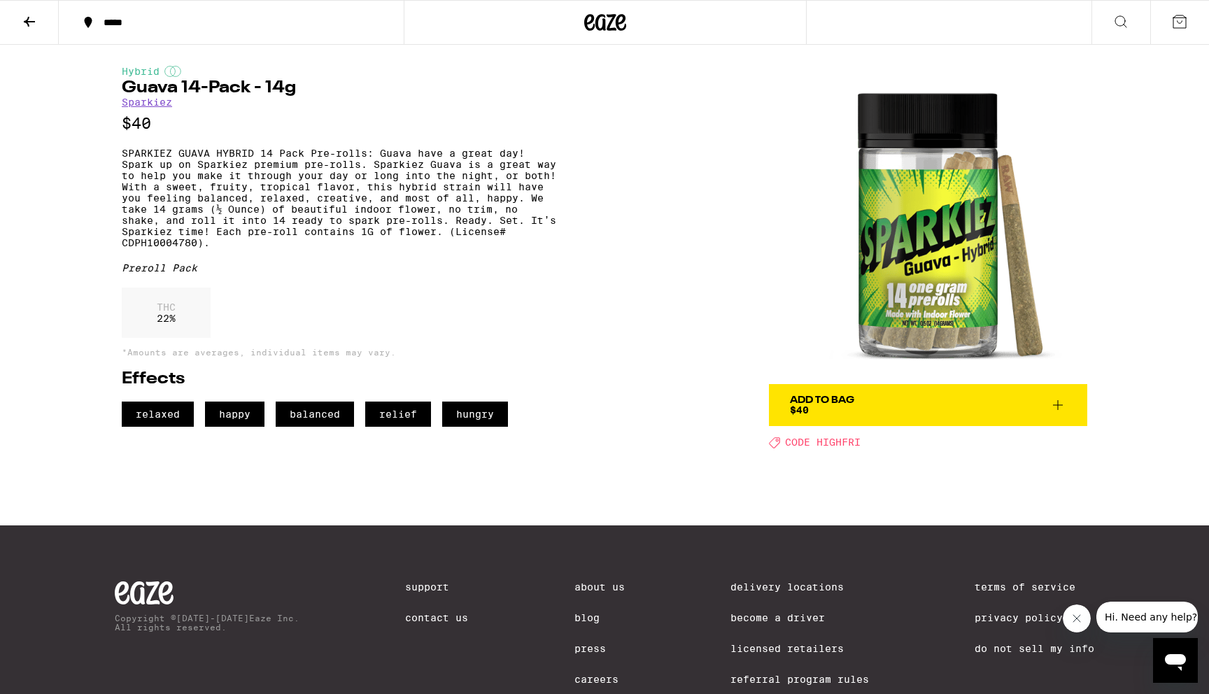
click at [925, 408] on span "Add To Bag $40" at bounding box center [928, 405] width 276 height 20
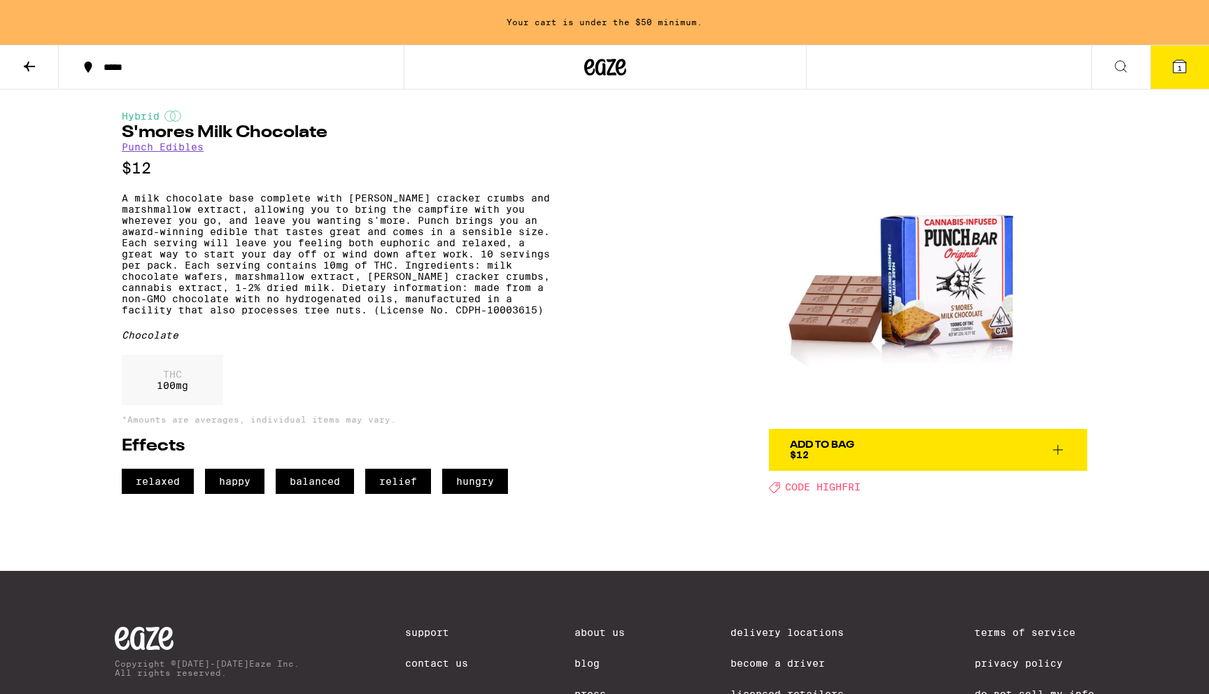
click at [849, 451] on div "Add To Bag $12" at bounding box center [822, 450] width 64 height 20
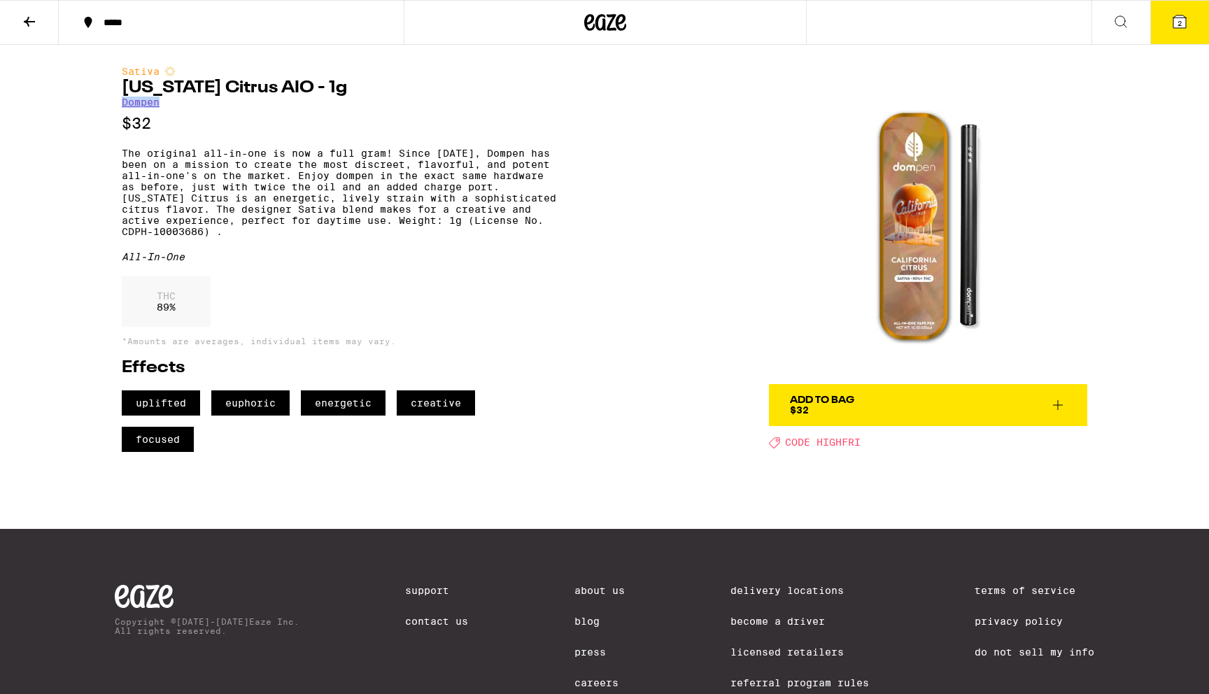
drag, startPoint x: 183, startPoint y: 106, endPoint x: 108, endPoint y: 102, distance: 74.9
click at [108, 102] on div "Sativa California Citrus AIO - 1g Dompen $32 The original all-in-one is now a f…" at bounding box center [604, 248] width 1007 height 407
copy link "Dompen"
click at [856, 406] on span "Add To Bag $32" at bounding box center [928, 405] width 276 height 20
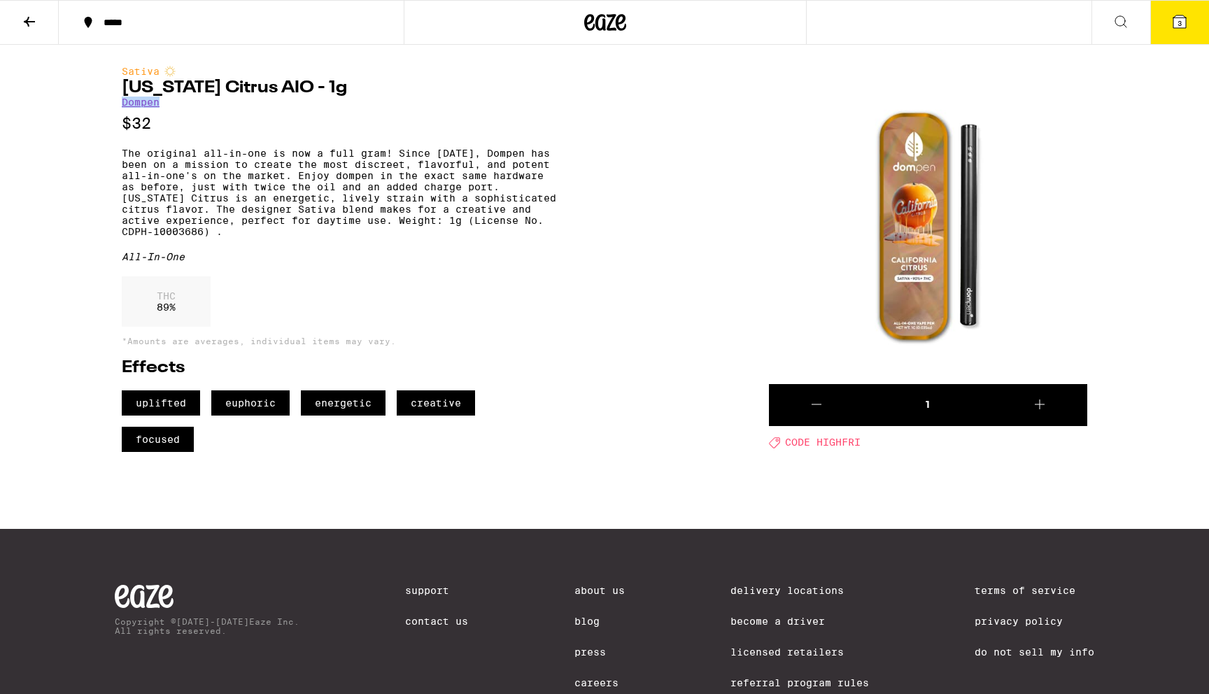
click at [1184, 25] on icon at bounding box center [1179, 21] width 13 height 13
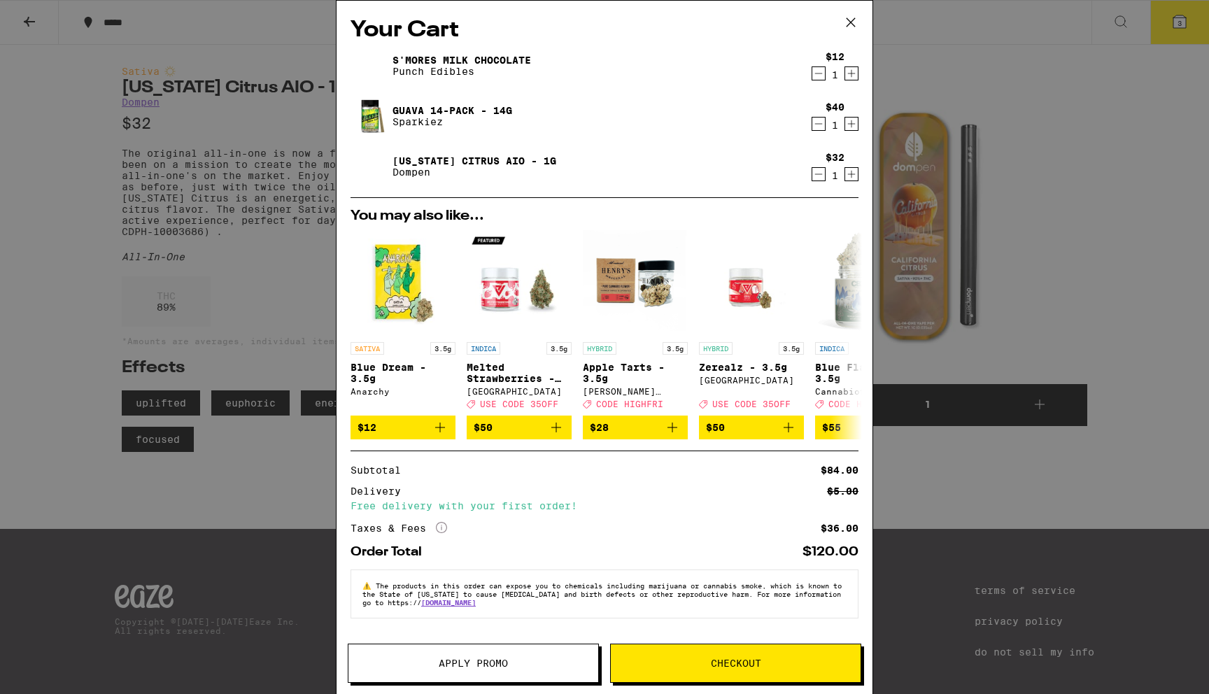
click at [816, 122] on icon "Decrement" at bounding box center [818, 123] width 13 height 17
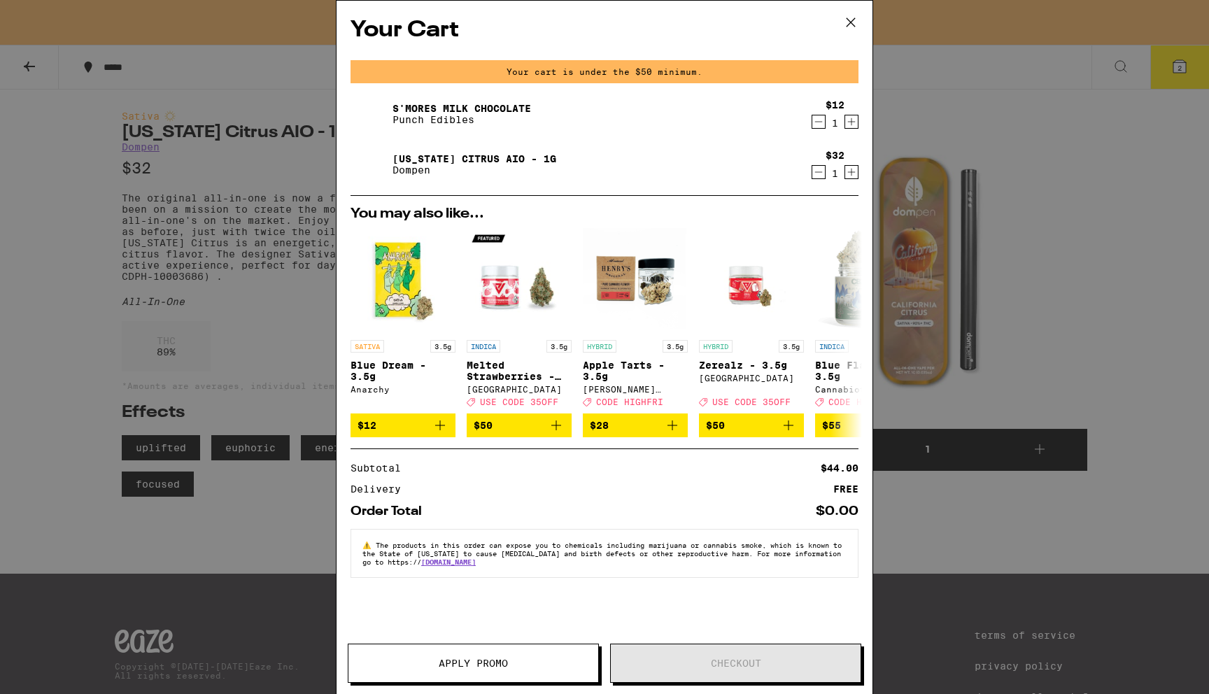
click at [241, 221] on div "Your Cart Your cart is under the $50 minimum. S'mores Milk Chocolate Punch Edib…" at bounding box center [604, 347] width 1209 height 694
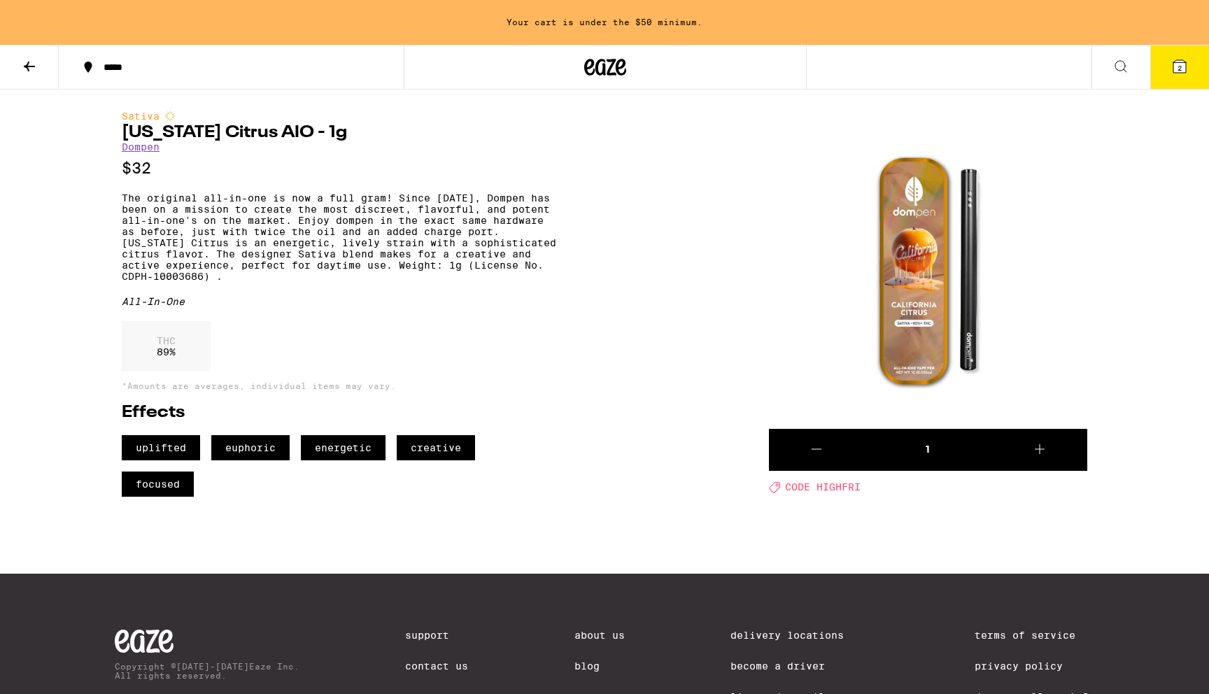
click at [30, 71] on icon at bounding box center [29, 66] width 17 height 17
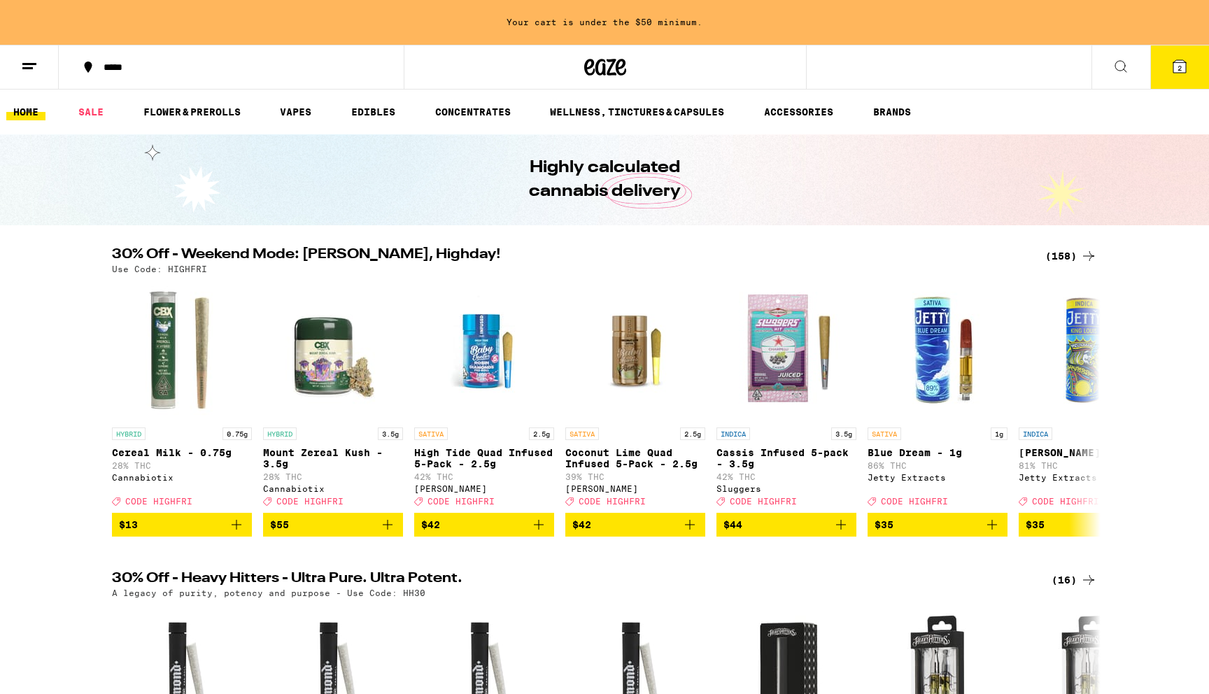
click at [1085, 249] on icon at bounding box center [1088, 256] width 17 height 17
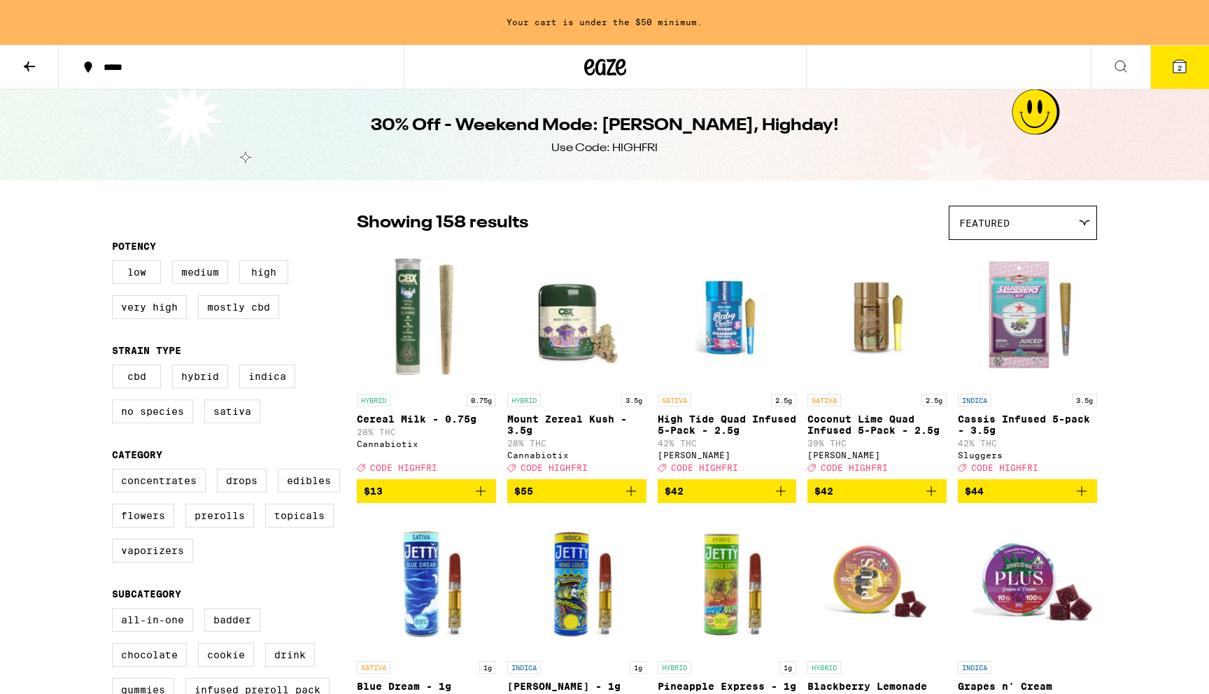
click at [974, 225] on span "Featured" at bounding box center [984, 223] width 50 height 11
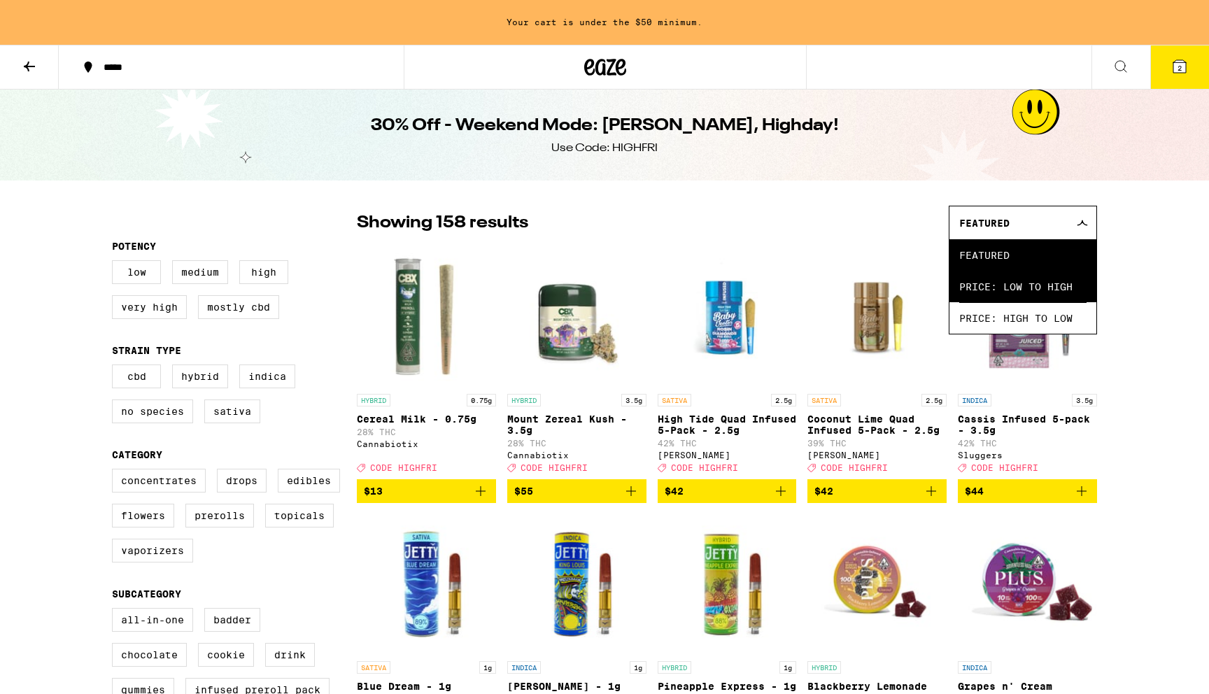
click at [1000, 274] on span "Price: Low to High" at bounding box center [1022, 286] width 127 height 31
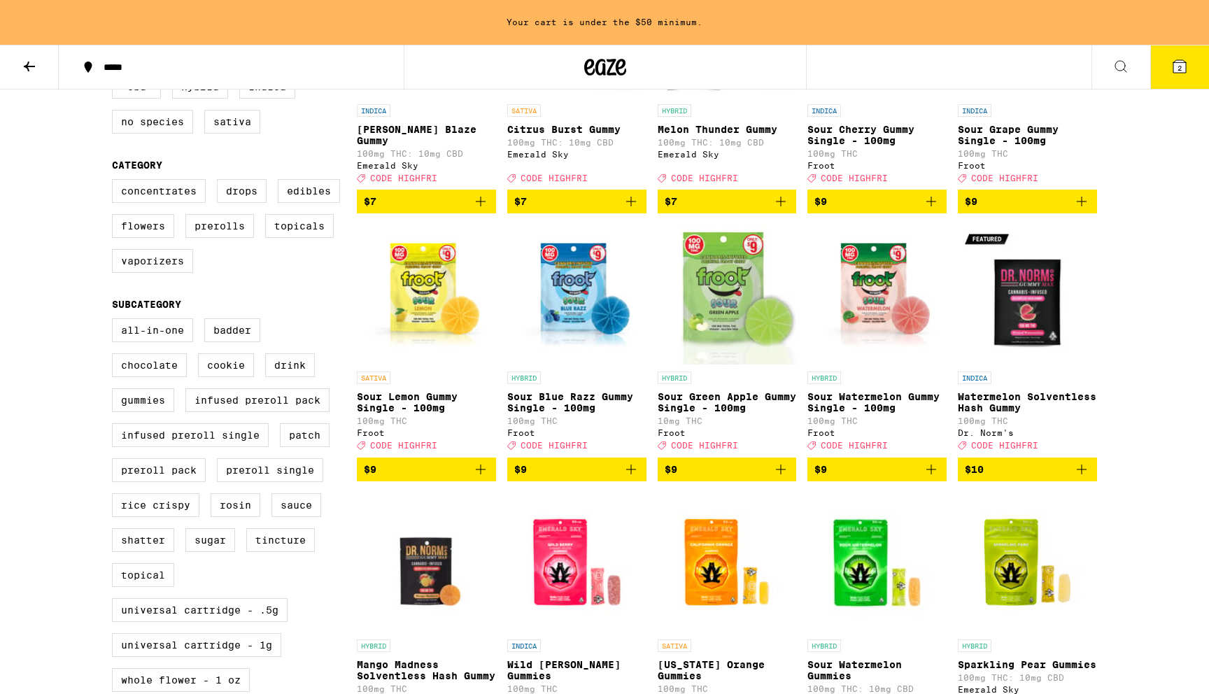
scroll to position [301, 0]
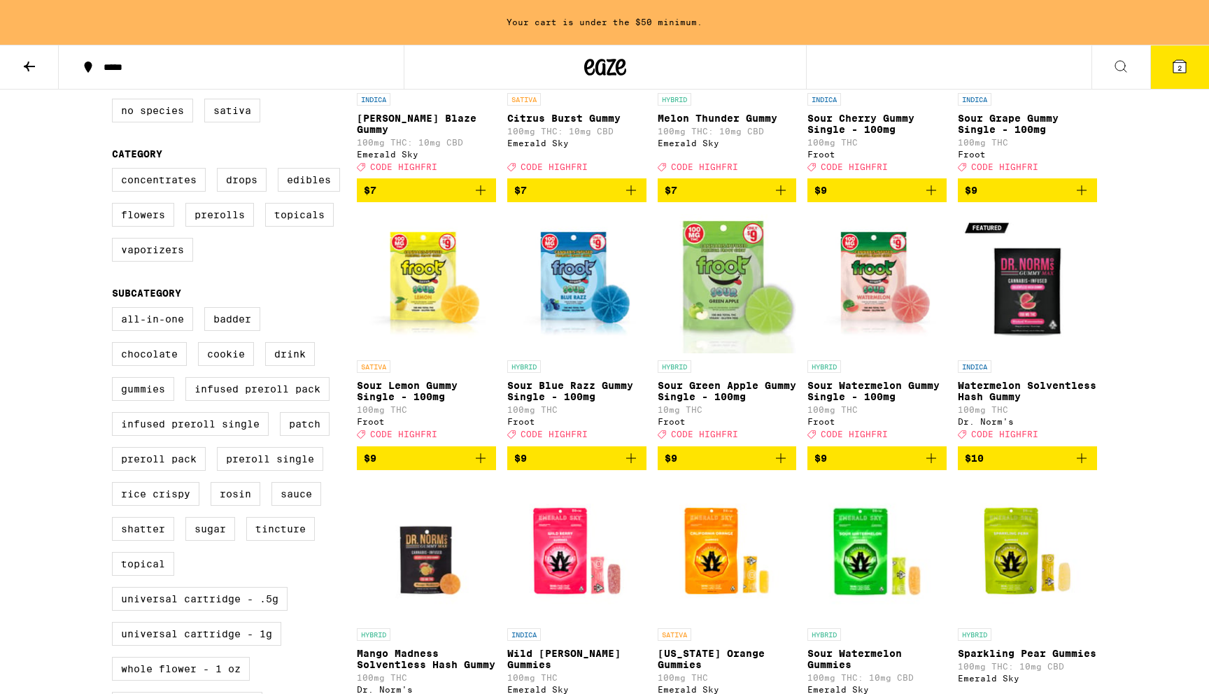
click at [1185, 70] on icon at bounding box center [1179, 66] width 13 height 13
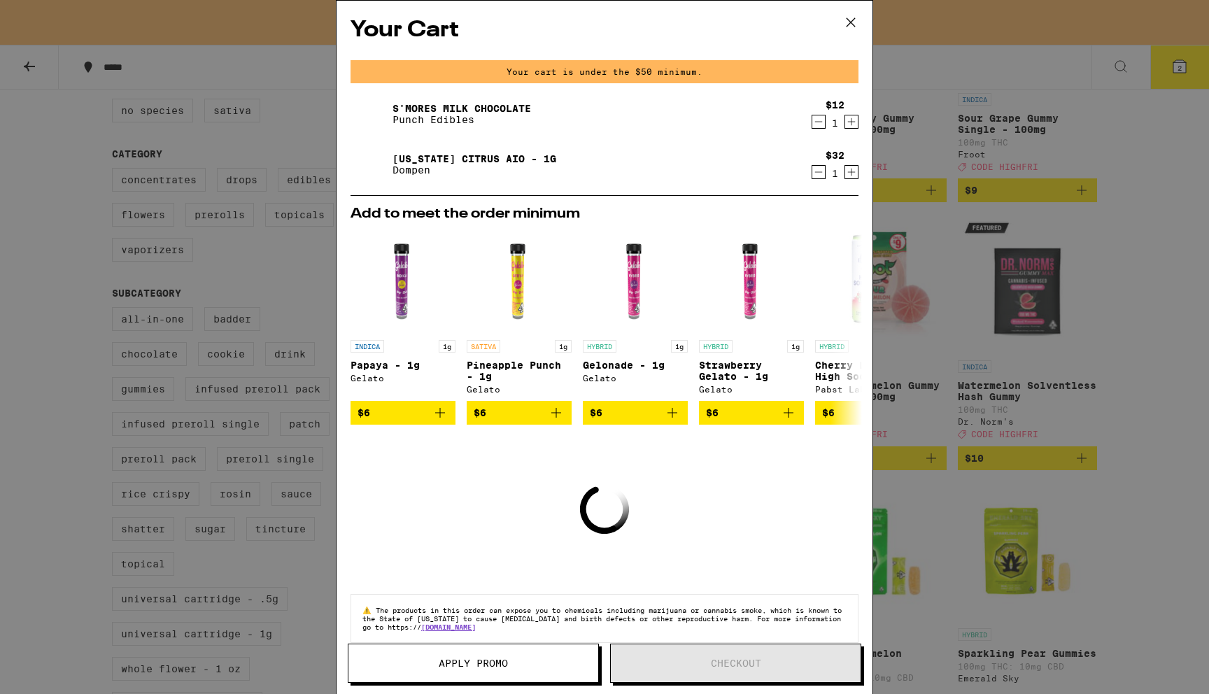
click at [1202, 306] on div "Your Cart Your cart is under the $50 minimum. S'mores Milk Chocolate Punch Edib…" at bounding box center [604, 347] width 1209 height 694
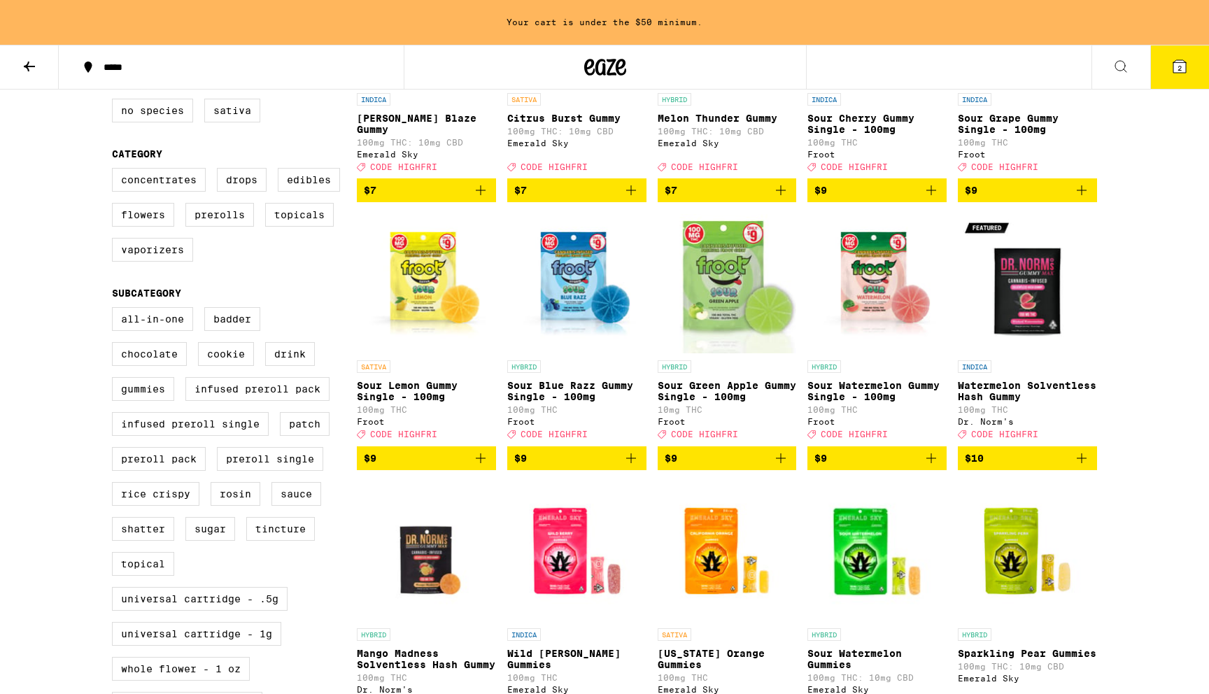
click at [1168, 59] on button "2" at bounding box center [1179, 66] width 59 height 43
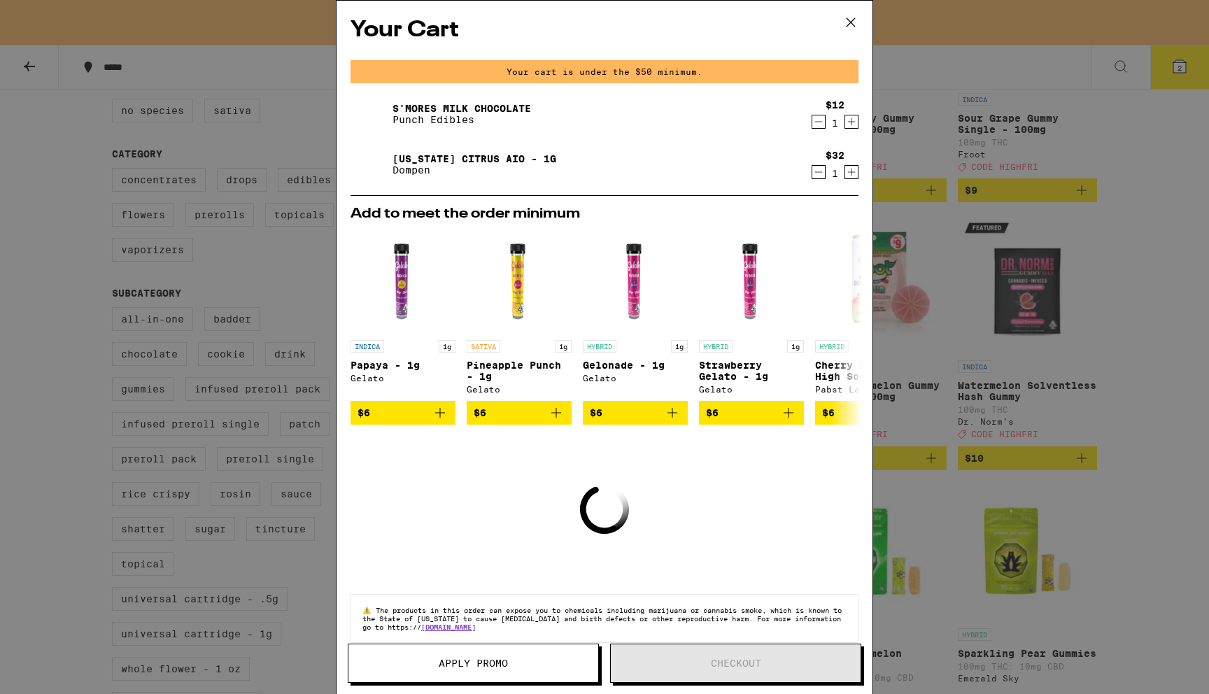
click at [1109, 229] on div "Your Cart Your cart is under the $50 minimum. S'mores Milk Chocolate Punch Edib…" at bounding box center [604, 347] width 1209 height 694
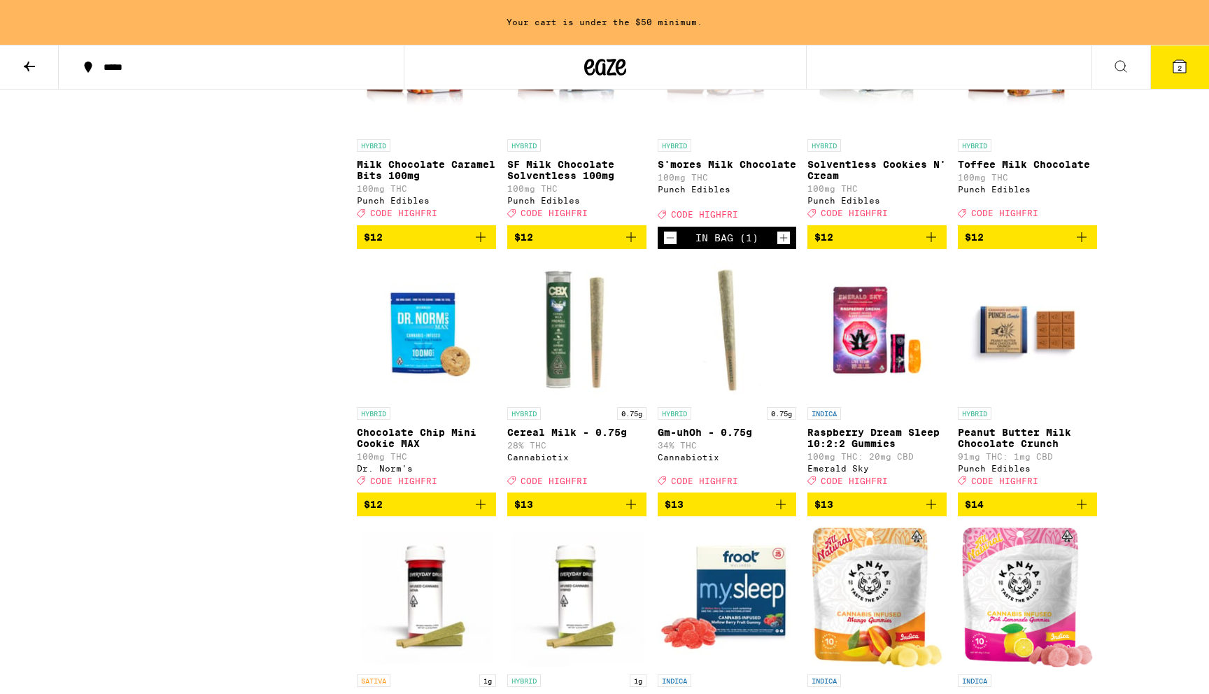
scroll to position [1579, 0]
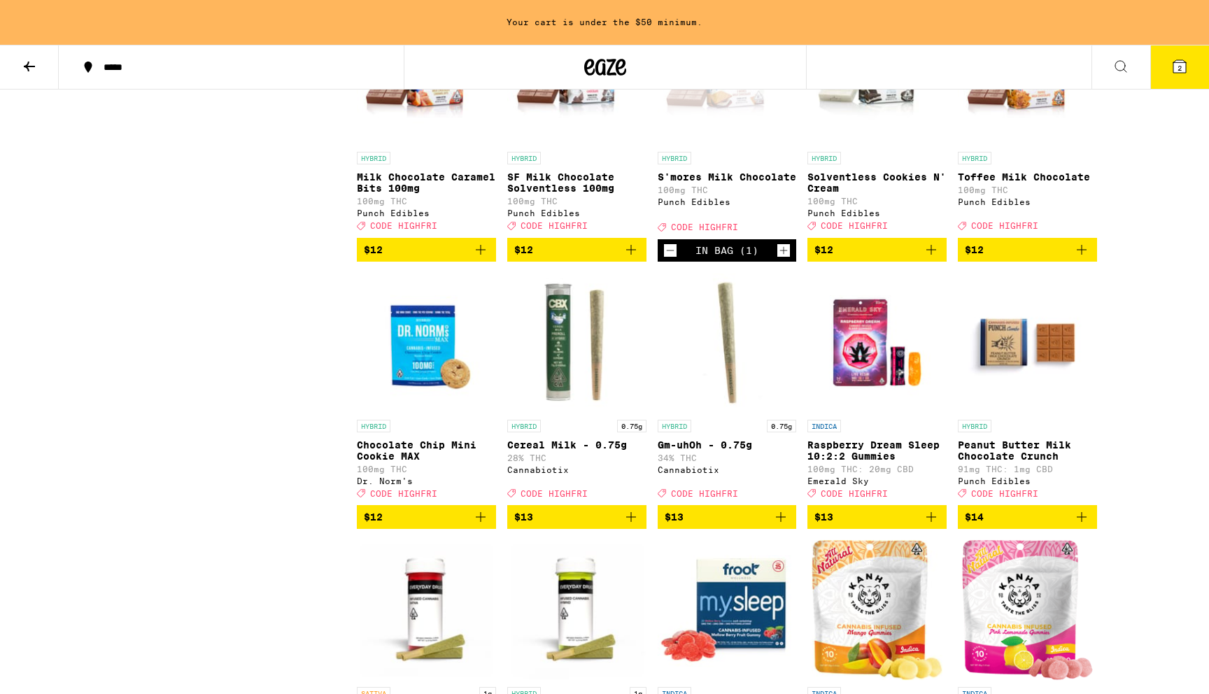
click at [630, 525] on icon "Add to bag" at bounding box center [630, 516] width 17 height 17
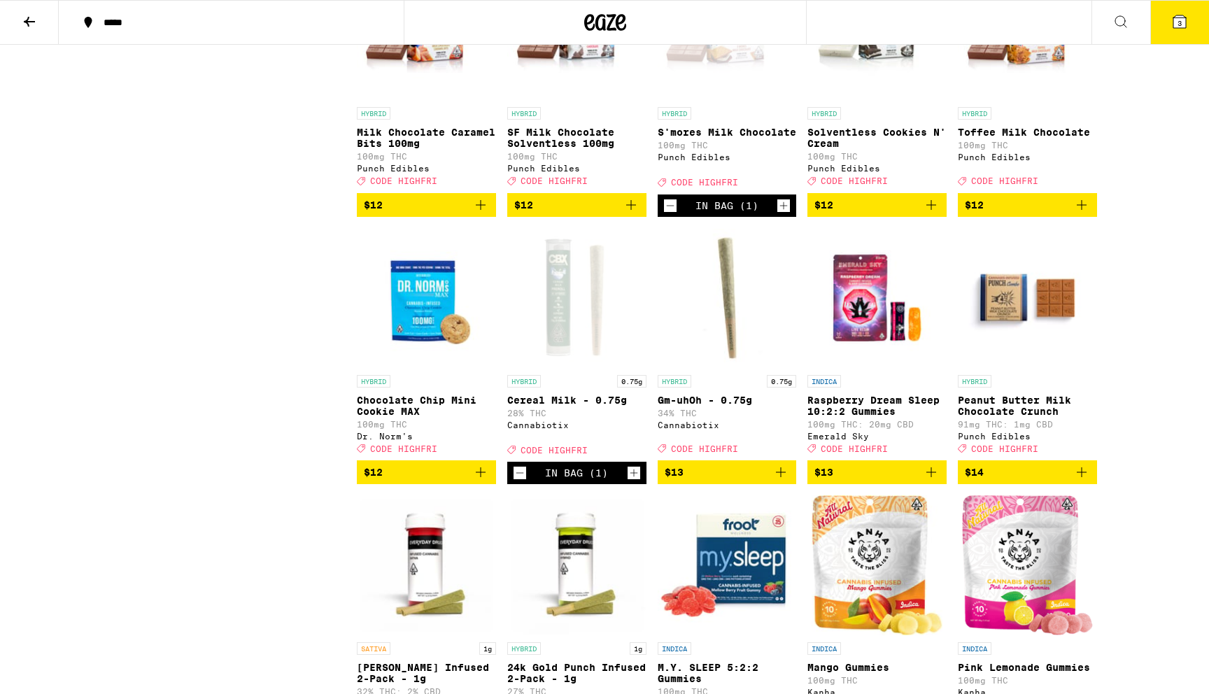
scroll to position [1534, 0]
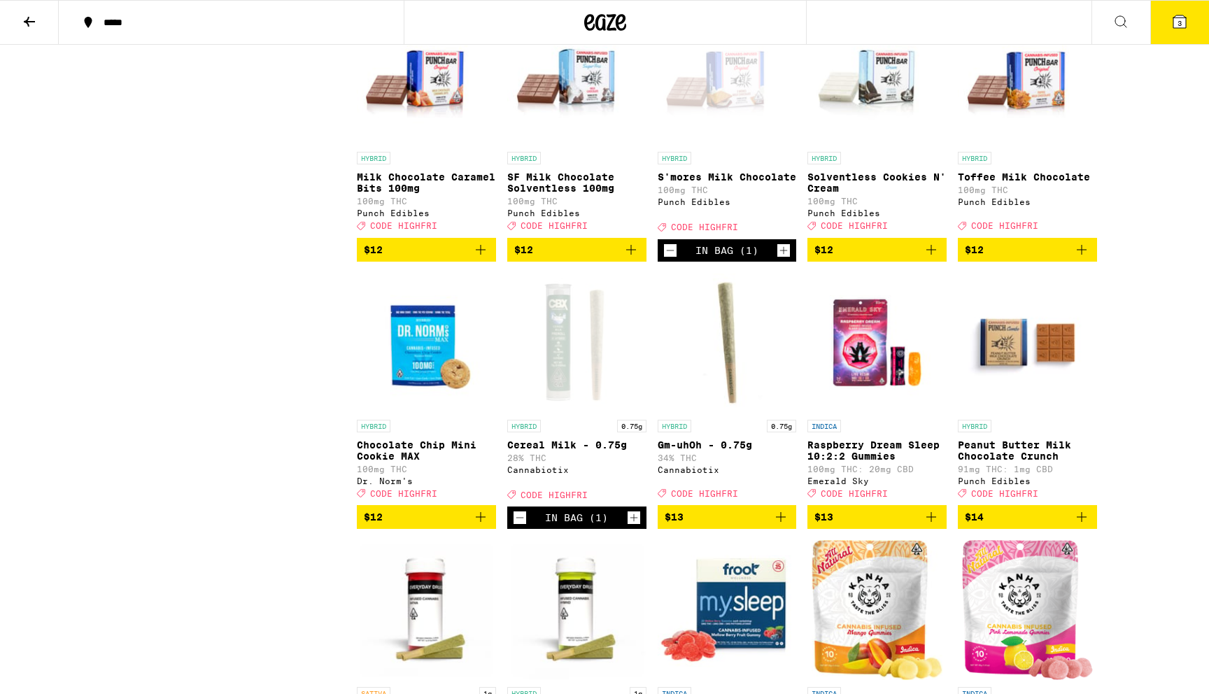
click at [1181, 21] on span "3" at bounding box center [1179, 23] width 4 height 8
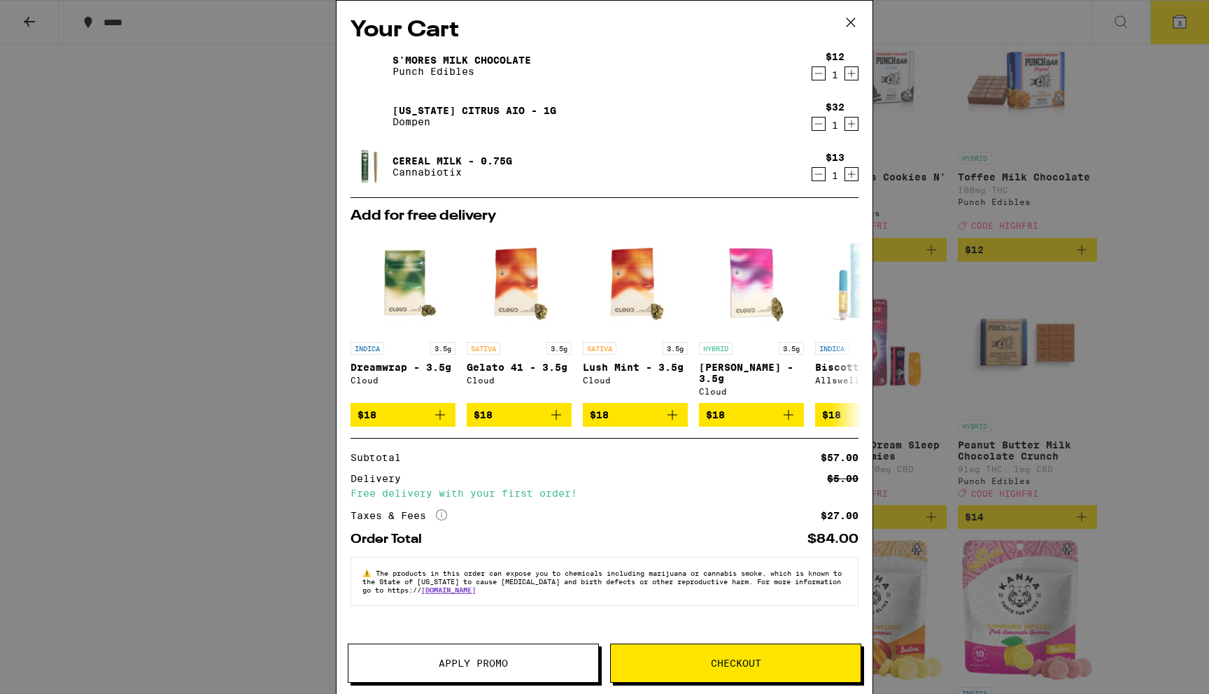
click at [283, 390] on div "Your Cart S'mores Milk Chocolate Punch Edibles $12 1 California Citrus AIO - 1g…" at bounding box center [604, 347] width 1209 height 694
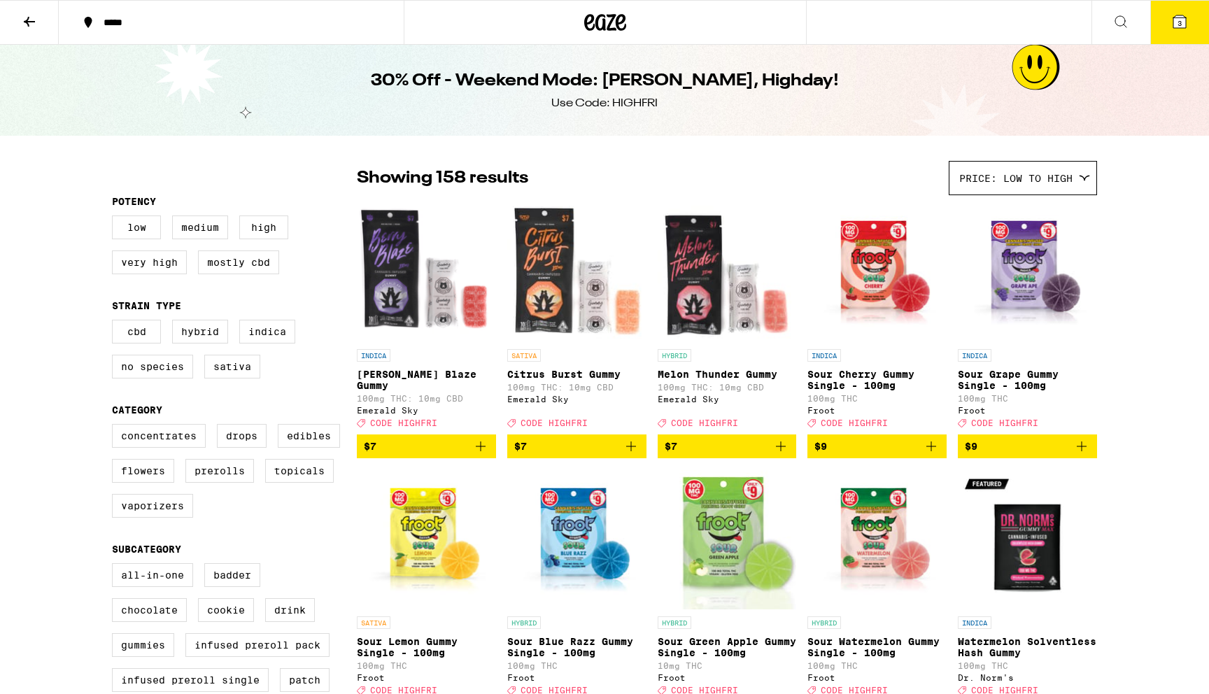
click at [630, 100] on div "Use Code: HIGHFRI" at bounding box center [604, 103] width 106 height 15
copy div "HIGHFRI"
click at [1167, 13] on button "3" at bounding box center [1179, 22] width 59 height 43
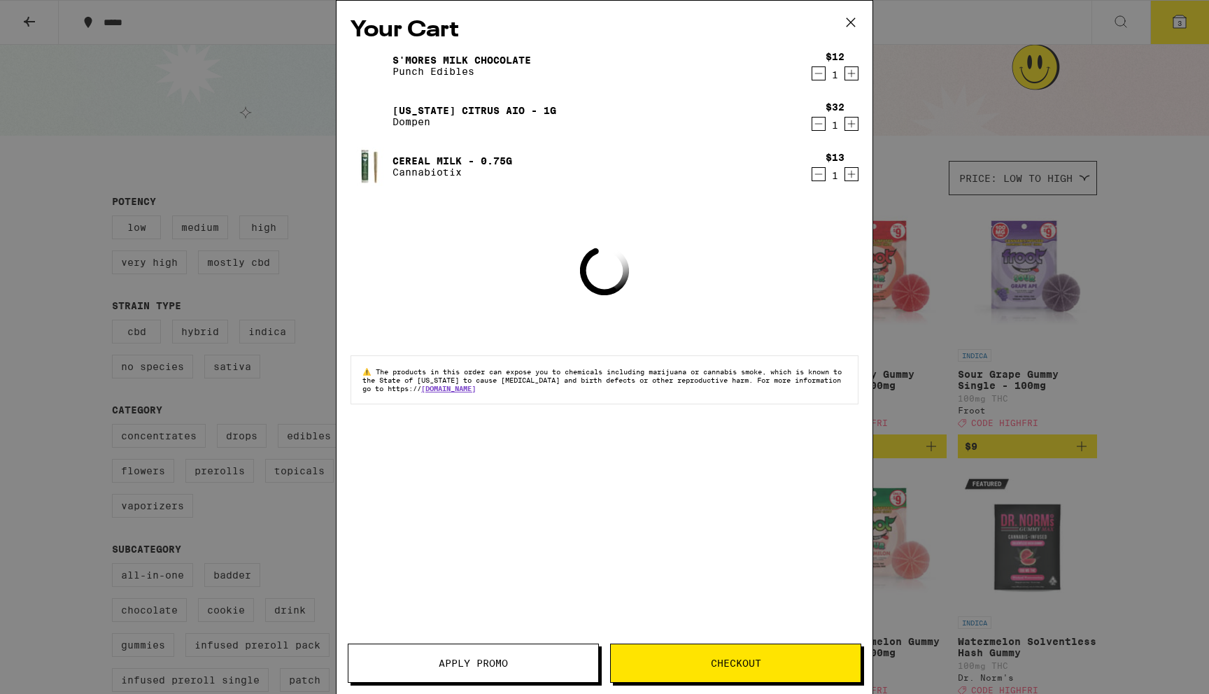
click at [464, 671] on button "Apply Promo" at bounding box center [473, 662] width 251 height 39
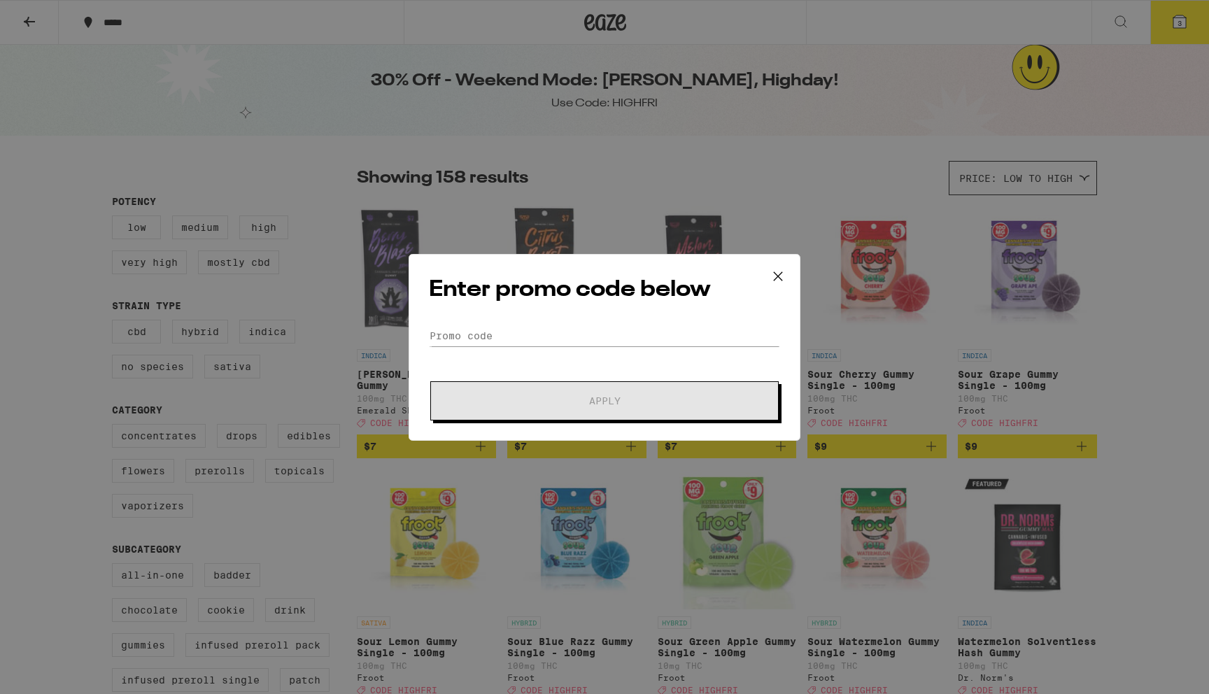
click at [514, 309] on div "Enter promo code below Promo Code Apply" at bounding box center [604, 347] width 392 height 187
click at [502, 336] on input "Promo Code" at bounding box center [604, 335] width 351 height 21
paste input "HIGHFRI"
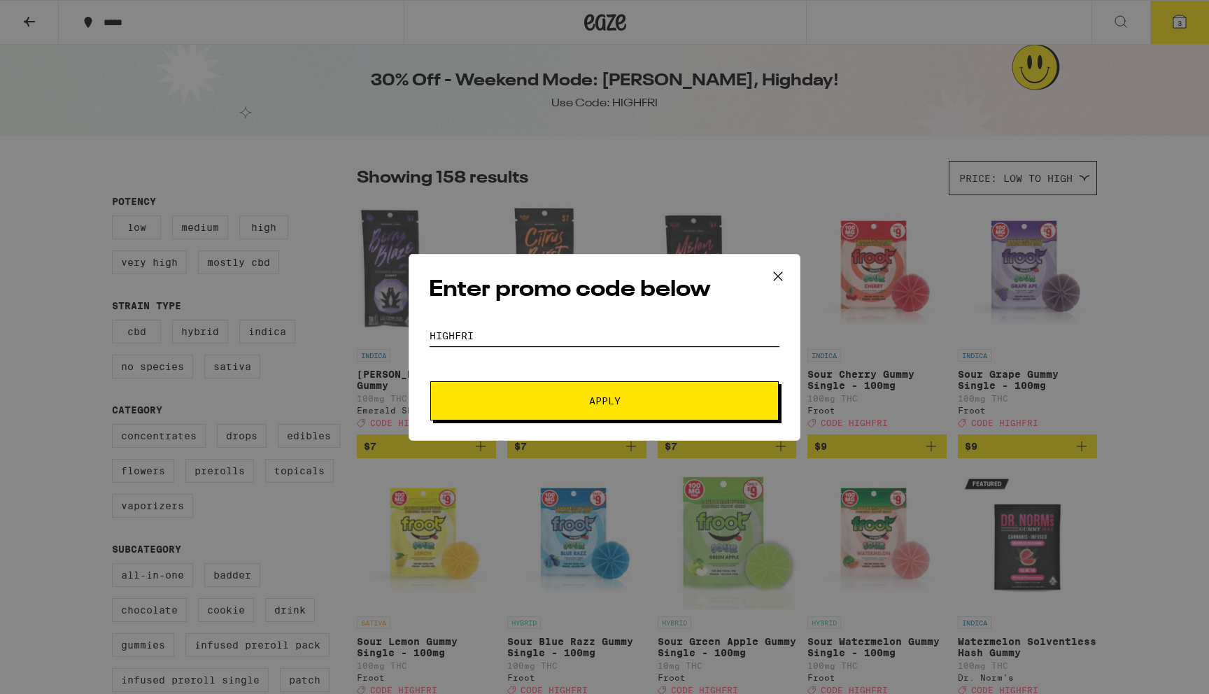
type input "HIGHFRI"
click at [518, 404] on span "Apply" at bounding box center [604, 401] width 252 height 10
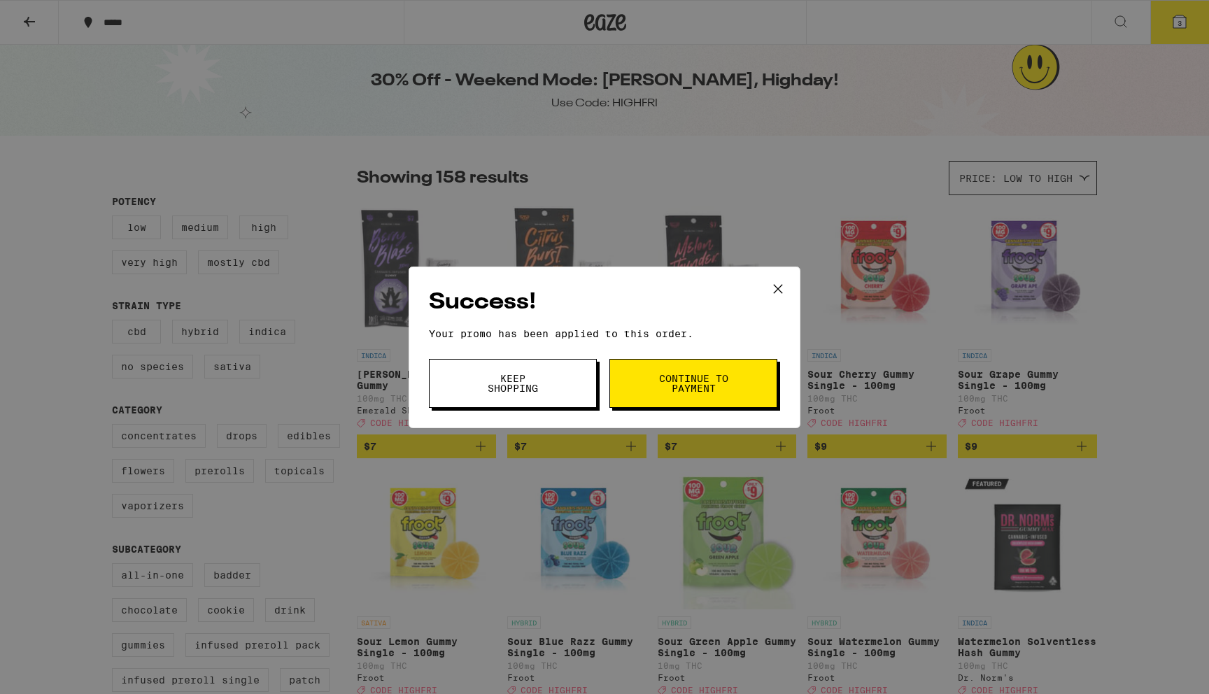
click at [718, 375] on span "Continue to payment" at bounding box center [692, 383] width 71 height 20
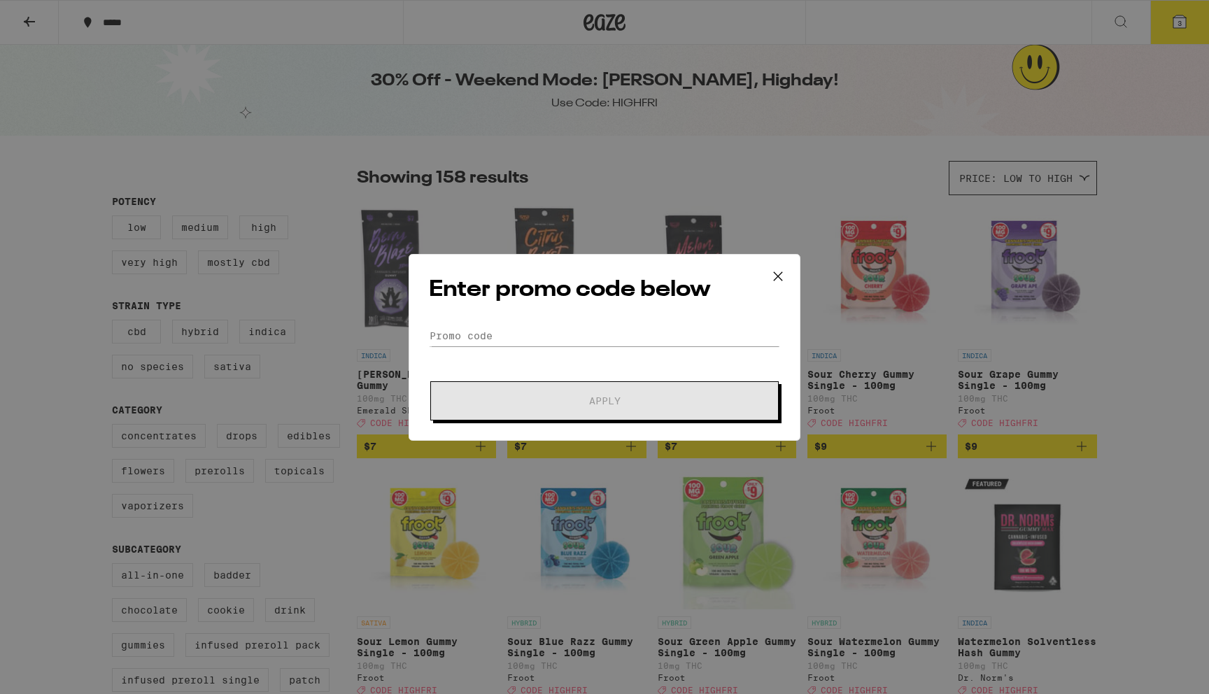
click at [776, 279] on icon at bounding box center [777, 276] width 21 height 21
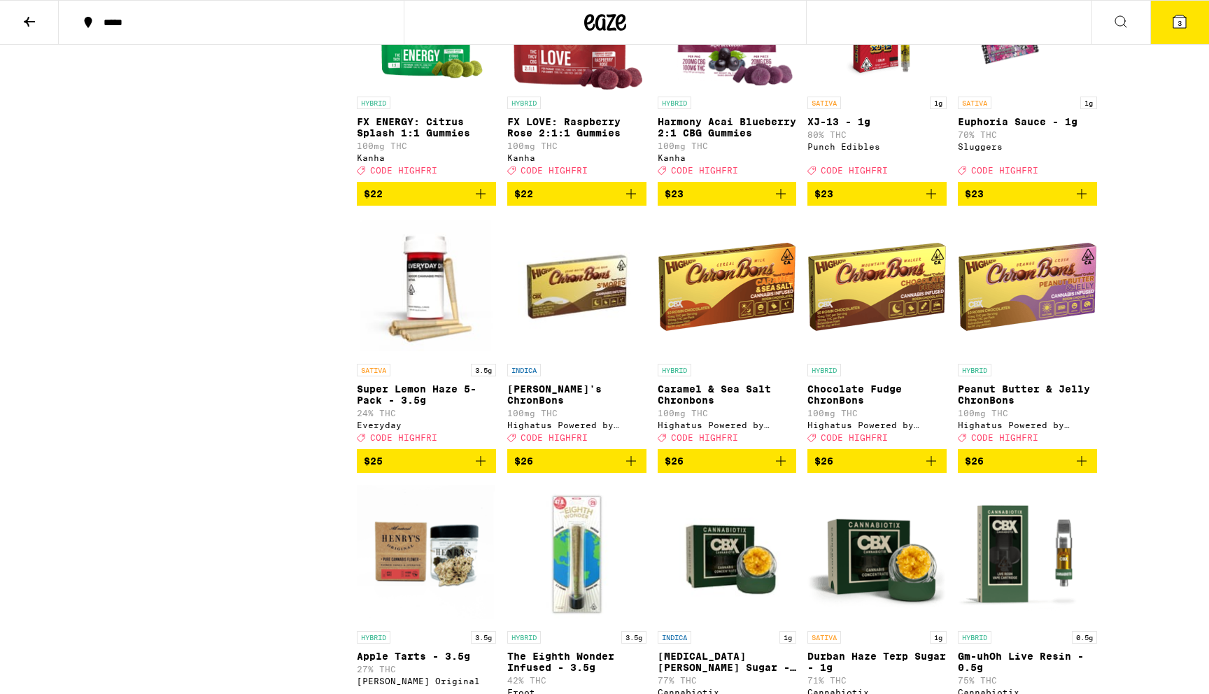
scroll to position [5059, 0]
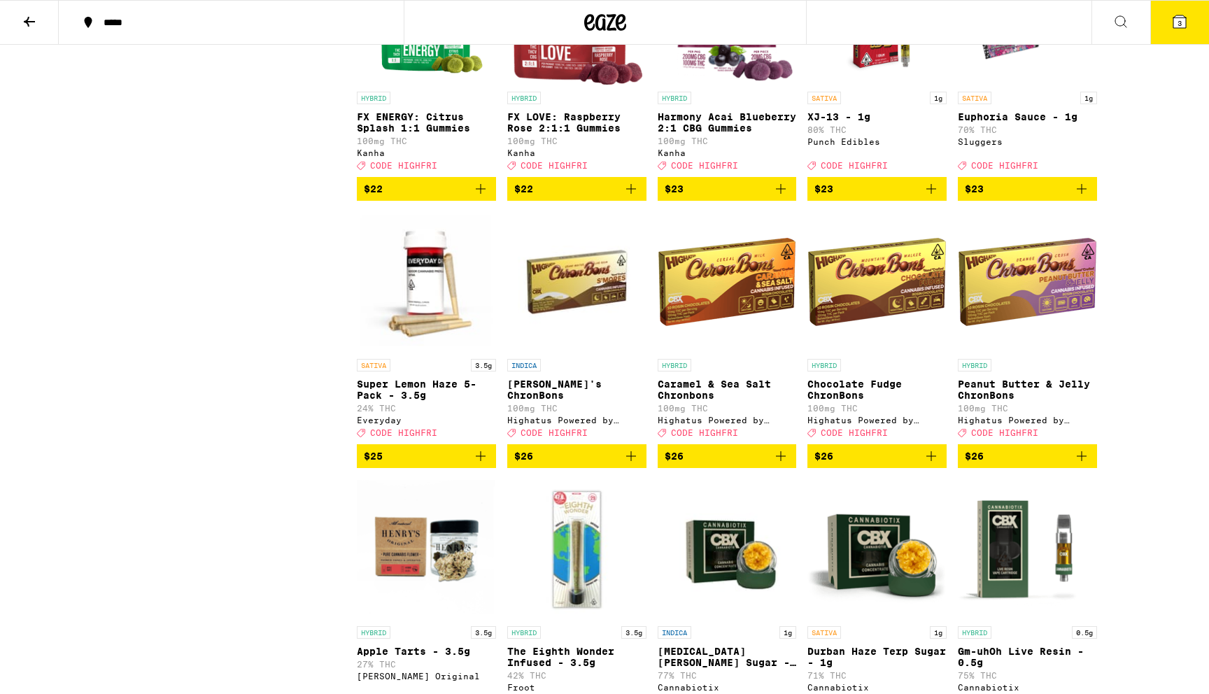
click at [441, 352] on img "Open page for Super Lemon Haze 5-Pack - 3.5g from Everyday" at bounding box center [426, 282] width 139 height 140
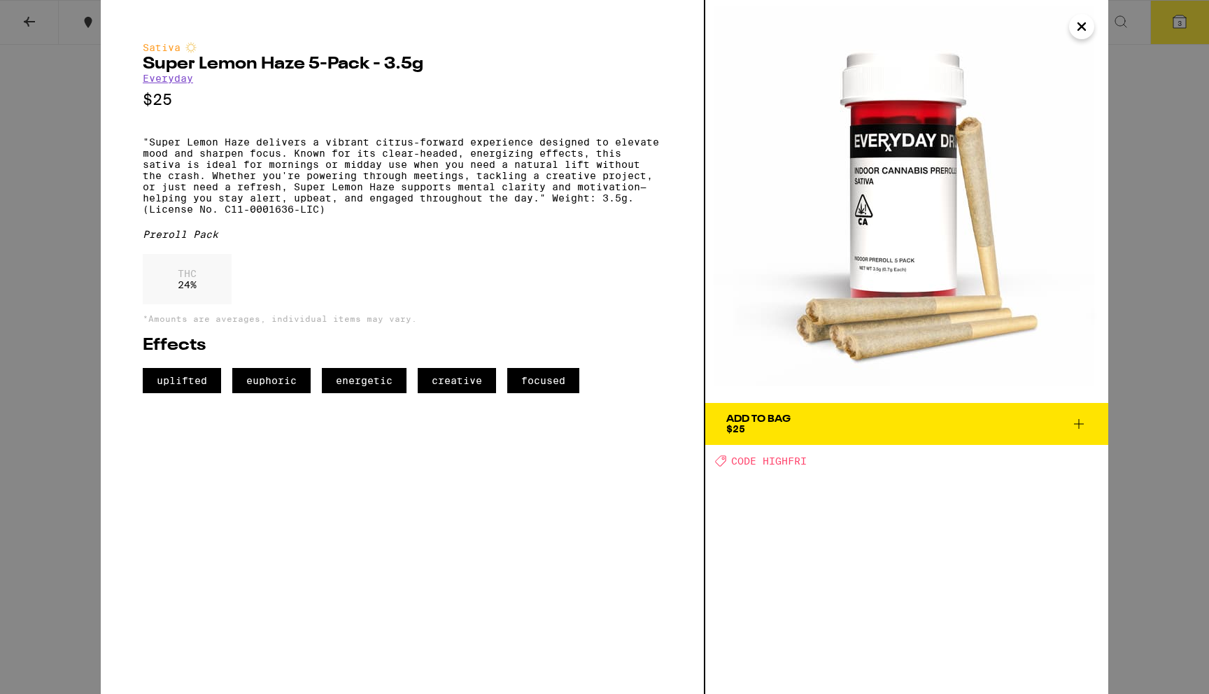
click at [25, 362] on div "Sativa Super Lemon Haze 5-Pack - 3.5g Everyday $25 "Super Lemon Haze delivers a…" at bounding box center [604, 347] width 1209 height 694
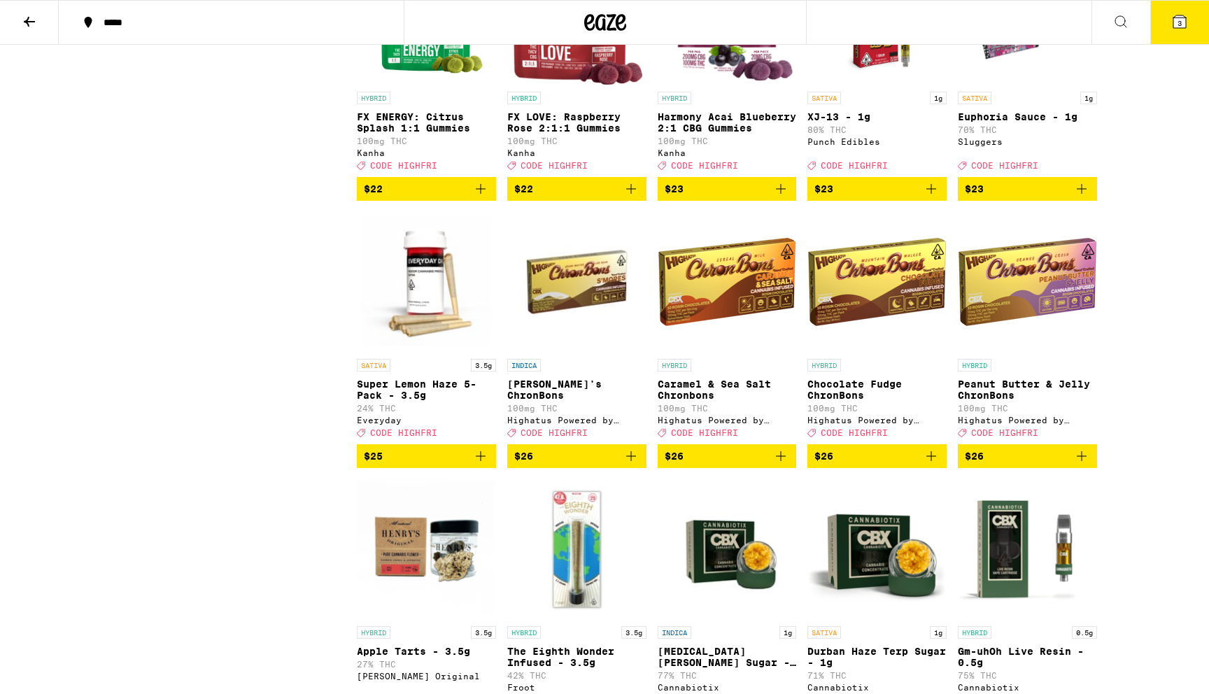
click at [1176, 27] on icon at bounding box center [1179, 21] width 13 height 13
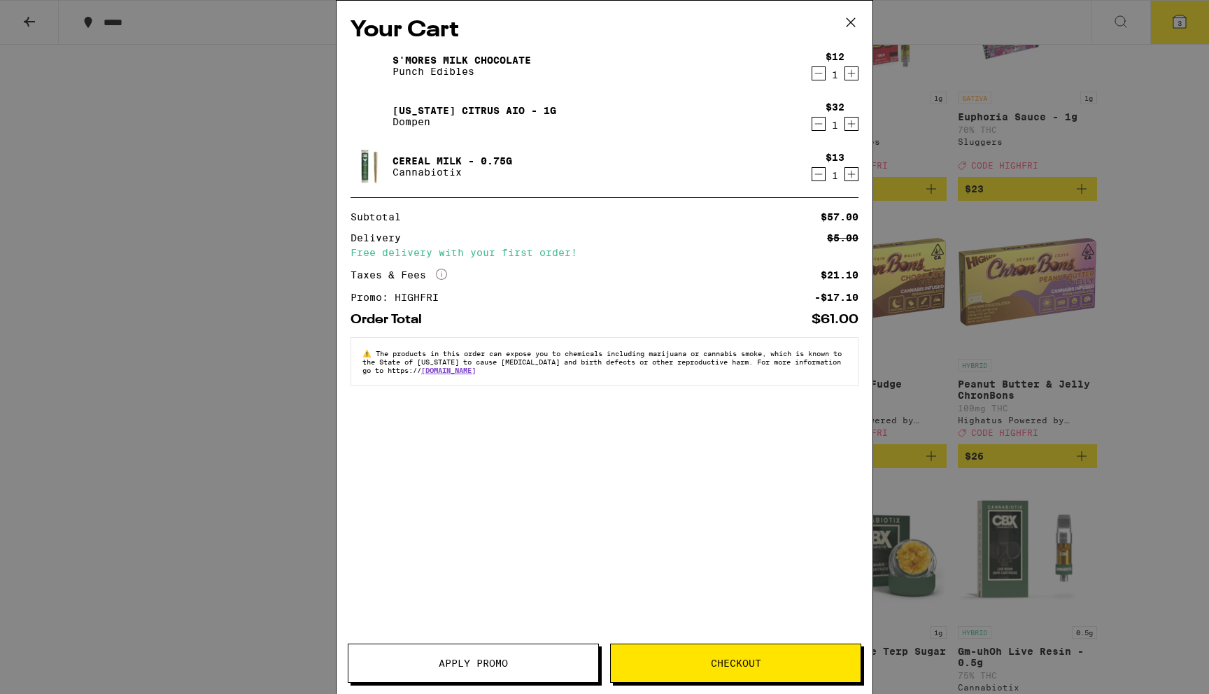
click at [420, 106] on link "[US_STATE] Citrus AIO - 1g" at bounding box center [474, 110] width 164 height 11
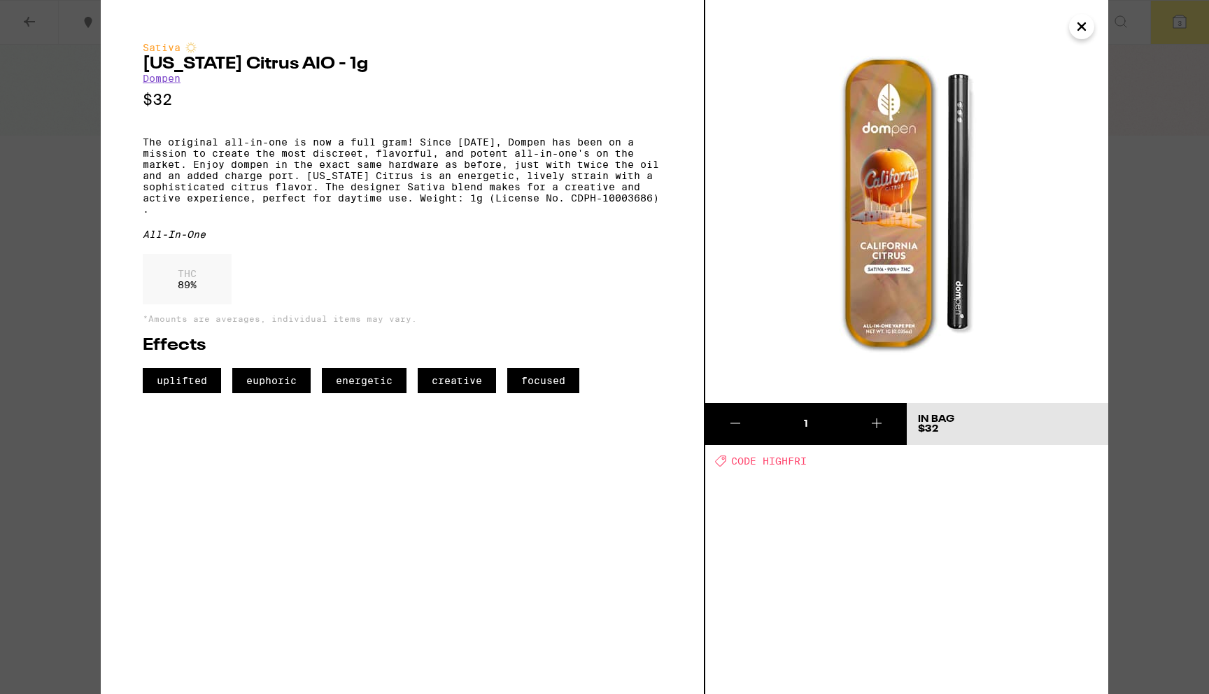
scroll to position [5059, 0]
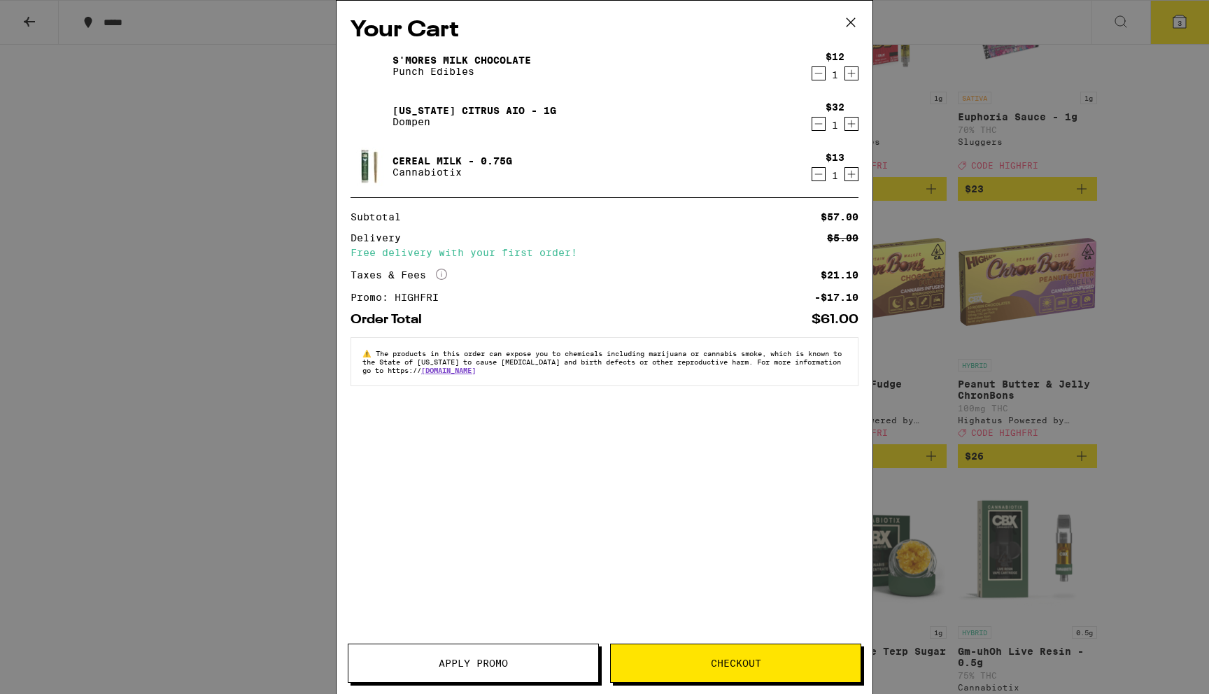
click at [422, 163] on link "Cereal Milk - 0.75g" at bounding box center [452, 160] width 120 height 11
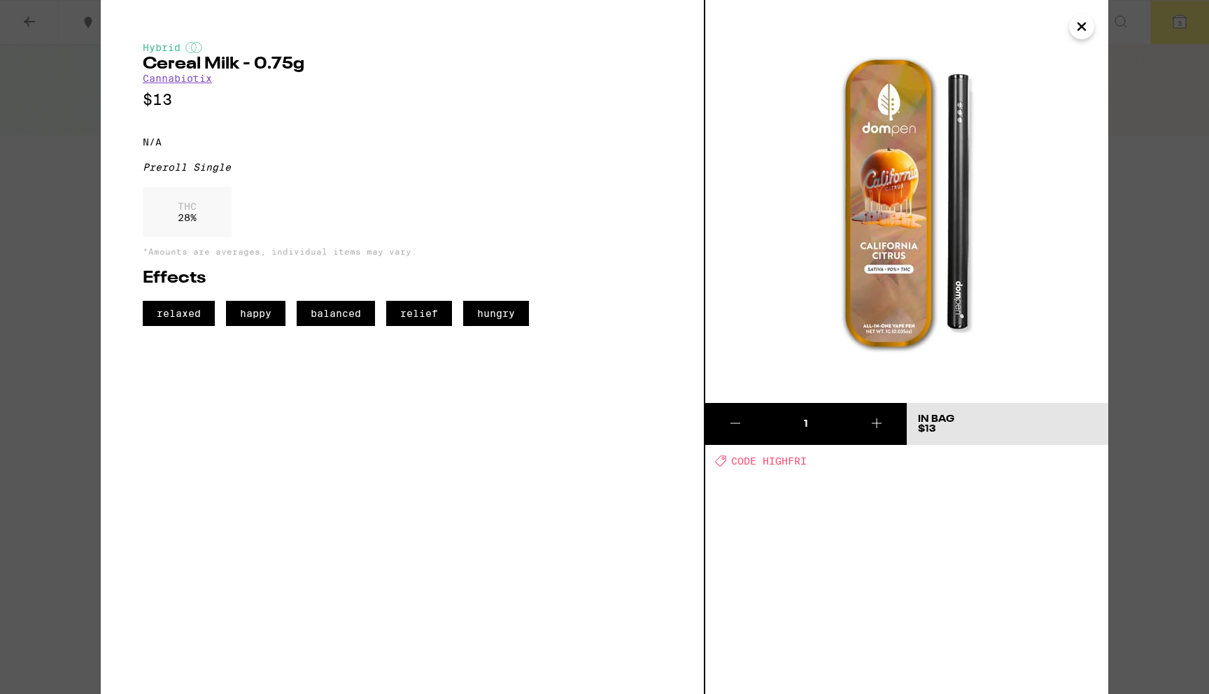
click at [62, 190] on div "Hybrid Cereal Milk - 0.75g Cannabiotix $13 N/A Preroll Single THC 28 % *Amounts…" at bounding box center [604, 347] width 1209 height 694
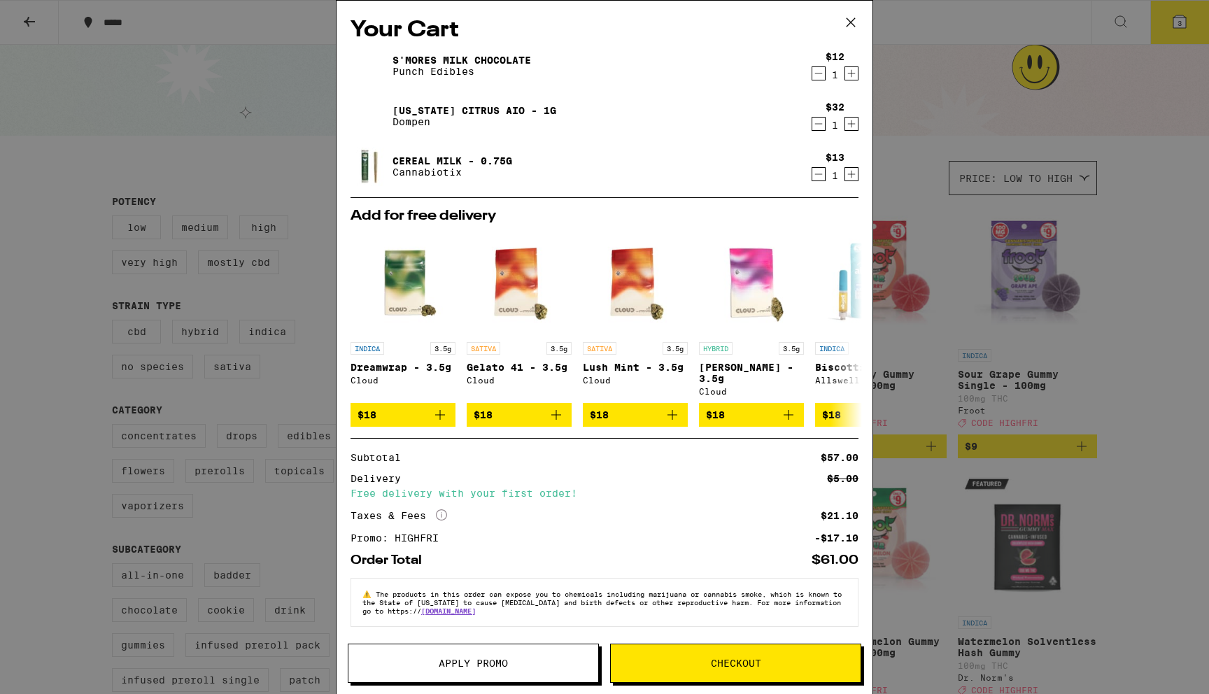
click at [441, 162] on link "Cereal Milk - 0.75g" at bounding box center [452, 160] width 120 height 11
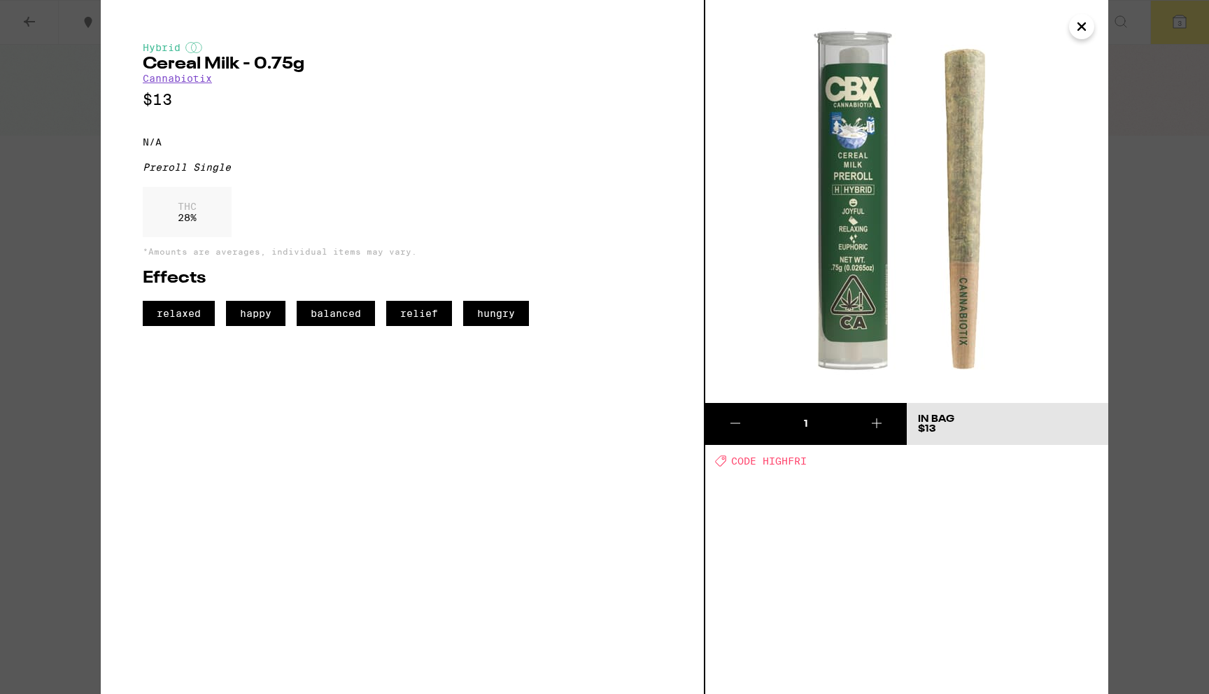
click at [527, 87] on div "Hybrid Cereal Milk - 0.75g Cannabiotix $13 N/A Preroll Single THC 28 % *Amounts…" at bounding box center [402, 184] width 519 height 284
